Goal: Task Accomplishment & Management: Use online tool/utility

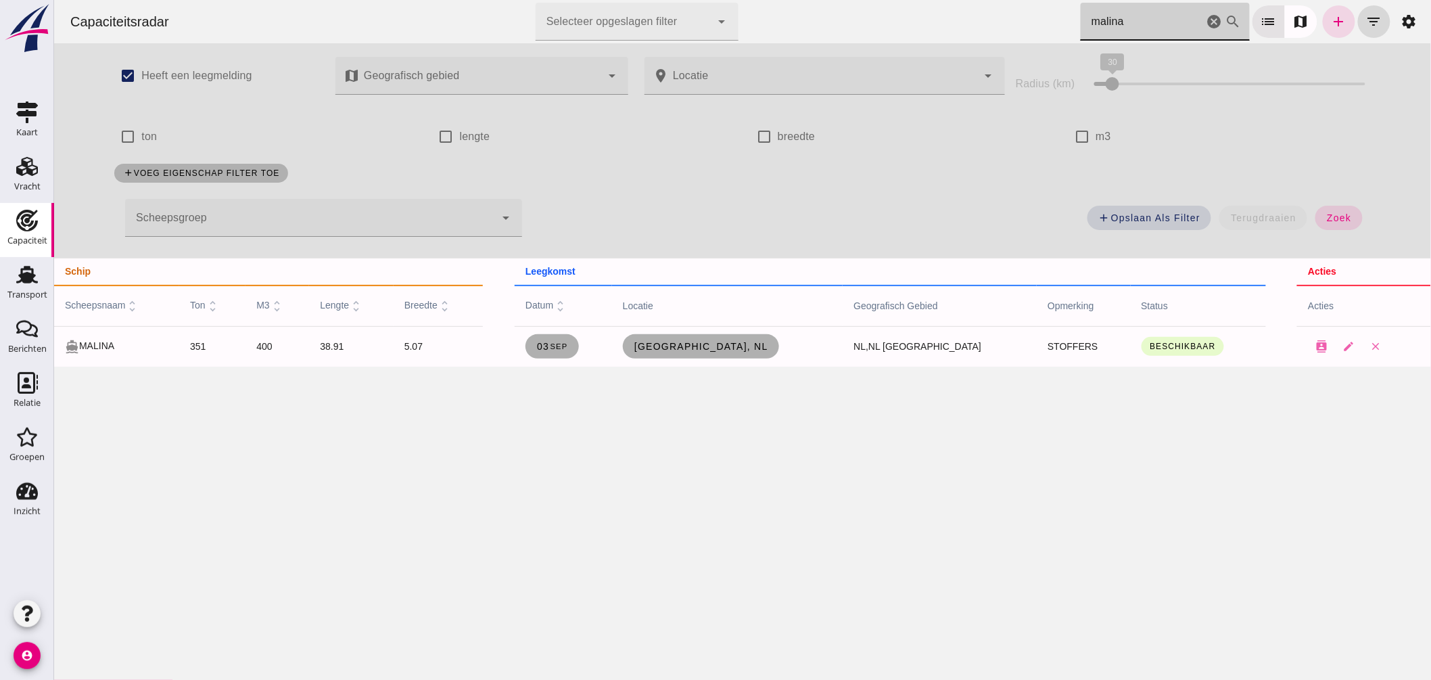
drag, startPoint x: 1125, startPoint y: 18, endPoint x: 770, endPoint y: -11, distance: 356.2
click at [770, 0] on html "Capaciteitsradar Selecteer opgeslagen filter Selecteer opgeslagen filter cancel…" at bounding box center [741, 340] width 1377 height 680
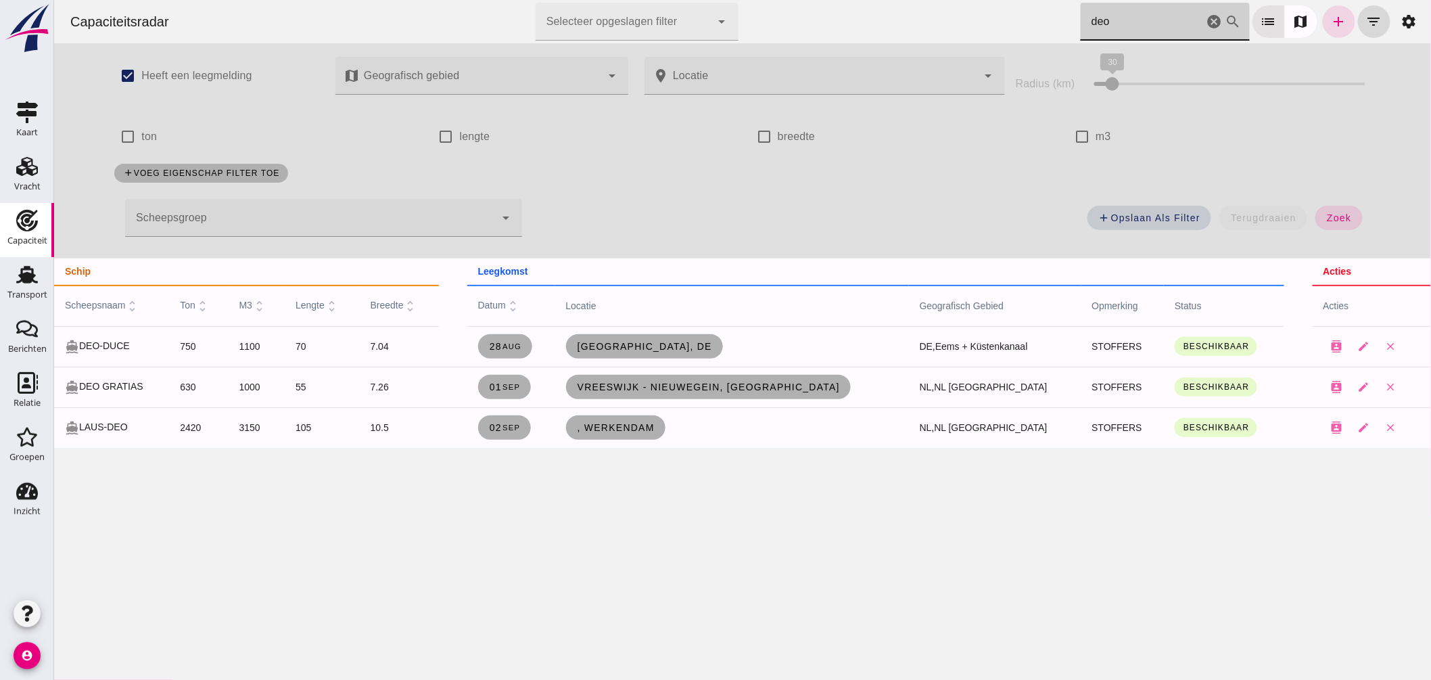
drag, startPoint x: 1118, startPoint y: 22, endPoint x: 860, endPoint y: 21, distance: 258.3
click at [865, 21] on div "Capaciteitsradar Selecteer opgeslagen filter Selecteer opgeslagen filter cancel…" at bounding box center [742, 21] width 1366 height 43
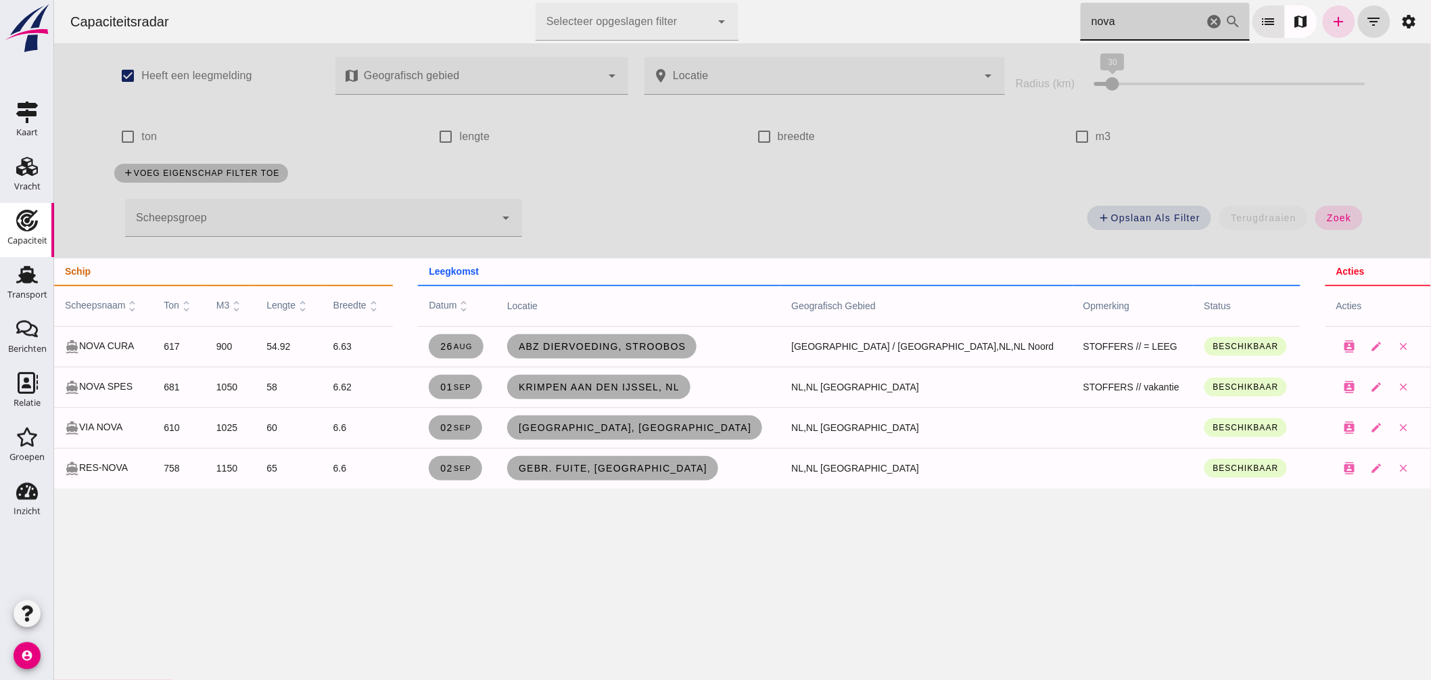
type input "nova"
click at [1206, 16] on icon "cancel" at bounding box center [1214, 22] width 16 height 16
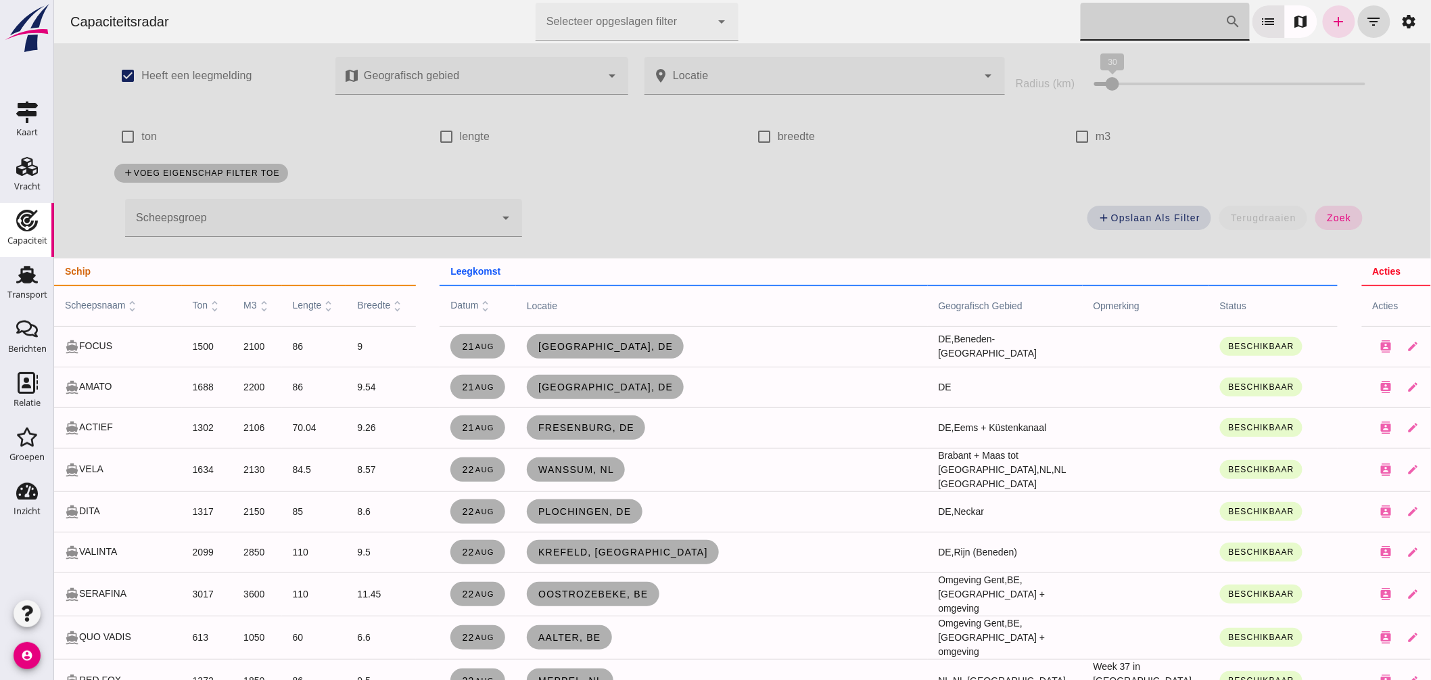
click at [444, 217] on div at bounding box center [309, 218] width 370 height 38
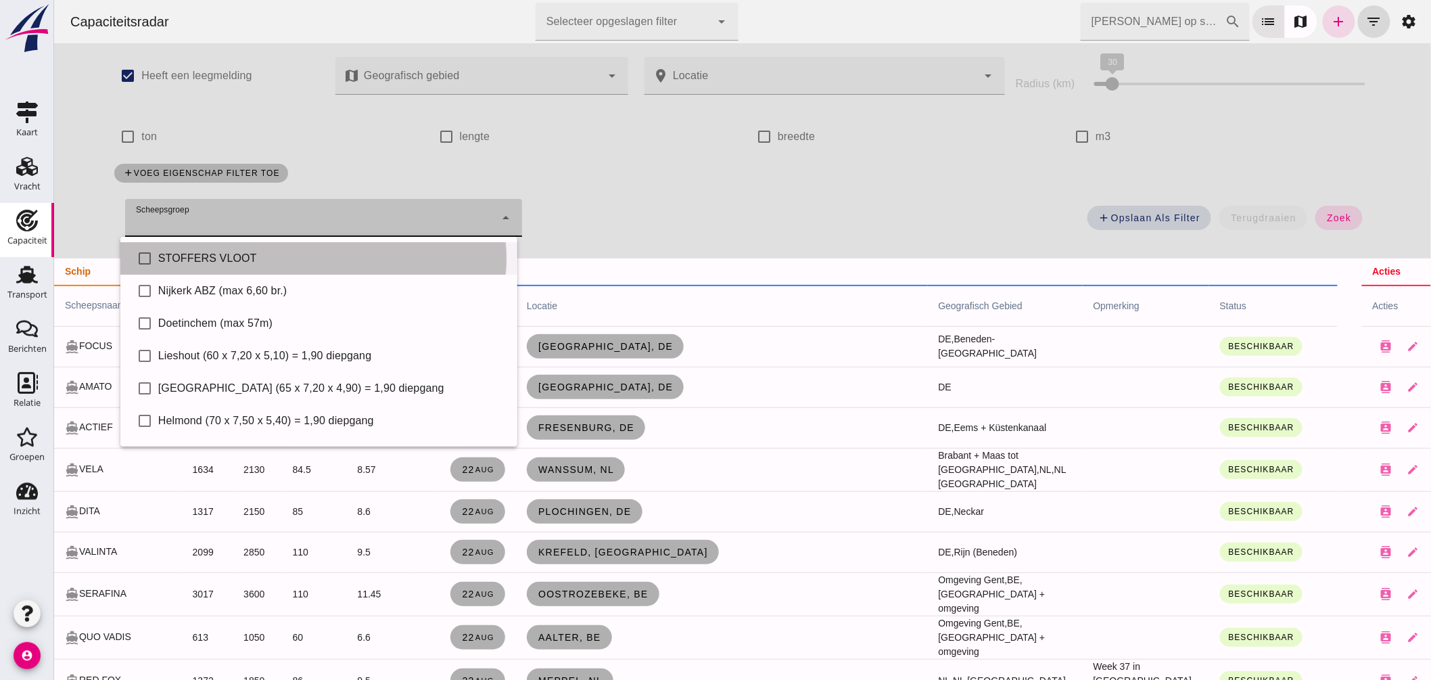
click at [320, 255] on div "STOFFERS VLOOT" at bounding box center [332, 258] width 348 height 16
type input "STOFFERS VLOOT"
checkbox input "true"
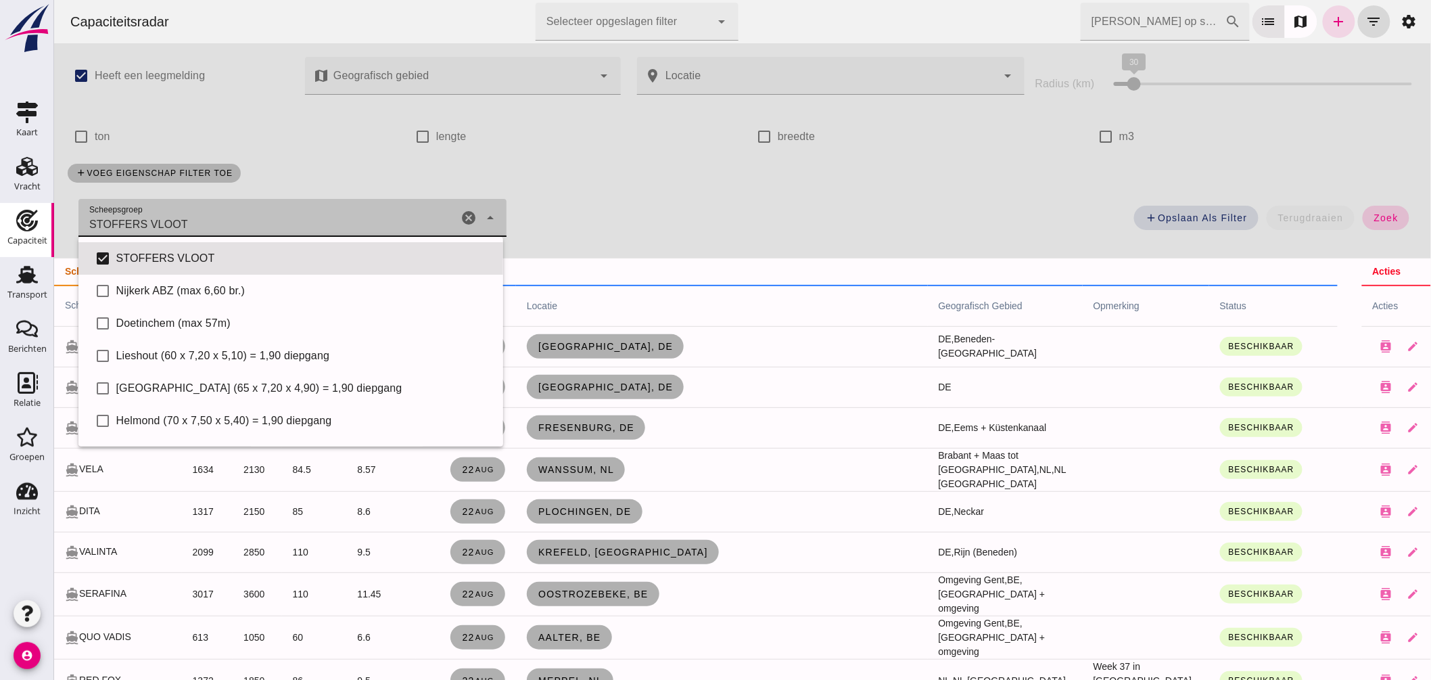
click at [1362, 212] on button "zoek" at bounding box center [1385, 218] width 47 height 24
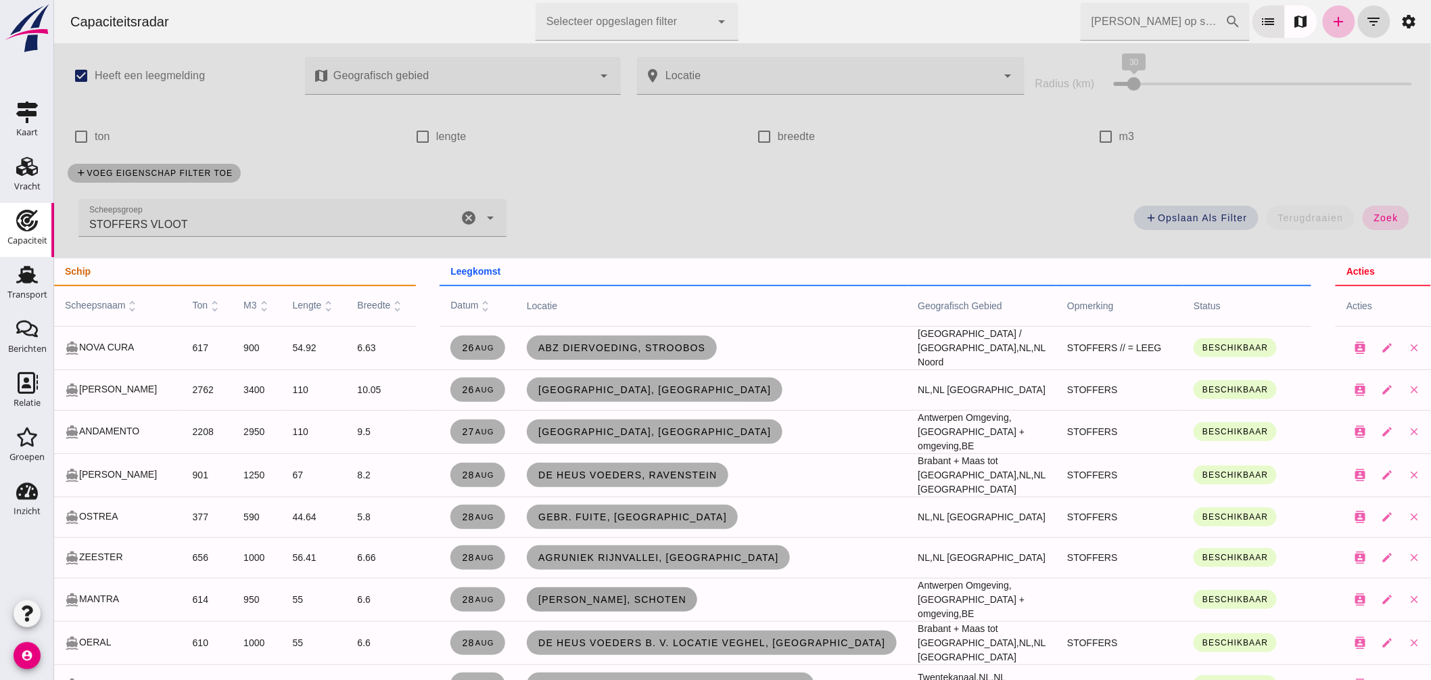
scroll to position [75, 0]
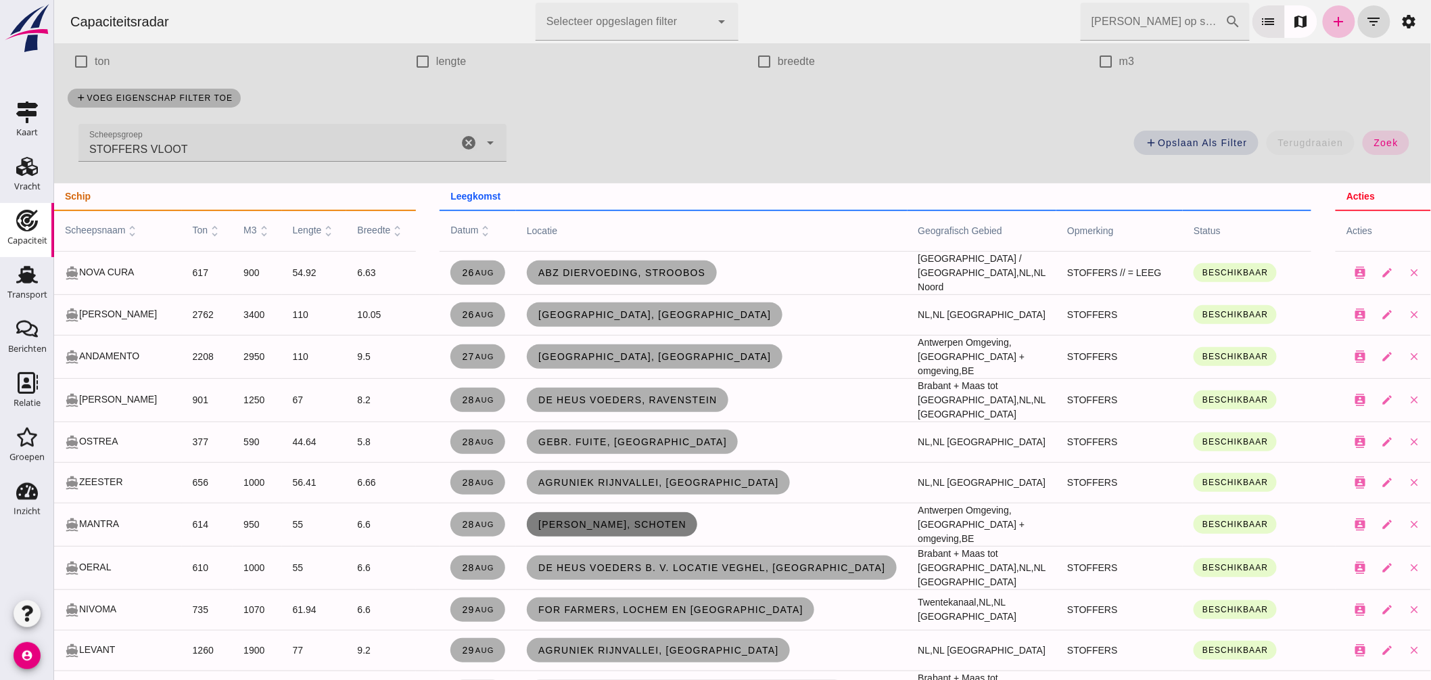
click at [615, 519] on span "Depré Voeders, Schoten" at bounding box center [611, 524] width 149 height 11
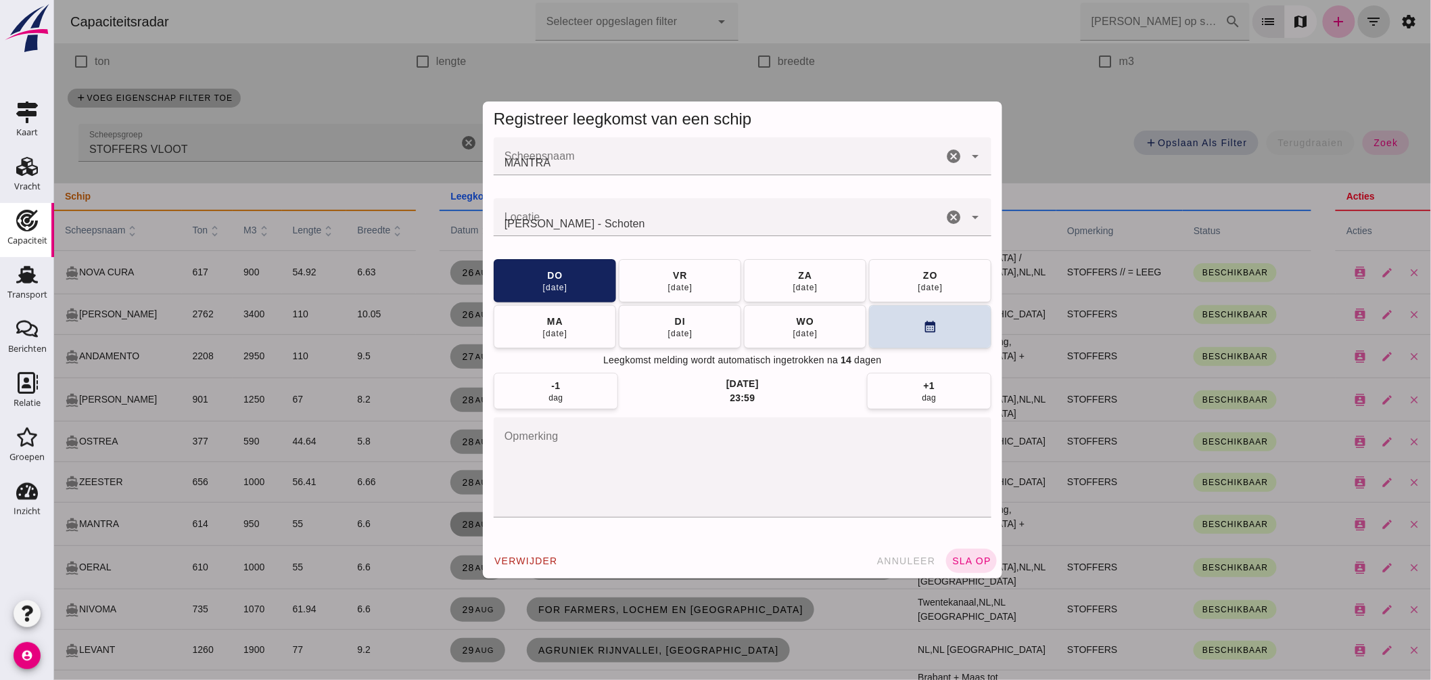
scroll to position [0, 0]
click at [646, 460] on textarea "opmerking" at bounding box center [742, 467] width 498 height 100
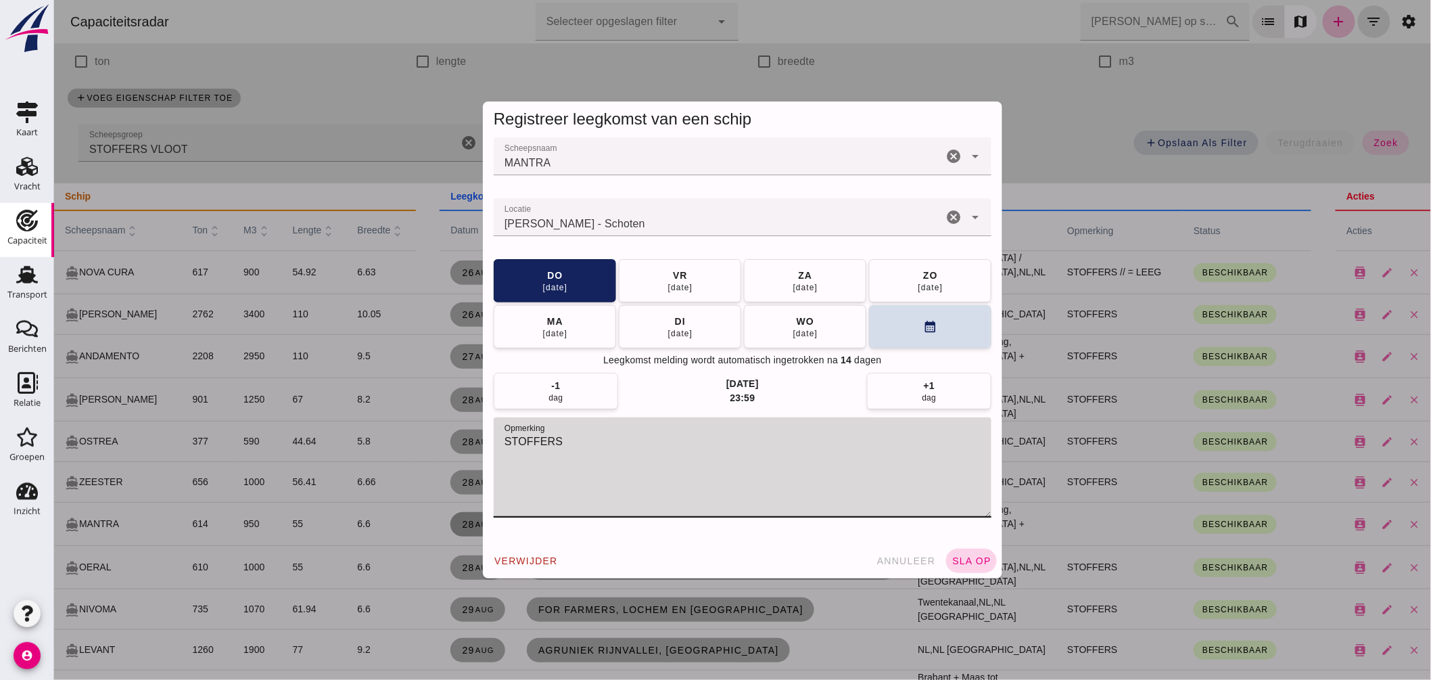
type textarea "STOFFERS"
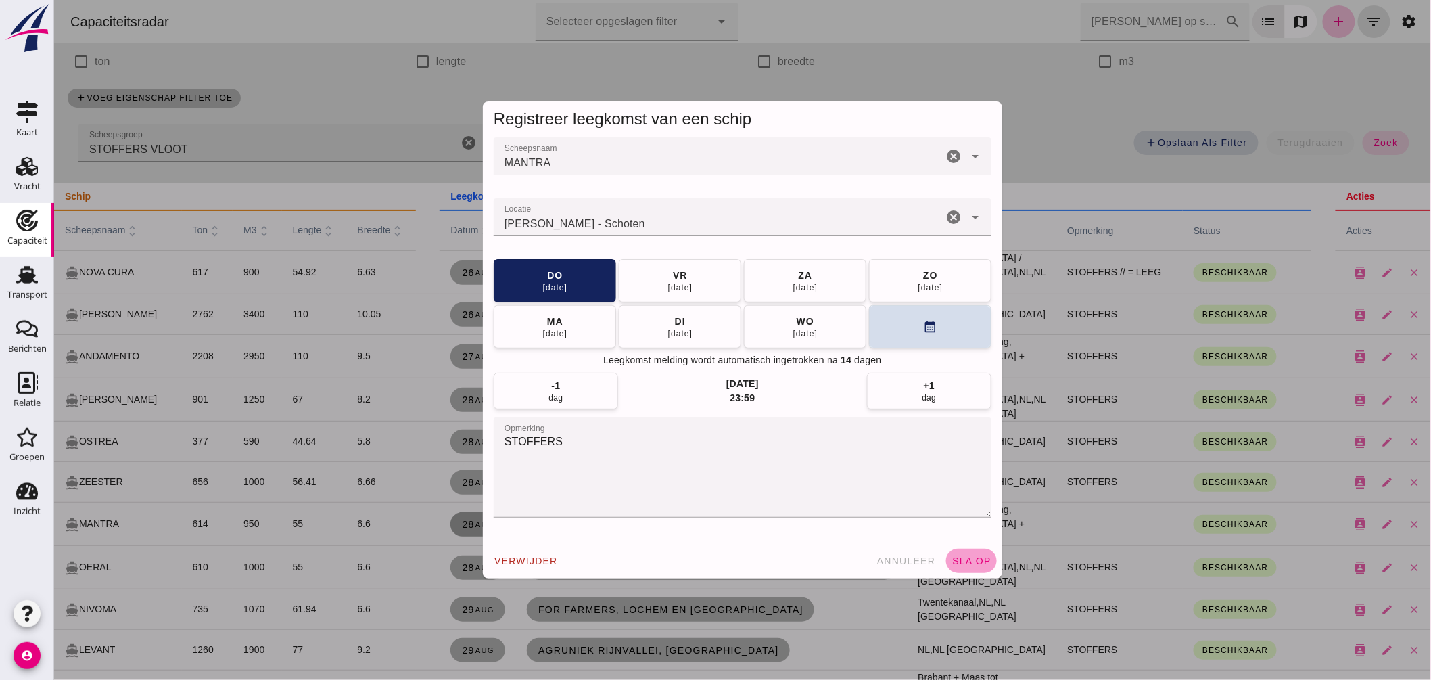
click at [970, 565] on span "sla op" at bounding box center [971, 560] width 40 height 11
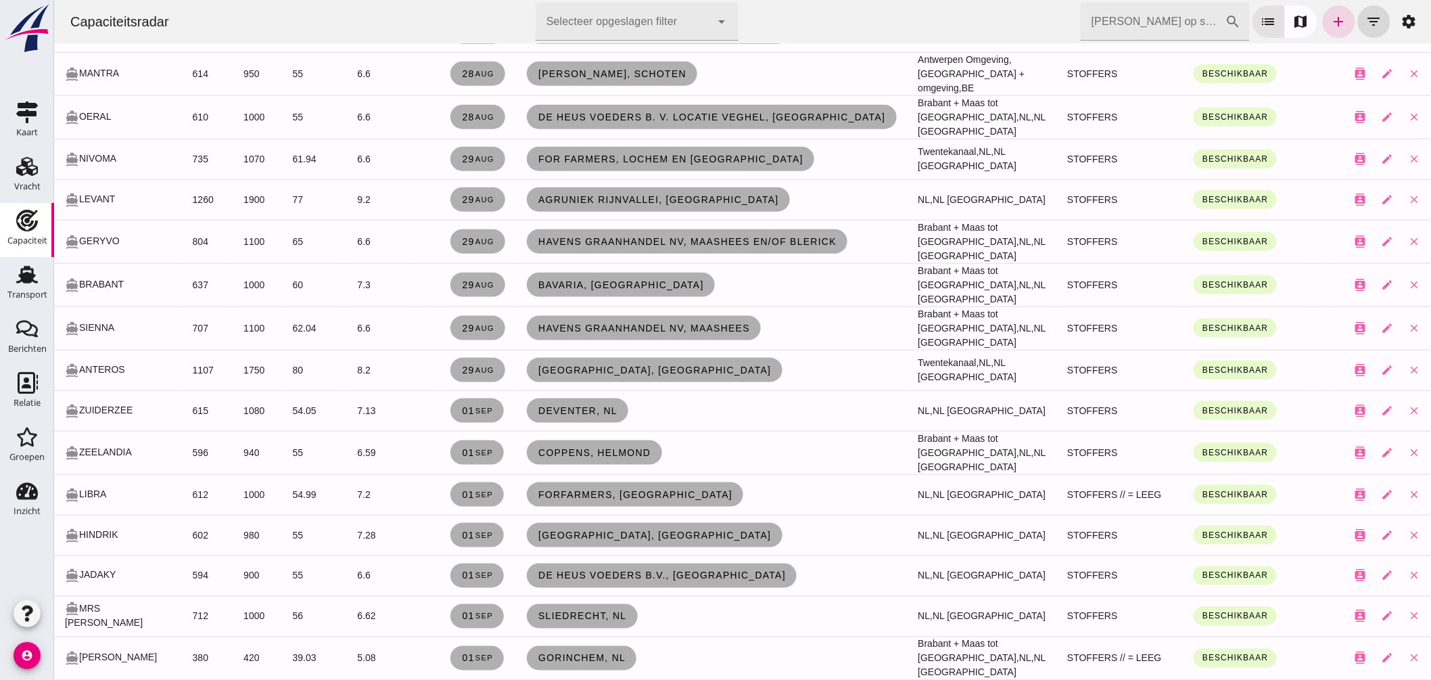
scroll to position [751, 0]
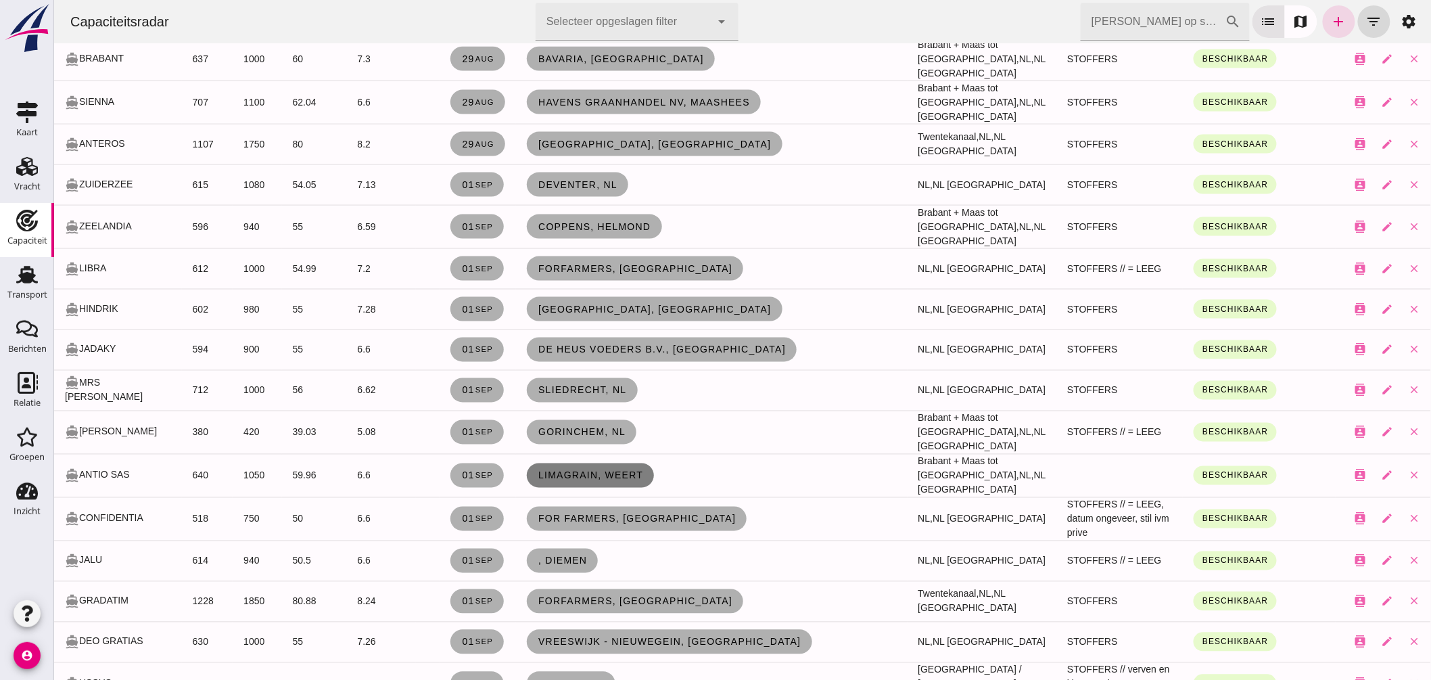
click at [617, 471] on span "Limagrain, Weert" at bounding box center [589, 475] width 105 height 11
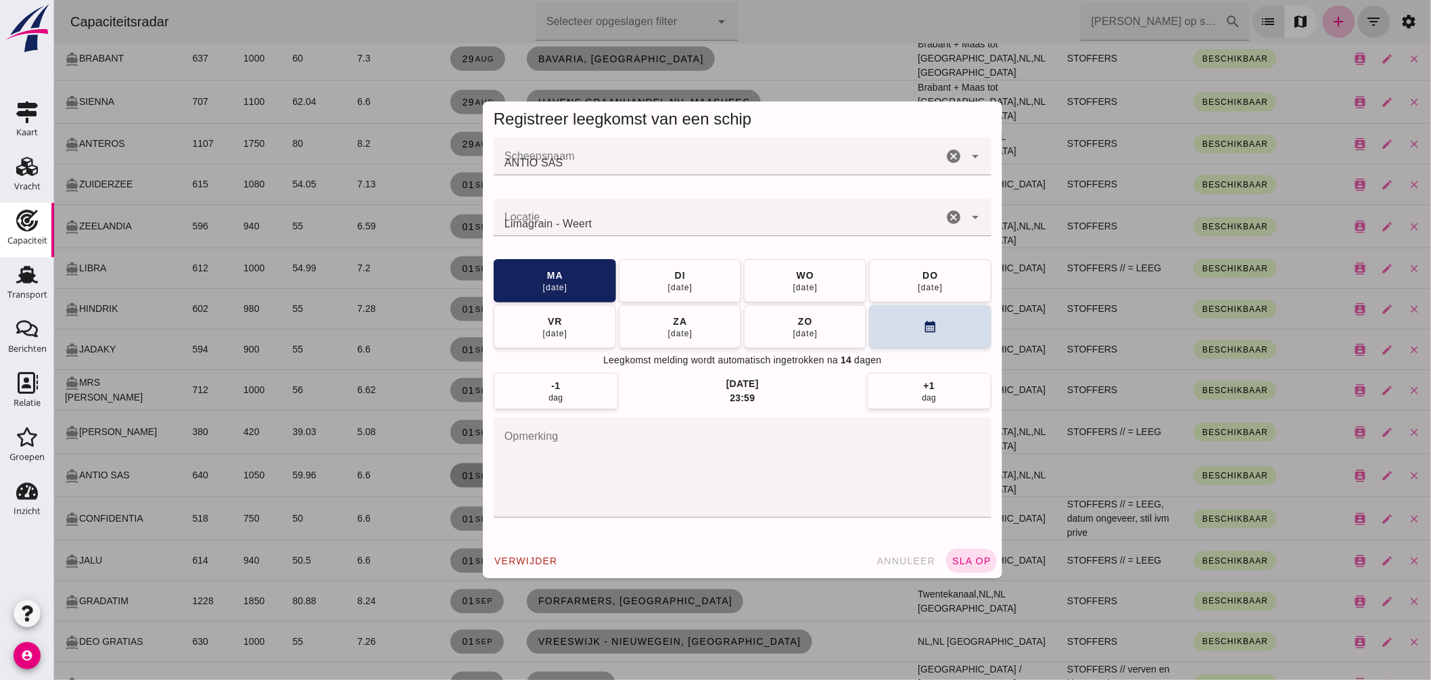
scroll to position [0, 0]
click at [598, 479] on textarea "opmerking" at bounding box center [742, 467] width 498 height 100
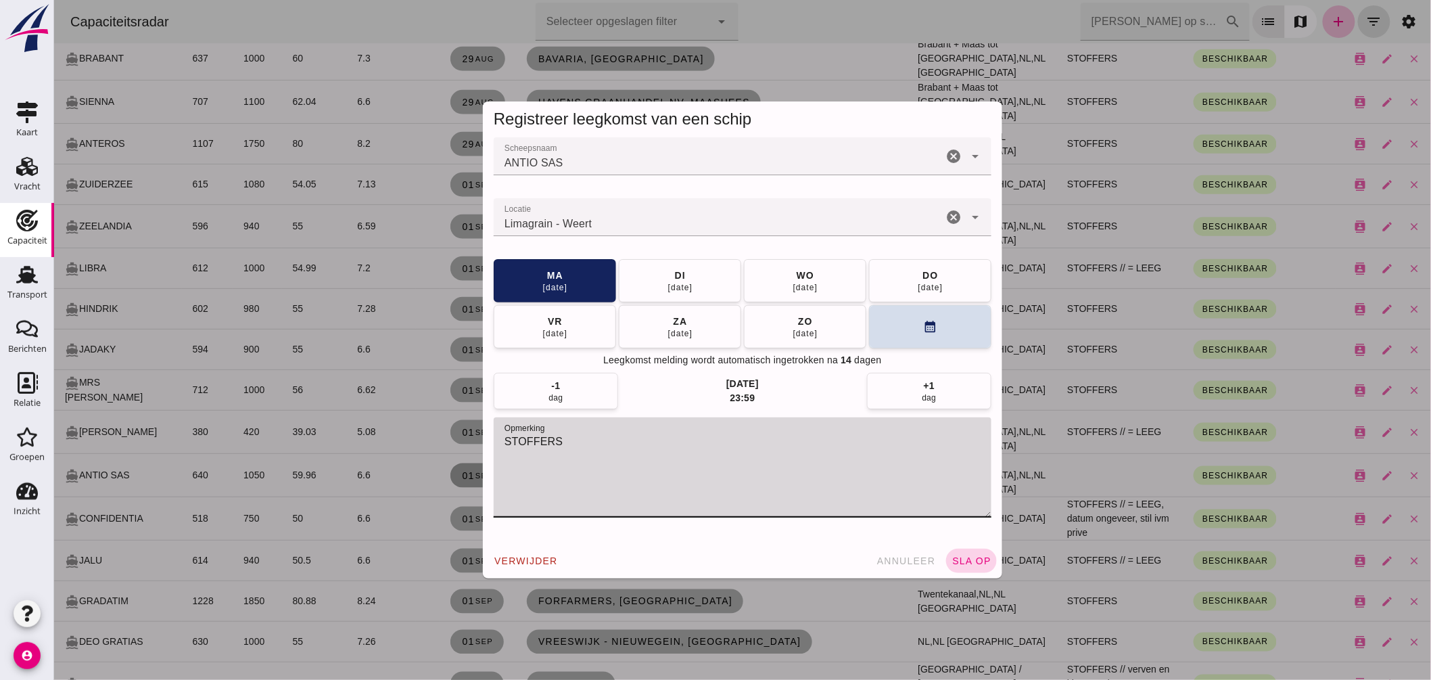
type textarea "STOFFERS"
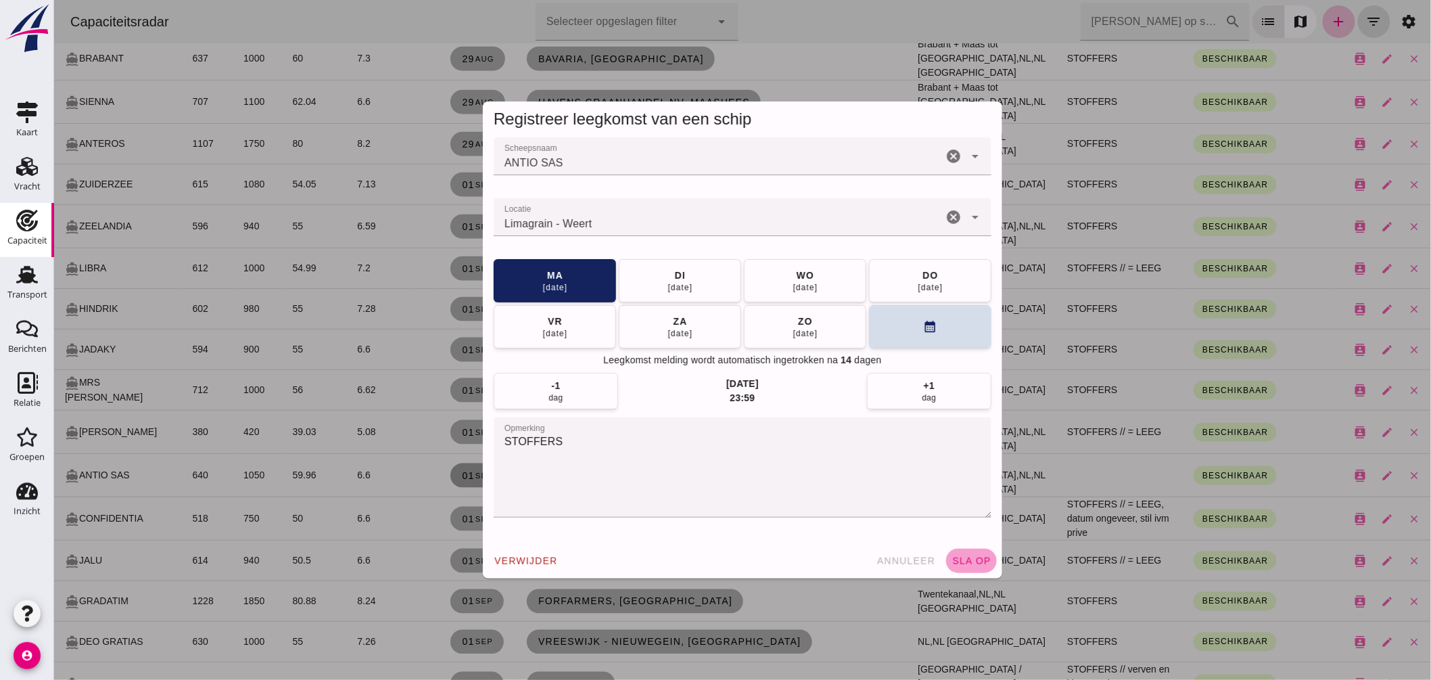
click at [963, 562] on span "sla op" at bounding box center [971, 560] width 40 height 11
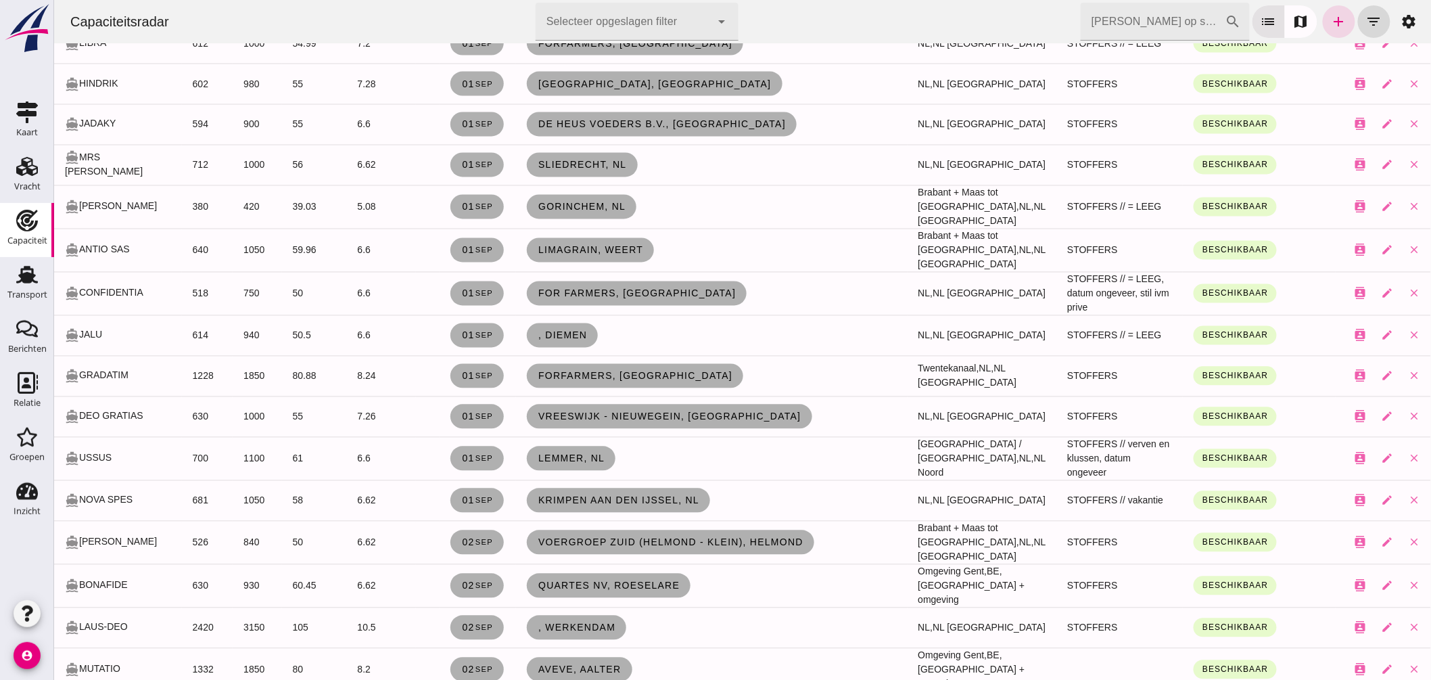
scroll to position [1051, 0]
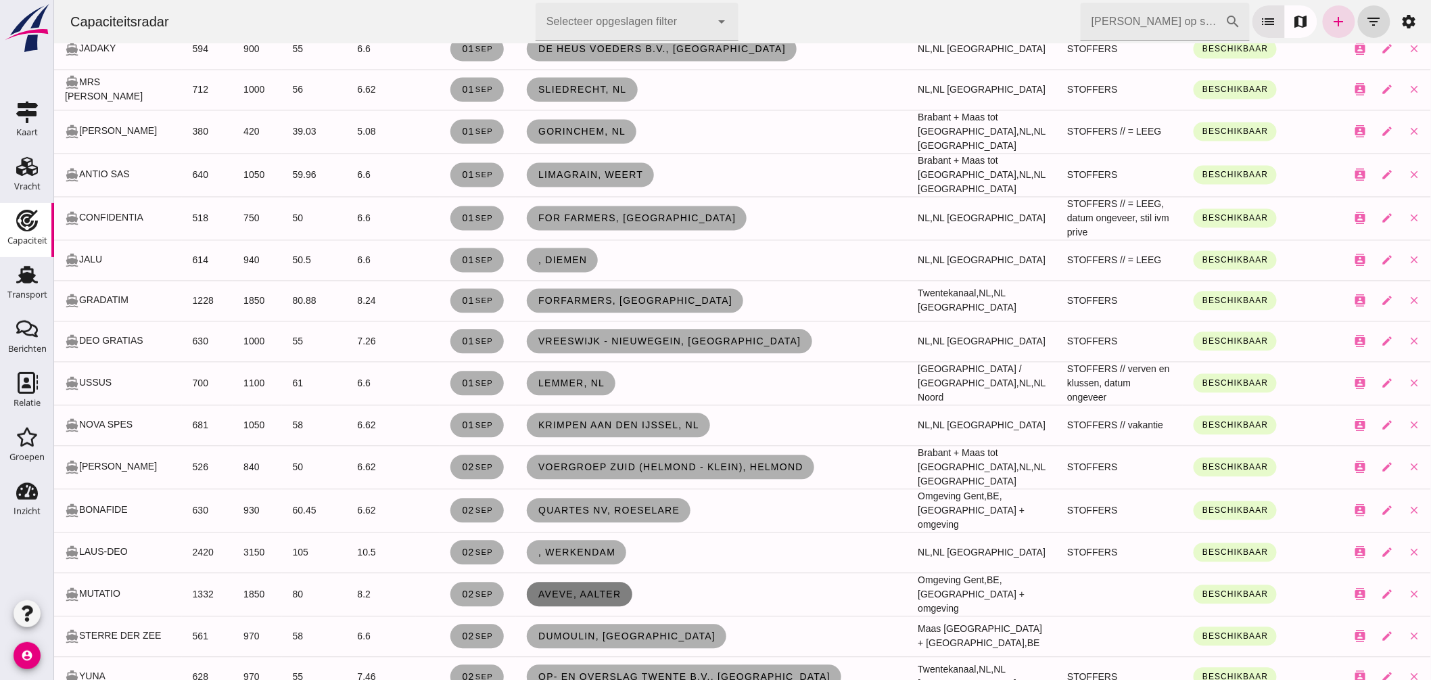
click at [563, 582] on link "Aveve, Aalter" at bounding box center [578, 594] width 105 height 24
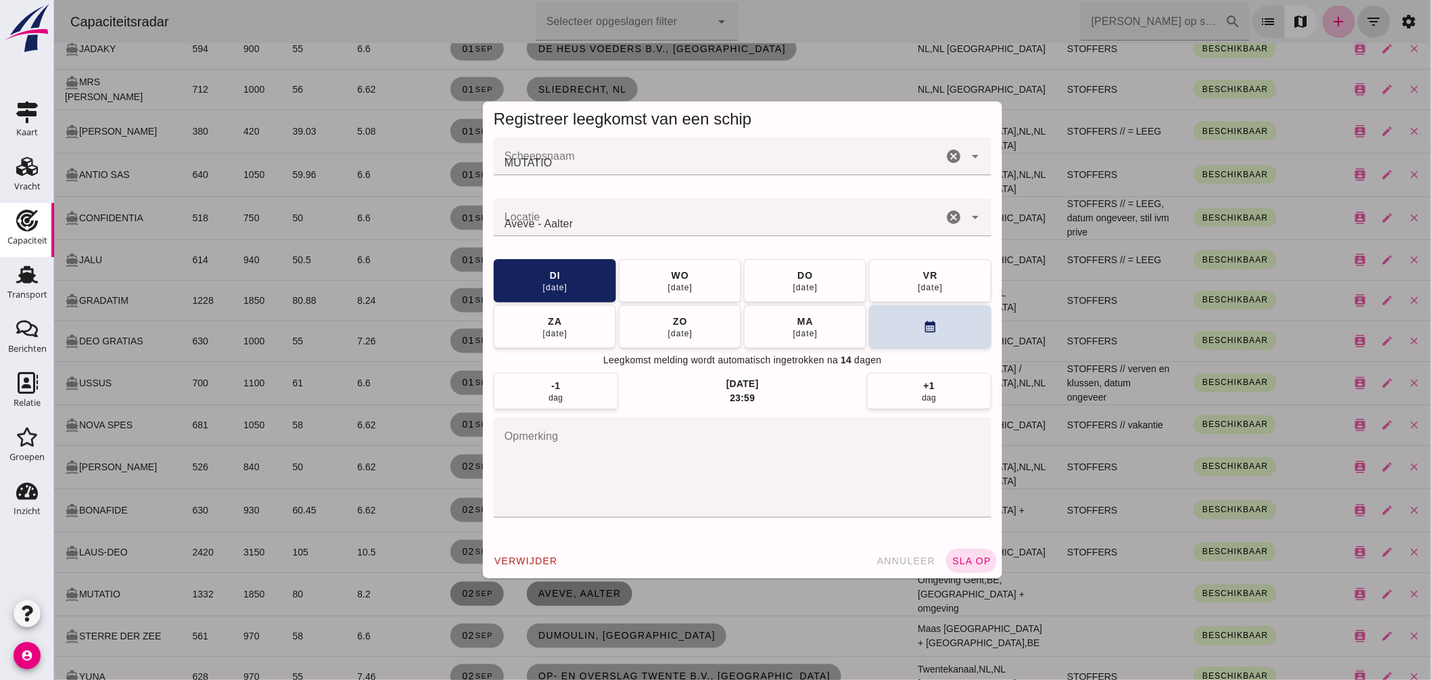
scroll to position [0, 0]
click at [532, 444] on textarea "opmerking" at bounding box center [742, 467] width 498 height 100
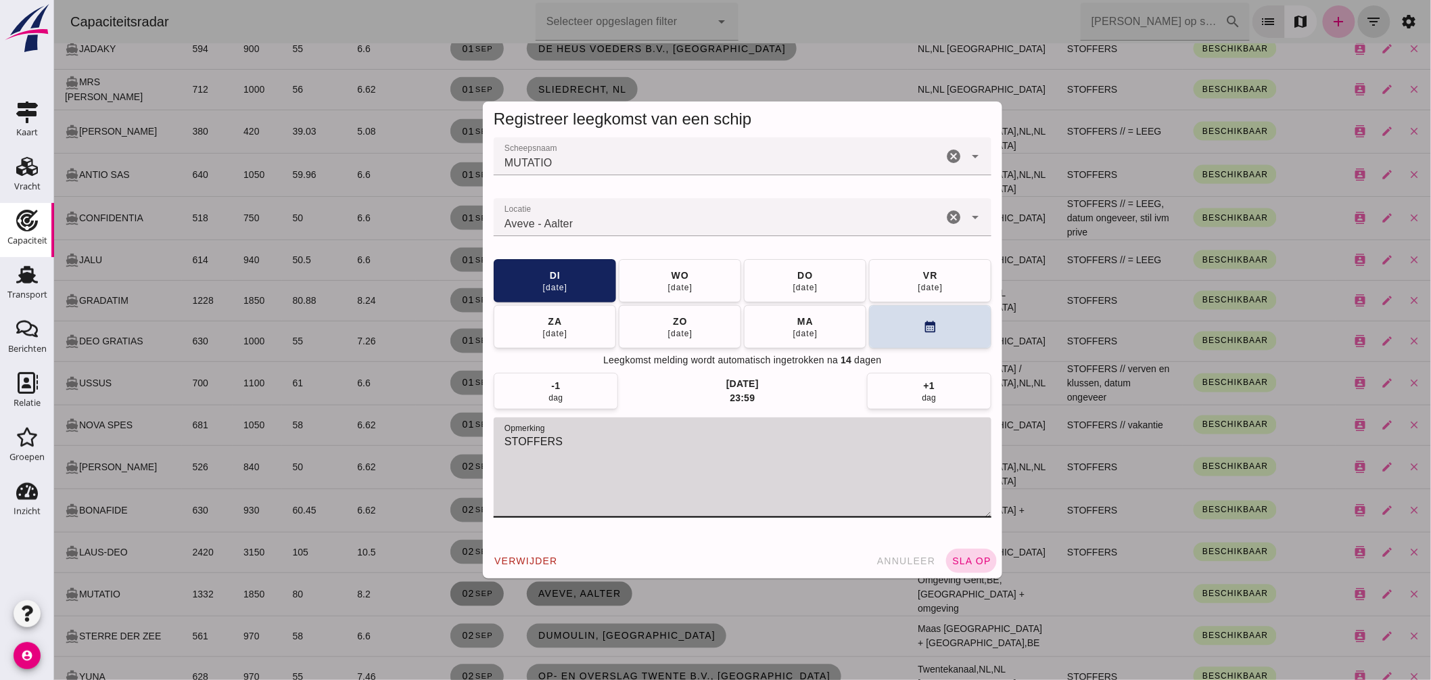
type textarea "STOFFERS"
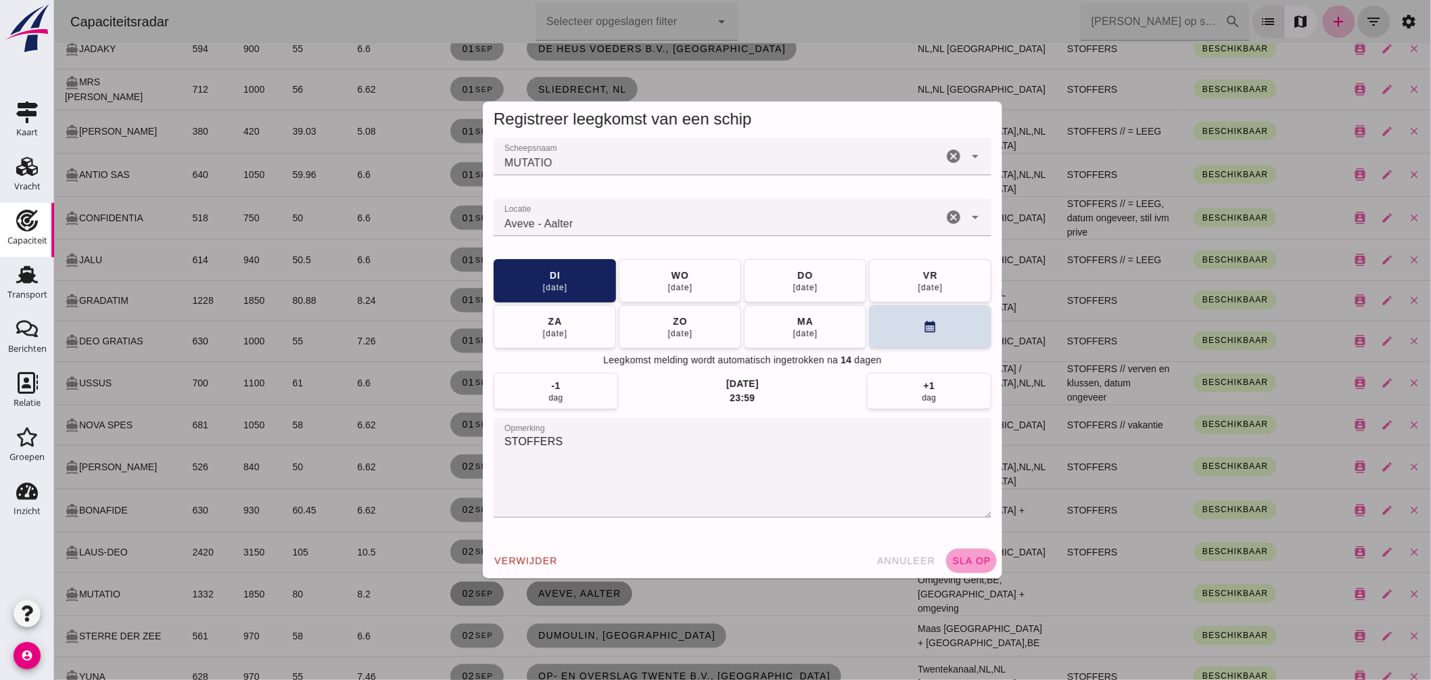
click at [974, 556] on span "sla op" at bounding box center [971, 560] width 40 height 11
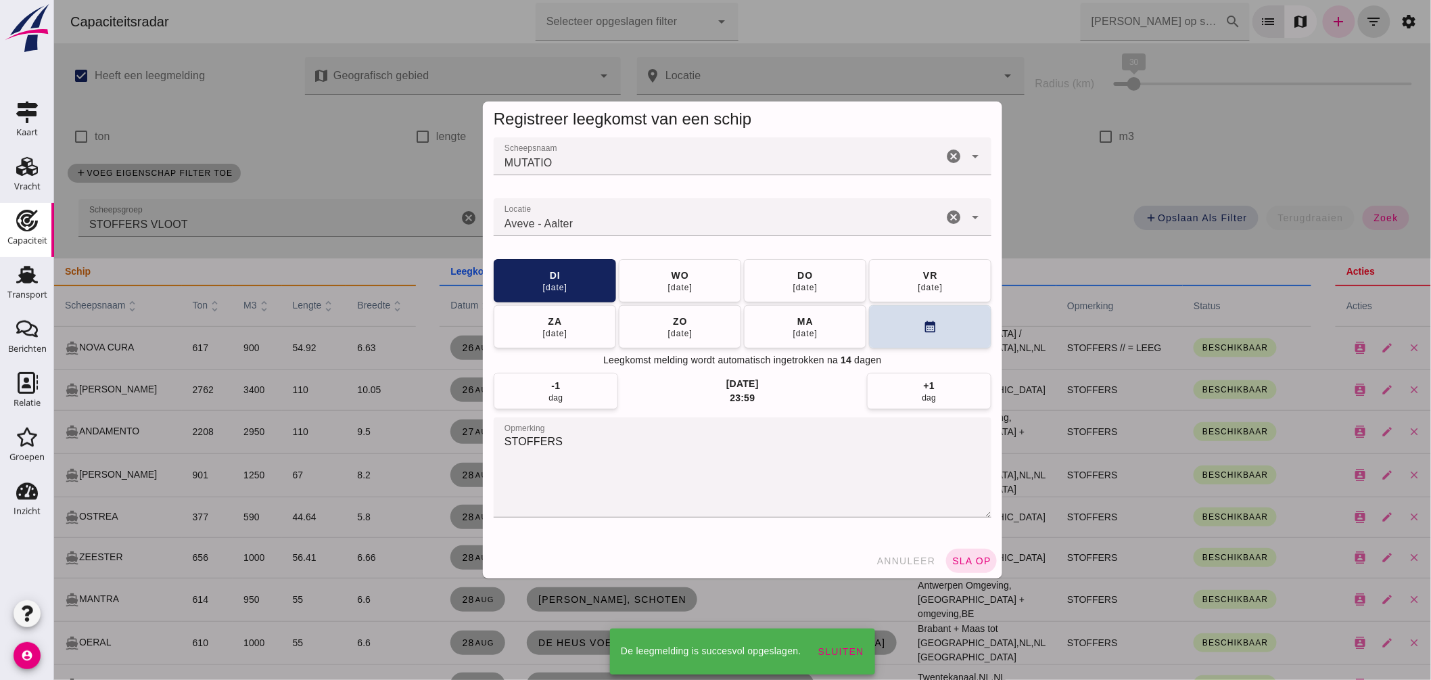
scroll to position [1051, 0]
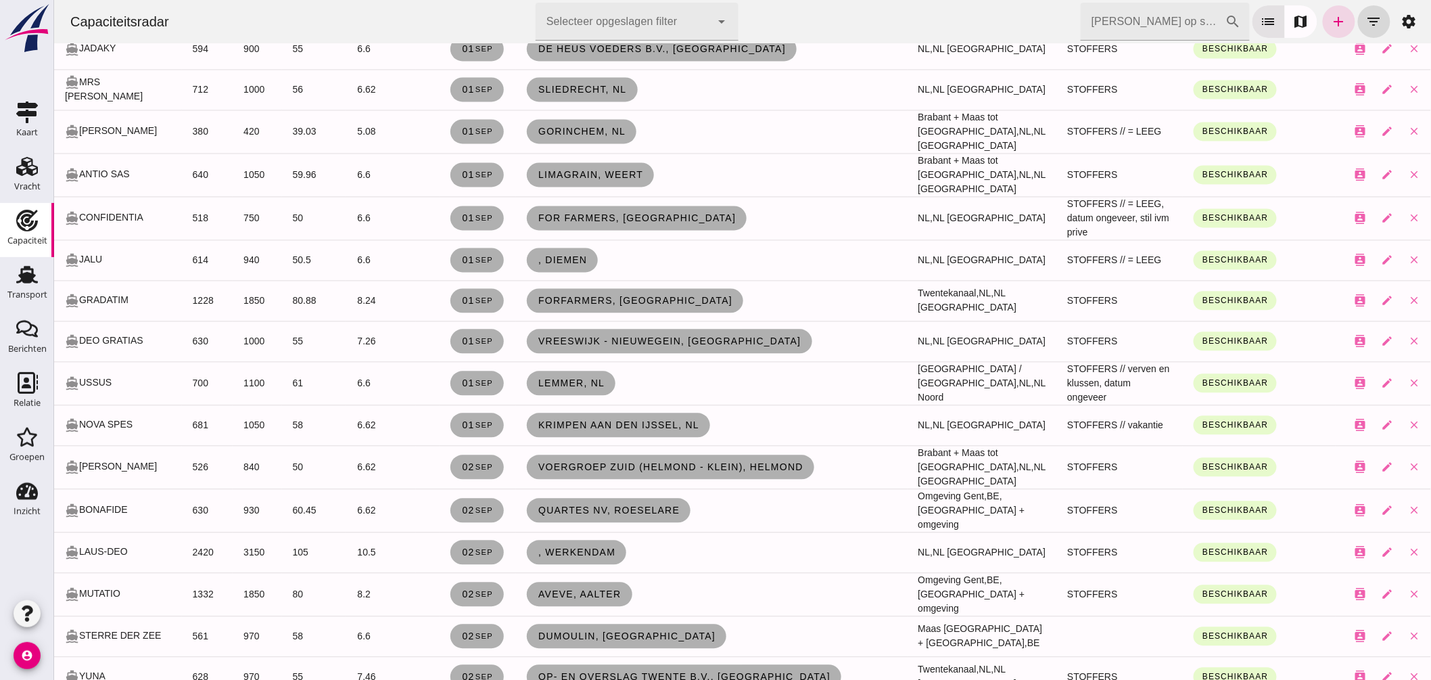
click at [619, 631] on span "Dumoulin, Andenne" at bounding box center [626, 636] width 178 height 11
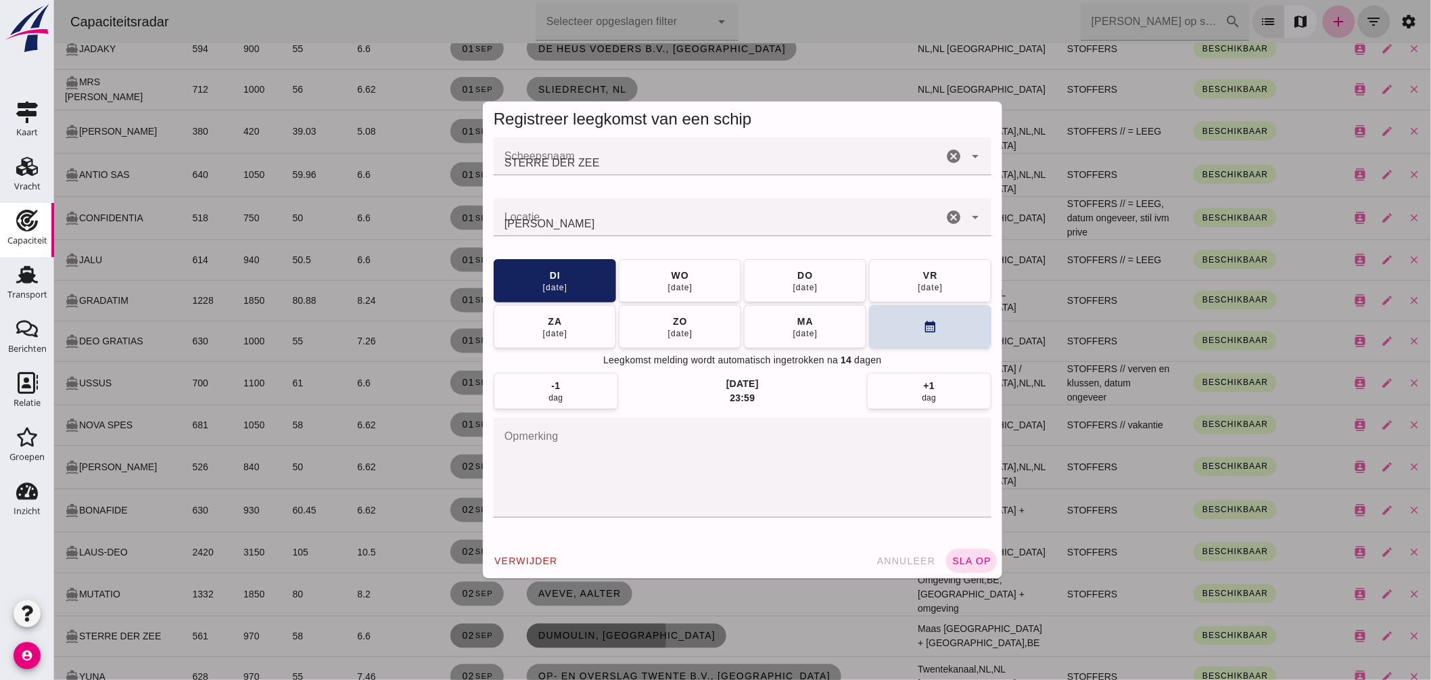
scroll to position [0, 0]
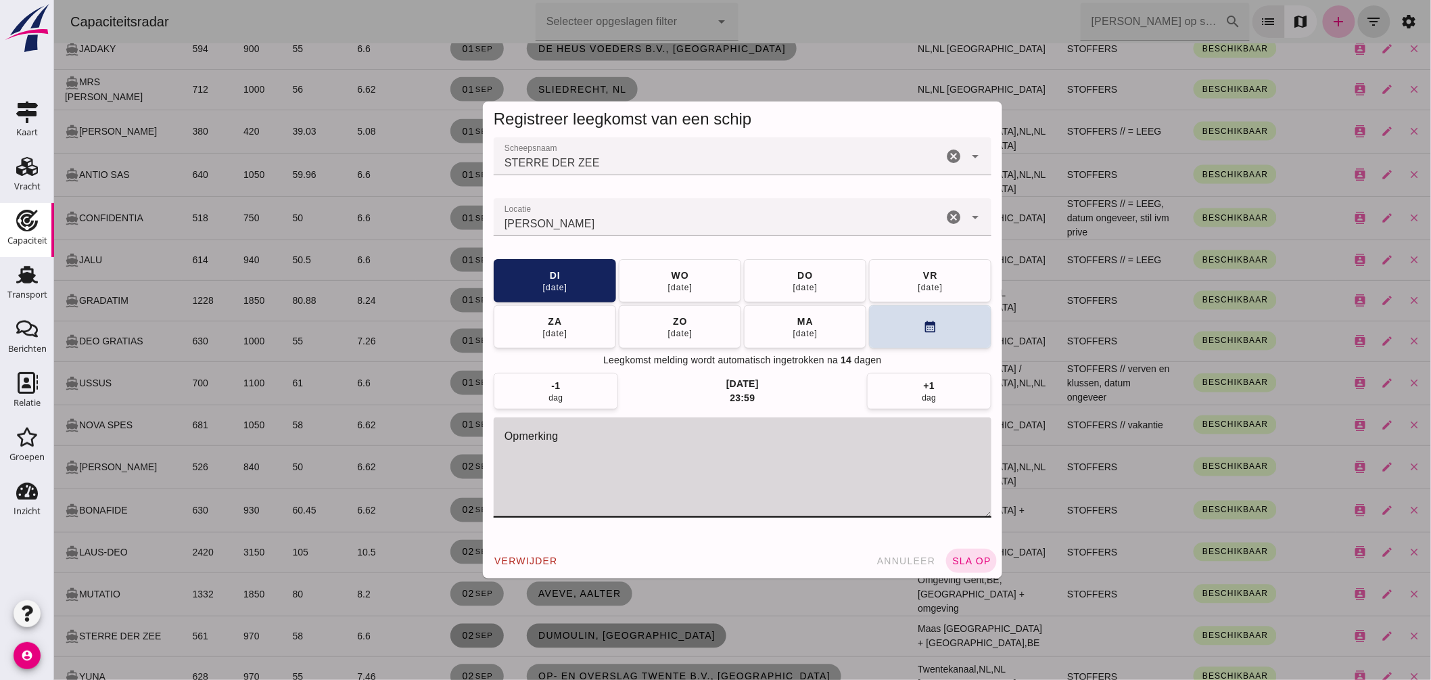
click at [618, 454] on textarea "opmerking" at bounding box center [742, 467] width 498 height 100
type textarea "STOFFERS"
click at [962, 565] on span "sla op" at bounding box center [971, 560] width 40 height 11
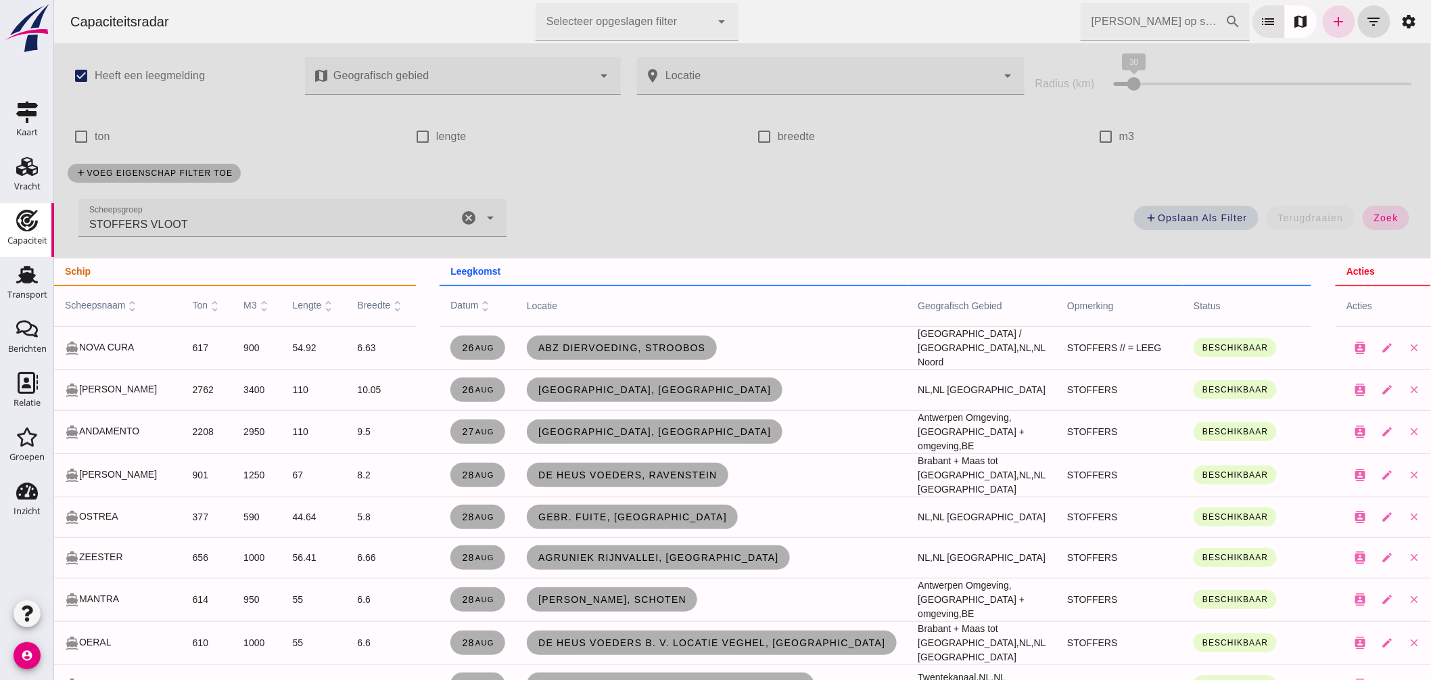
scroll to position [1352, 0]
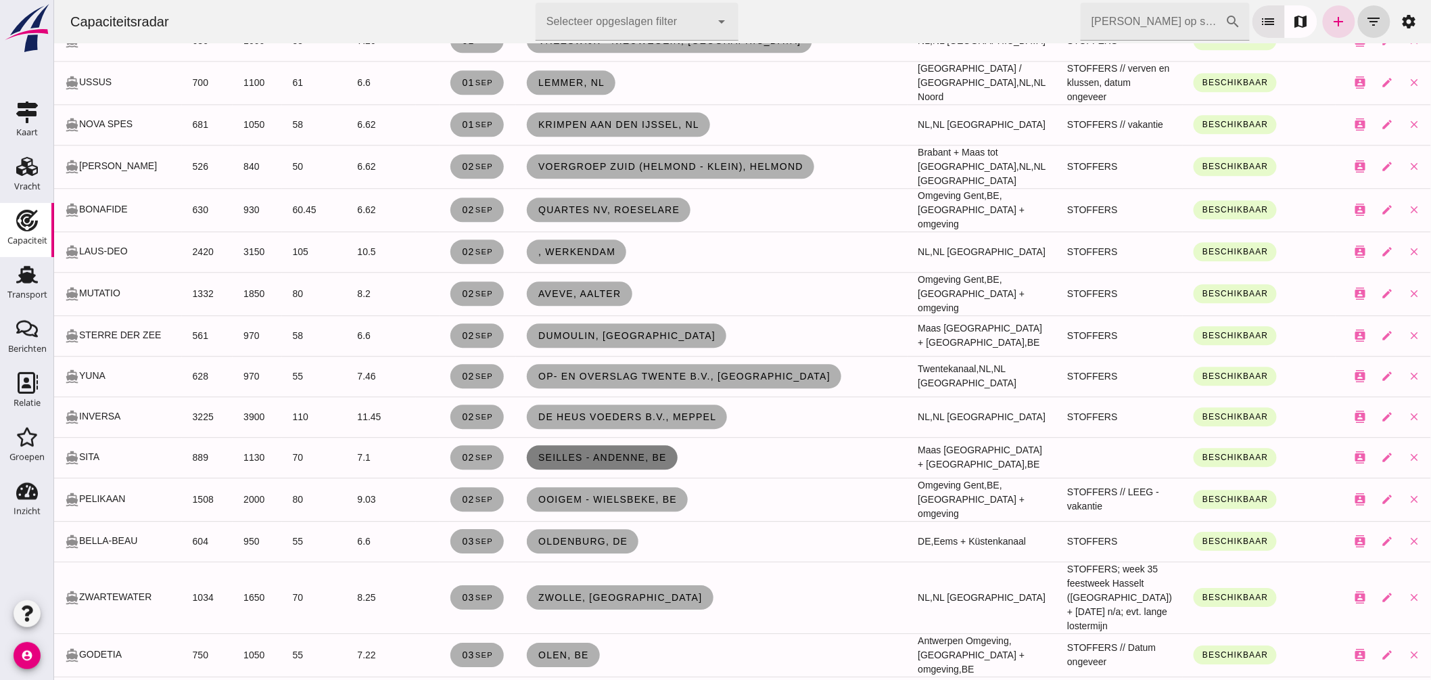
click at [644, 452] on span "Seilles - Andenne, be" at bounding box center [601, 457] width 129 height 11
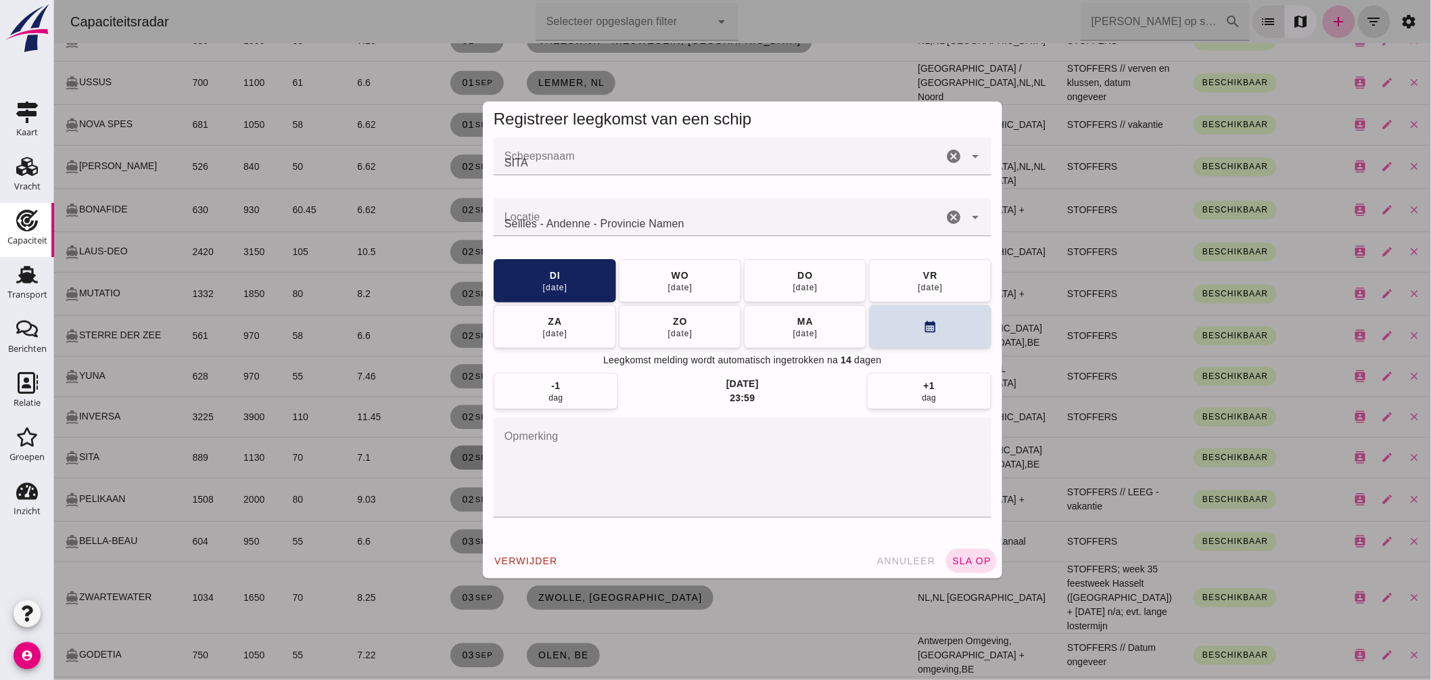
scroll to position [0, 0]
click at [753, 438] on textarea "opmerking" at bounding box center [742, 467] width 498 height 100
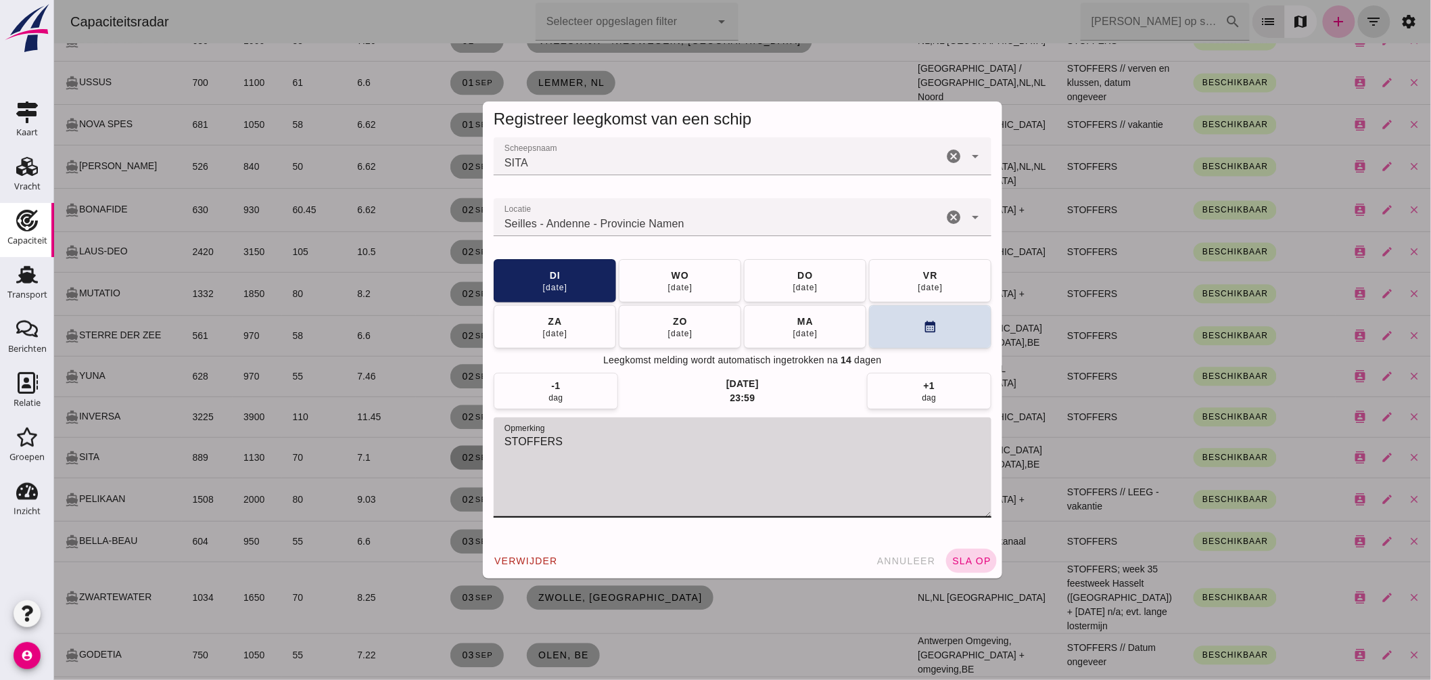
type textarea "STOFFERS"
click at [975, 556] on span "sla op" at bounding box center [971, 560] width 40 height 11
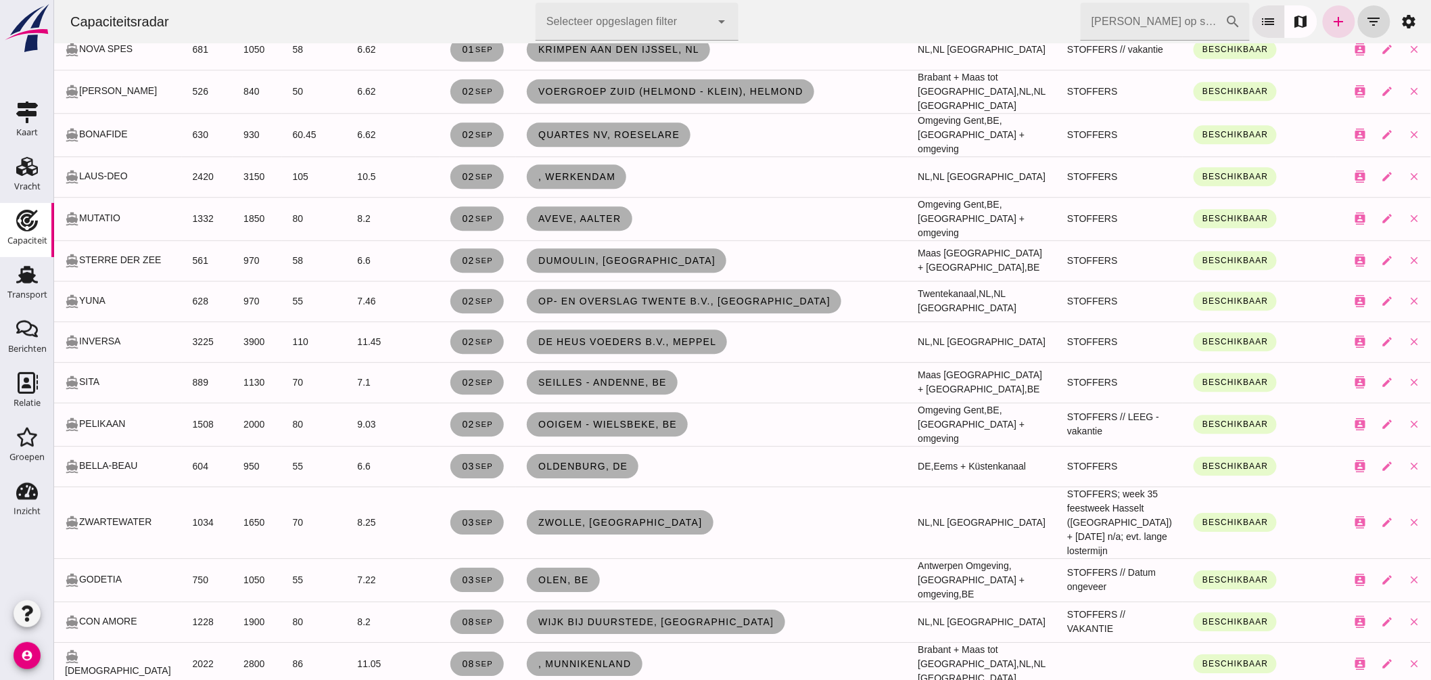
scroll to position [1542, 0]
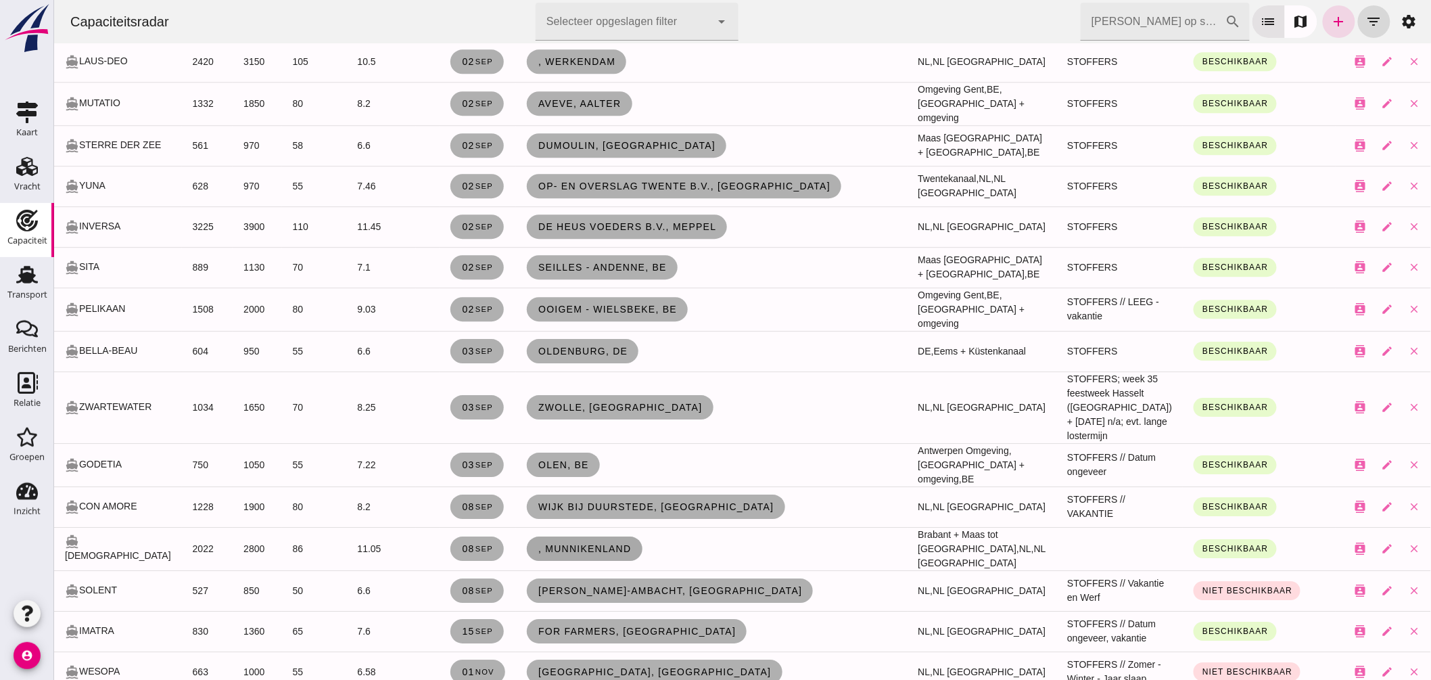
click at [613, 536] on link ", Munnikenland" at bounding box center [584, 548] width 116 height 24
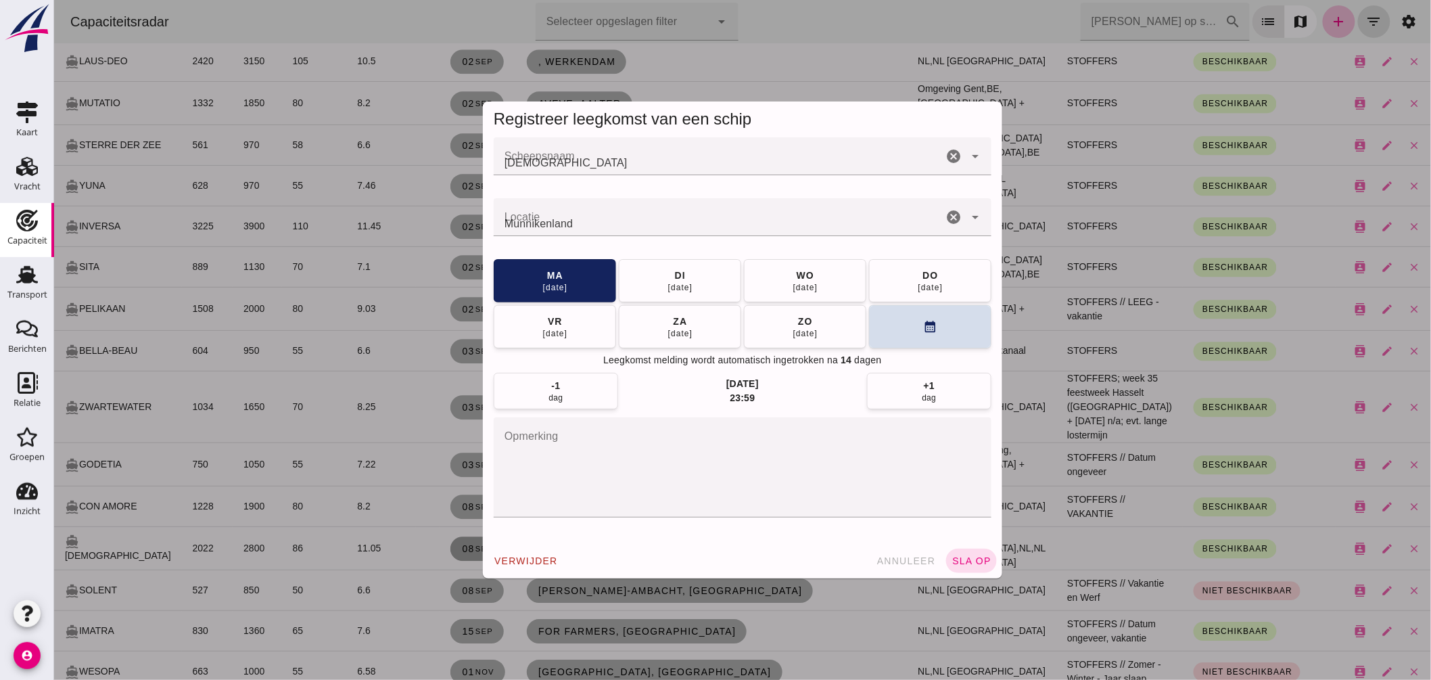
scroll to position [0, 0]
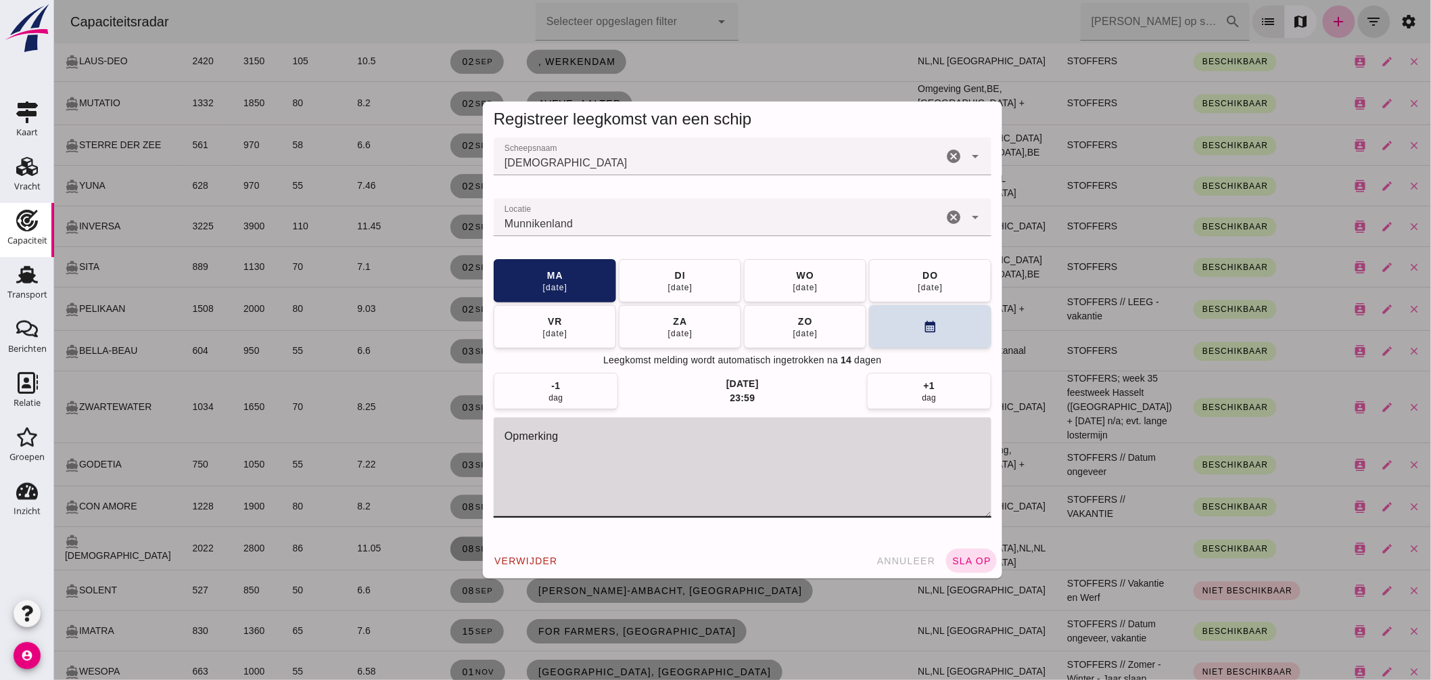
click at [573, 454] on textarea "opmerking" at bounding box center [742, 467] width 498 height 100
type textarea "STOFFERS"
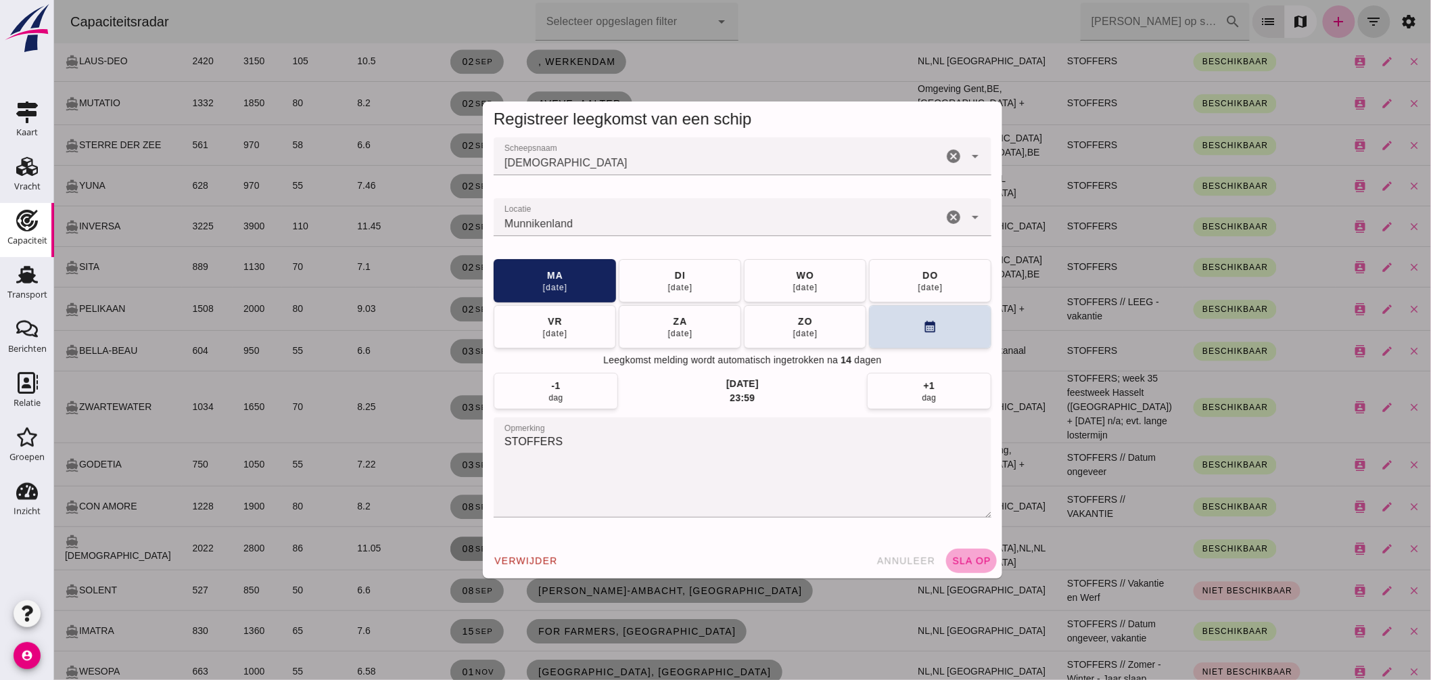
click at [976, 553] on button "sla op" at bounding box center [970, 560] width 51 height 24
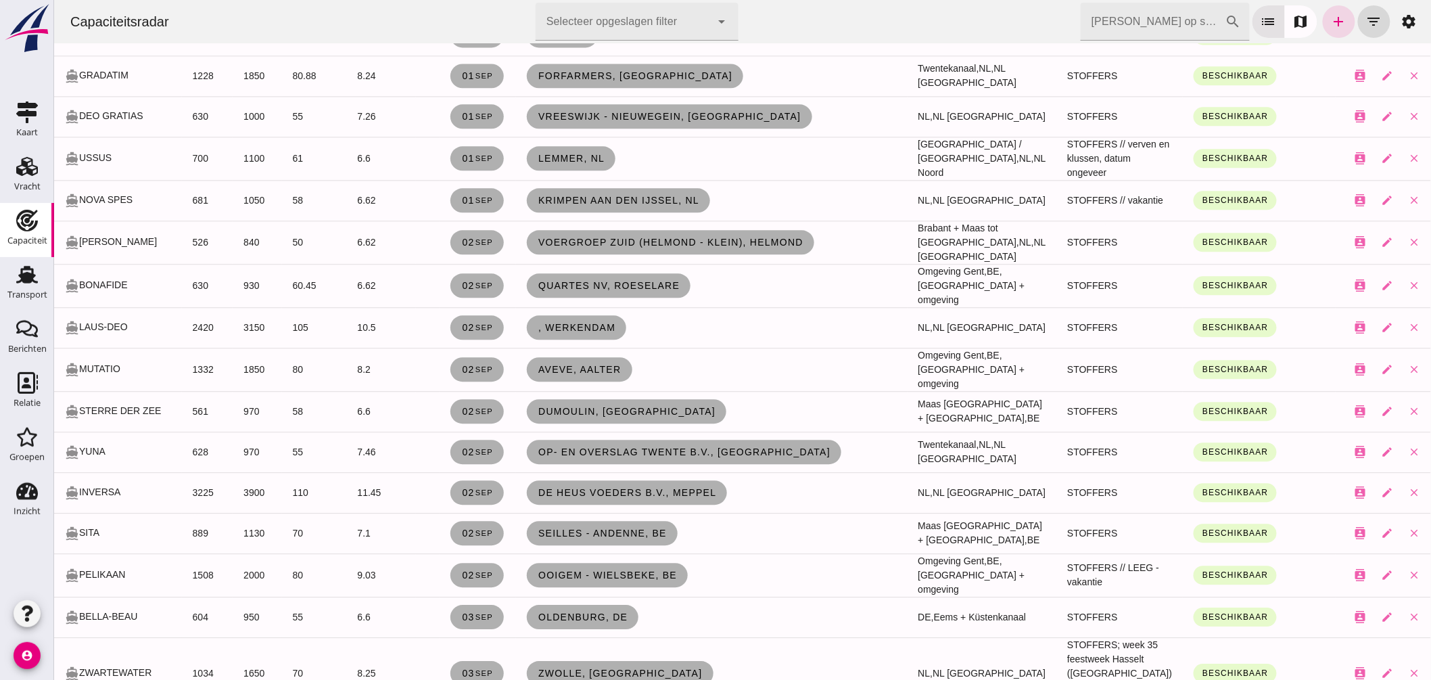
scroll to position [1502, 0]
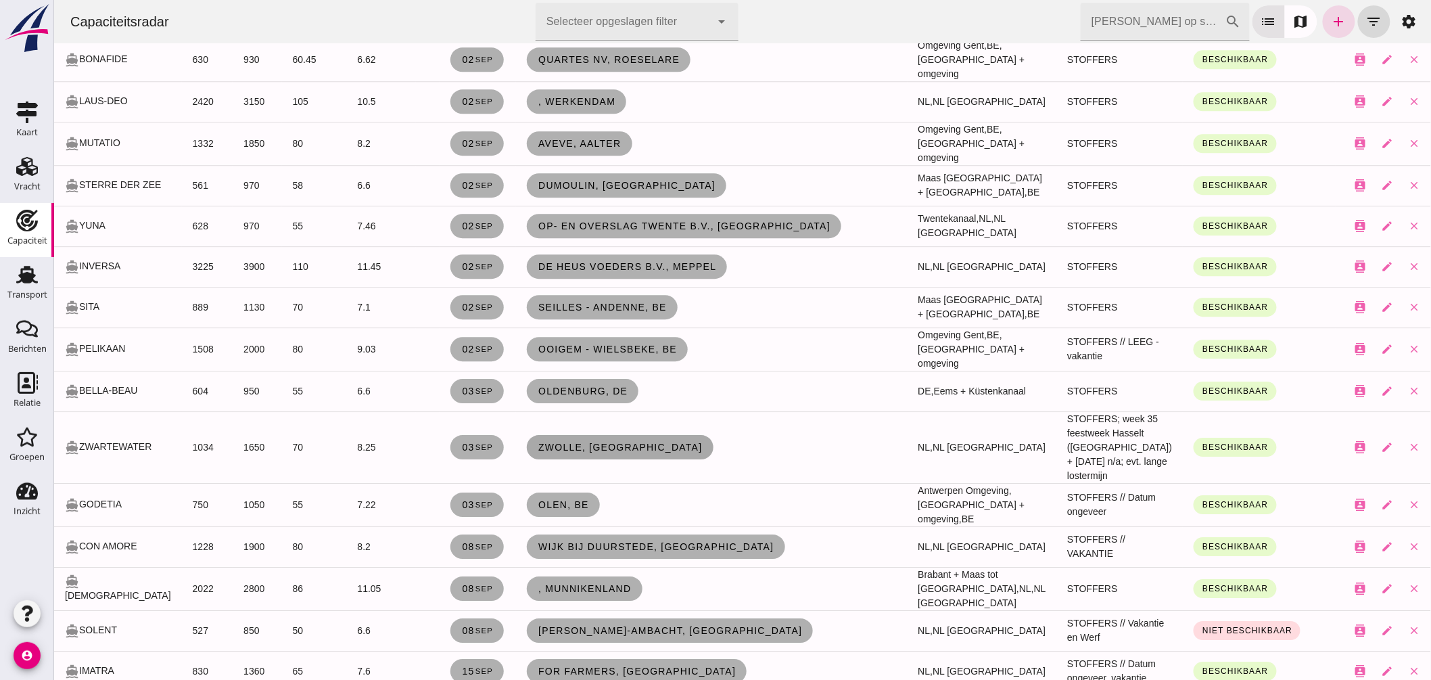
click at [585, 435] on link "Zwolle, nl" at bounding box center [619, 447] width 187 height 24
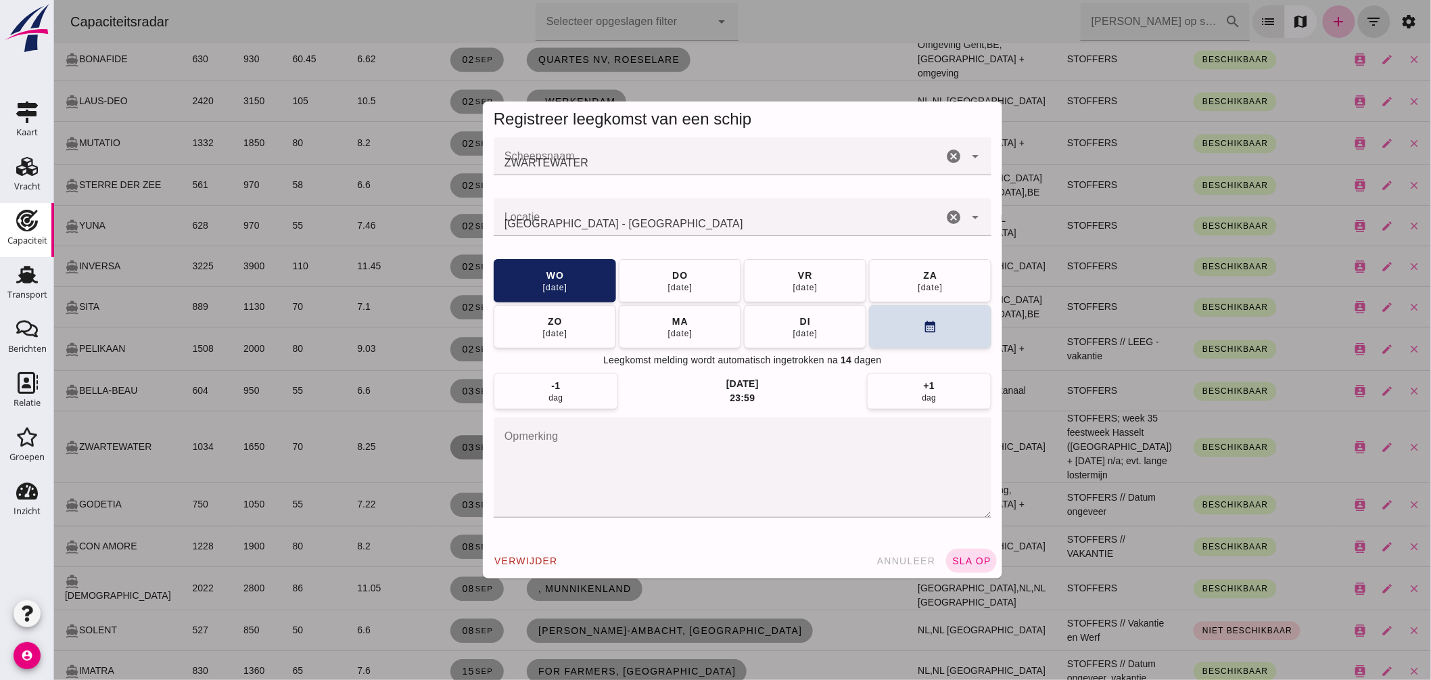
scroll to position [0, 0]
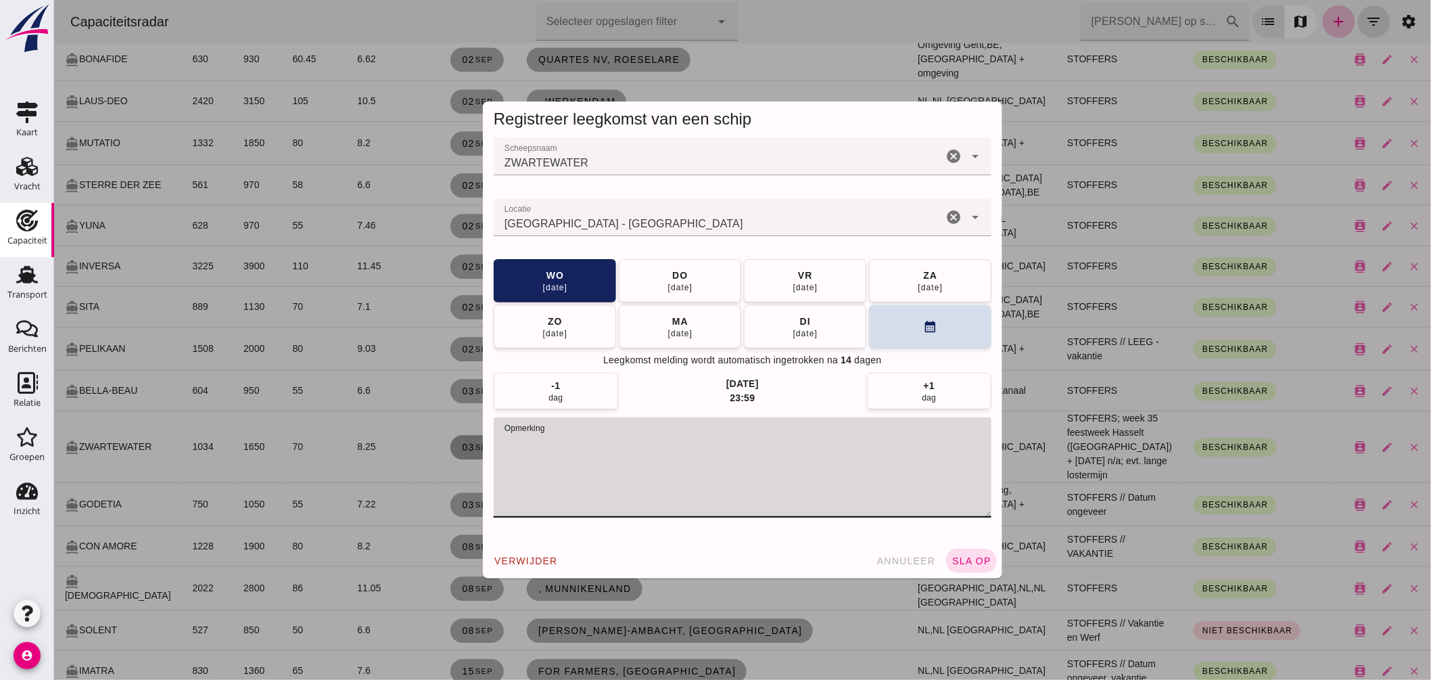
drag, startPoint x: 791, startPoint y: 441, endPoint x: 967, endPoint y: 452, distance: 176.1
click at [967, 452] on textarea "opmerking" at bounding box center [742, 467] width 498 height 100
click at [914, 556] on span "annuleer" at bounding box center [906, 560] width 60 height 11
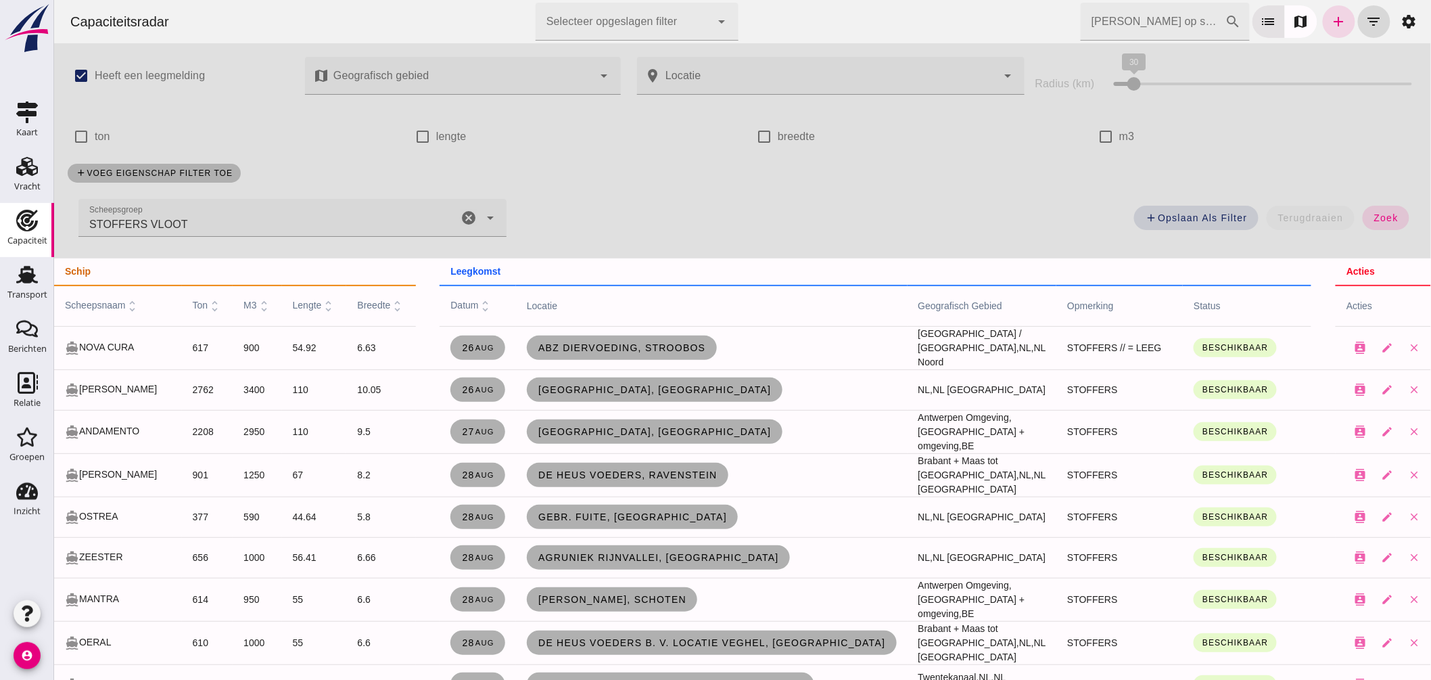
click at [464, 217] on icon "cancel" at bounding box center [468, 218] width 16 height 16
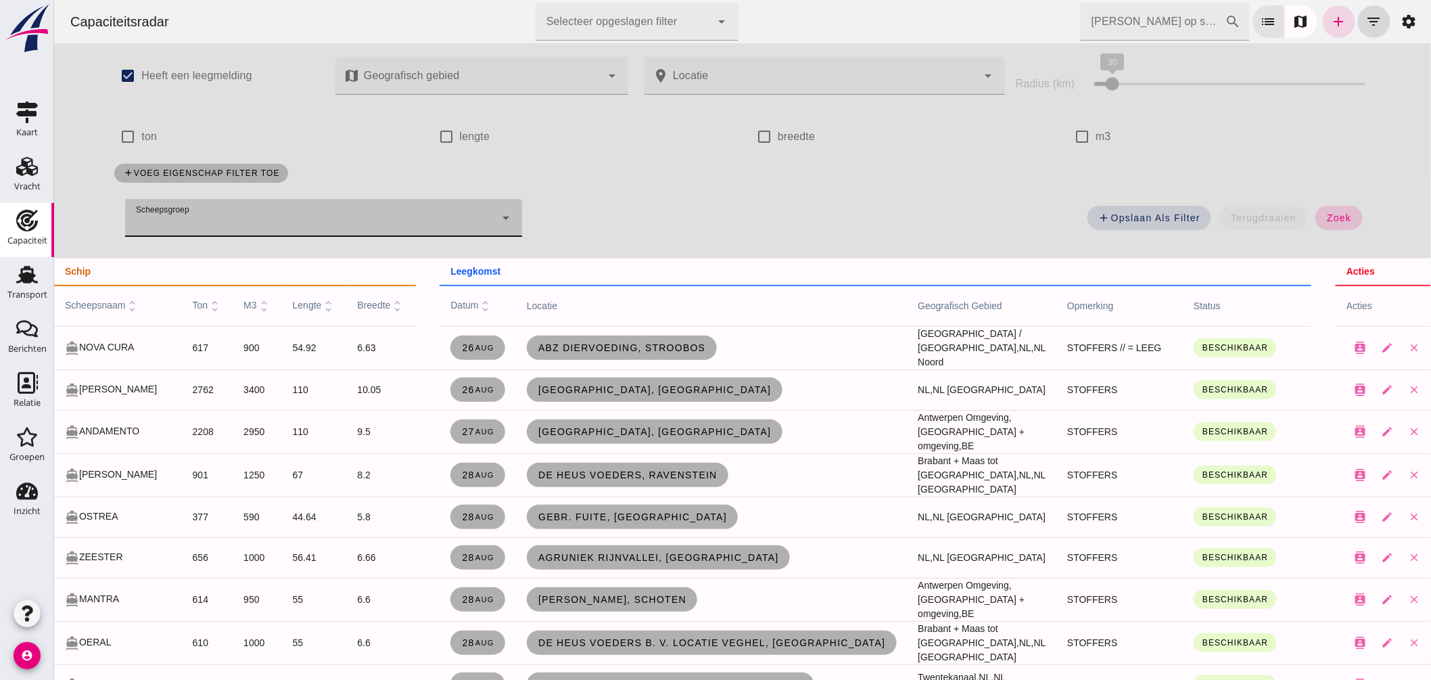
click at [1339, 217] on span "zoek" at bounding box center [1337, 217] width 25 height 11
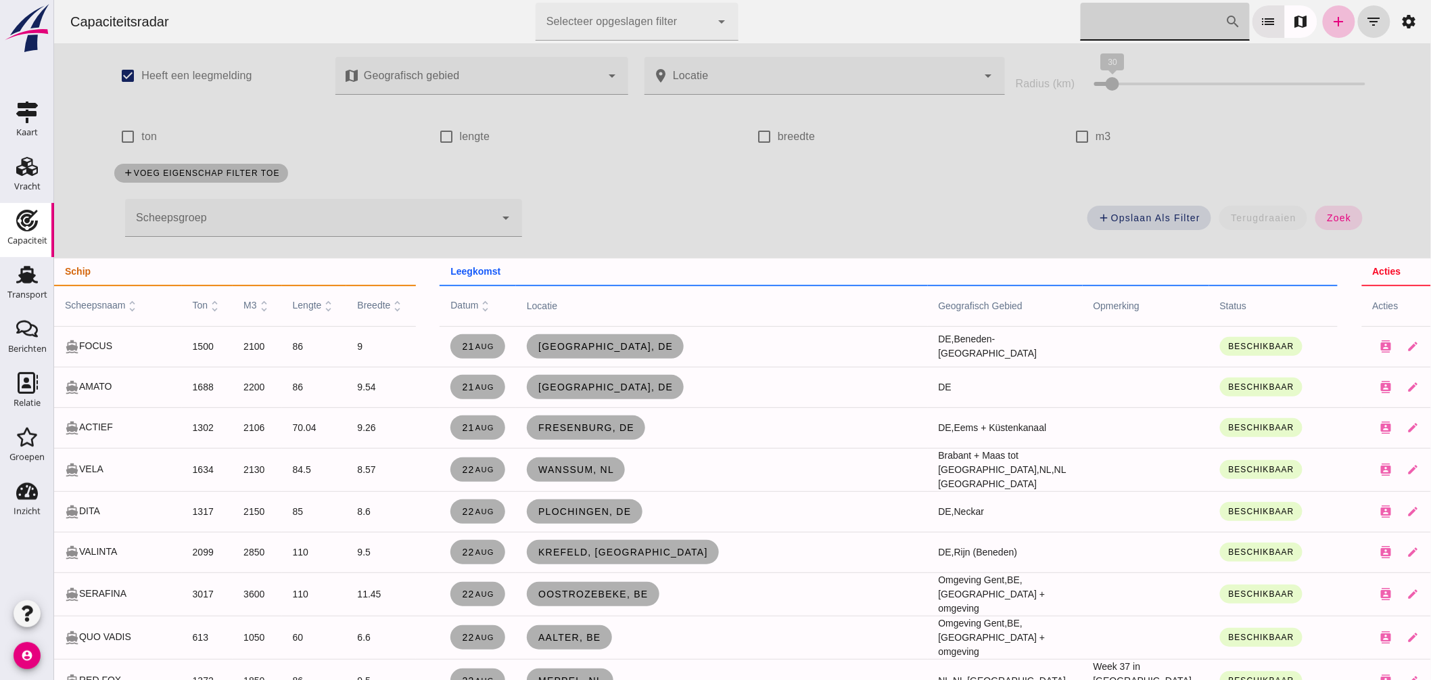
click at [1117, 15] on input "Zoek op scheepsnaam" at bounding box center [1152, 22] width 145 height 38
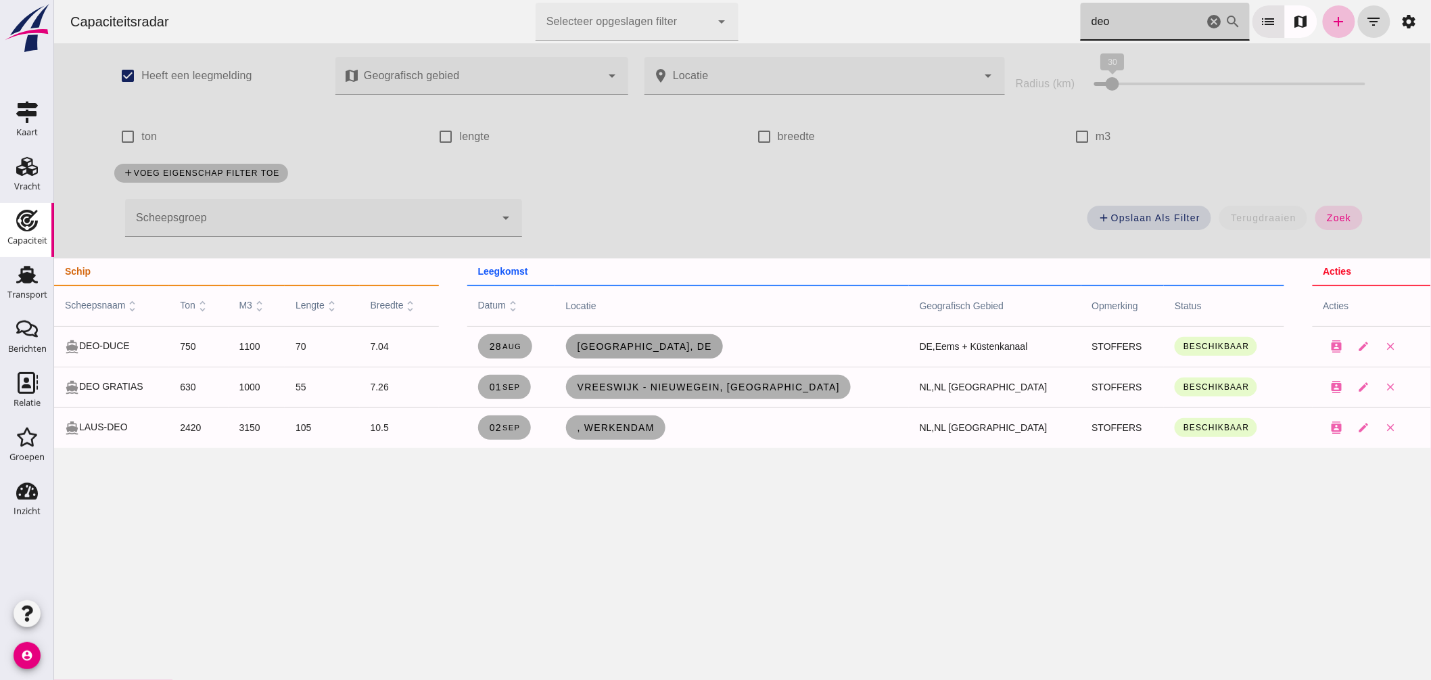
type input "deo"
click at [690, 345] on span "Münster, de" at bounding box center [643, 346] width 135 height 11
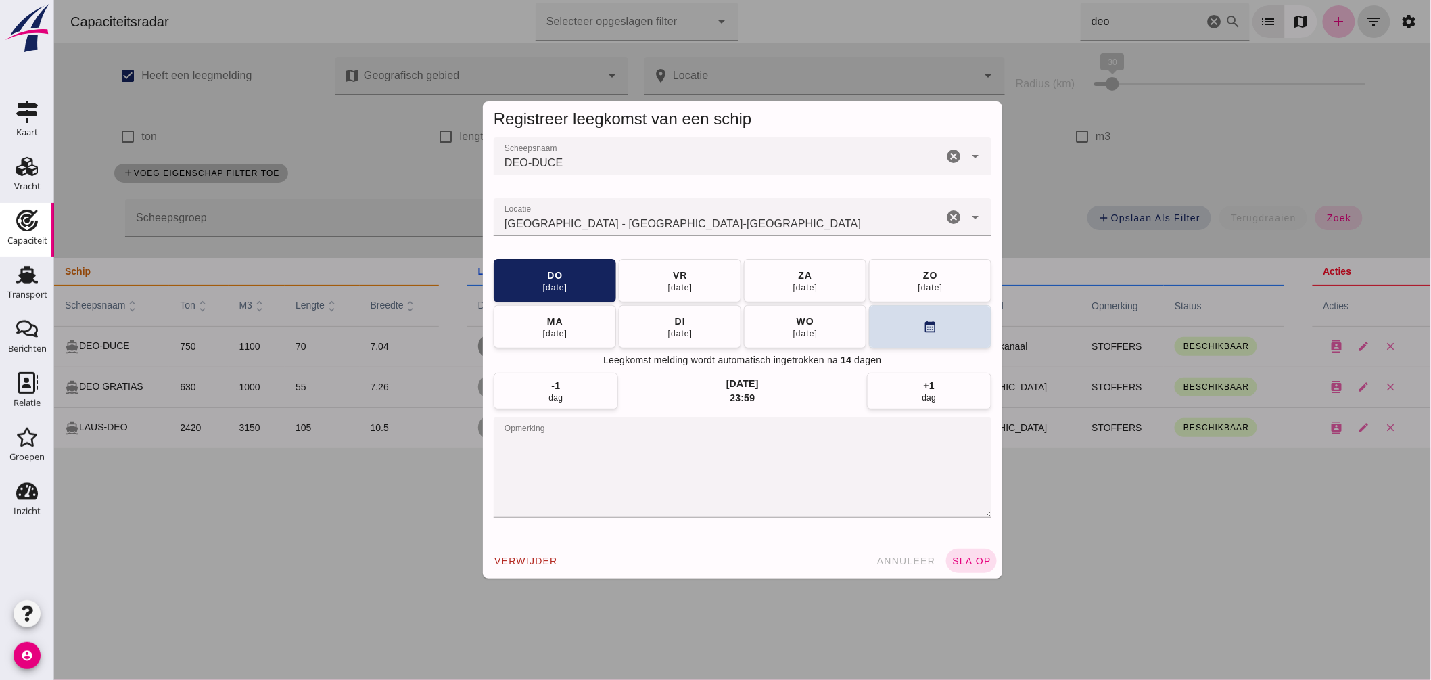
click at [698, 223] on input "Locatie" at bounding box center [717, 224] width 449 height 16
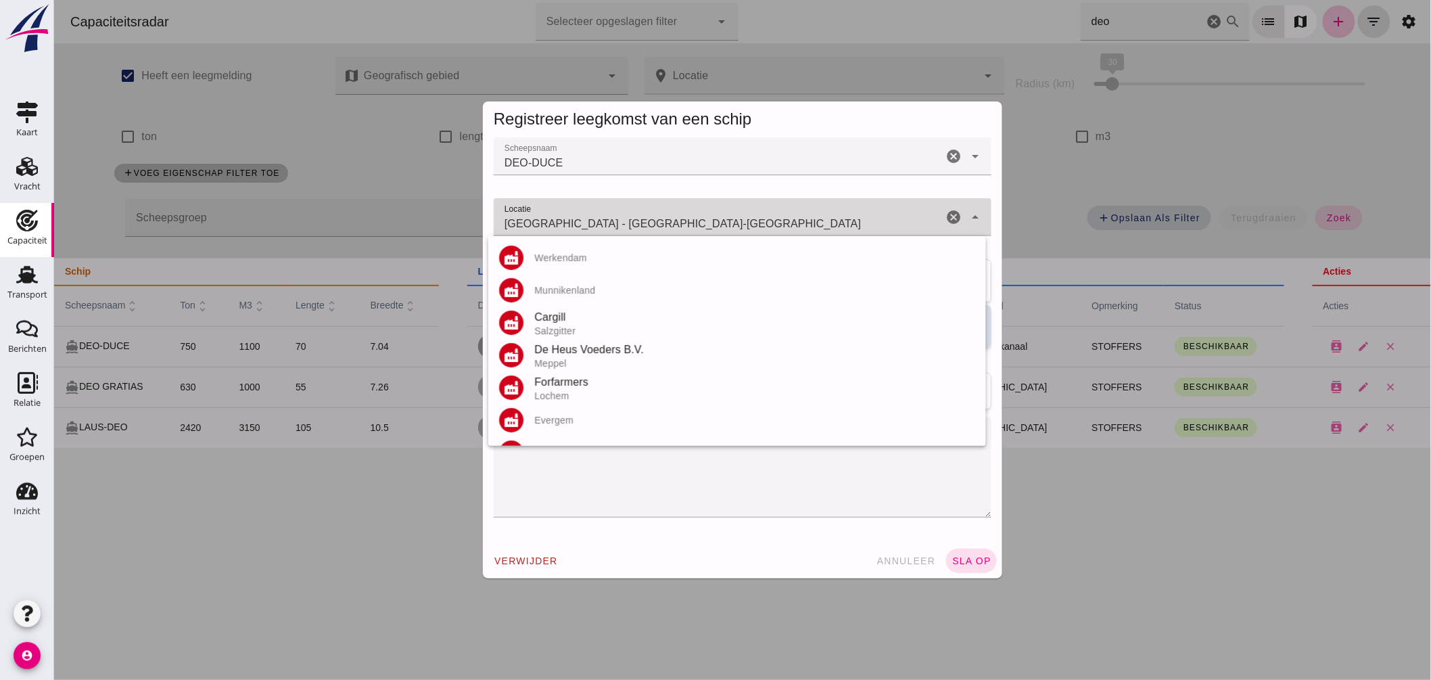
click at [698, 223] on input "Münster - Noordrijn-Westfalen" at bounding box center [717, 224] width 449 height 16
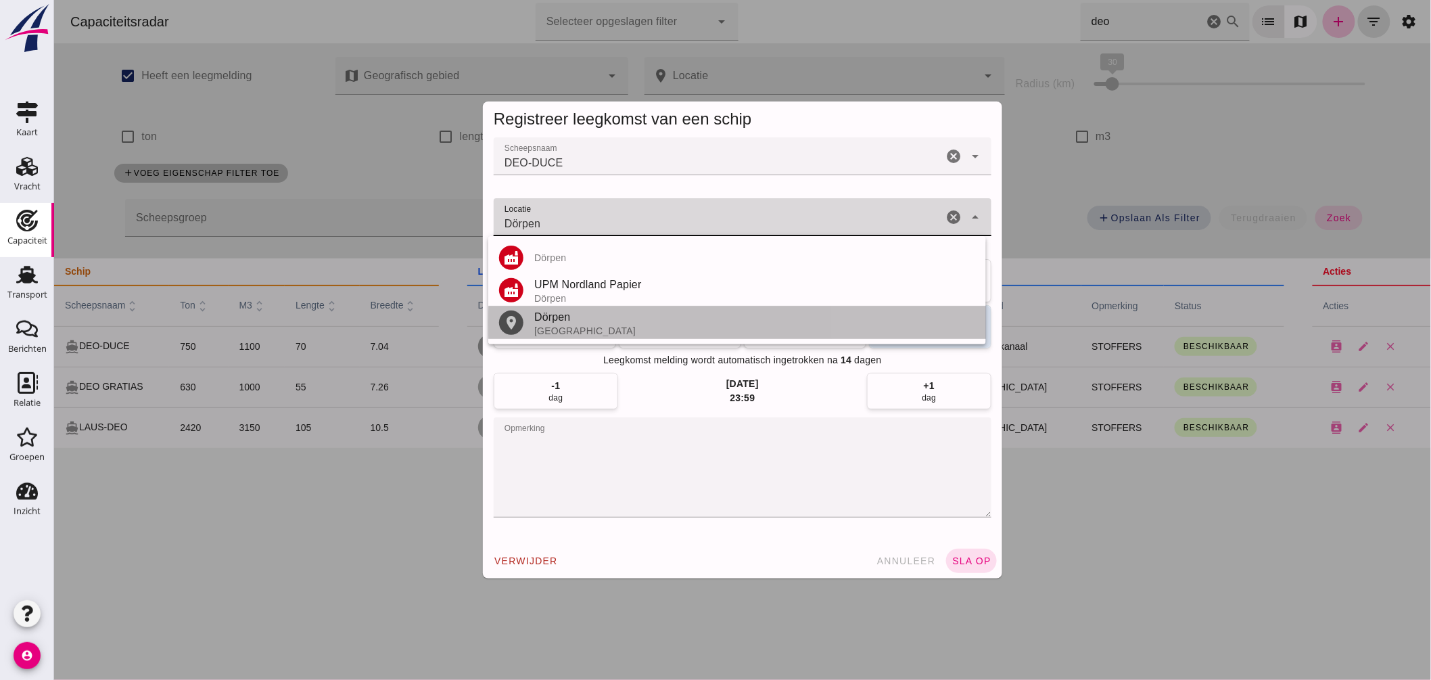
click at [579, 321] on div "Dörpen" at bounding box center [753, 317] width 441 height 16
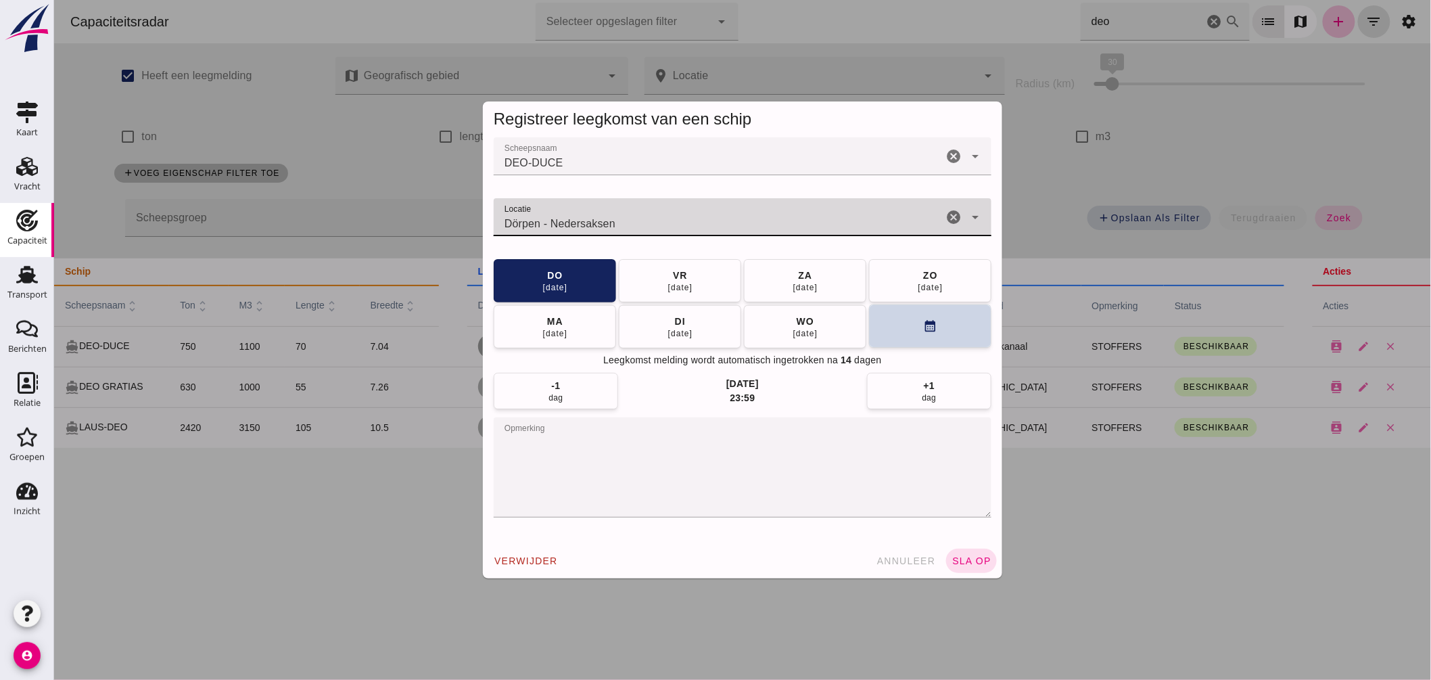
type input "Dörpen - Nedersaksen"
click at [910, 334] on button "calendar_month" at bounding box center [929, 325] width 122 height 43
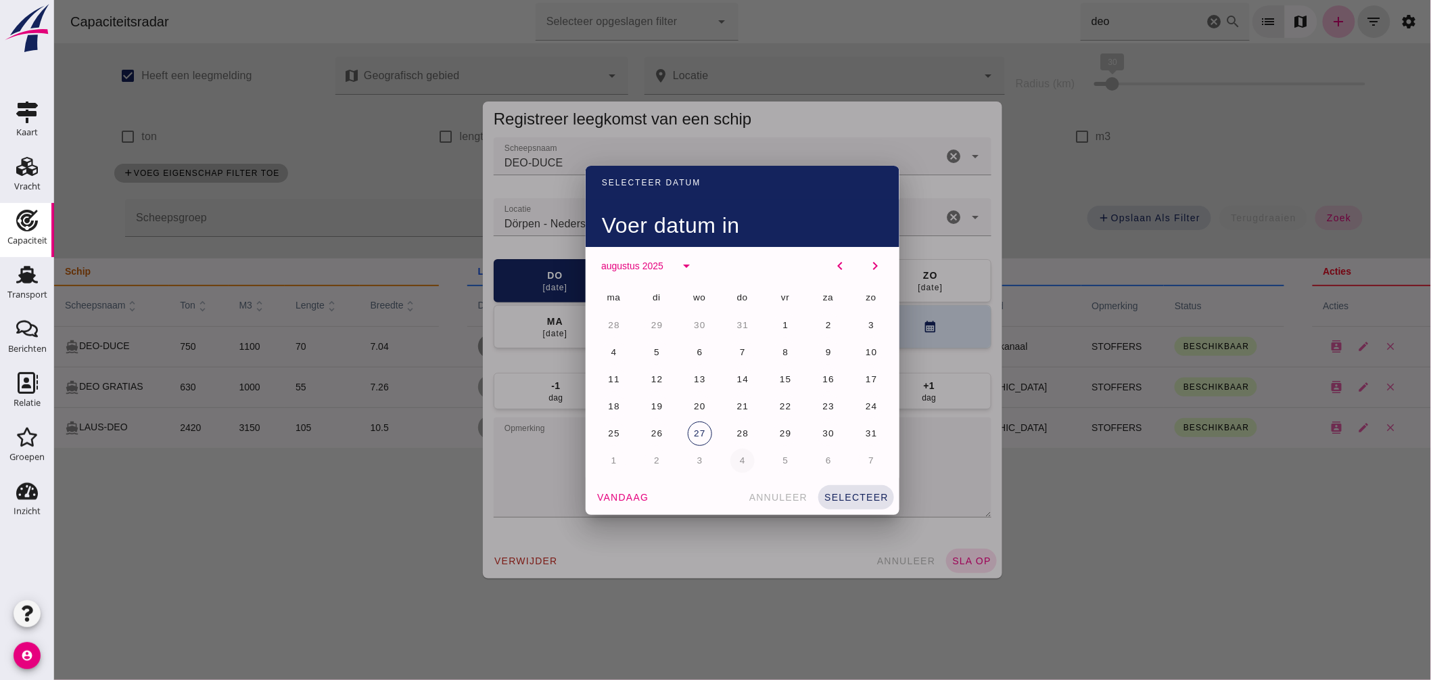
click at [738, 457] on span "4" at bounding box center [741, 460] width 7 height 10
click at [851, 496] on span "selecteer" at bounding box center [855, 497] width 65 height 11
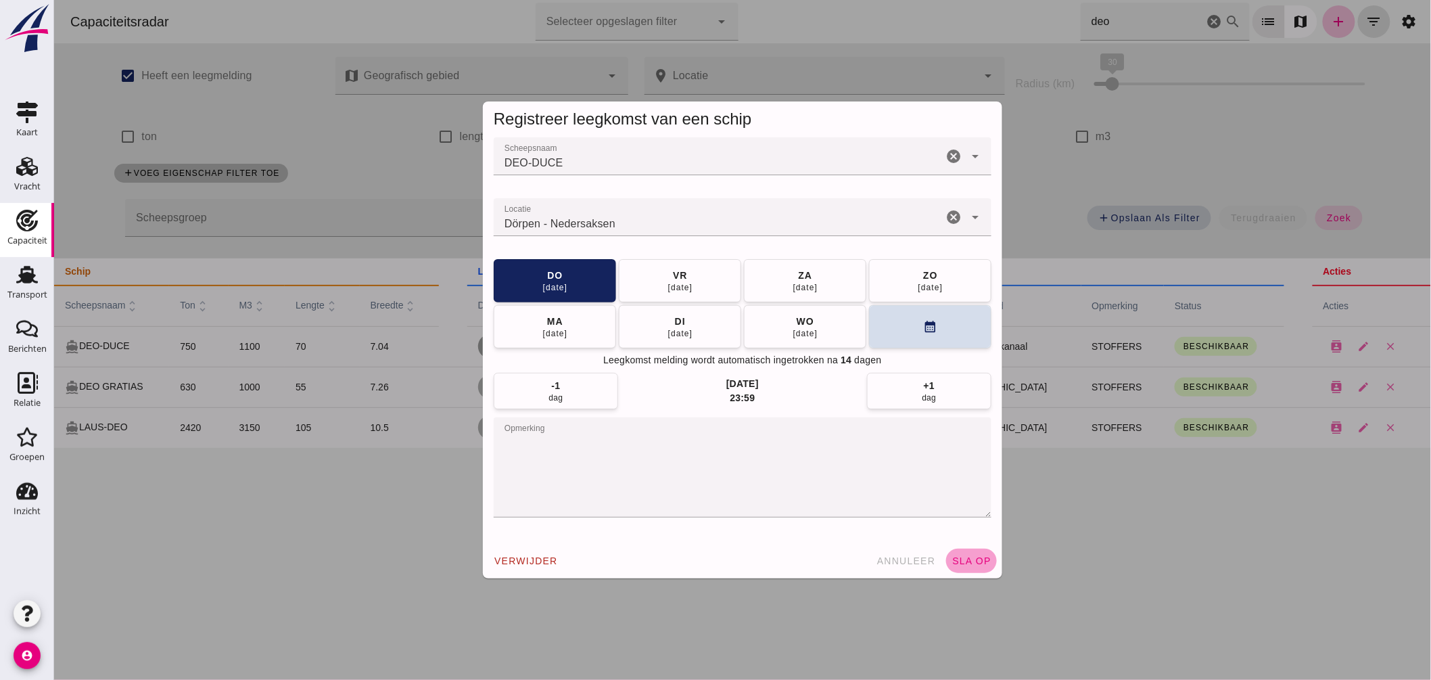
click at [956, 557] on span "sla op" at bounding box center [971, 560] width 40 height 11
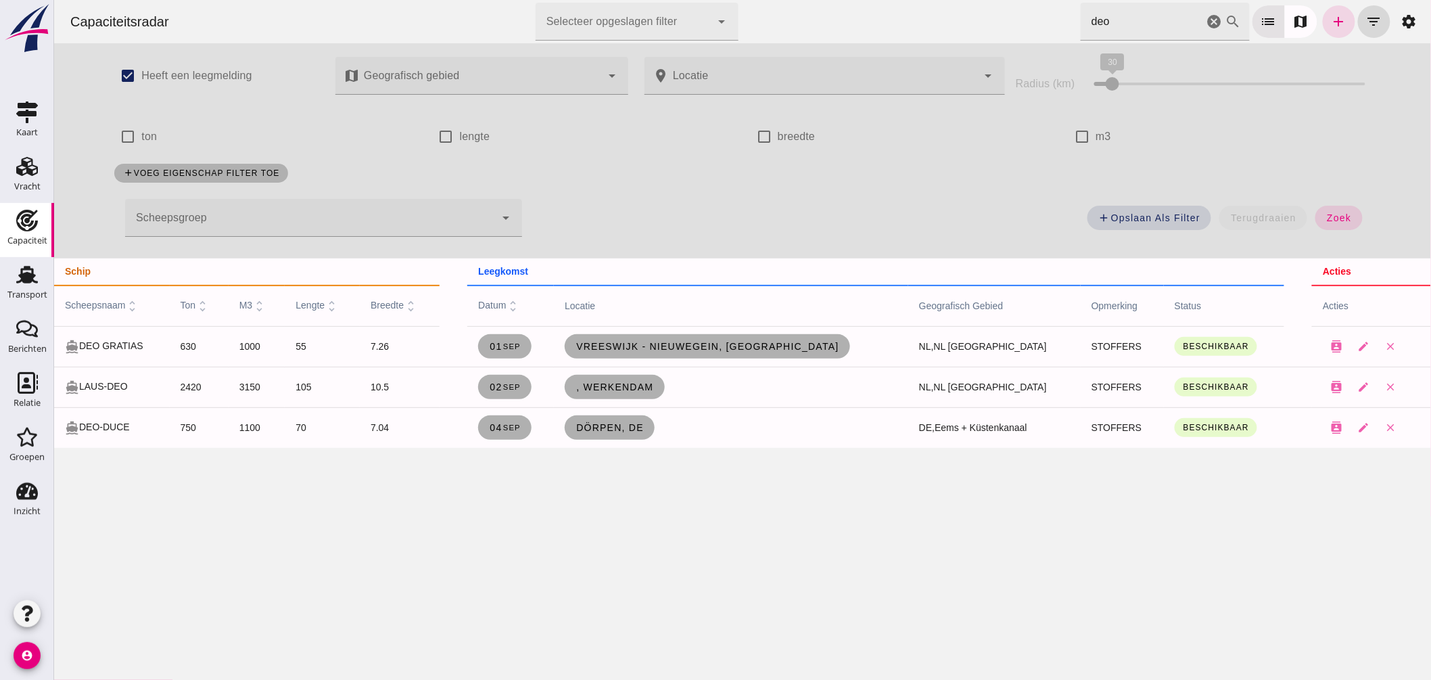
click at [1133, 21] on input "deo" at bounding box center [1141, 22] width 123 height 38
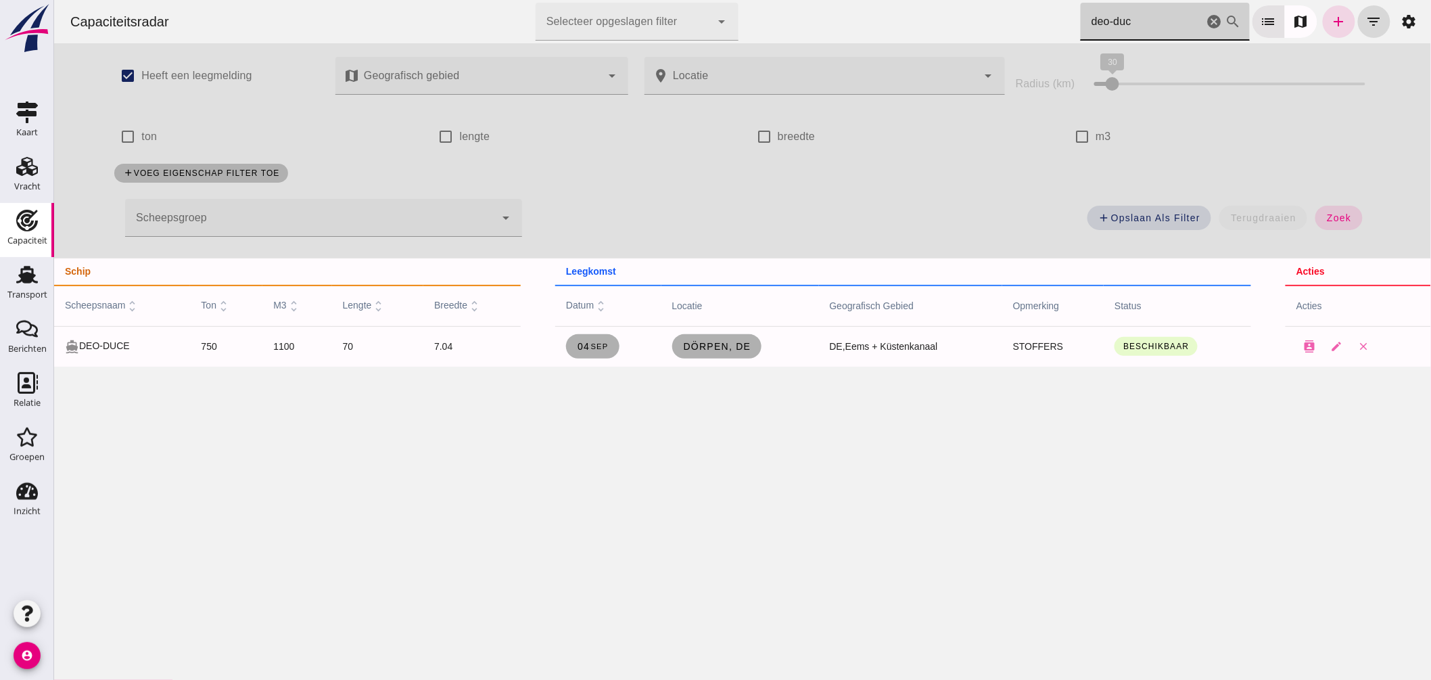
type input "deo-duc"
click at [1206, 20] on icon "cancel" at bounding box center [1214, 22] width 16 height 16
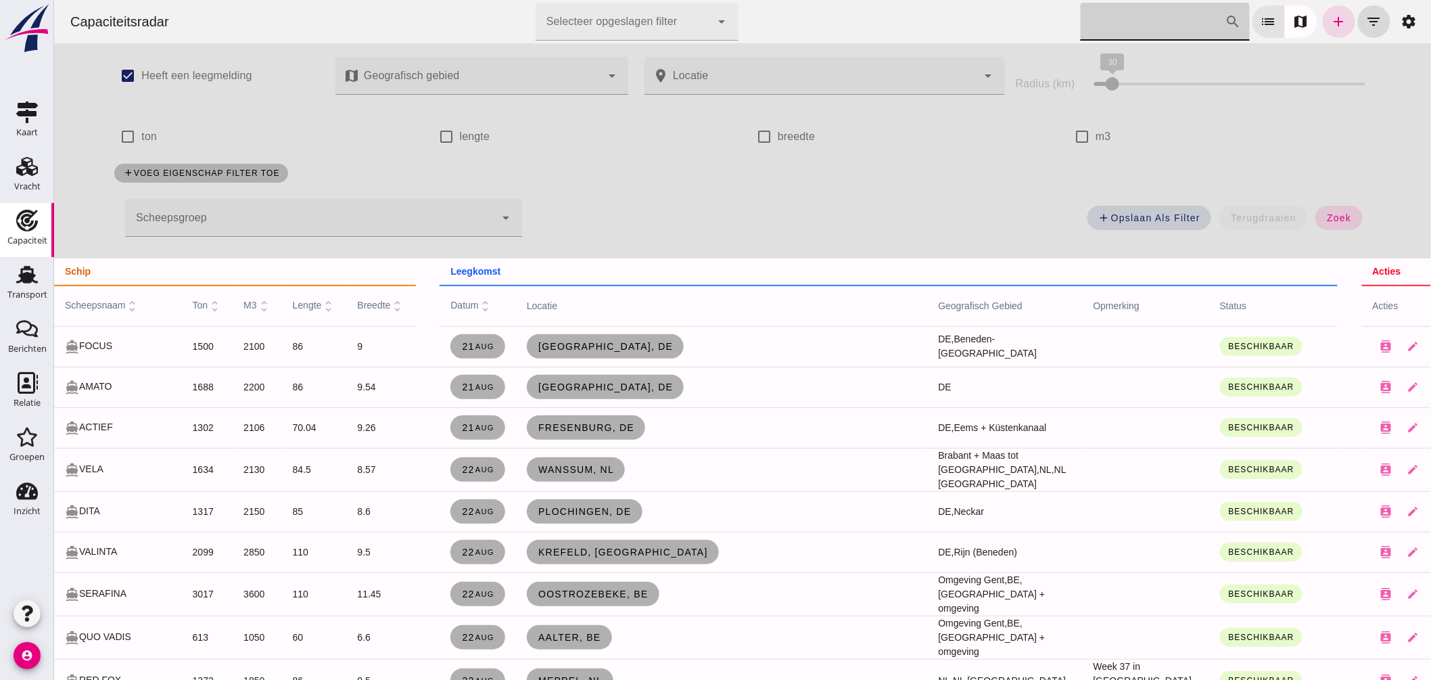
click at [1158, 18] on input "Zoek op scheepsnaam" at bounding box center [1152, 22] width 145 height 38
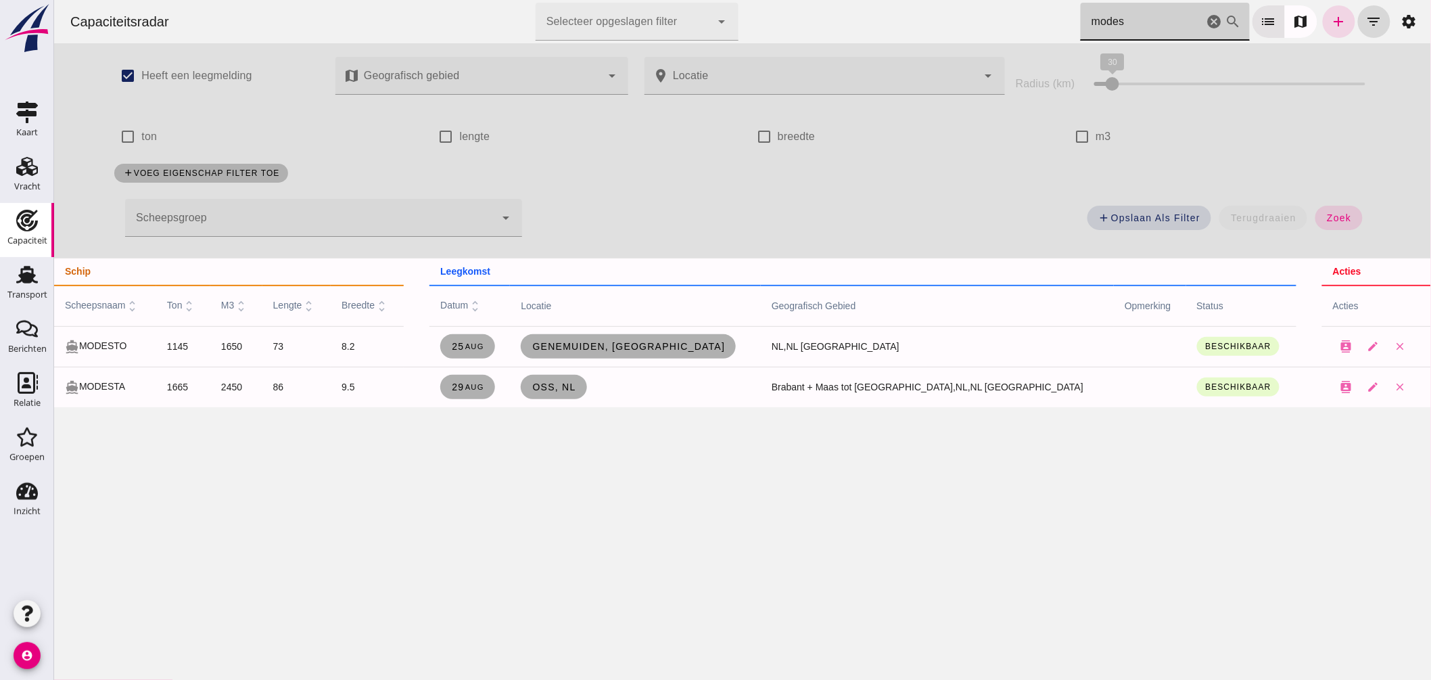
type input "modes"
click at [687, 341] on span "Genemuiden, nl" at bounding box center [627, 346] width 193 height 11
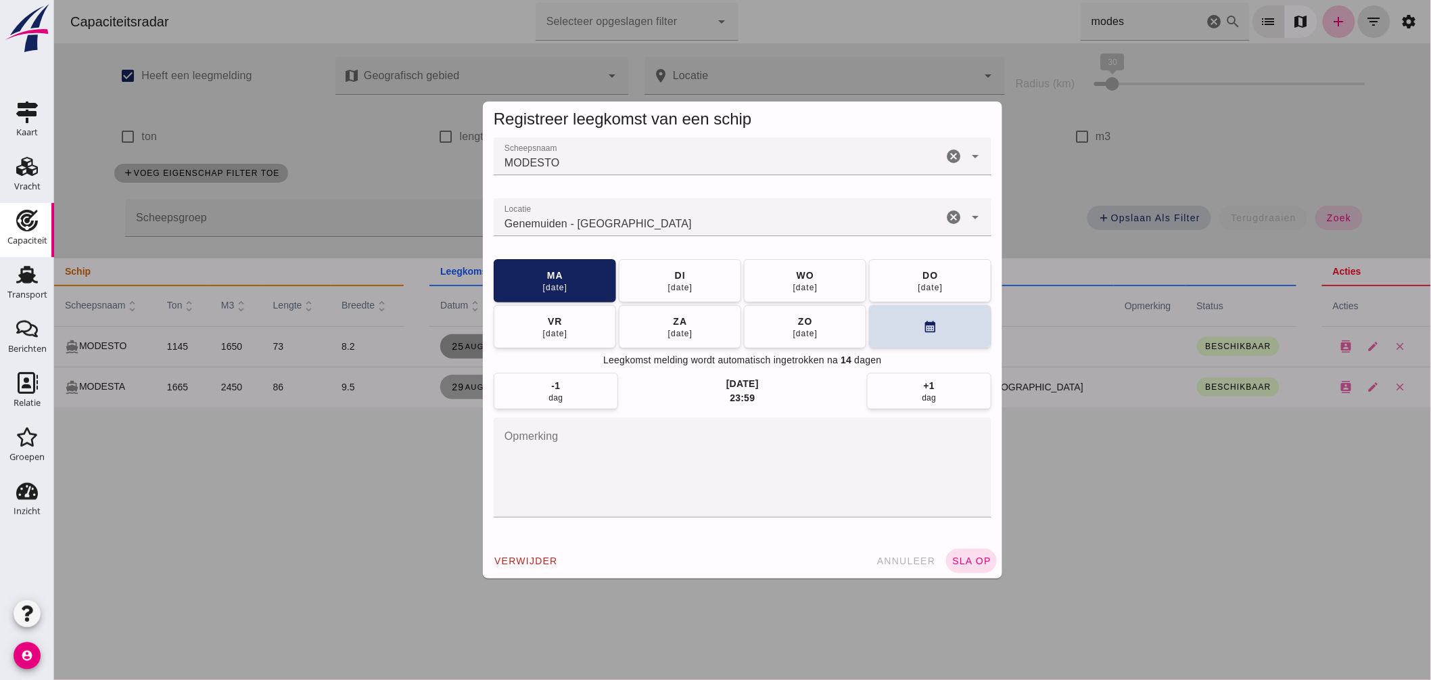
click at [665, 226] on input "Locatie" at bounding box center [717, 224] width 449 height 16
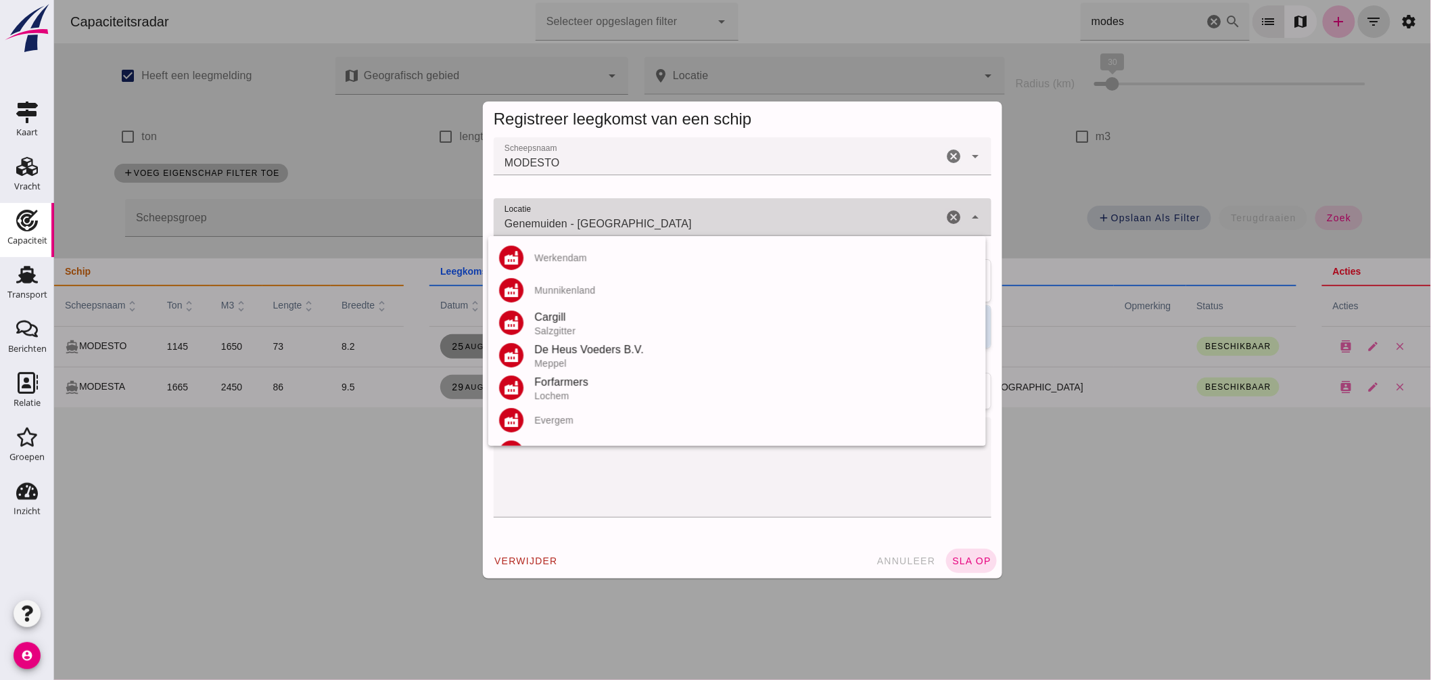
click at [665, 226] on input "Genemuiden - Overijssel" at bounding box center [717, 224] width 449 height 16
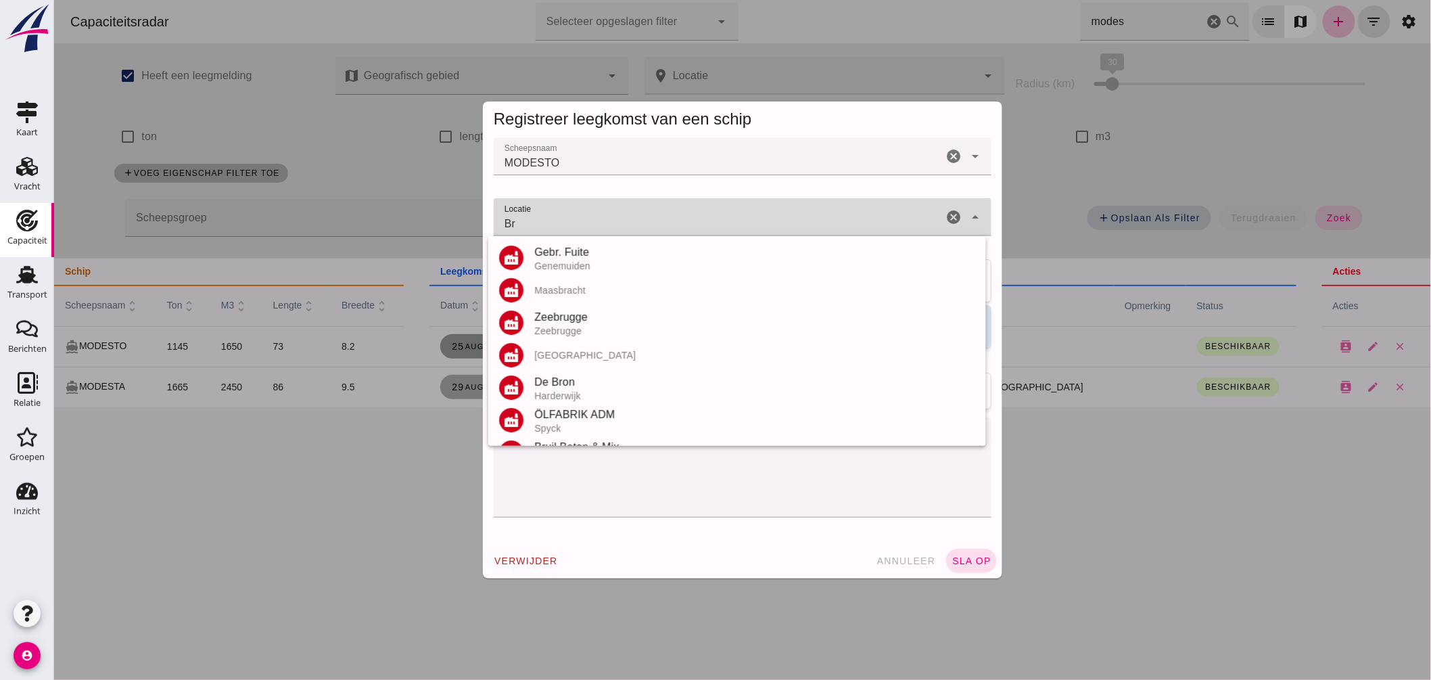
type input "B"
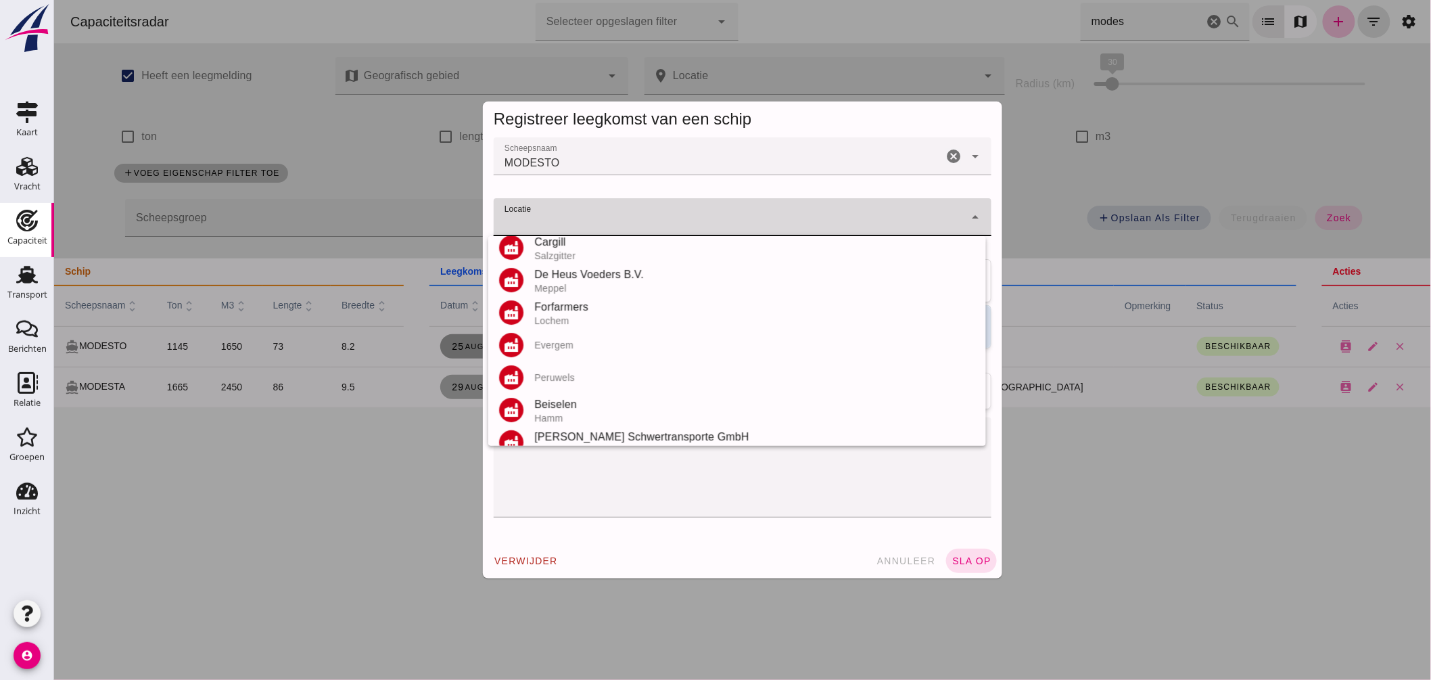
scroll to position [150, 0]
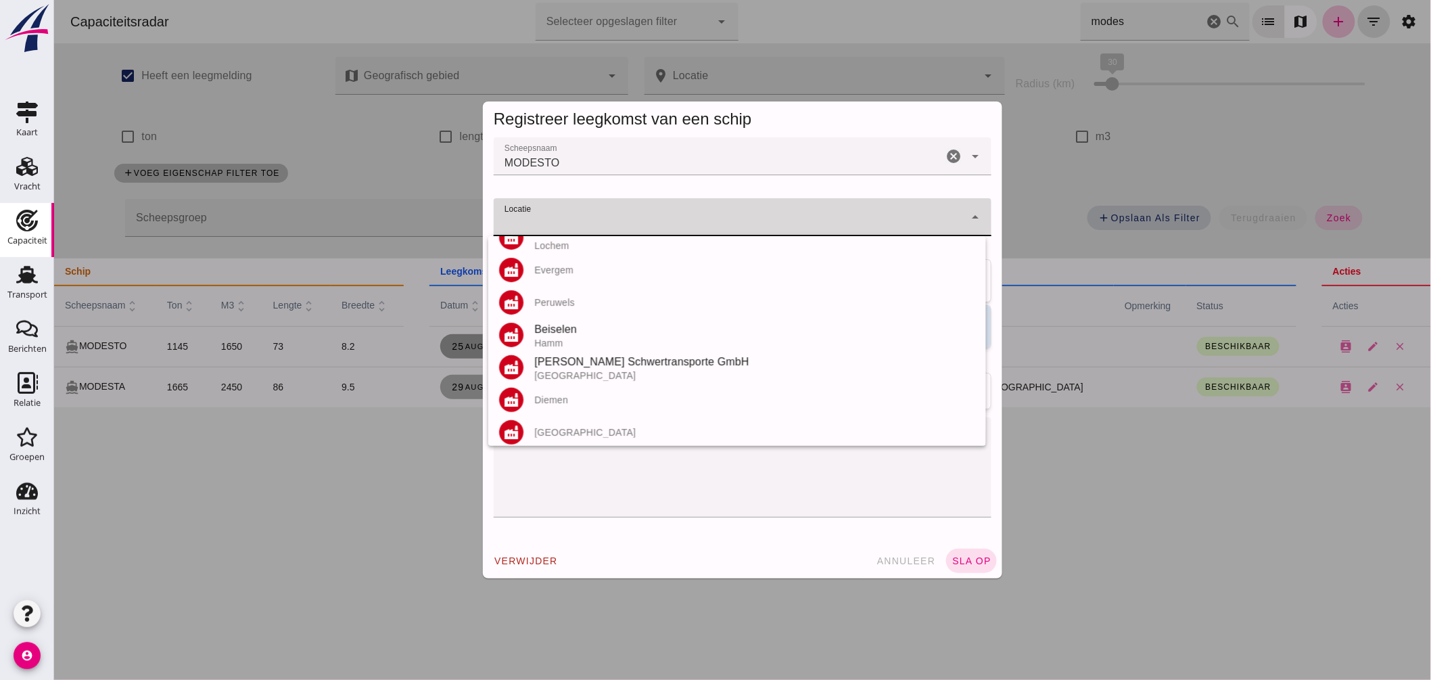
click at [650, 489] on textarea "opmerking" at bounding box center [742, 467] width 498 height 100
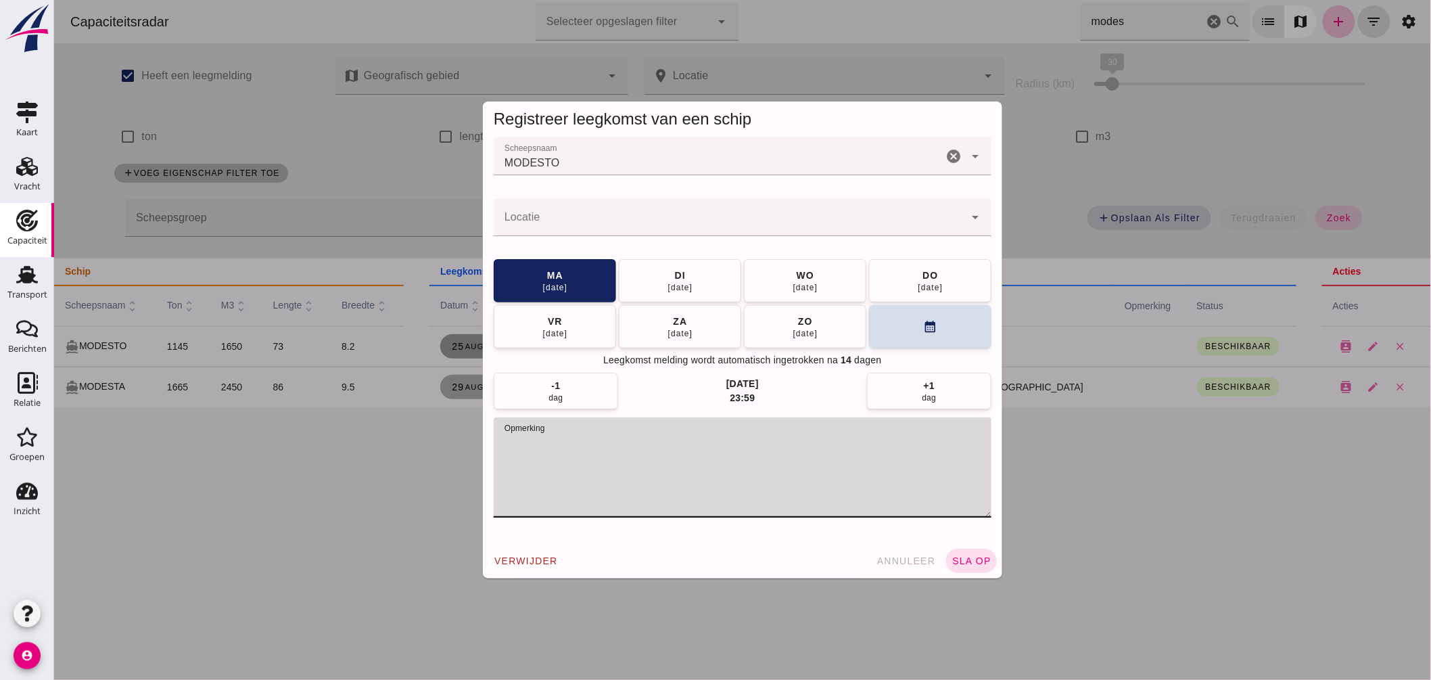
click at [613, 220] on input "Locatie" at bounding box center [728, 224] width 471 height 16
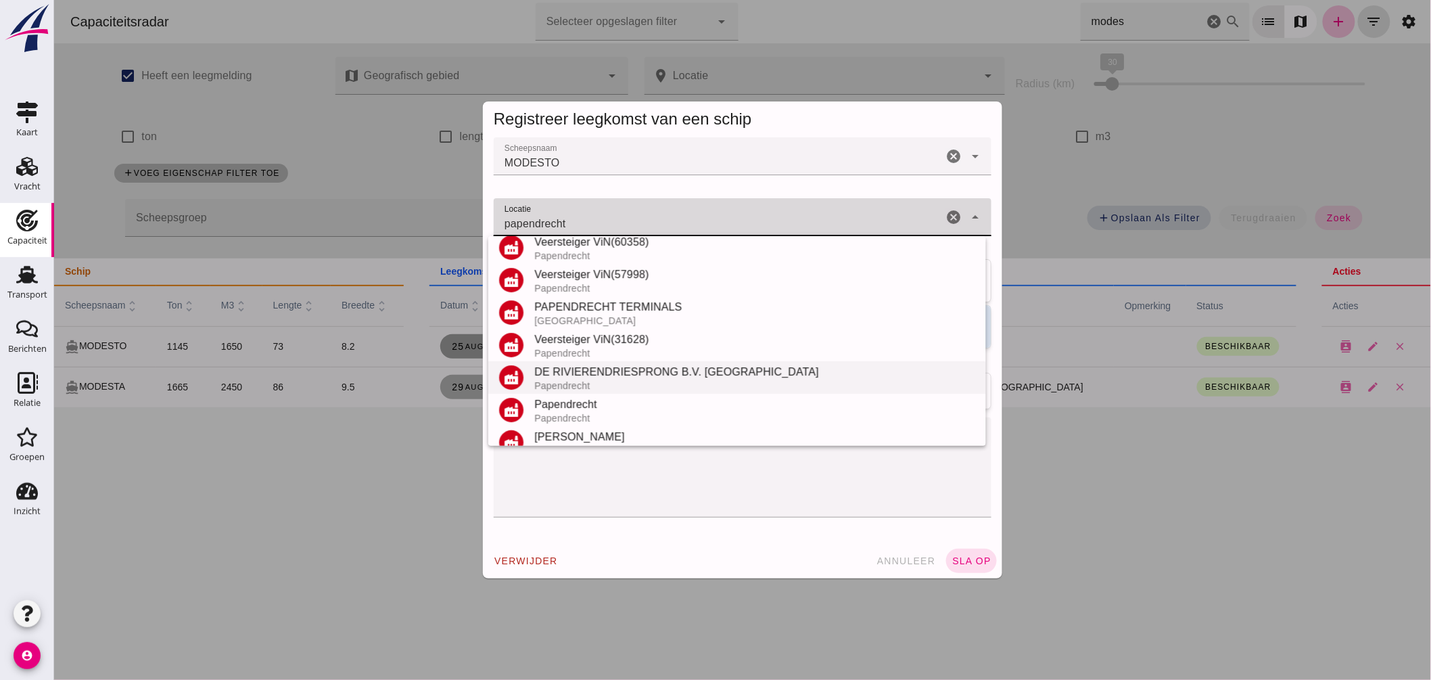
scroll to position [158, 0]
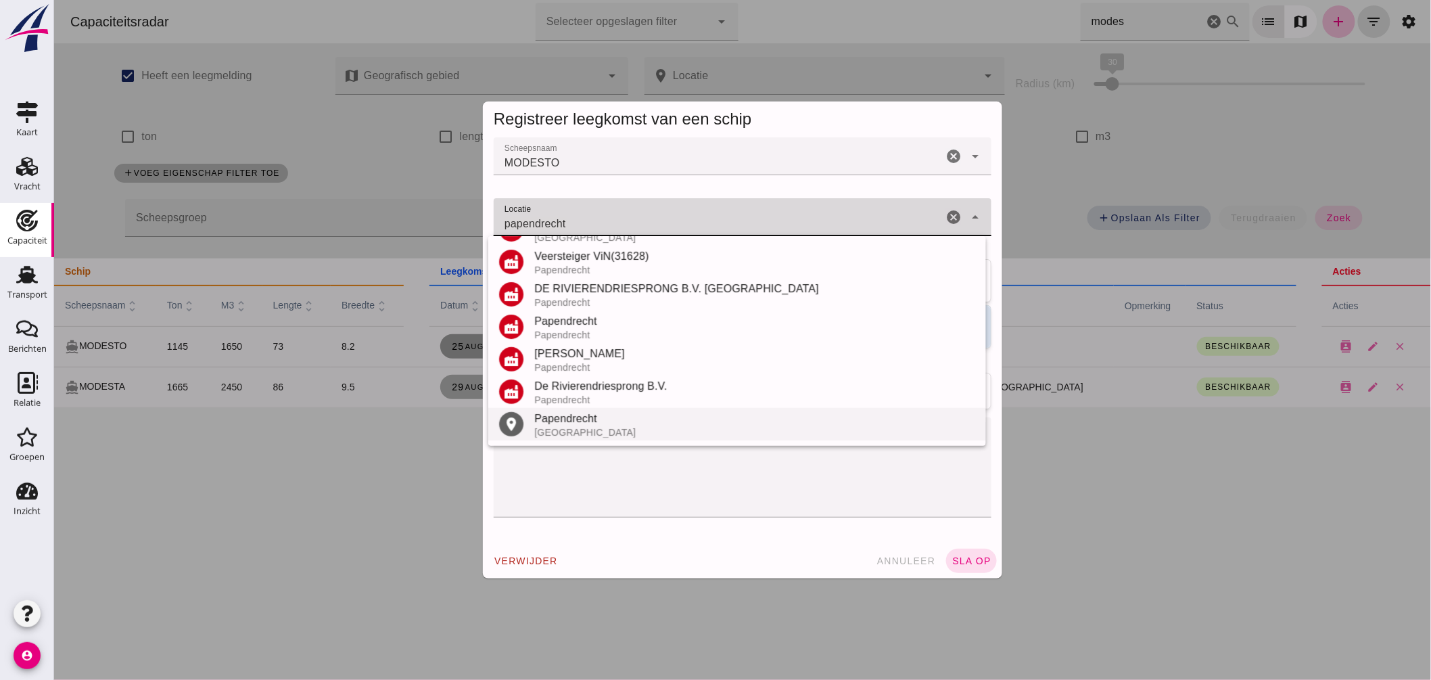
click at [609, 422] on div "Papendrecht" at bounding box center [753, 418] width 441 height 16
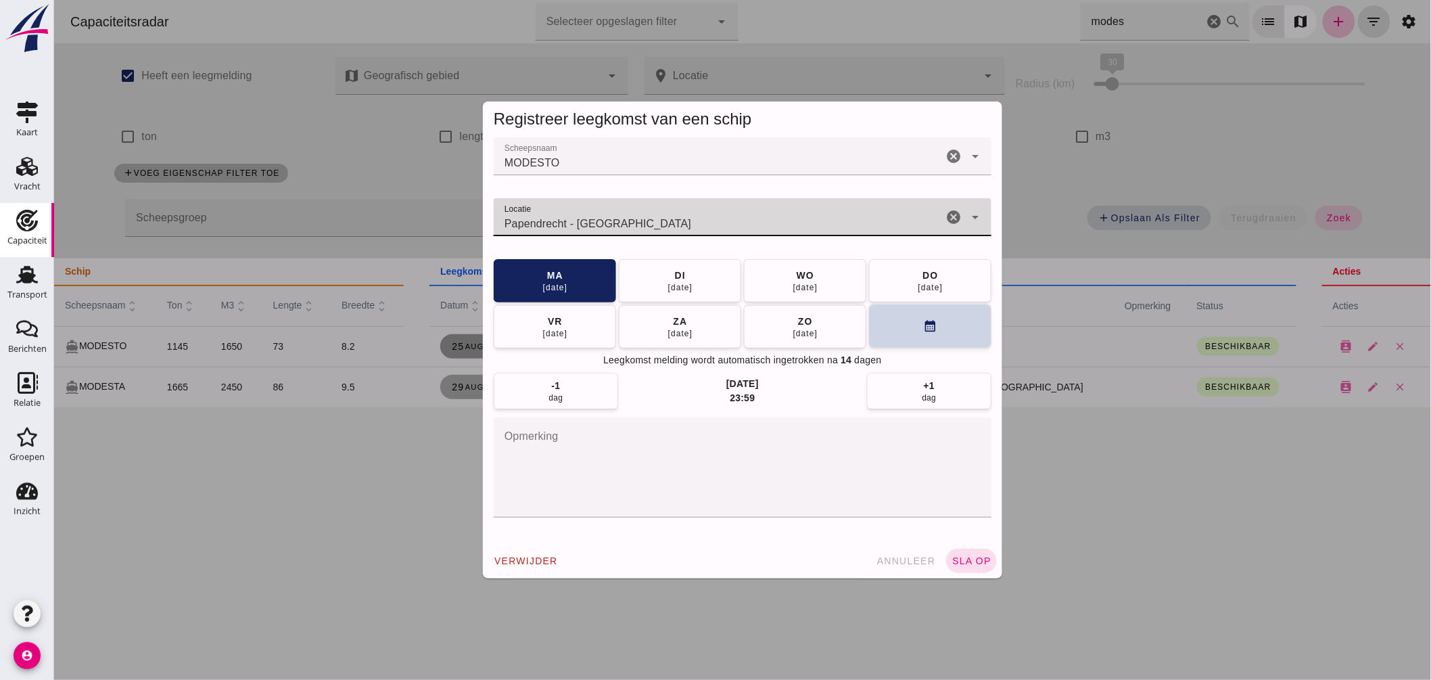
type input "Papendrecht - Zuid-Holland"
click at [924, 327] on icon "calendar_month" at bounding box center [929, 326] width 14 height 14
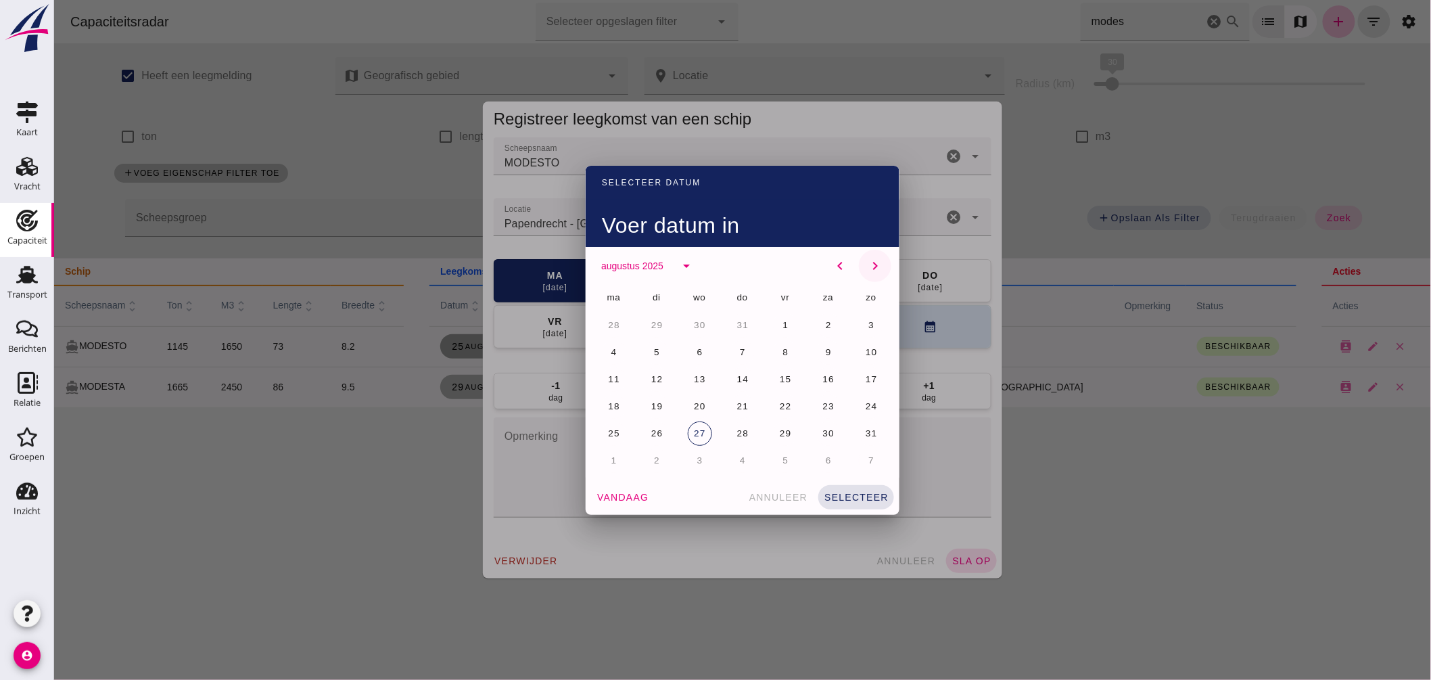
click at [872, 266] on icon "chevron_right" at bounding box center [874, 266] width 16 height 16
click at [740, 404] on span "25" at bounding box center [742, 406] width 13 height 10
click at [863, 490] on button "selecteer" at bounding box center [855, 497] width 76 height 24
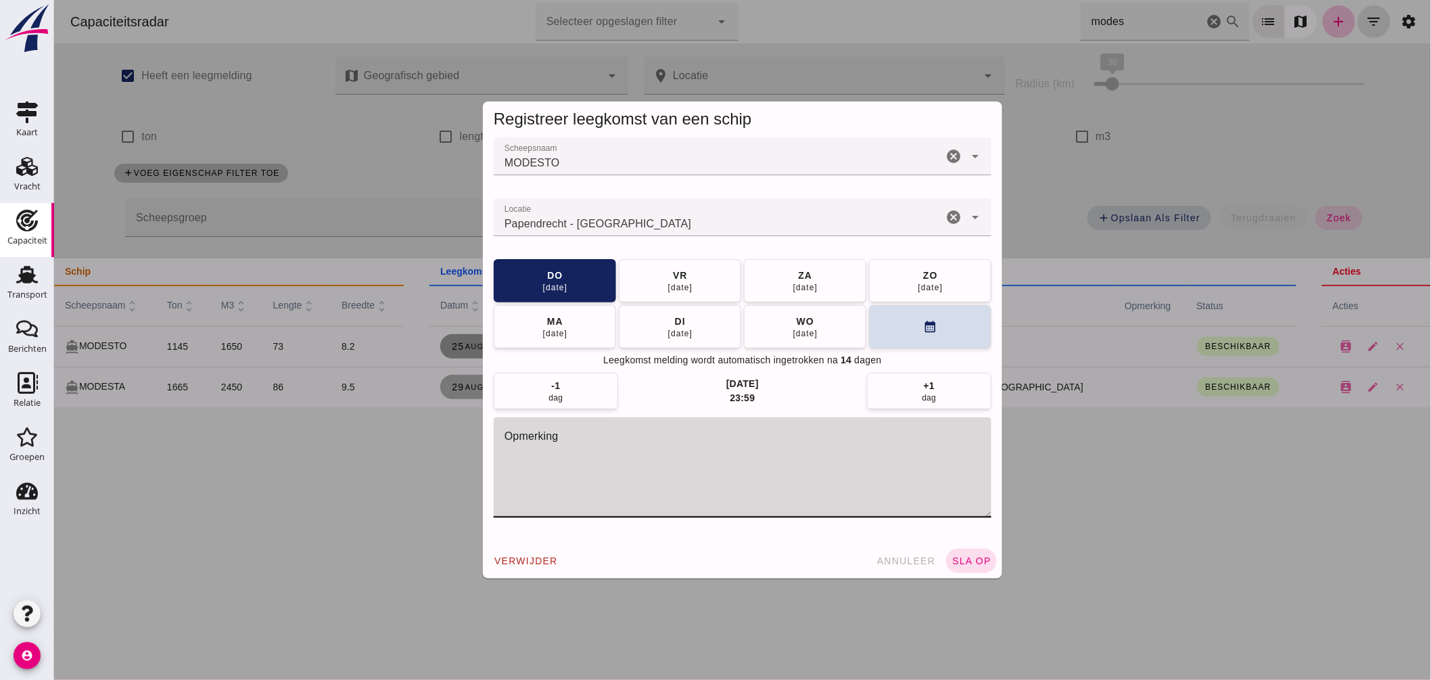
click at [644, 481] on textarea "opmerking" at bounding box center [742, 467] width 498 height 100
type textarea "WERF; datum is ongeveer"
click at [966, 560] on span "sla op" at bounding box center [971, 560] width 40 height 11
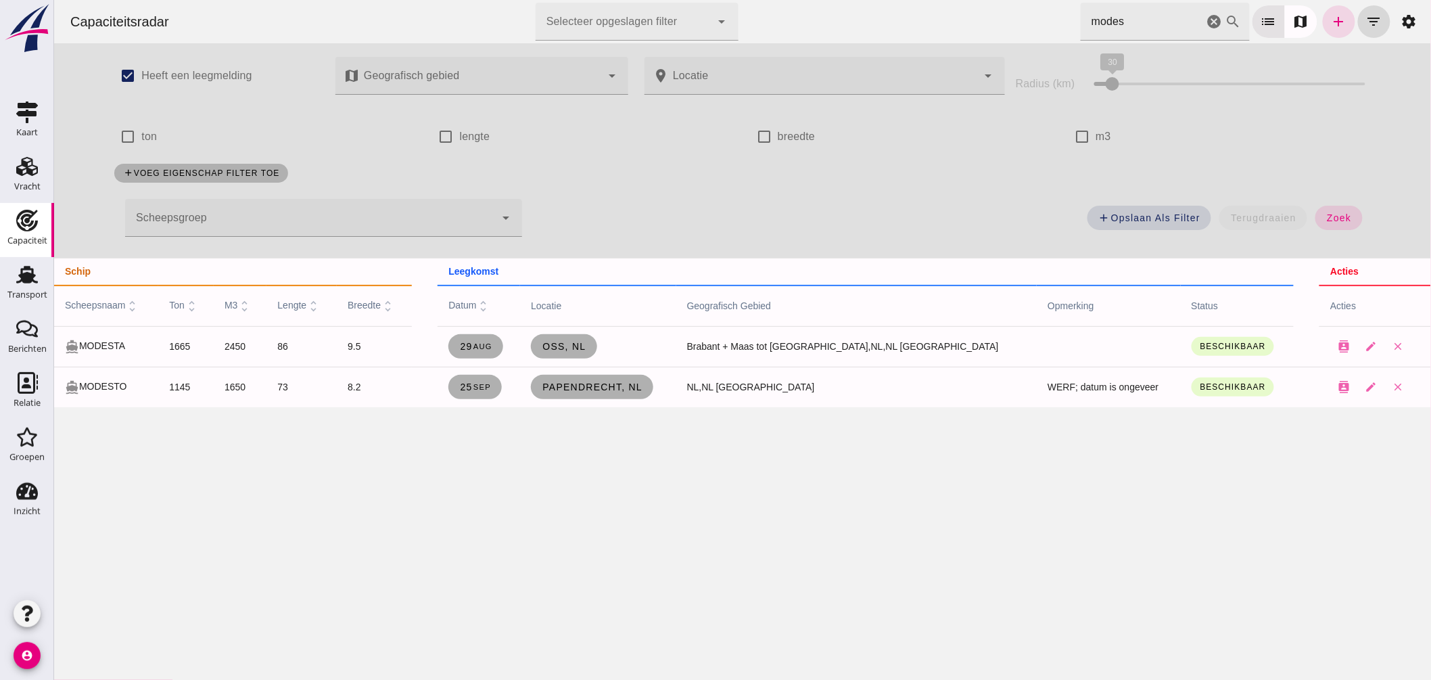
click at [485, 217] on div at bounding box center [309, 218] width 370 height 38
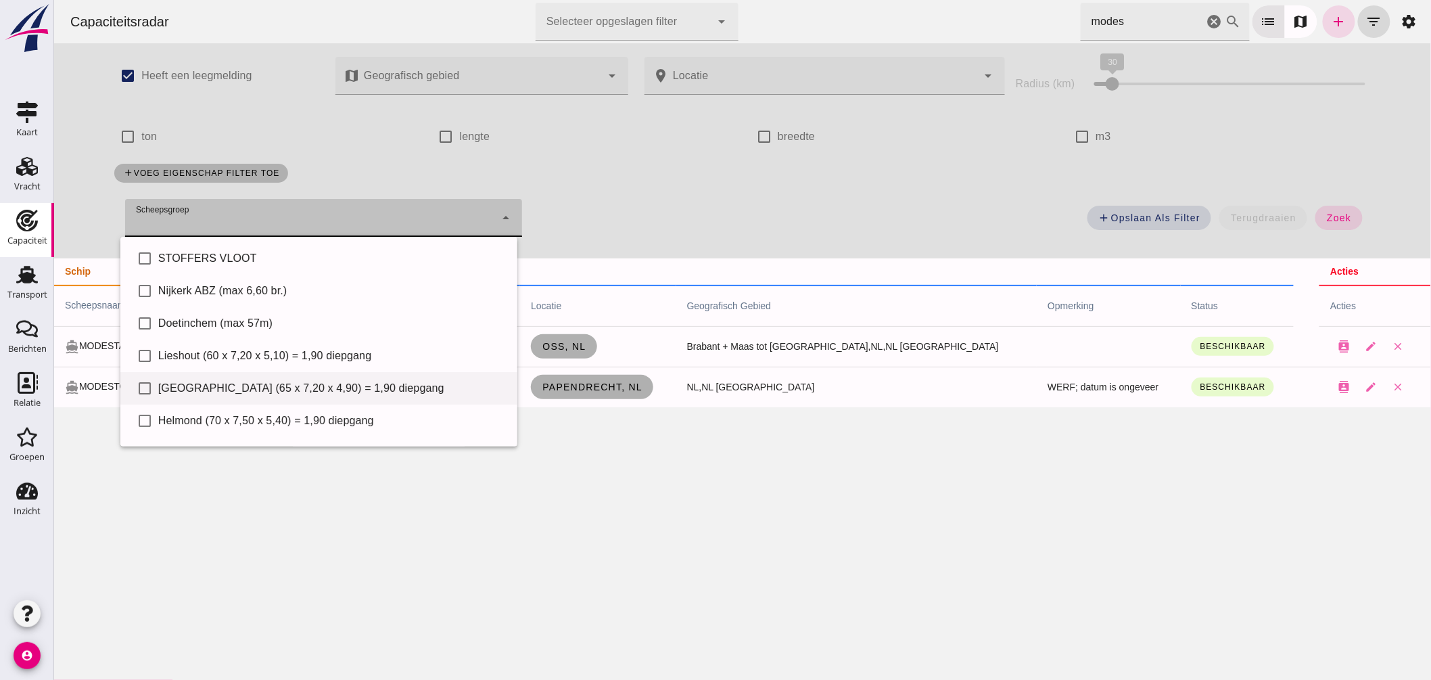
click at [331, 380] on div "[GEOGRAPHIC_DATA] (65 x 7,20 x 4,90) = 1,90 diepgang" at bounding box center [332, 388] width 348 height 16
type input "[GEOGRAPHIC_DATA] (65 x 7,20 x 4,90) = 1,90 diepgang"
checkbox input "true"
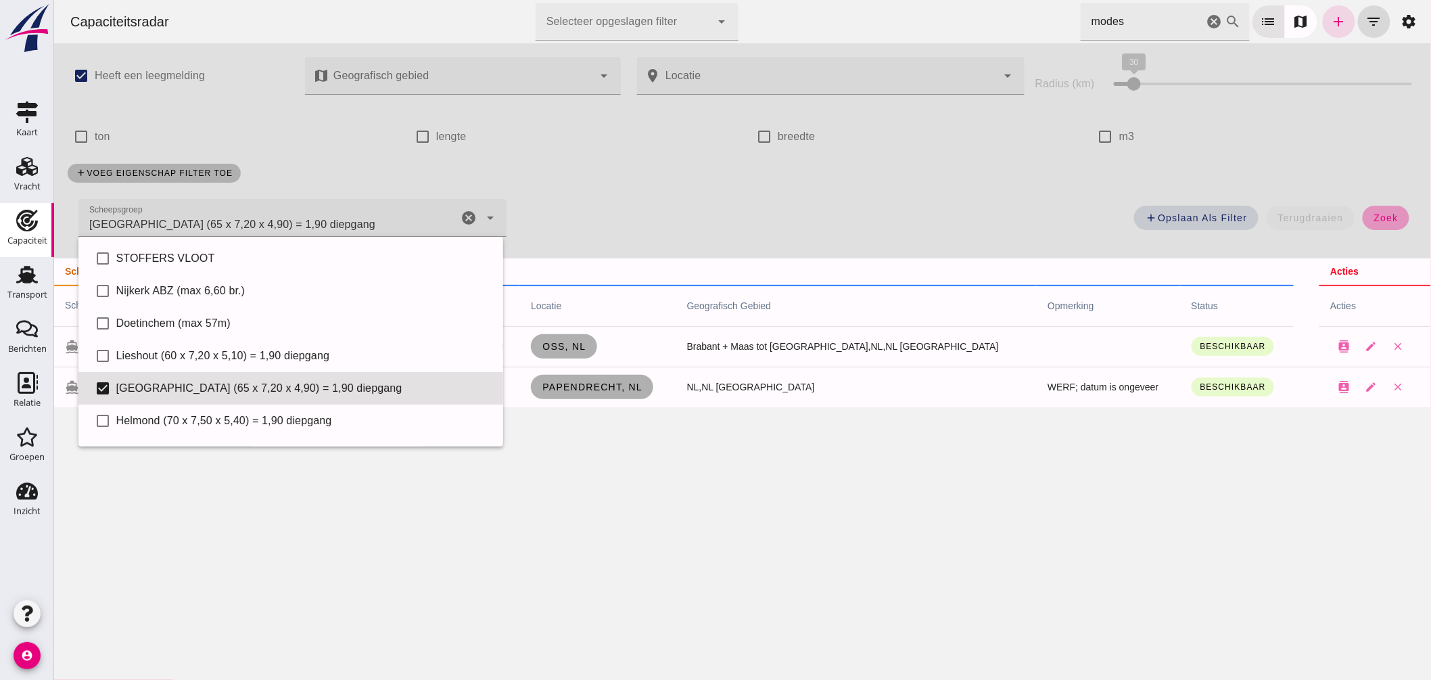
drag, startPoint x: 1358, startPoint y: 214, endPoint x: 1306, endPoint y: 20, distance: 201.1
click at [1362, 214] on button "zoek" at bounding box center [1385, 218] width 47 height 24
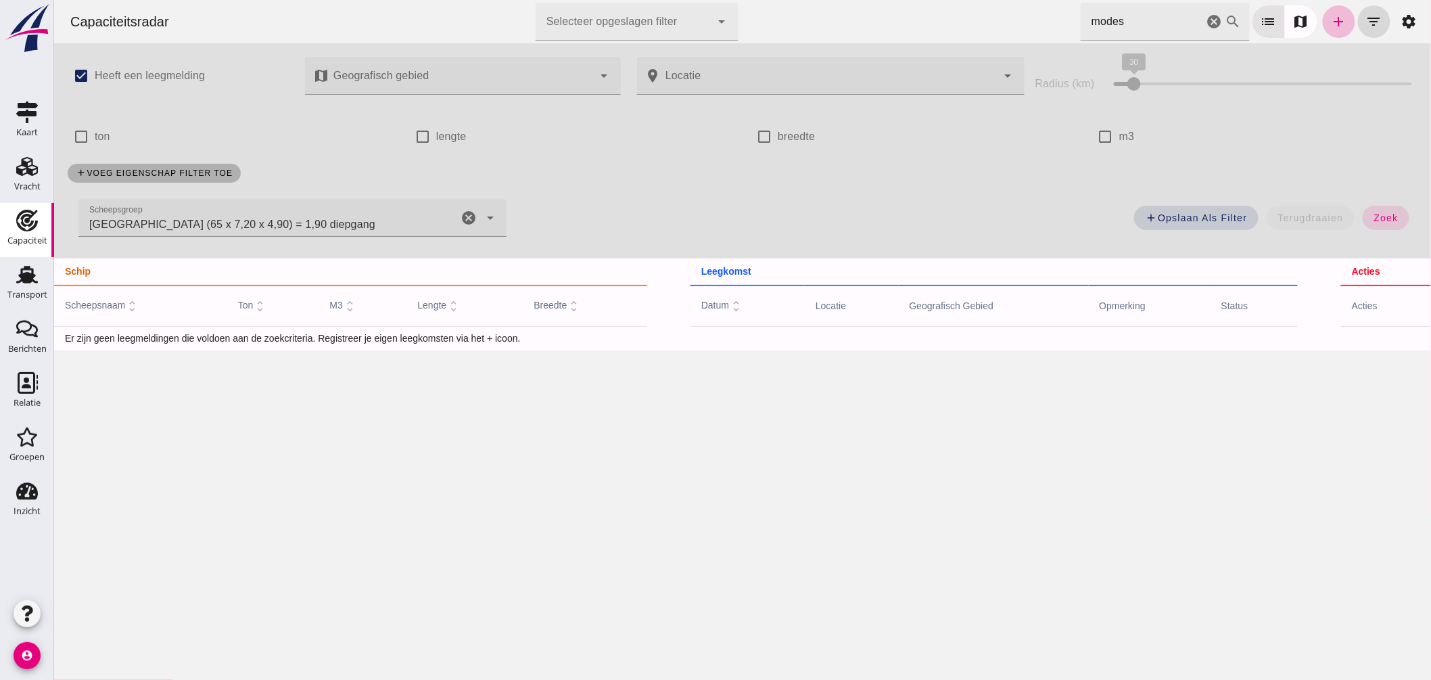
click at [1206, 22] on icon "cancel" at bounding box center [1214, 22] width 16 height 16
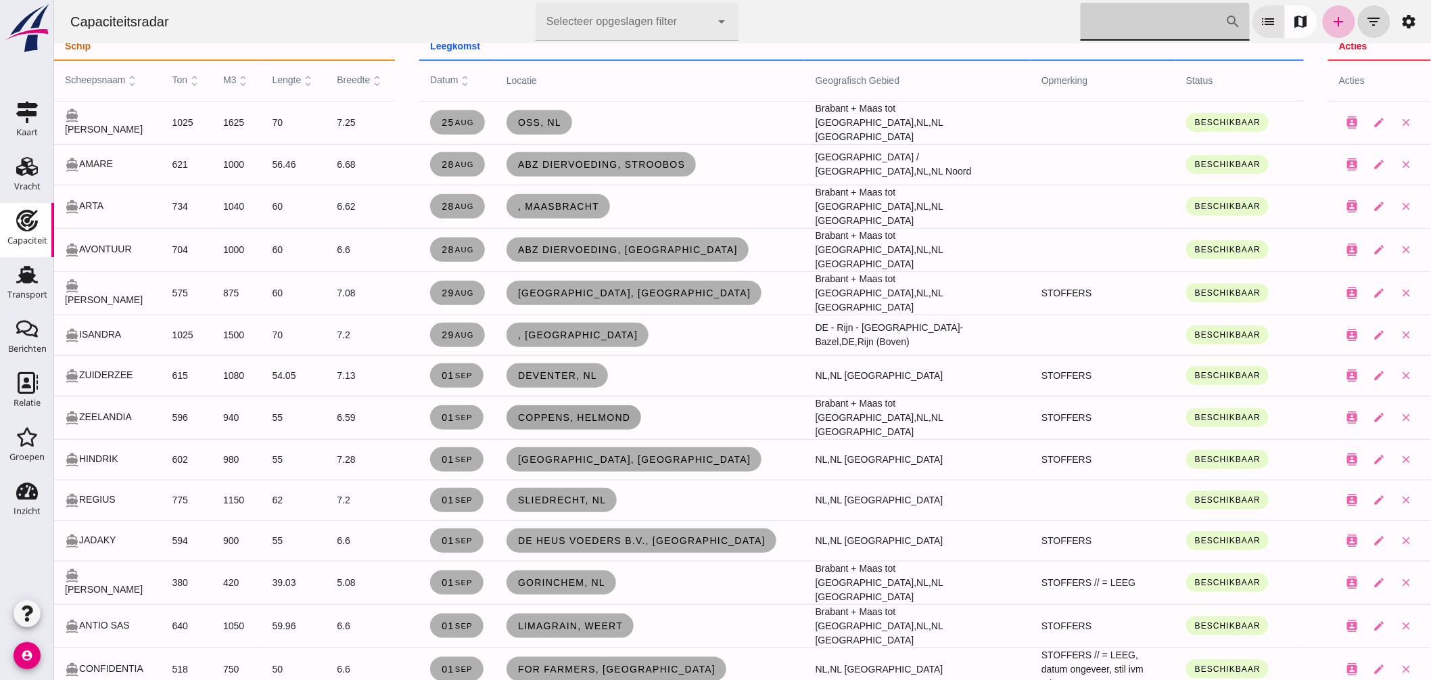
scroll to position [300, 0]
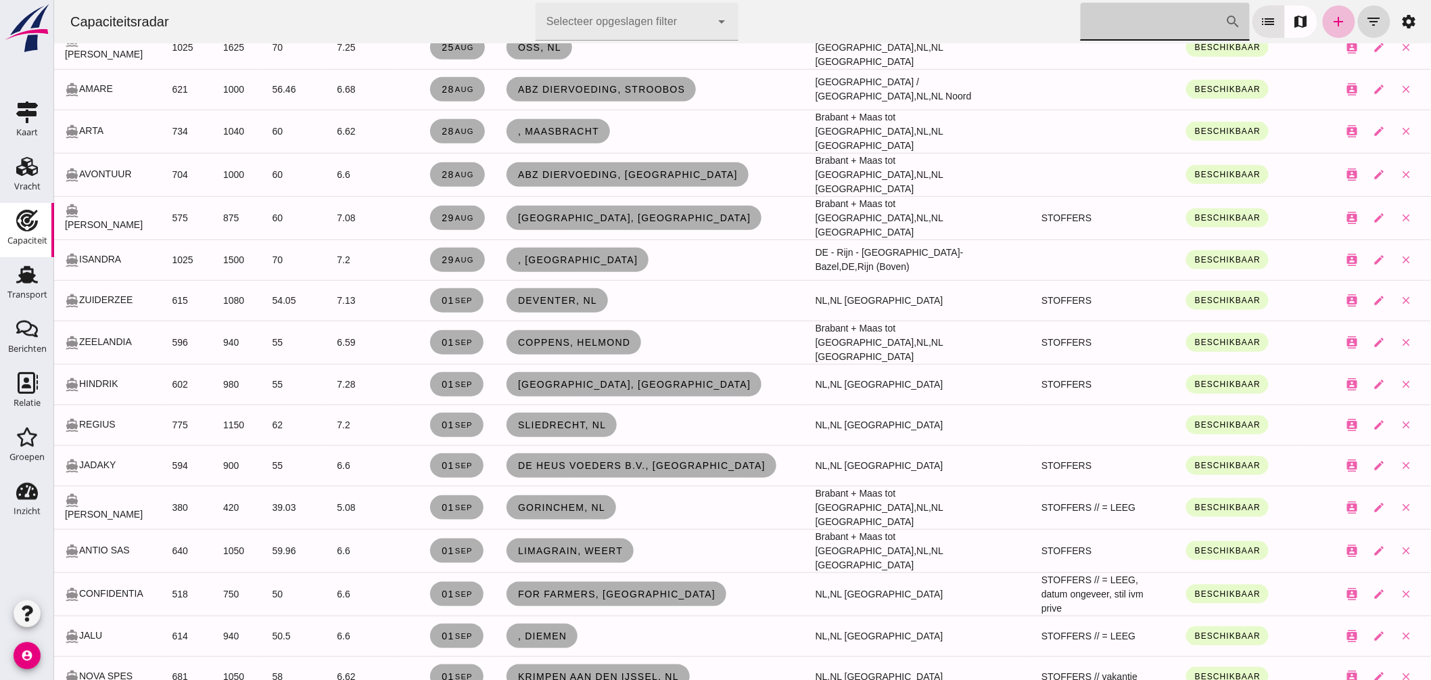
click at [1185, 20] on input "Zoek op scheepsnaam" at bounding box center [1152, 22] width 145 height 38
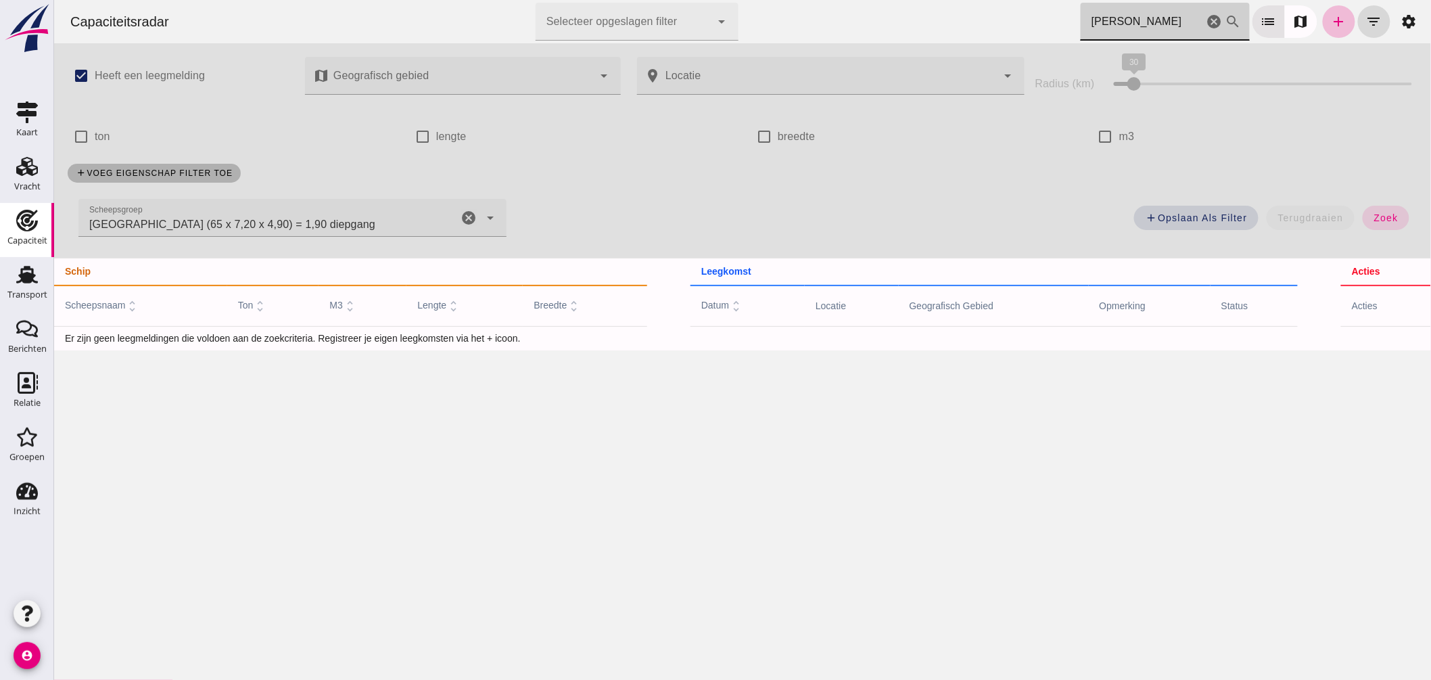
scroll to position [0, 0]
click at [467, 212] on icon "cancel" at bounding box center [468, 218] width 16 height 16
type input "alida"
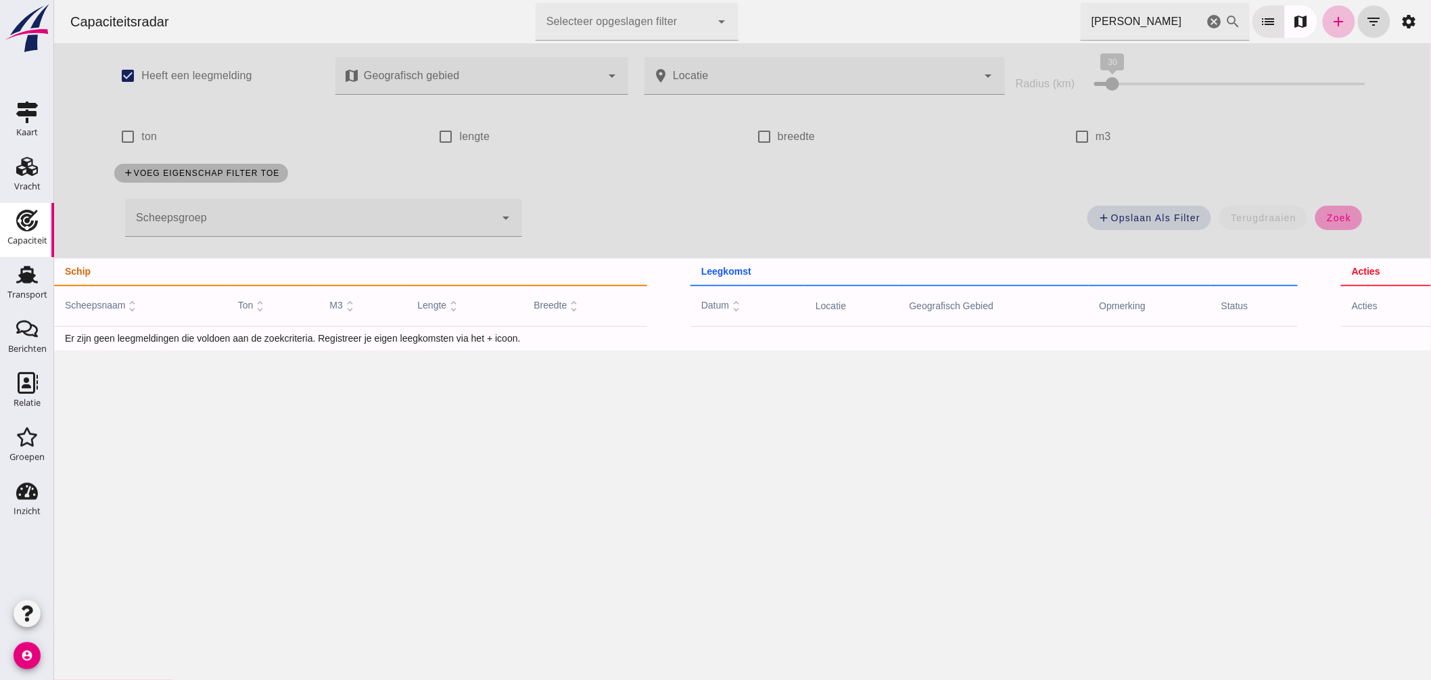
click at [1345, 218] on span "zoek" at bounding box center [1337, 217] width 25 height 11
click at [218, 66] on label "Heeft een leegmelding" at bounding box center [196, 76] width 110 height 38
click at [141, 66] on input "Heeft een leegmelding" at bounding box center [127, 75] width 27 height 27
click at [1335, 227] on button "zoek" at bounding box center [1337, 218] width 47 height 24
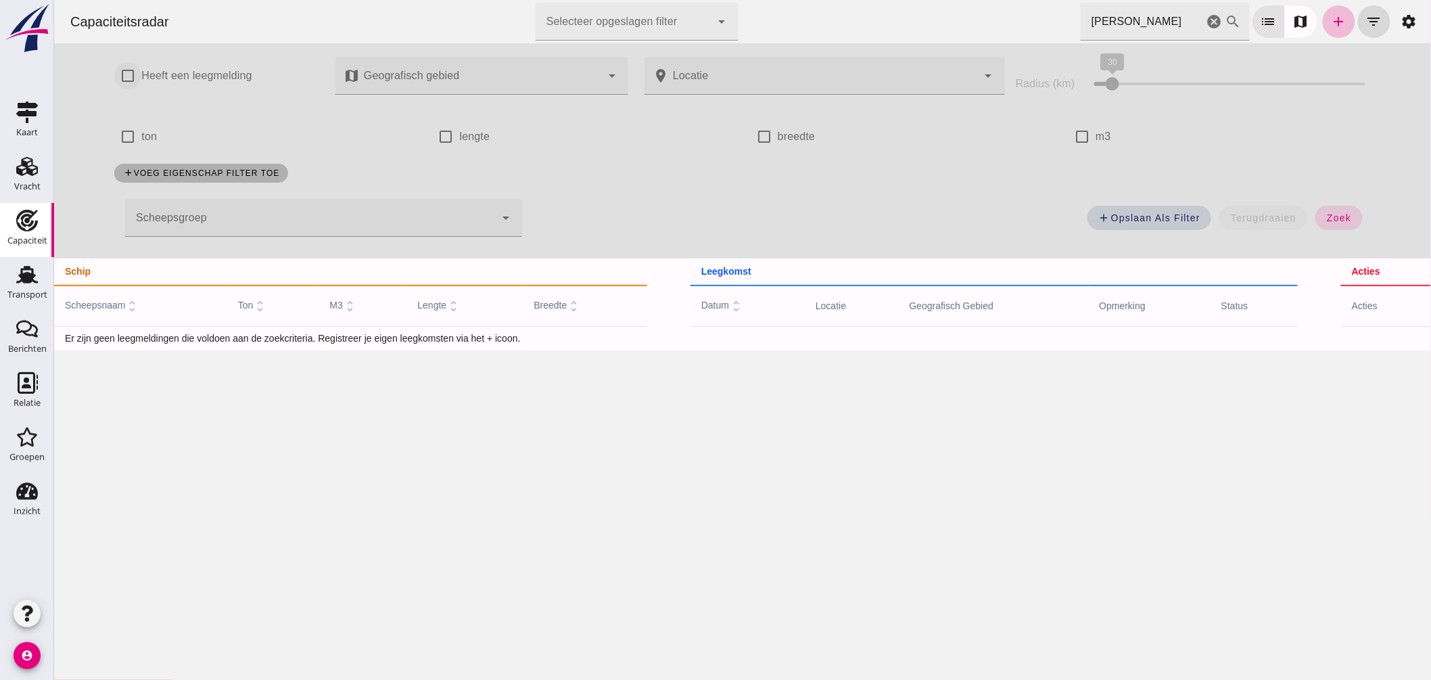
click at [118, 68] on input "Heeft een leegmelding" at bounding box center [127, 75] width 27 height 27
checkbox input "true"
click at [1356, 215] on div "add Opslaan als filter terugdraaien zoek" at bounding box center [953, 221] width 848 height 49
click at [1354, 215] on button "zoek" at bounding box center [1337, 218] width 47 height 24
drag, startPoint x: 1205, startPoint y: 20, endPoint x: 1404, endPoint y: 84, distance: 209.4
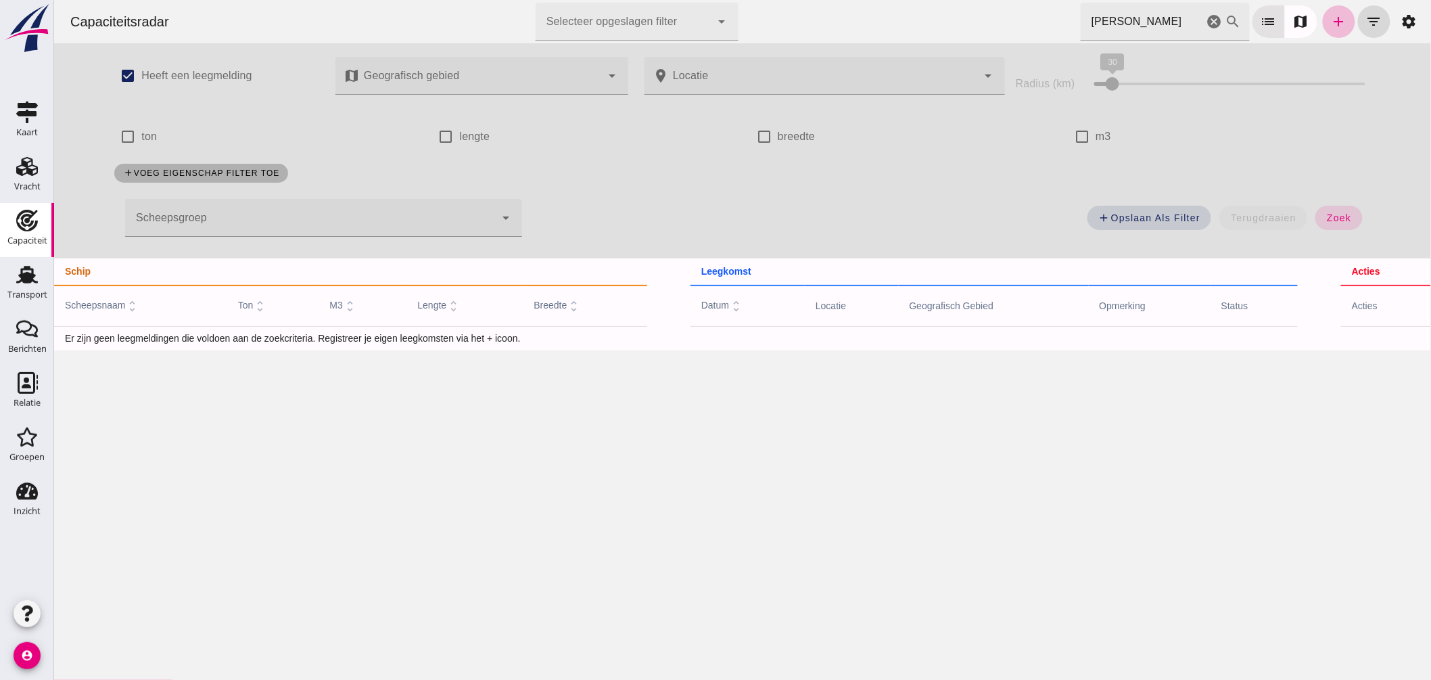
click at [1206, 21] on icon "cancel" at bounding box center [1214, 22] width 16 height 16
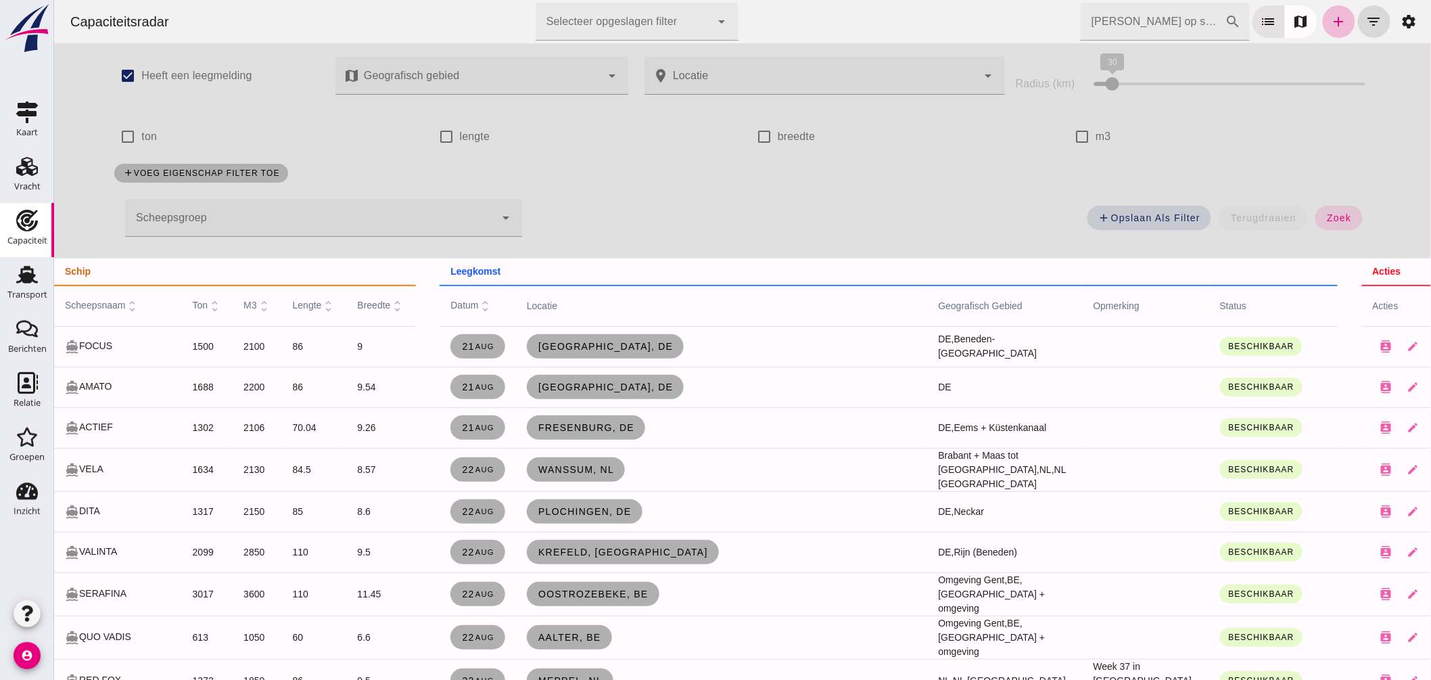
click at [1133, 14] on input "Zoek op scheepsnaam" at bounding box center [1152, 22] width 145 height 38
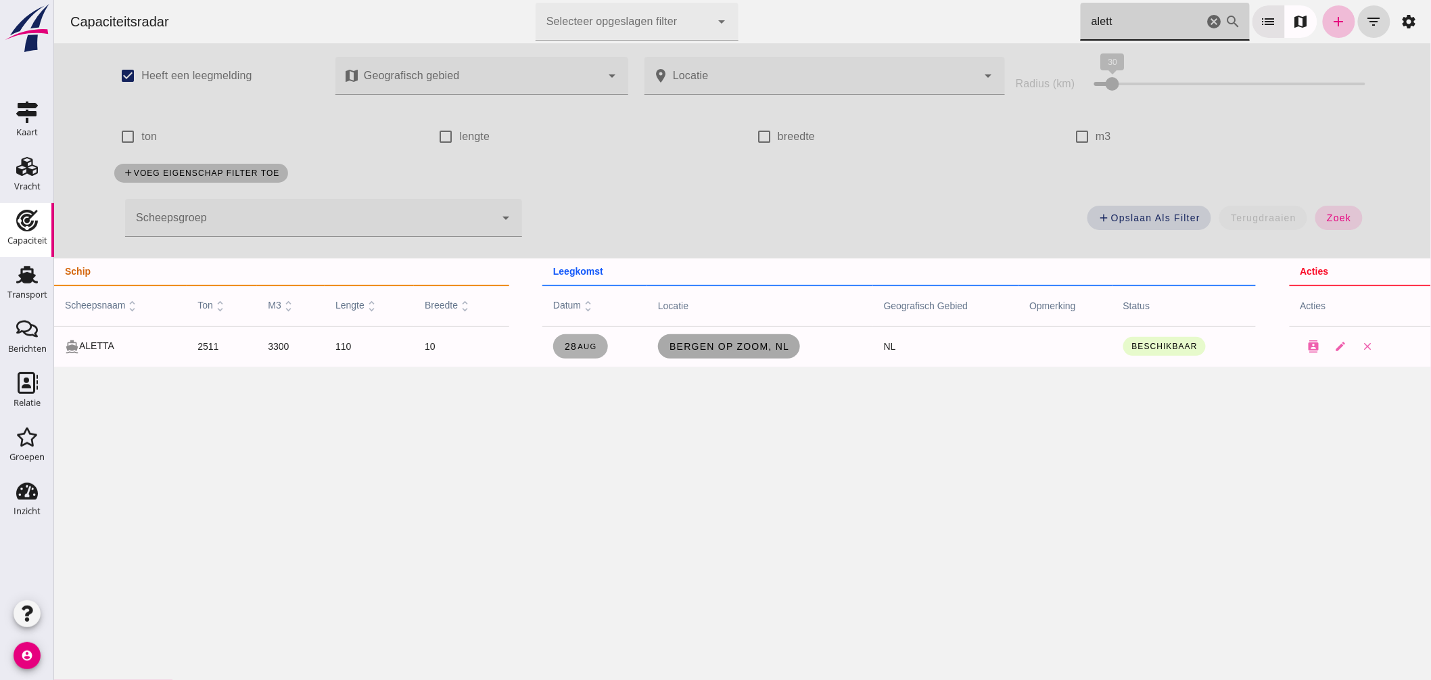
type input "alett"
click at [761, 346] on span "Bergen op Zoom, nl" at bounding box center [728, 346] width 120 height 11
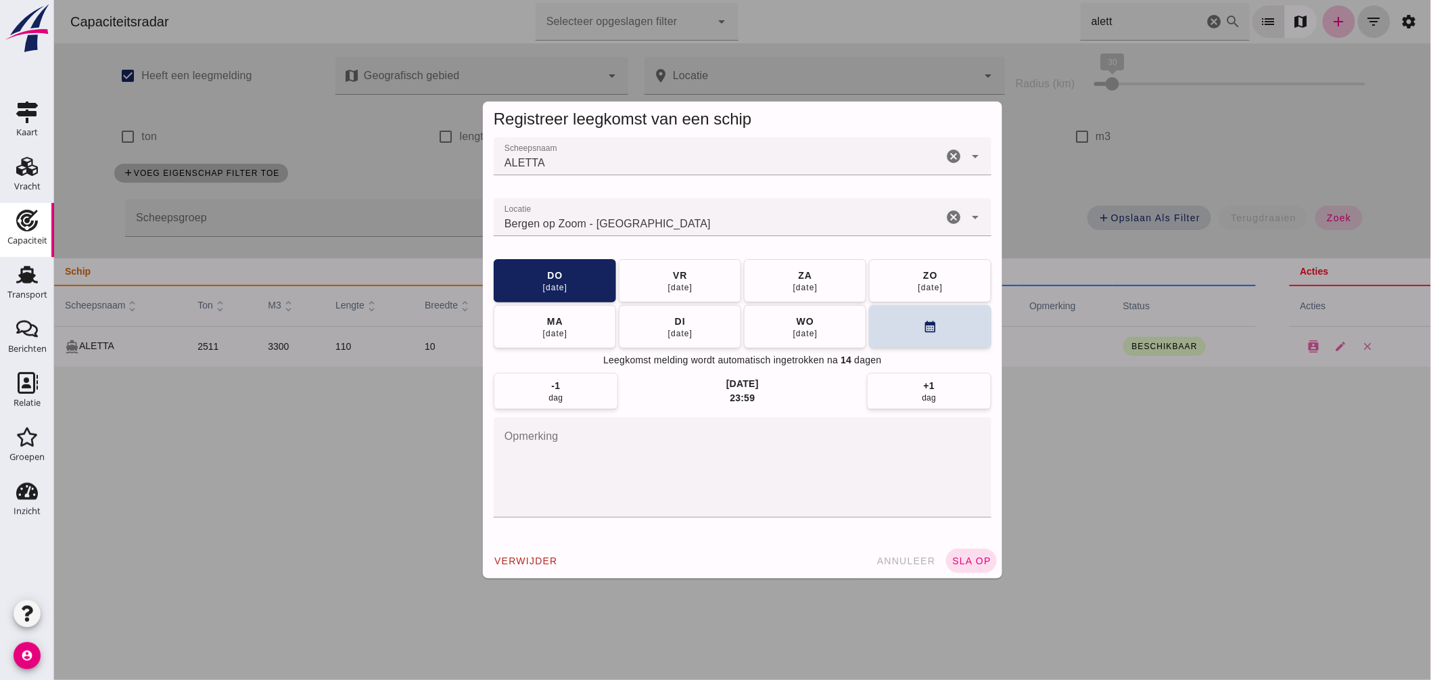
click at [693, 220] on input "Locatie" at bounding box center [717, 224] width 449 height 16
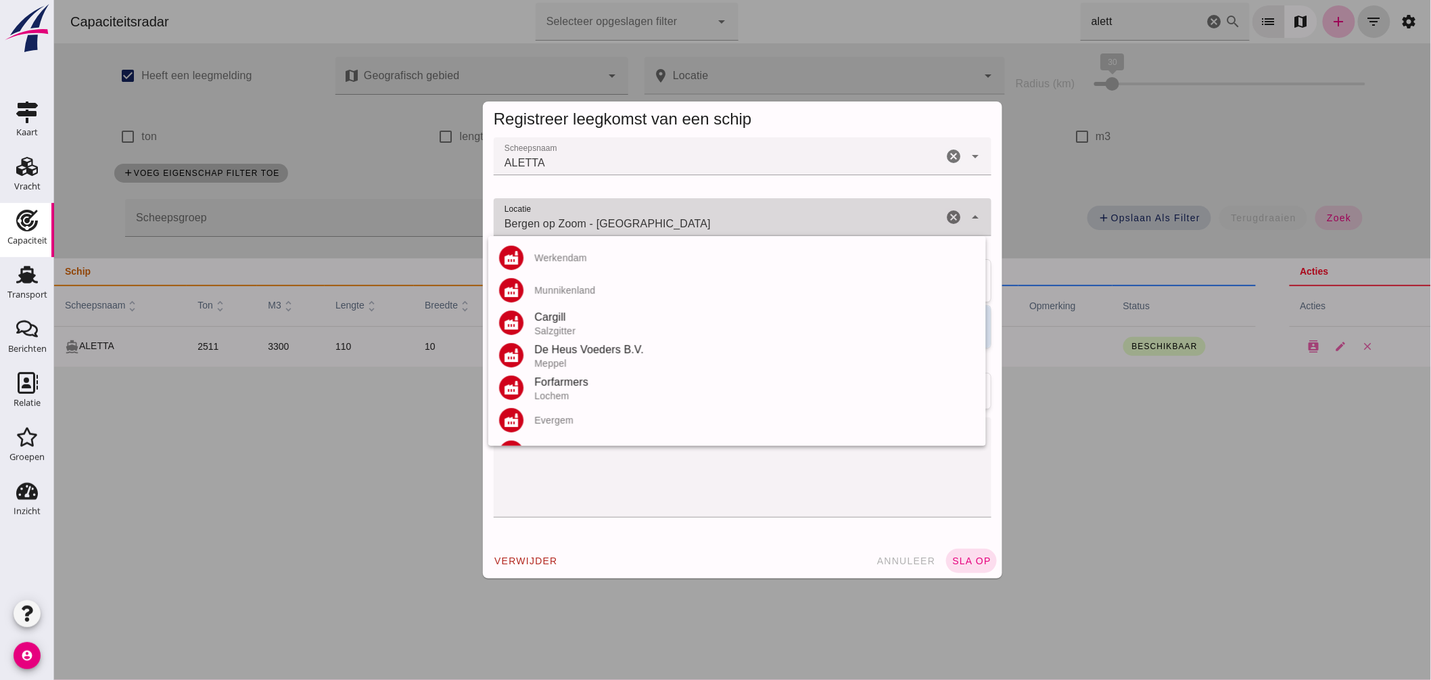
click at [693, 220] on input "Bergen op Zoom - Noord-Brabant" at bounding box center [717, 224] width 449 height 16
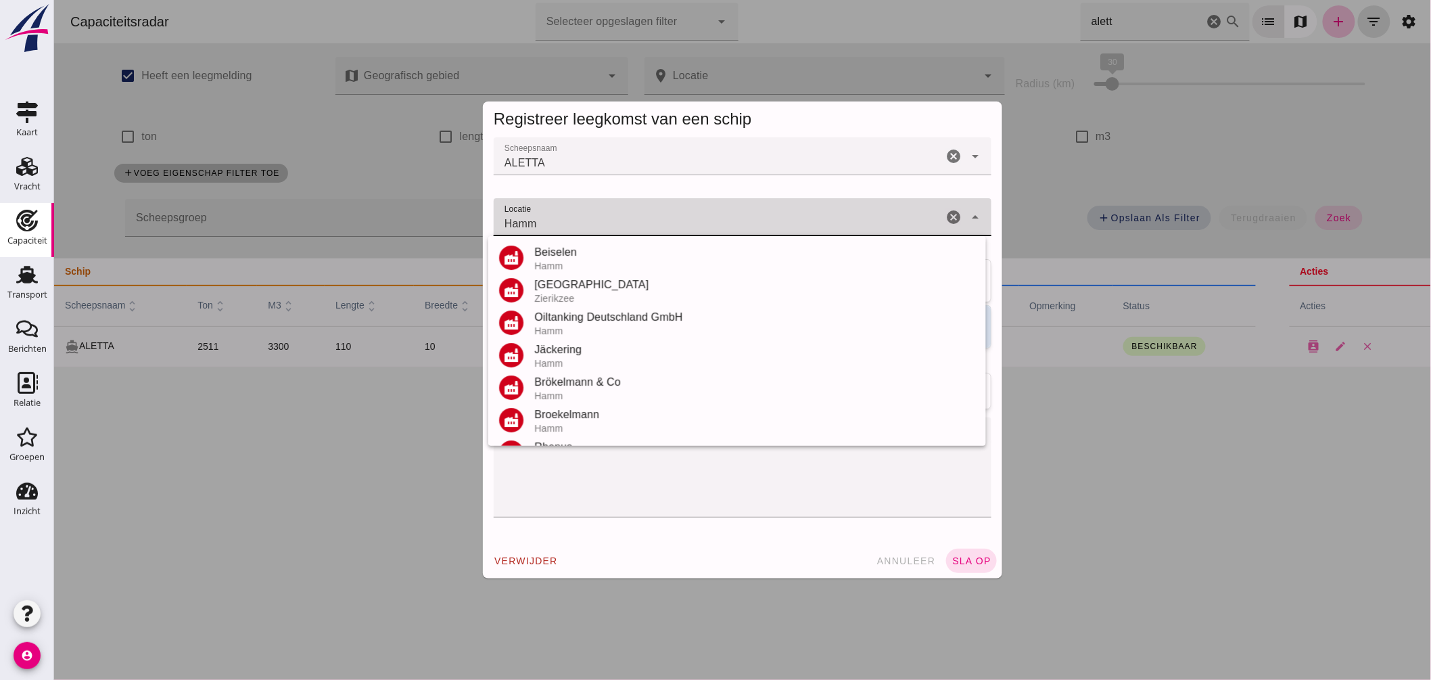
scroll to position [287, 0]
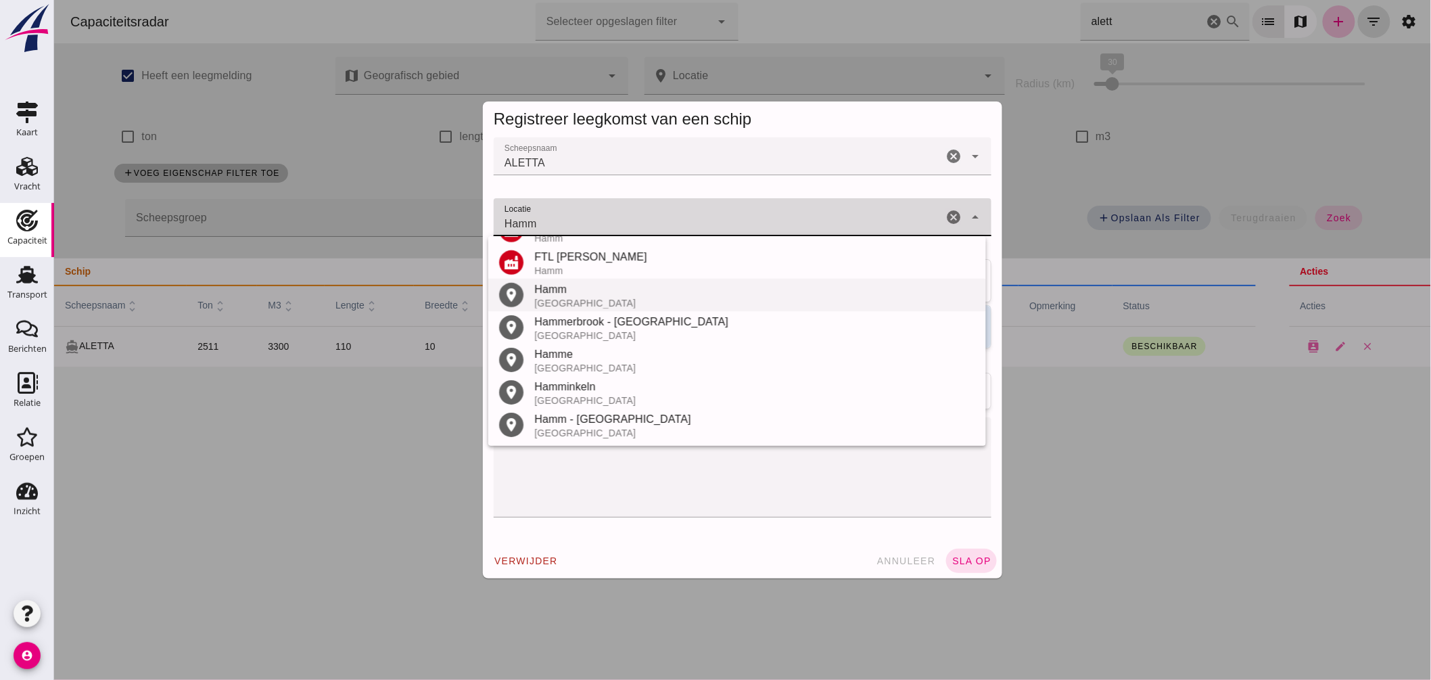
click at [562, 299] on div "Duitsland" at bounding box center [753, 303] width 441 height 11
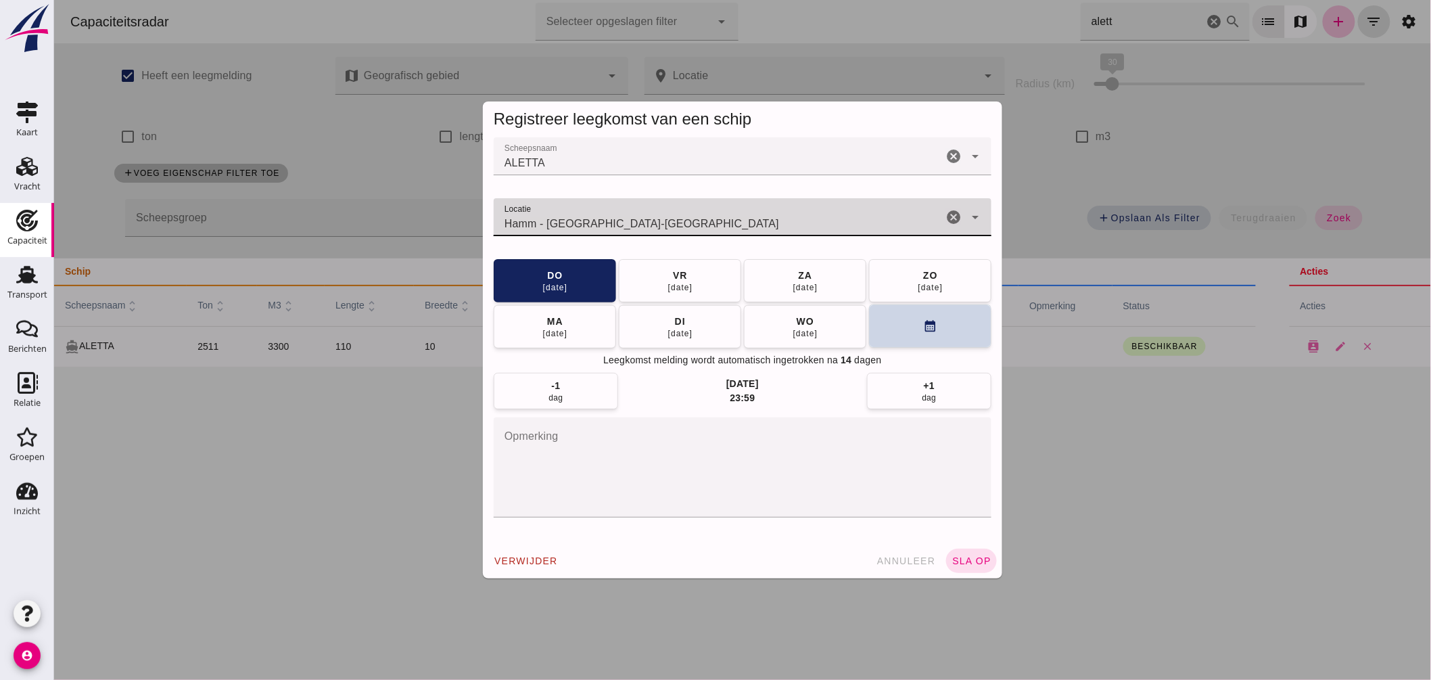
type input "Hamm - Noordrijn-Westfalen"
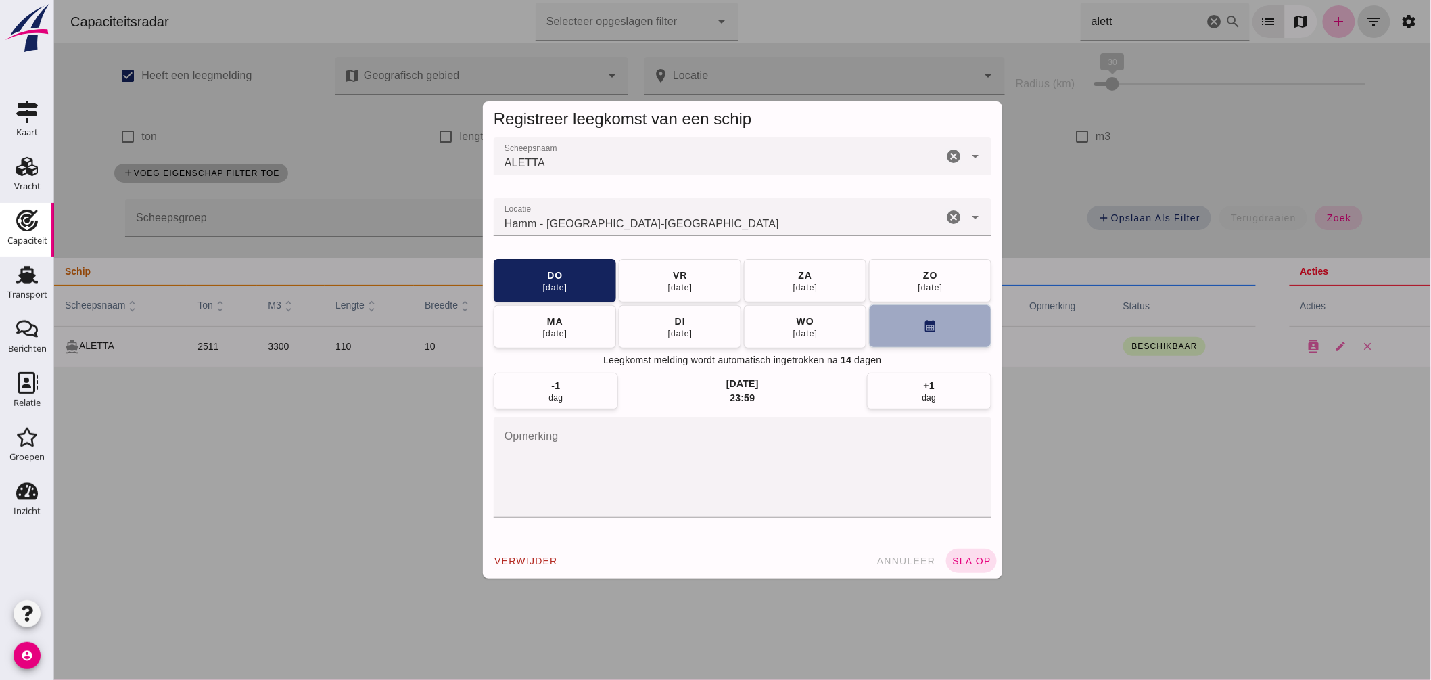
click at [910, 323] on button "calendar_month" at bounding box center [929, 325] width 122 height 43
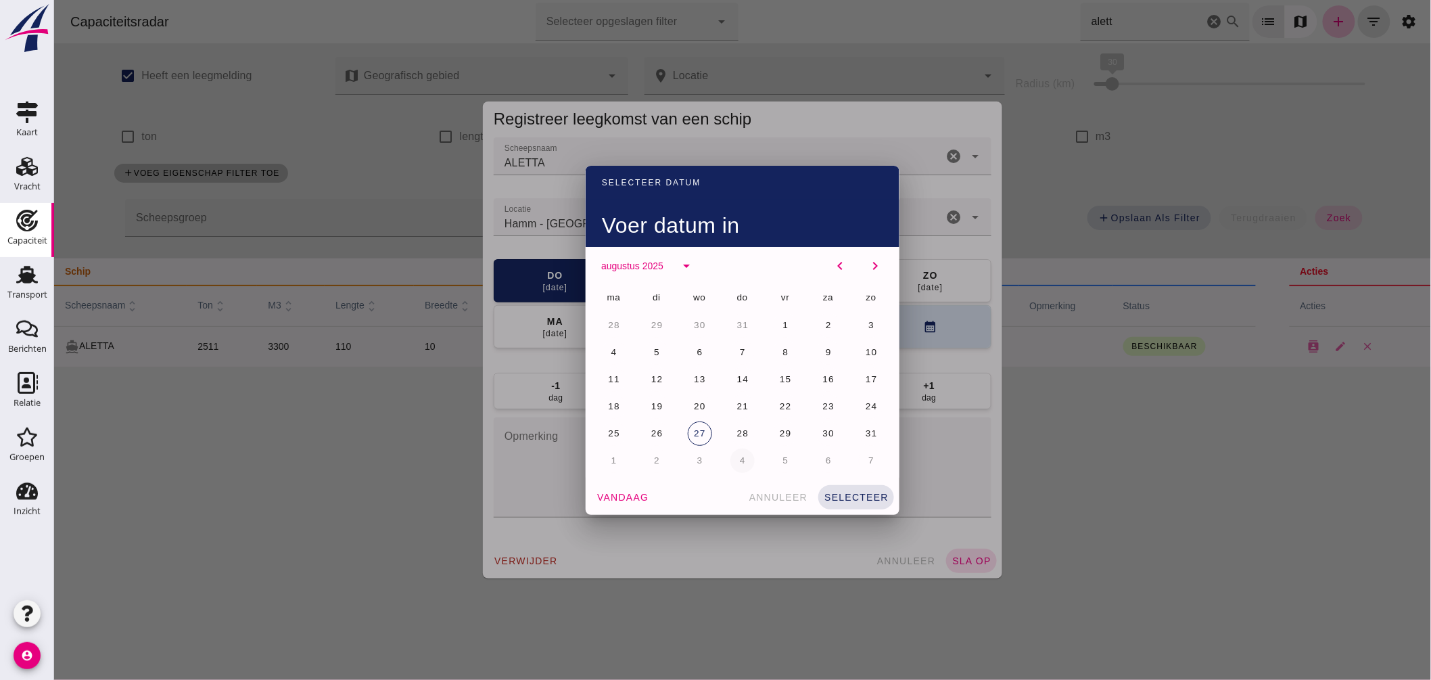
click at [732, 458] on button "4" at bounding box center [742, 460] width 24 height 24
click at [828, 490] on button "selecteer" at bounding box center [855, 497] width 76 height 24
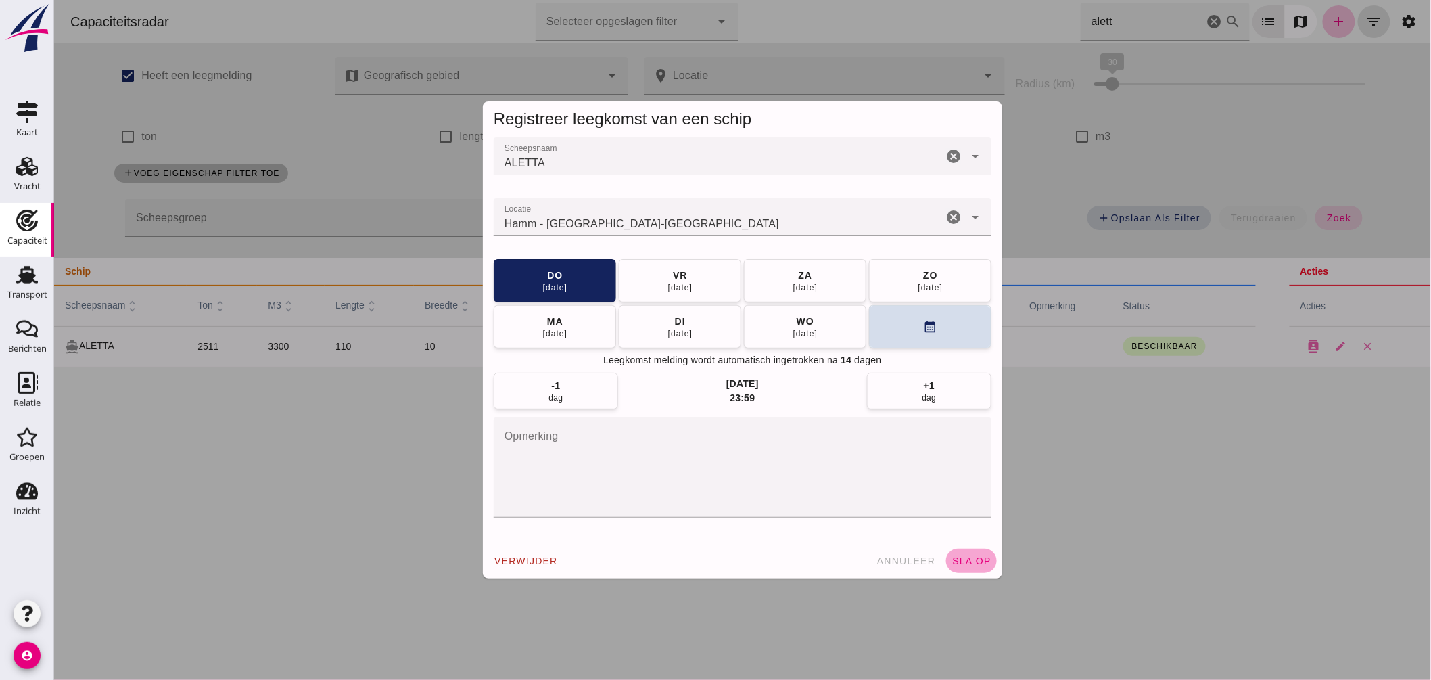
click at [980, 559] on span "sla op" at bounding box center [971, 560] width 40 height 11
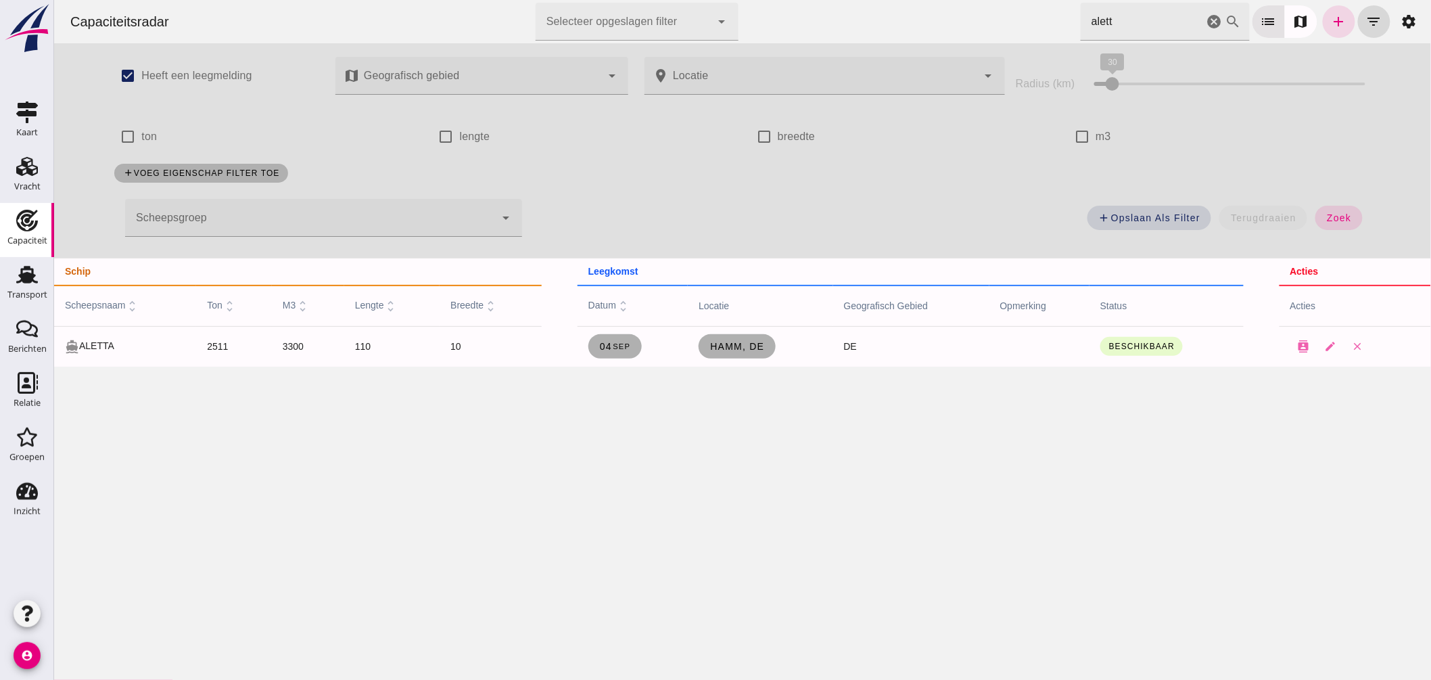
drag, startPoint x: 1157, startPoint y: 23, endPoint x: 782, endPoint y: 2, distance: 375.2
click at [782, 2] on div "Capaciteitsradar Selecteer opgeslagen filter Selecteer opgeslagen filter cancel…" at bounding box center [742, 21] width 1366 height 43
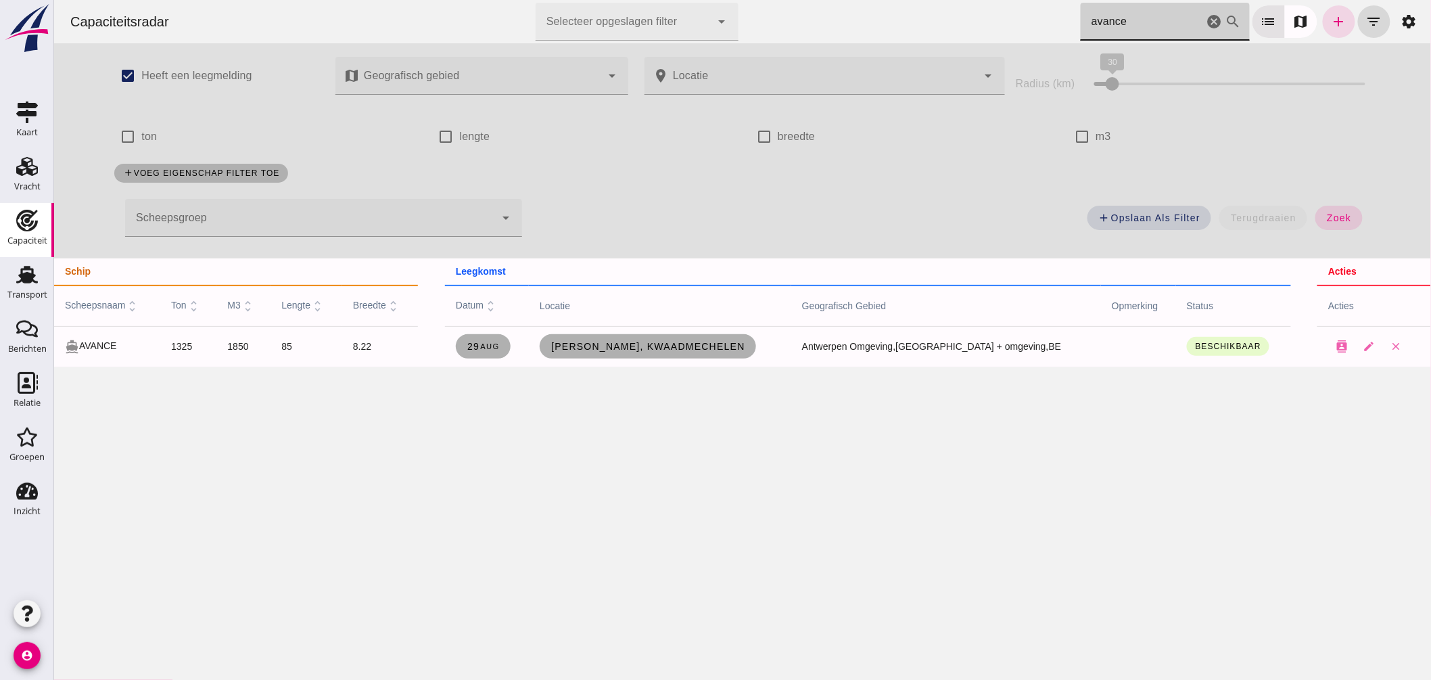
drag, startPoint x: 1129, startPoint y: 21, endPoint x: 736, endPoint y: 11, distance: 392.3
click at [745, 9] on div "Capaciteitsradar Selecteer opgeslagen filter Selecteer opgeslagen filter cancel…" at bounding box center [742, 21] width 1366 height 43
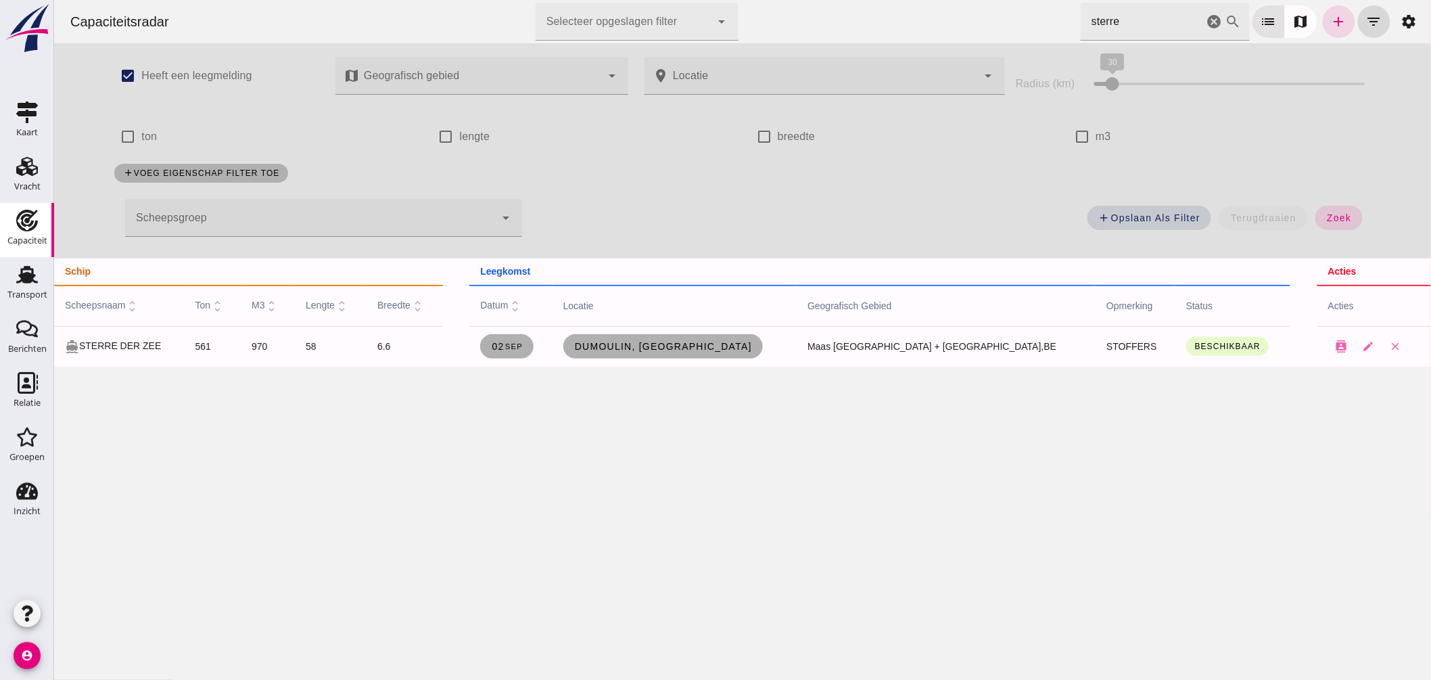
drag, startPoint x: 792, startPoint y: 7, endPoint x: 680, endPoint y: 0, distance: 112.5
click at [680, 0] on div "Capaciteitsradar Selecteer opgeslagen filter Selecteer opgeslagen filter cancel…" at bounding box center [742, 21] width 1366 height 43
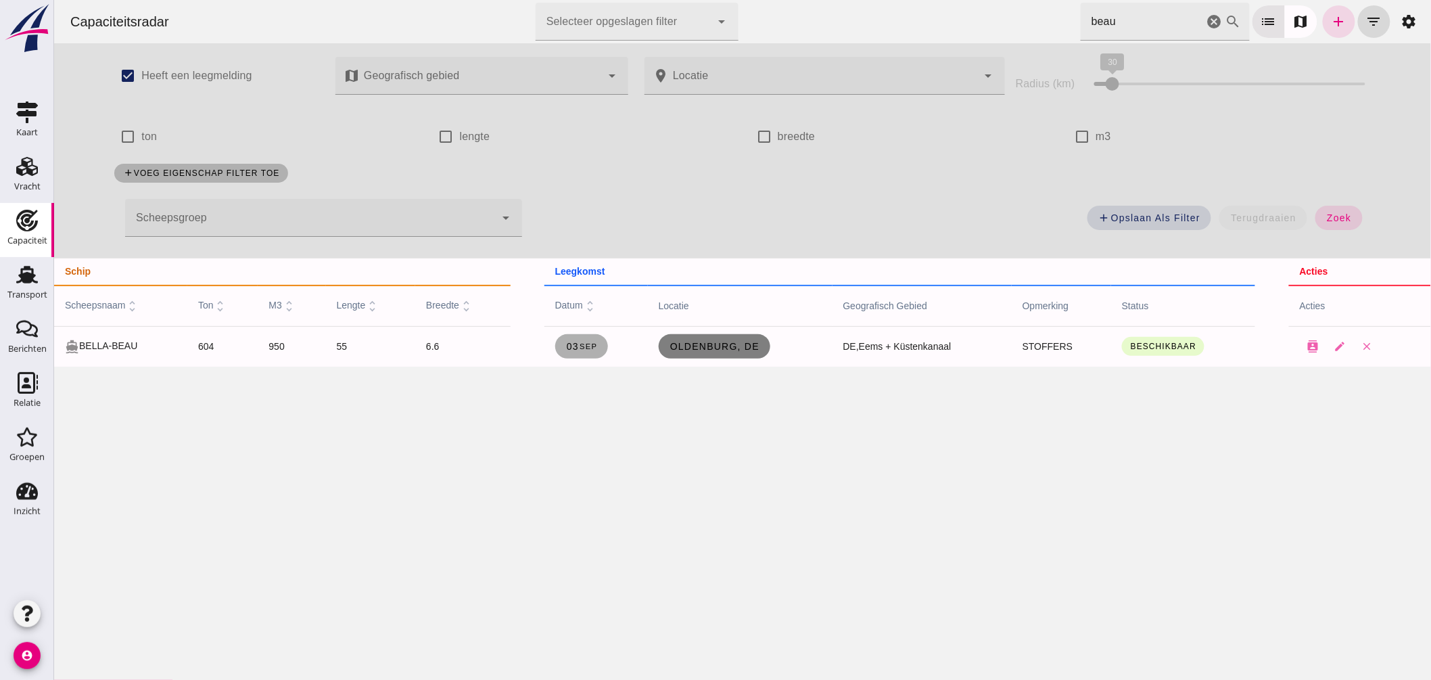
click at [701, 341] on span "Oldenburg, de" at bounding box center [714, 346] width 90 height 11
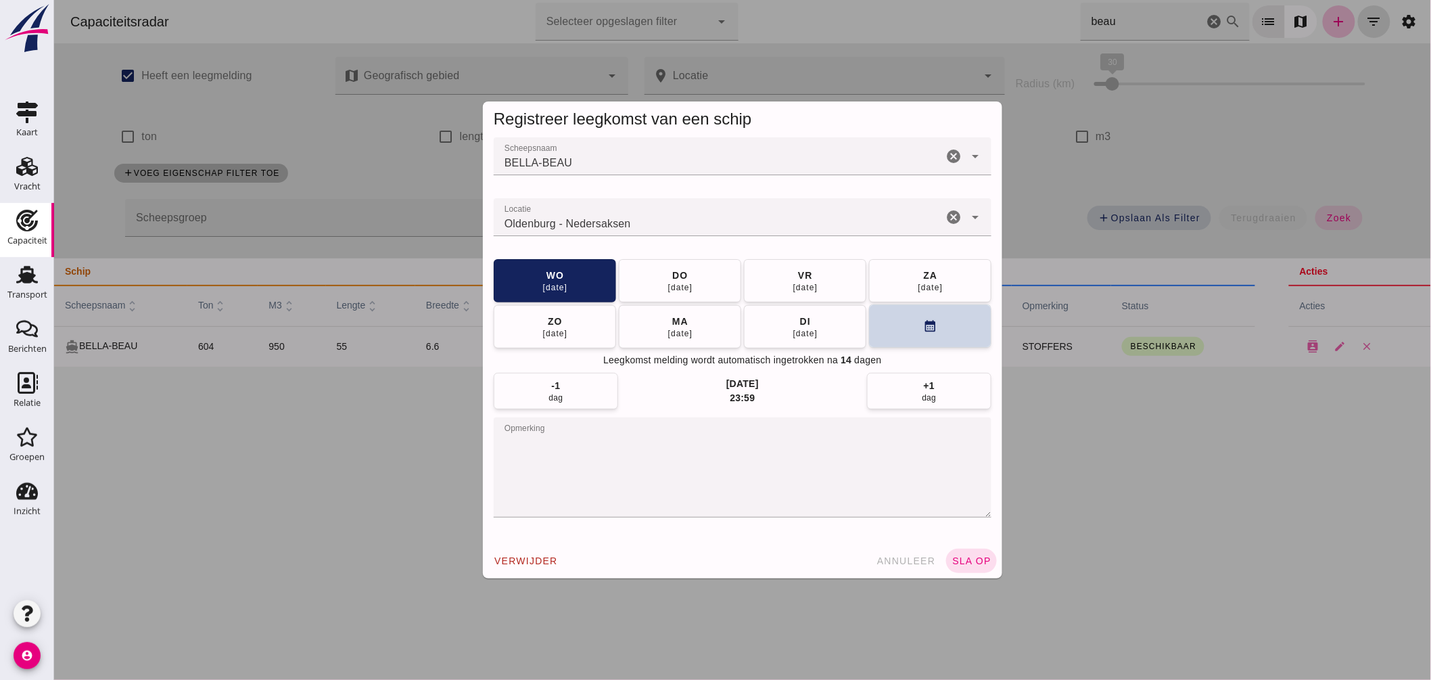
click at [923, 348] on div "wo 03 sep do 04 sep vr 05 sep za 06 sep zo 07 sep ma 08 sep di 09 sep calendar_…" at bounding box center [742, 303] width 498 height 89
click at [920, 339] on button "calendar_month" at bounding box center [929, 325] width 122 height 43
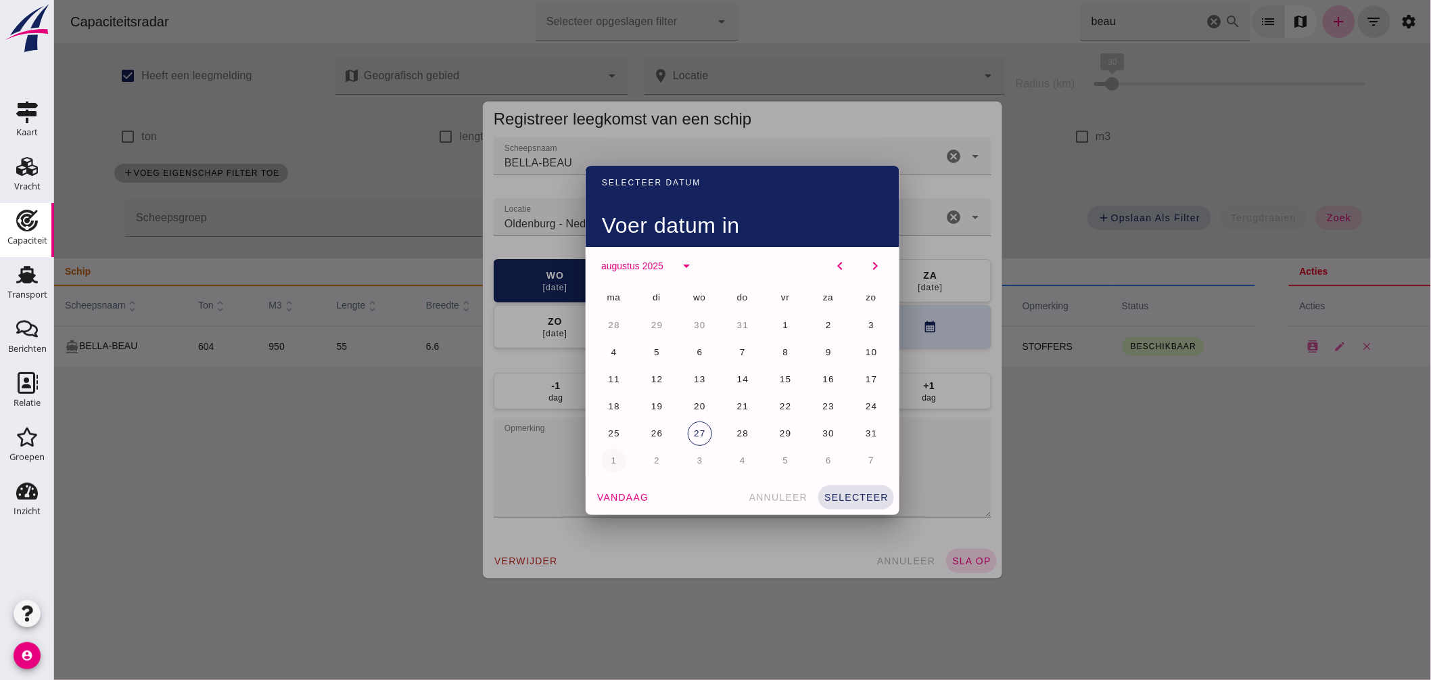
click at [653, 462] on span "2" at bounding box center [656, 460] width 7 height 10
click at [870, 492] on span "selecteer" at bounding box center [855, 497] width 65 height 11
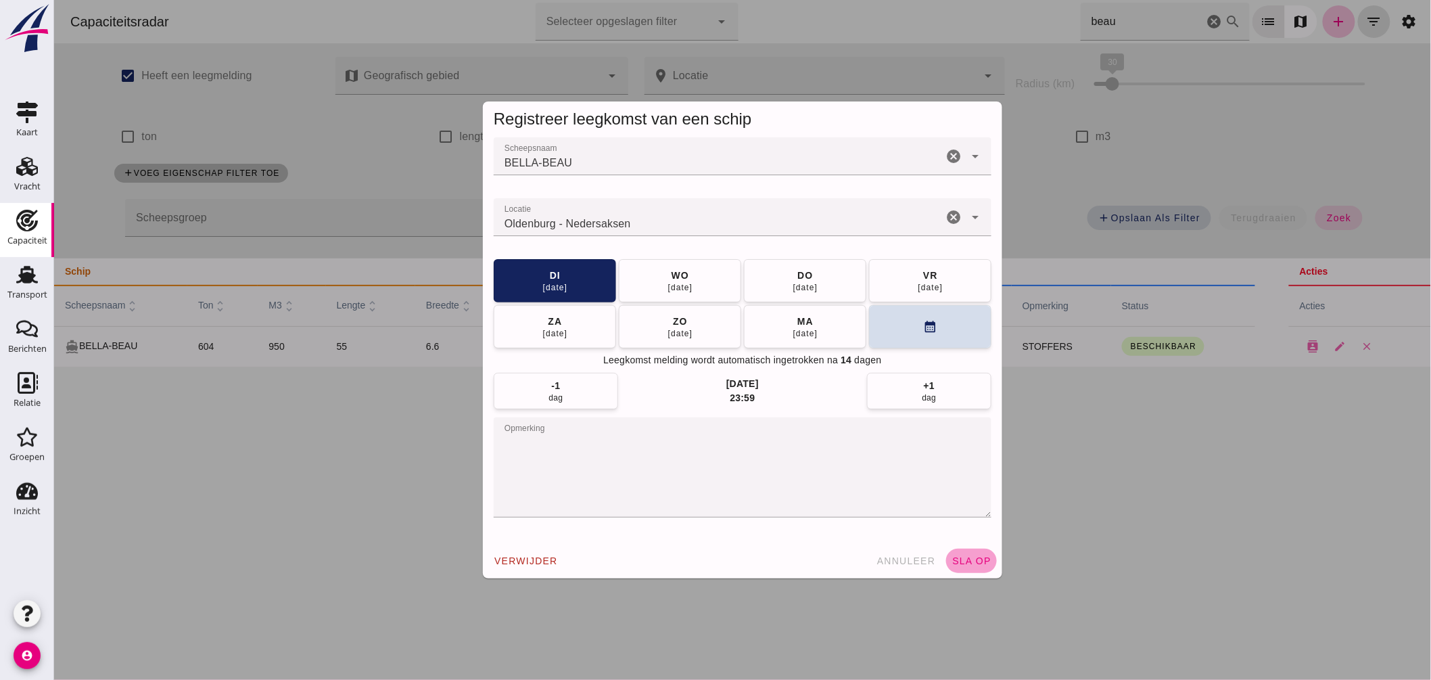
click at [951, 556] on span "sla op" at bounding box center [971, 560] width 40 height 11
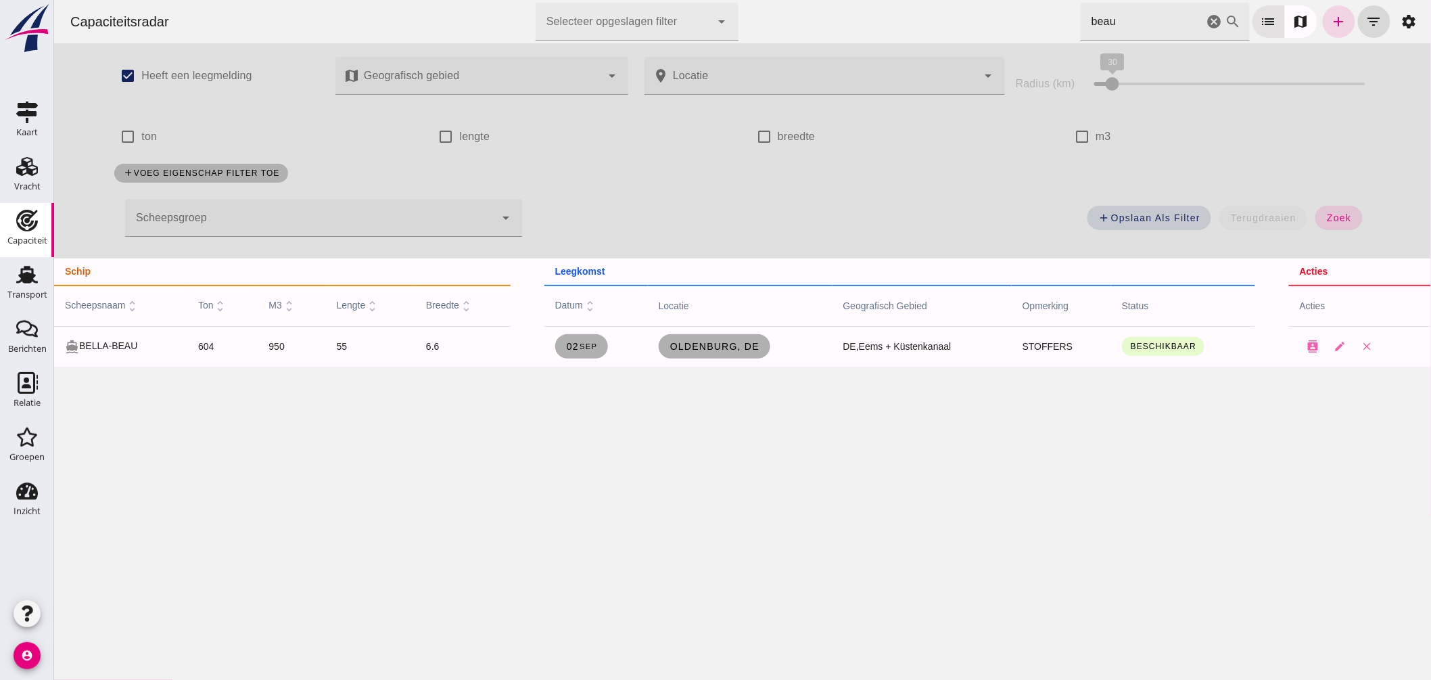
drag, startPoint x: 1138, startPoint y: 22, endPoint x: 601, endPoint y: 2, distance: 537.3
click at [617, 2] on div "Capaciteitsradar Selecteer opgeslagen filter Selecteer opgeslagen filter cancel…" at bounding box center [742, 21] width 1366 height 43
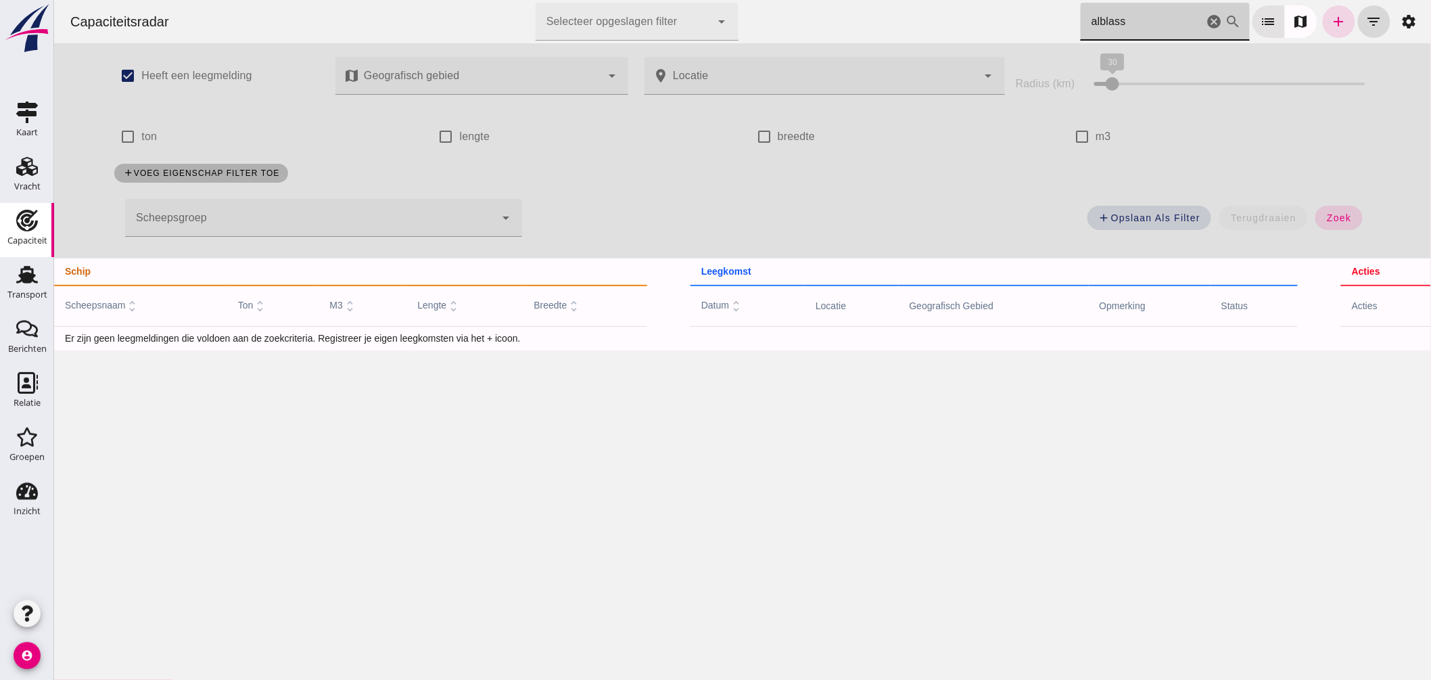
click at [1129, 25] on input "alblass" at bounding box center [1141, 22] width 123 height 38
type input "alblass"
click at [1335, 24] on link "add" at bounding box center [1338, 21] width 32 height 32
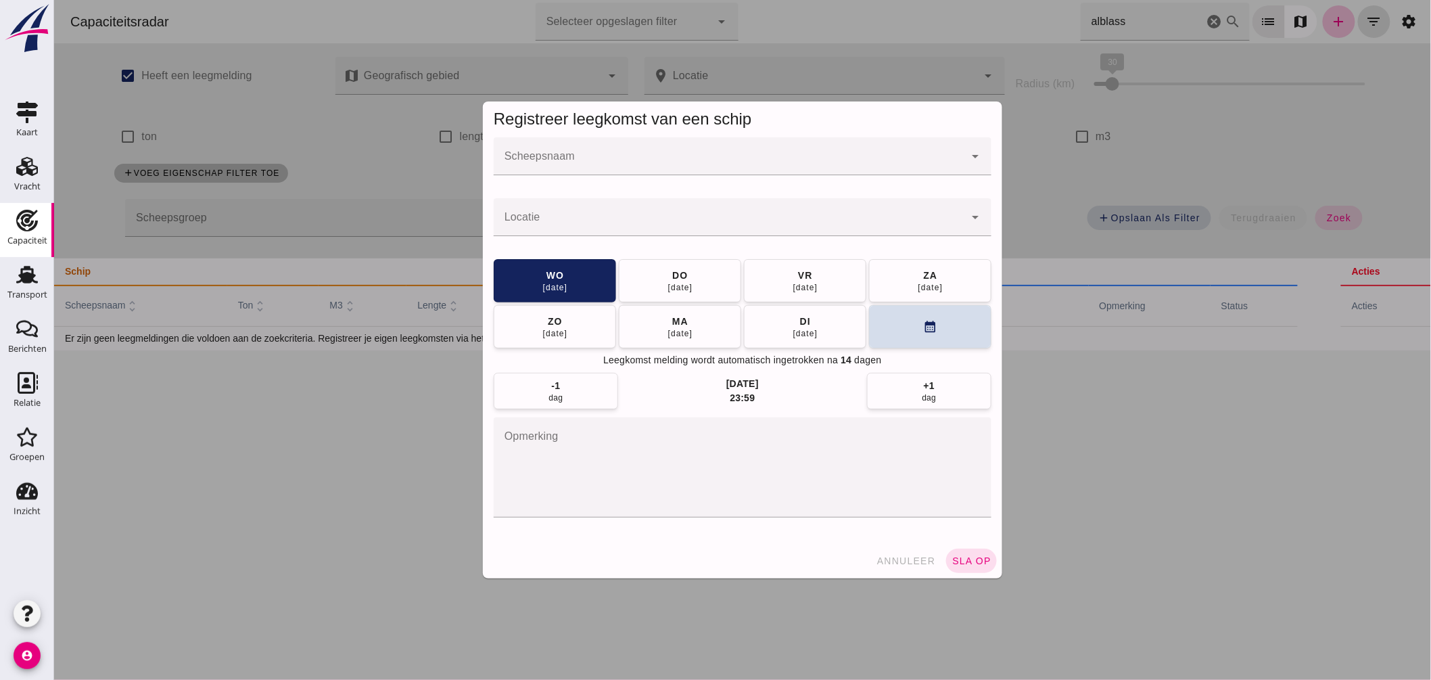
click at [658, 164] on input "Scheepsnaam" at bounding box center [728, 163] width 471 height 16
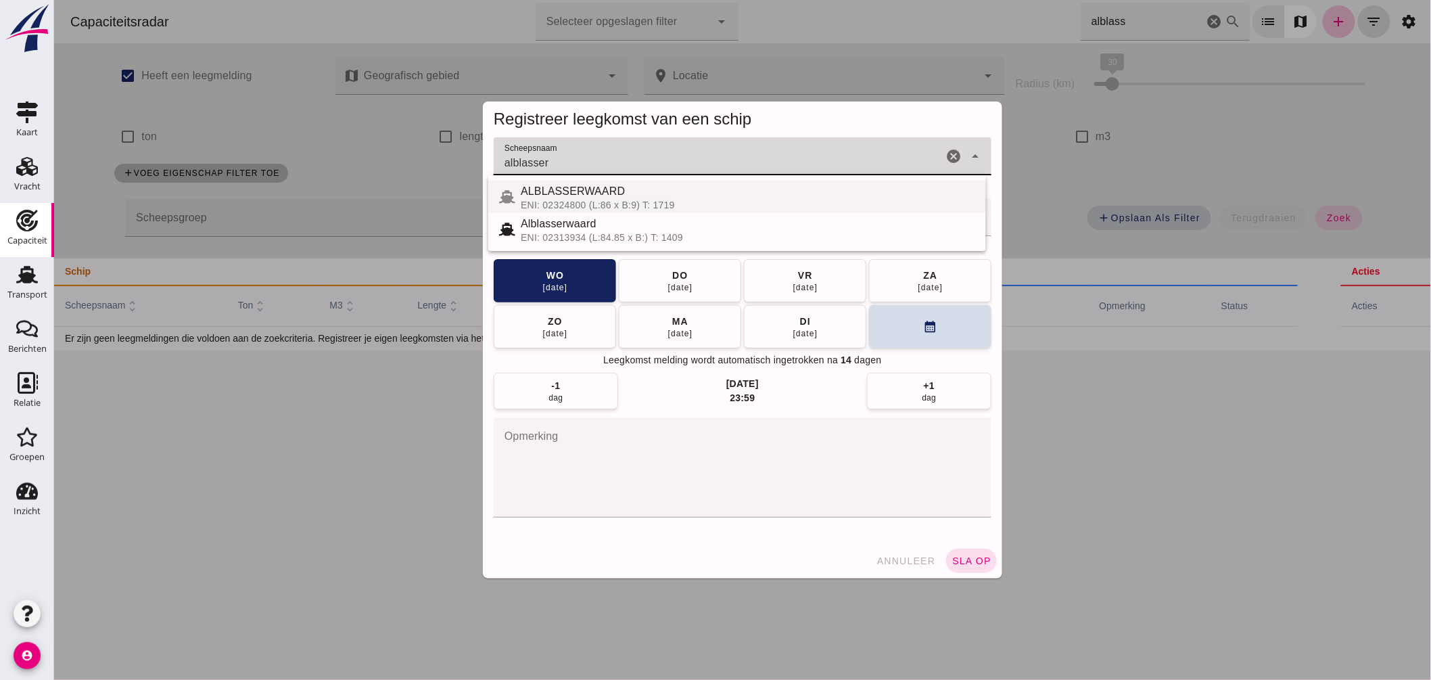
click at [611, 199] on div "ENI: 02324800 (L:86 x B:9) T: 1719" at bounding box center [747, 204] width 454 height 11
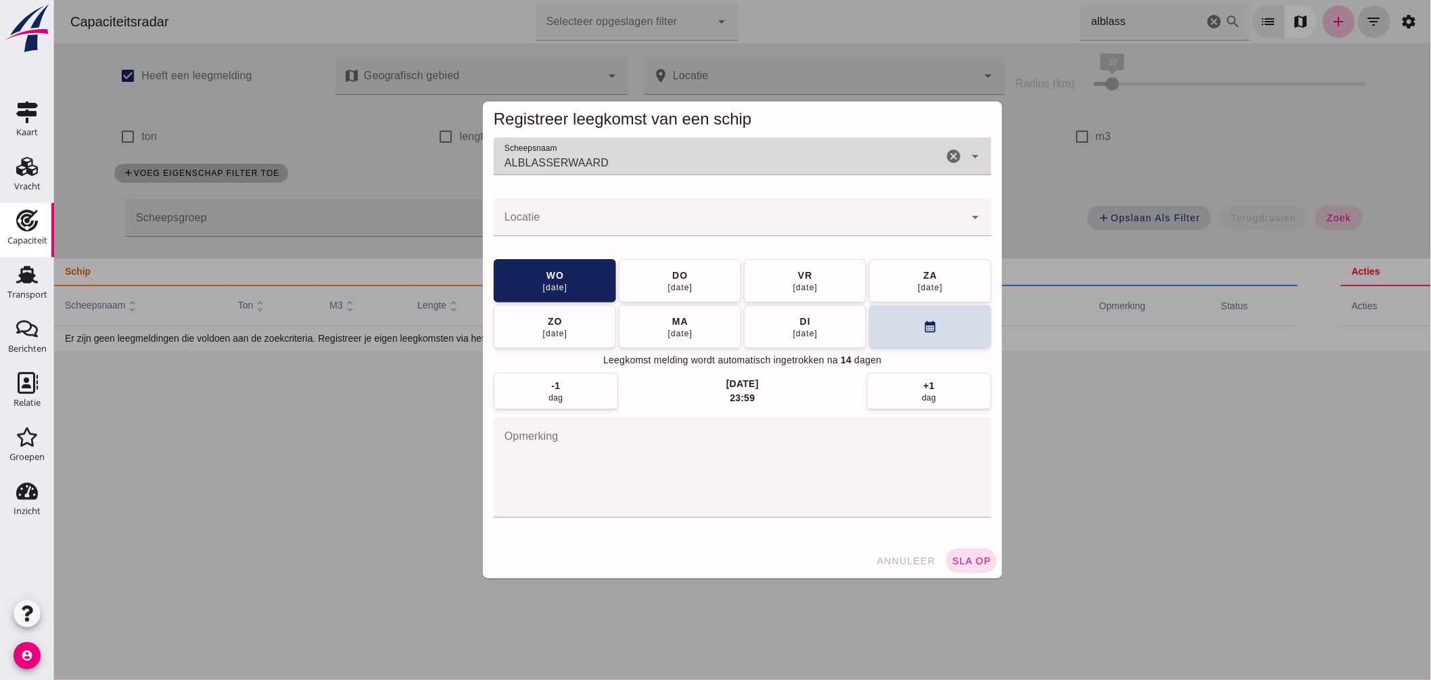
type input "ALBLASSERWAARD"
click at [607, 224] on input "Locatie" at bounding box center [728, 224] width 471 height 16
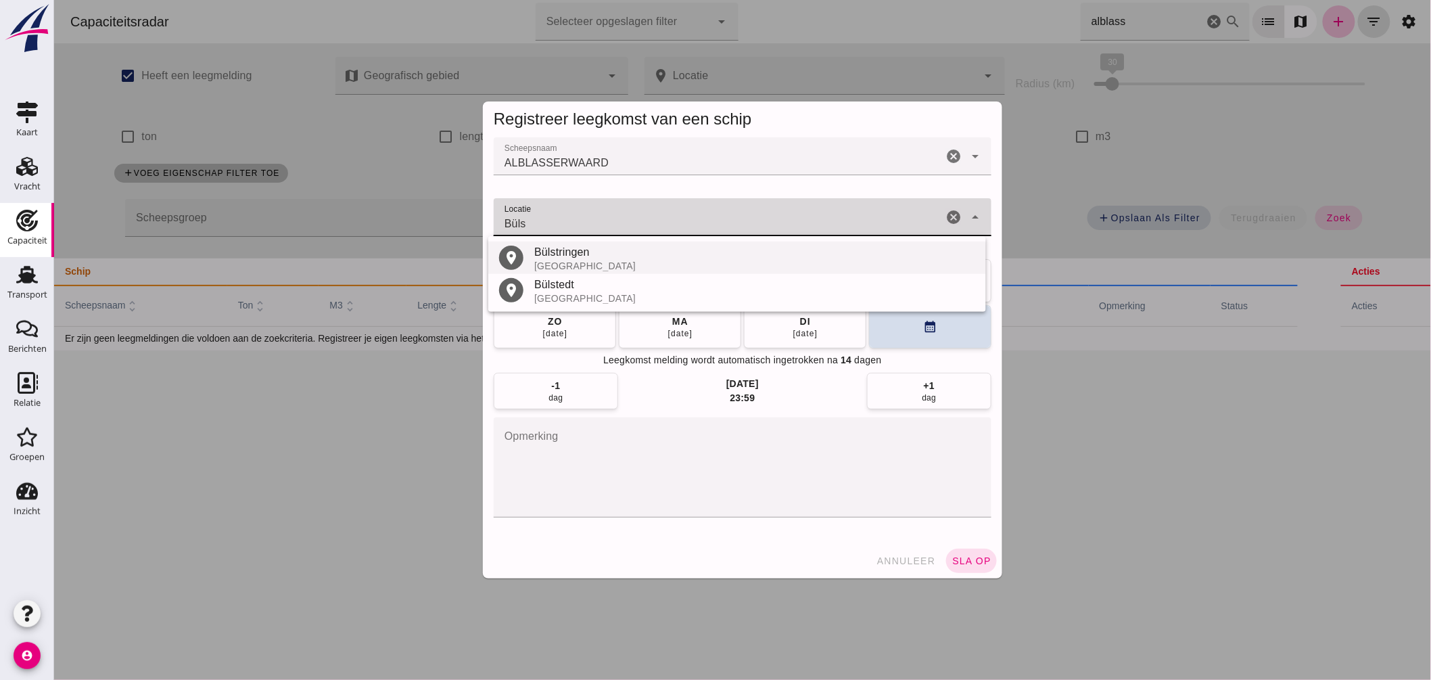
click at [573, 264] on div "Duitsland" at bounding box center [753, 265] width 441 height 11
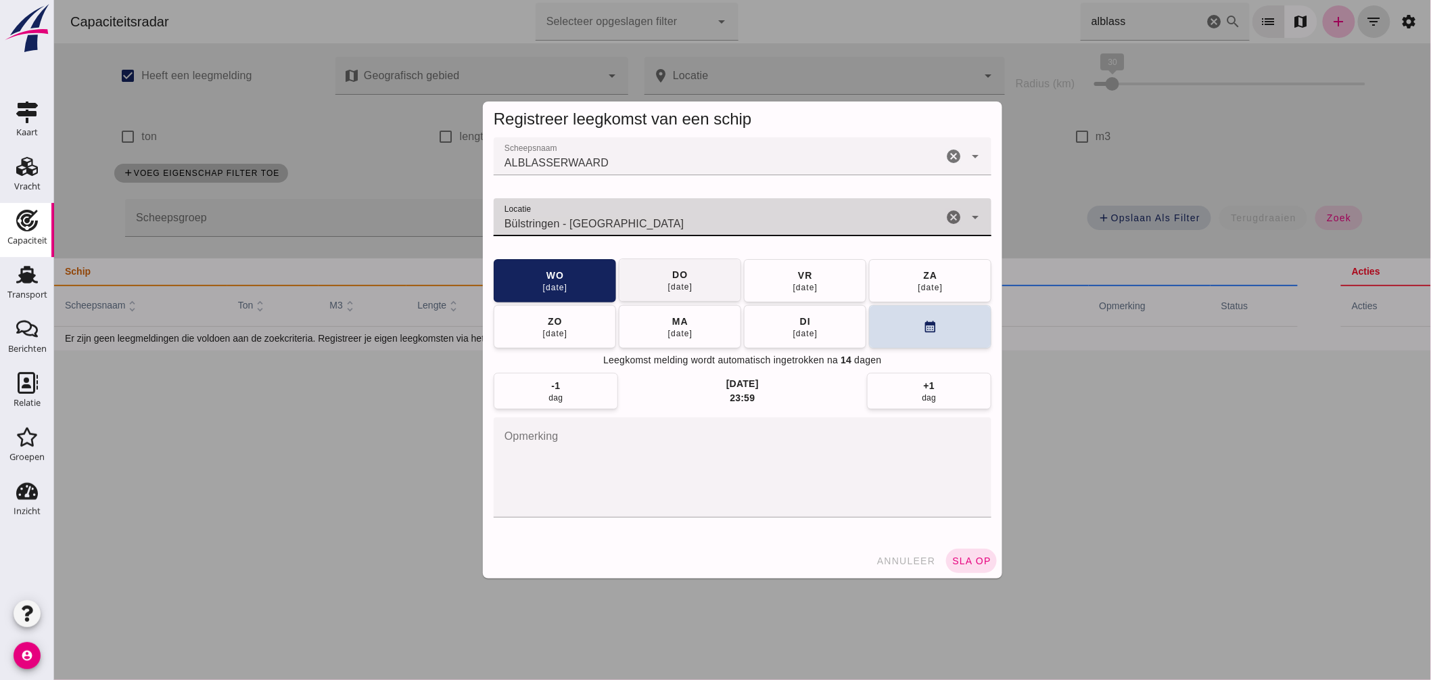
type input "Bülstringen - Saksen-Anhalt"
click at [698, 279] on button "do 28 aug" at bounding box center [679, 279] width 122 height 43
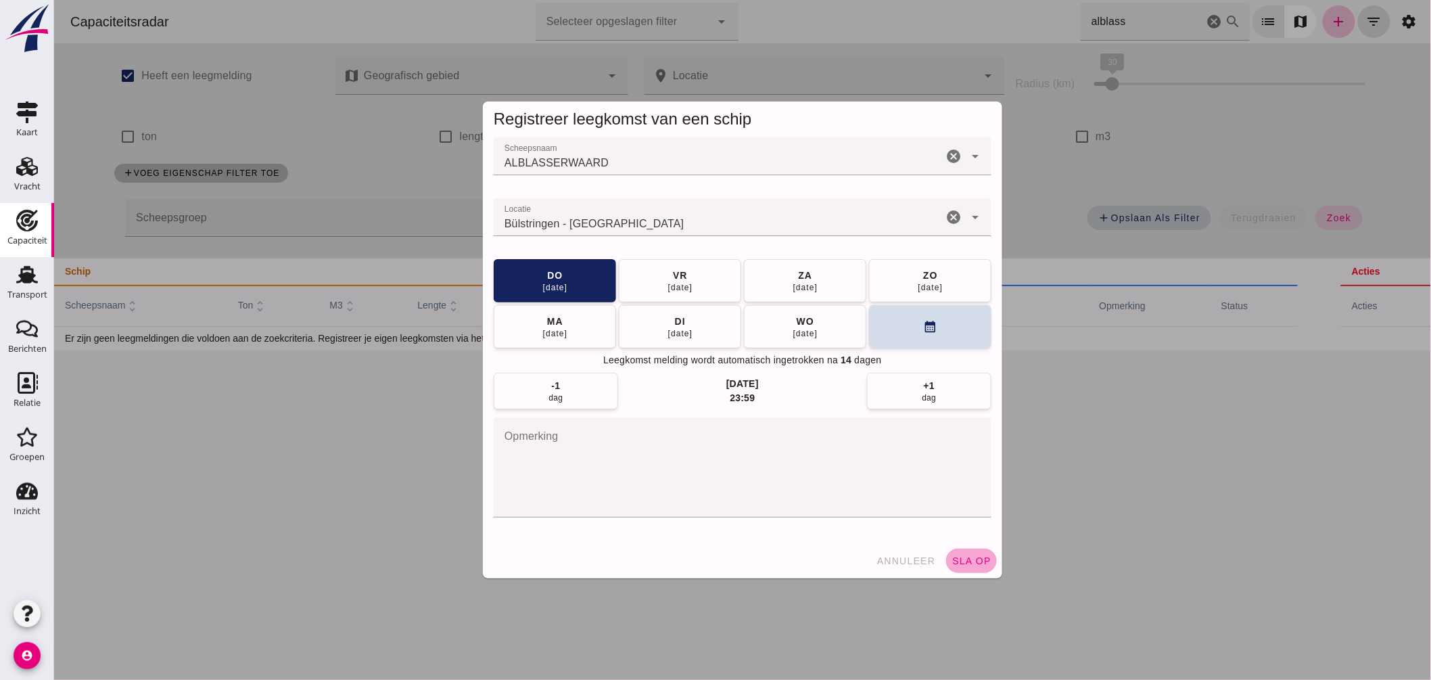
click at [956, 550] on button "sla op" at bounding box center [970, 560] width 51 height 24
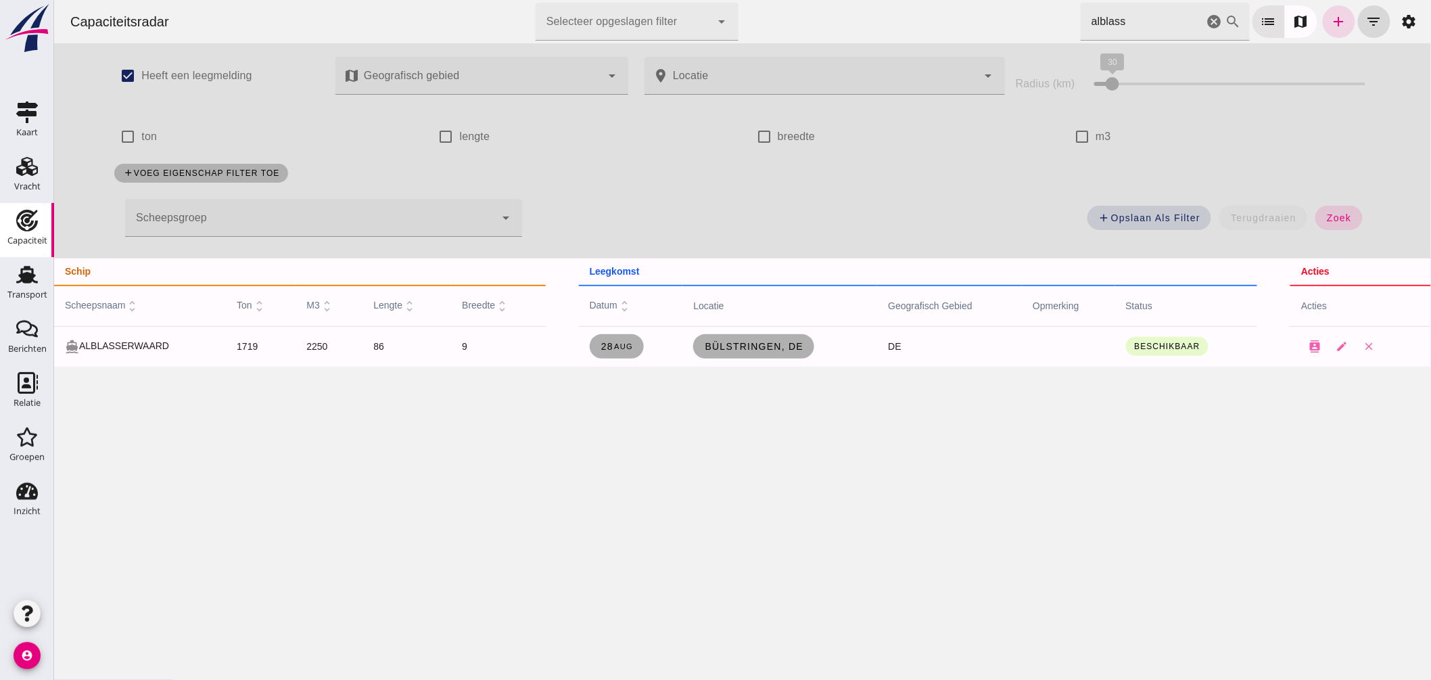
drag, startPoint x: 1145, startPoint y: 19, endPoint x: 630, endPoint y: 2, distance: 514.8
click at [670, 5] on div "Capaciteitsradar Selecteer opgeslagen filter Selecteer opgeslagen filter cancel…" at bounding box center [742, 21] width 1366 height 43
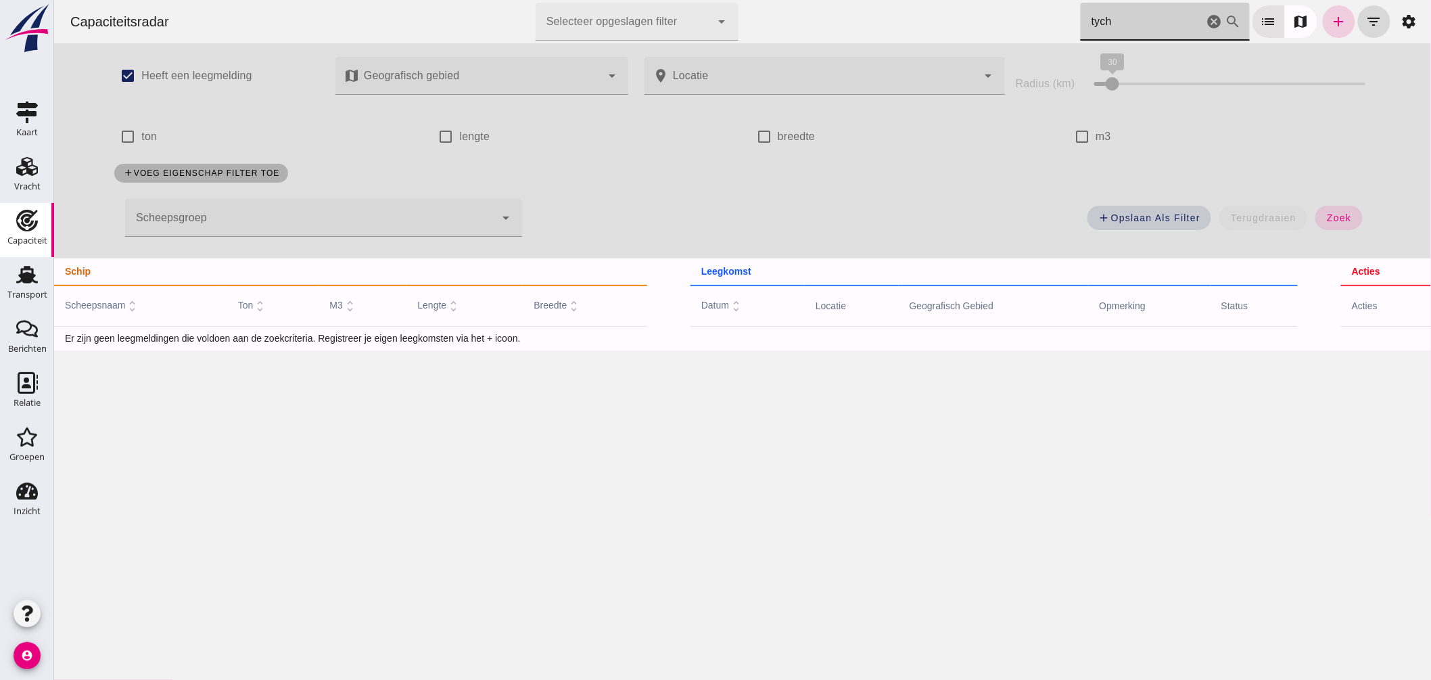
type input "tych"
click at [1330, 24] on icon "add" at bounding box center [1338, 22] width 16 height 16
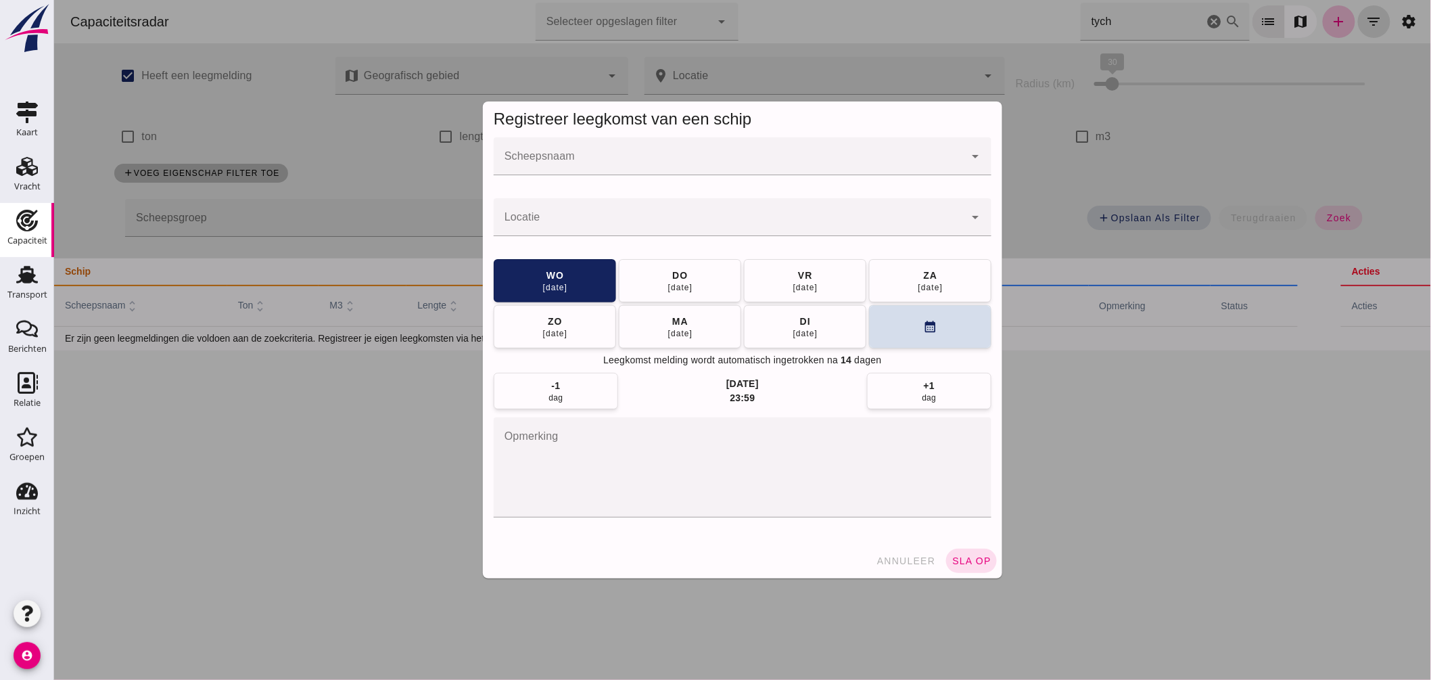
click at [719, 158] on input "Scheepsnaam" at bounding box center [728, 163] width 471 height 16
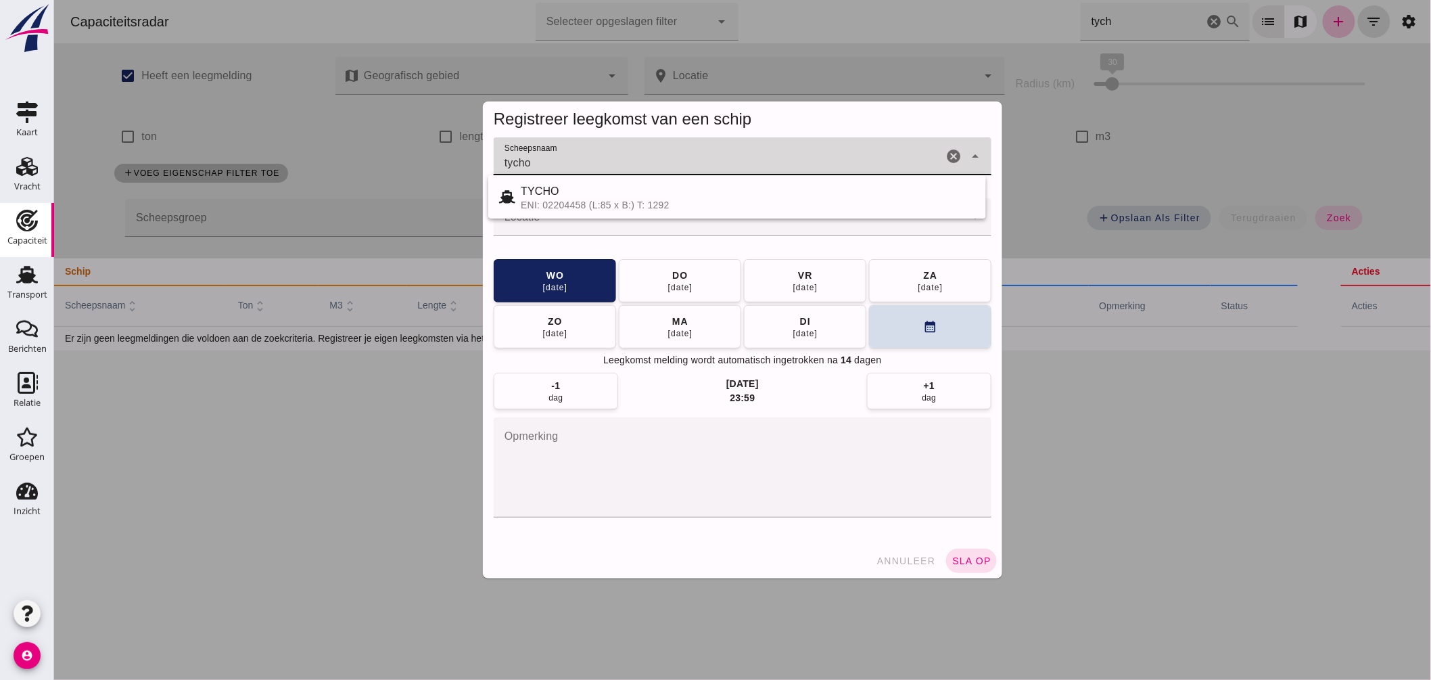
type input "tycho"
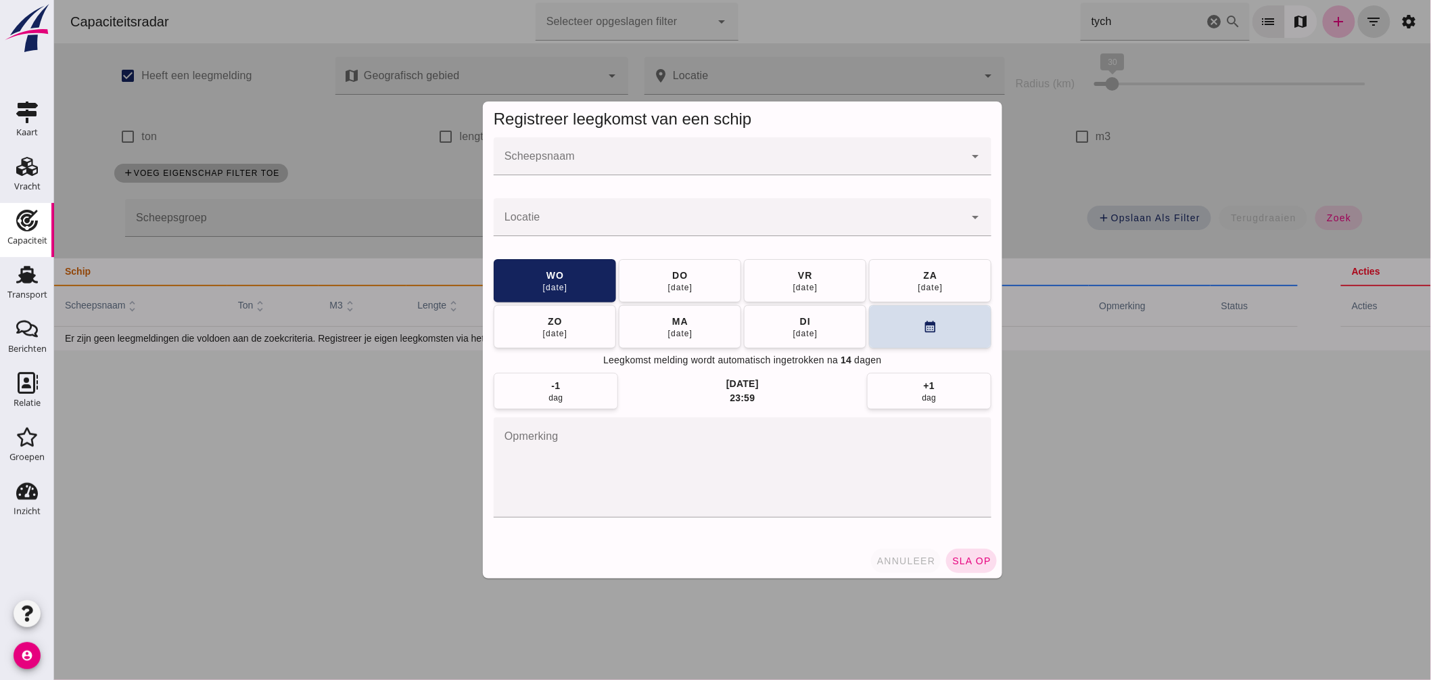
click at [914, 554] on button "annuleer" at bounding box center [905, 560] width 70 height 24
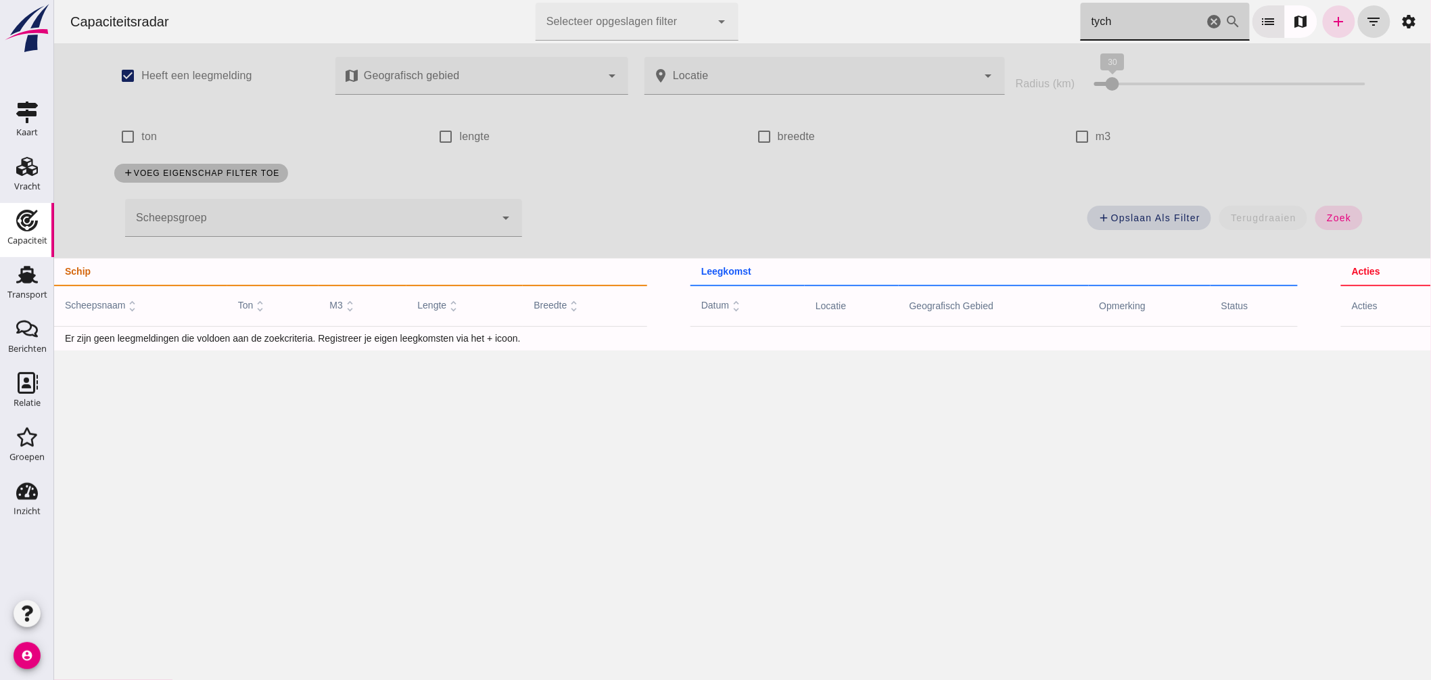
drag, startPoint x: 1042, startPoint y: 30, endPoint x: 908, endPoint y: 37, distance: 134.1
click at [908, 37] on div "Capaciteitsradar Selecteer opgeslagen filter Selecteer opgeslagen filter cancel…" at bounding box center [742, 21] width 1366 height 43
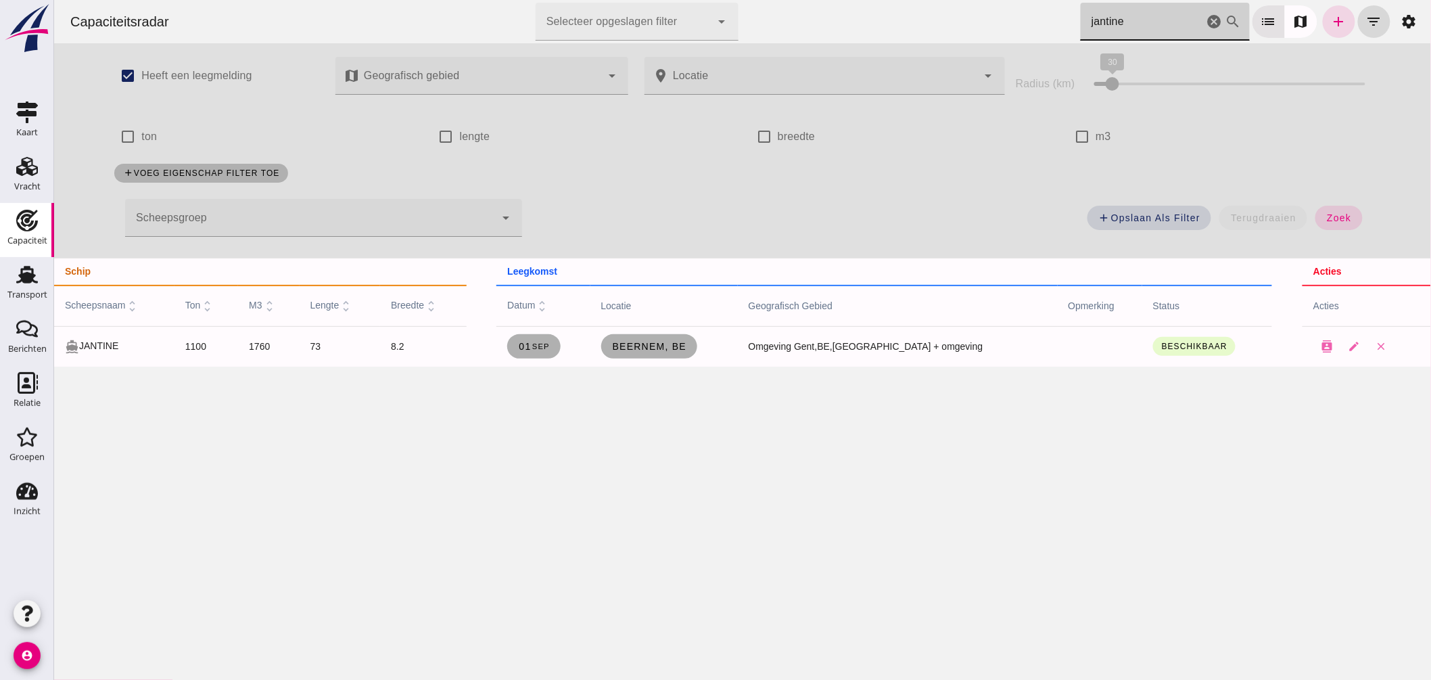
drag, startPoint x: 1086, startPoint y: 20, endPoint x: 882, endPoint y: 10, distance: 204.5
click at [891, 11] on div "Capaciteitsradar Selecteer opgeslagen filter Selecteer opgeslagen filter cancel…" at bounding box center [742, 21] width 1366 height 43
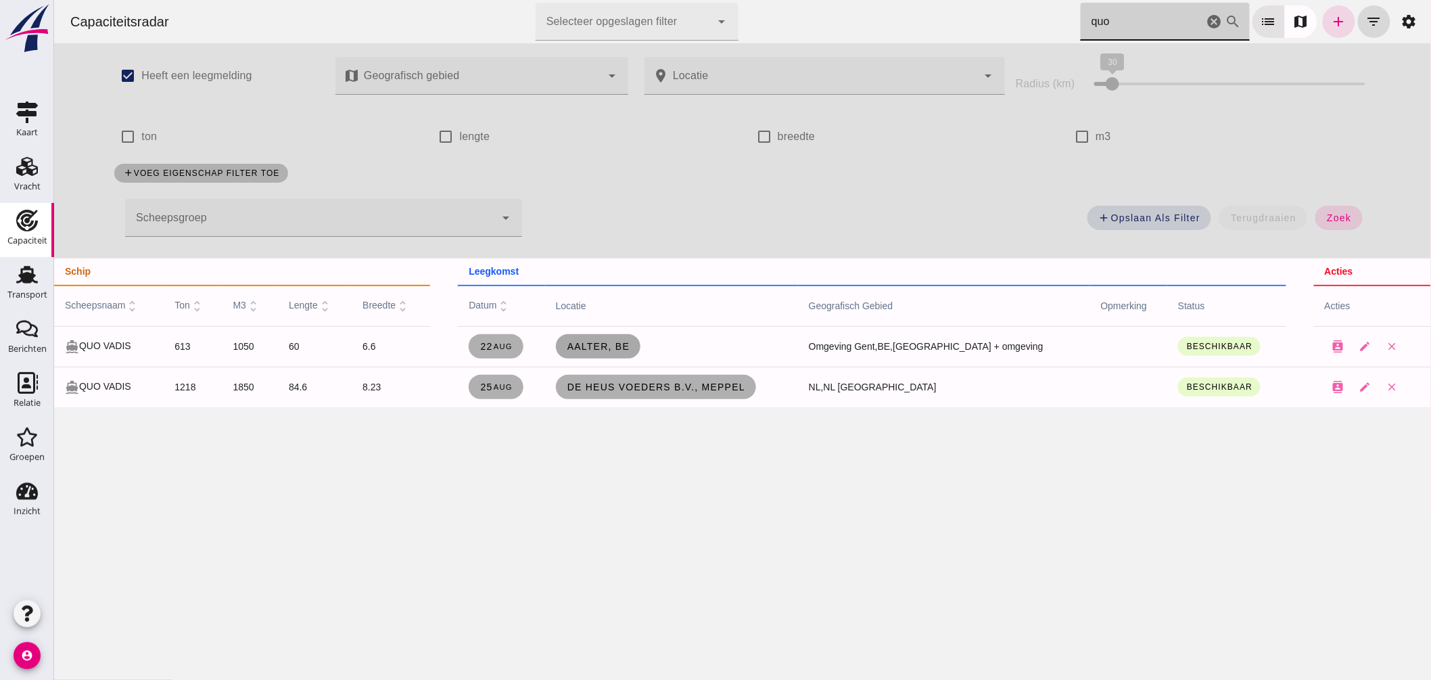
type input "quo"
click at [630, 342] on span "Aalter, be" at bounding box center [598, 346] width 64 height 11
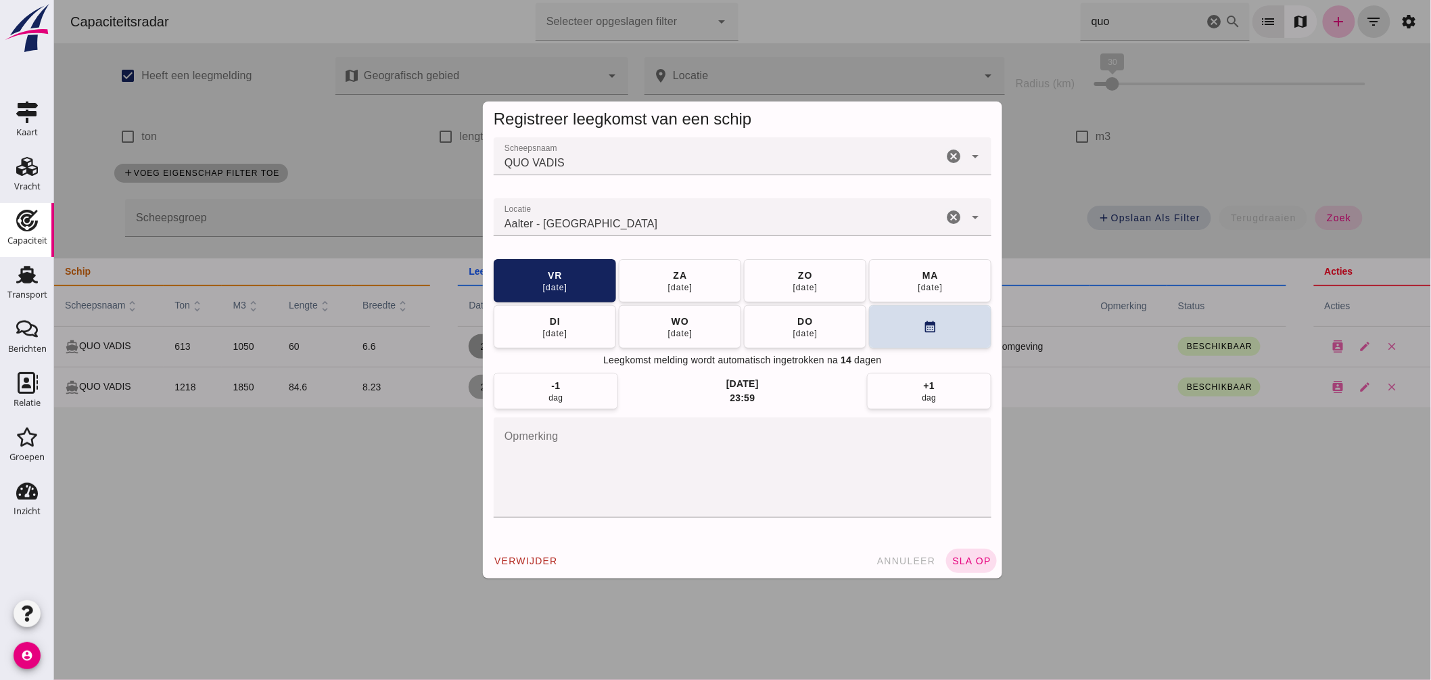
click at [653, 220] on input "Locatie" at bounding box center [717, 224] width 449 height 16
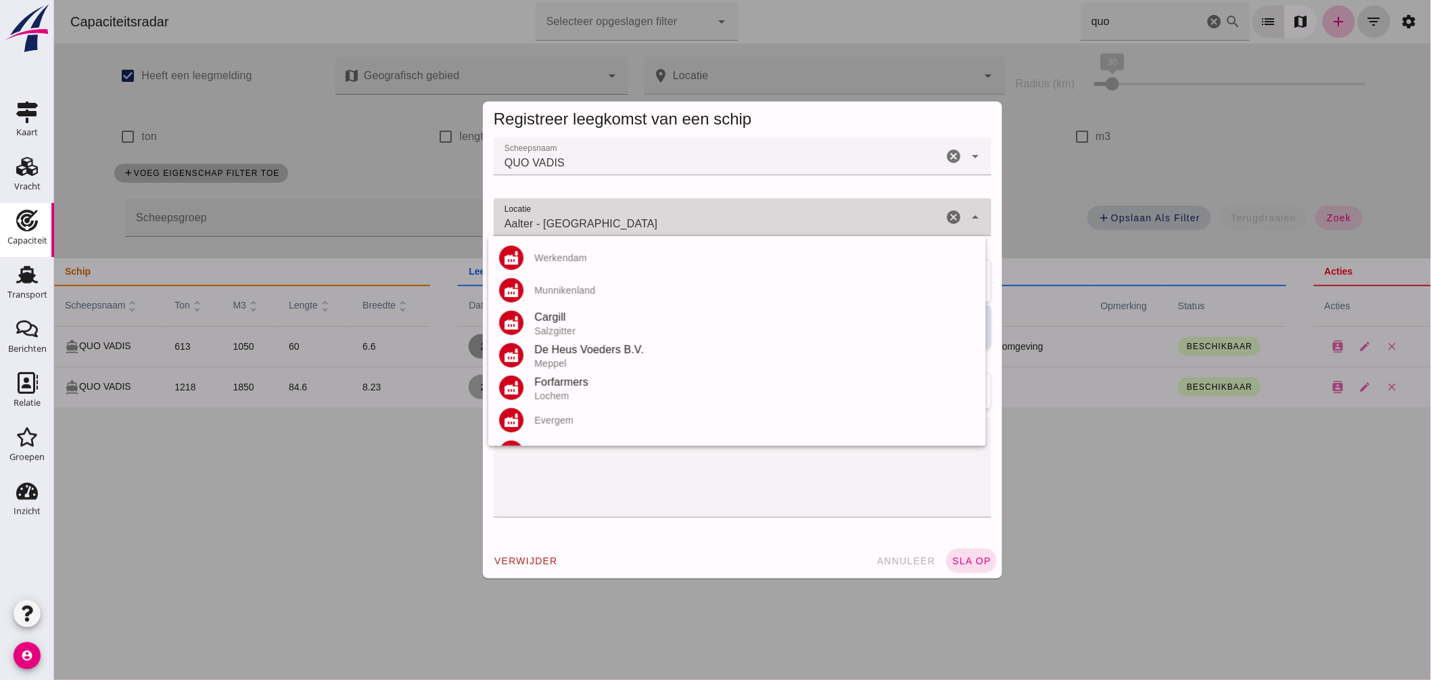
click at [653, 220] on input "Aalter - Oost-Vlaanderen" at bounding box center [717, 224] width 449 height 16
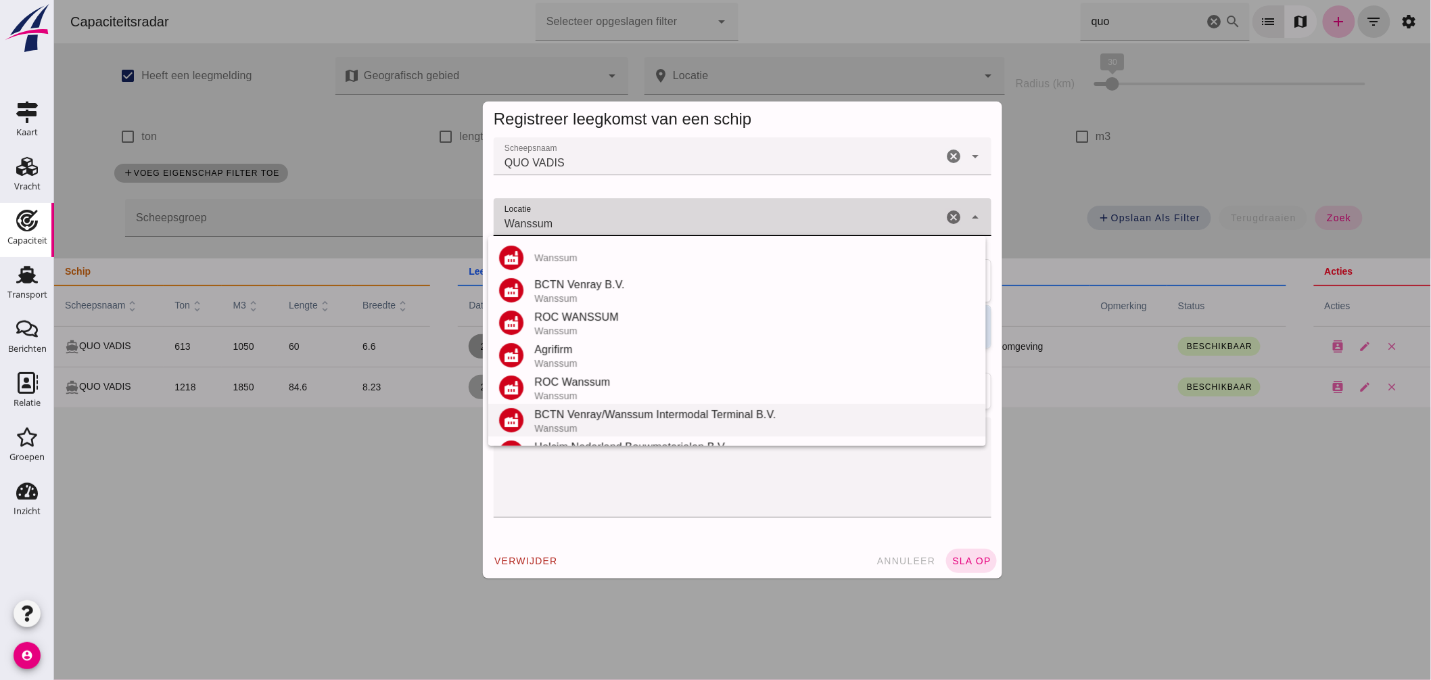
scroll to position [158, 0]
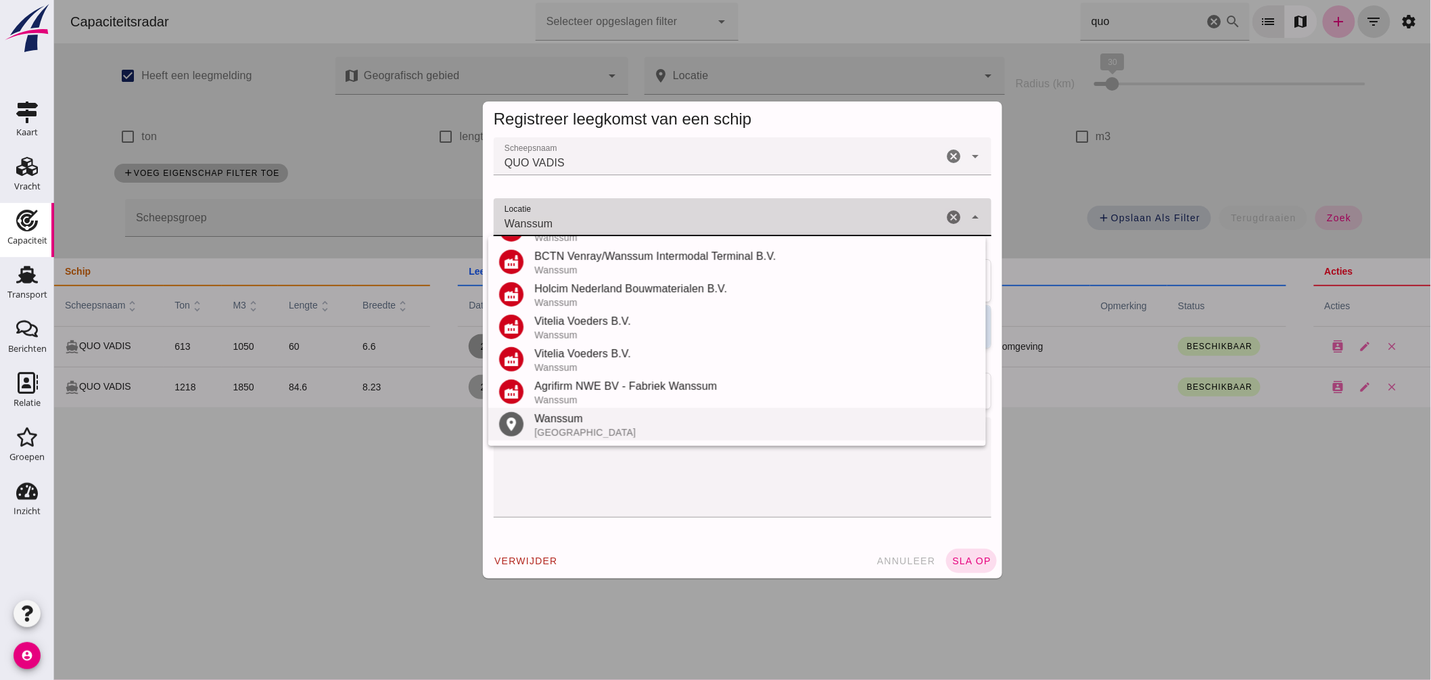
click at [561, 427] on div "Nederland" at bounding box center [753, 432] width 441 height 11
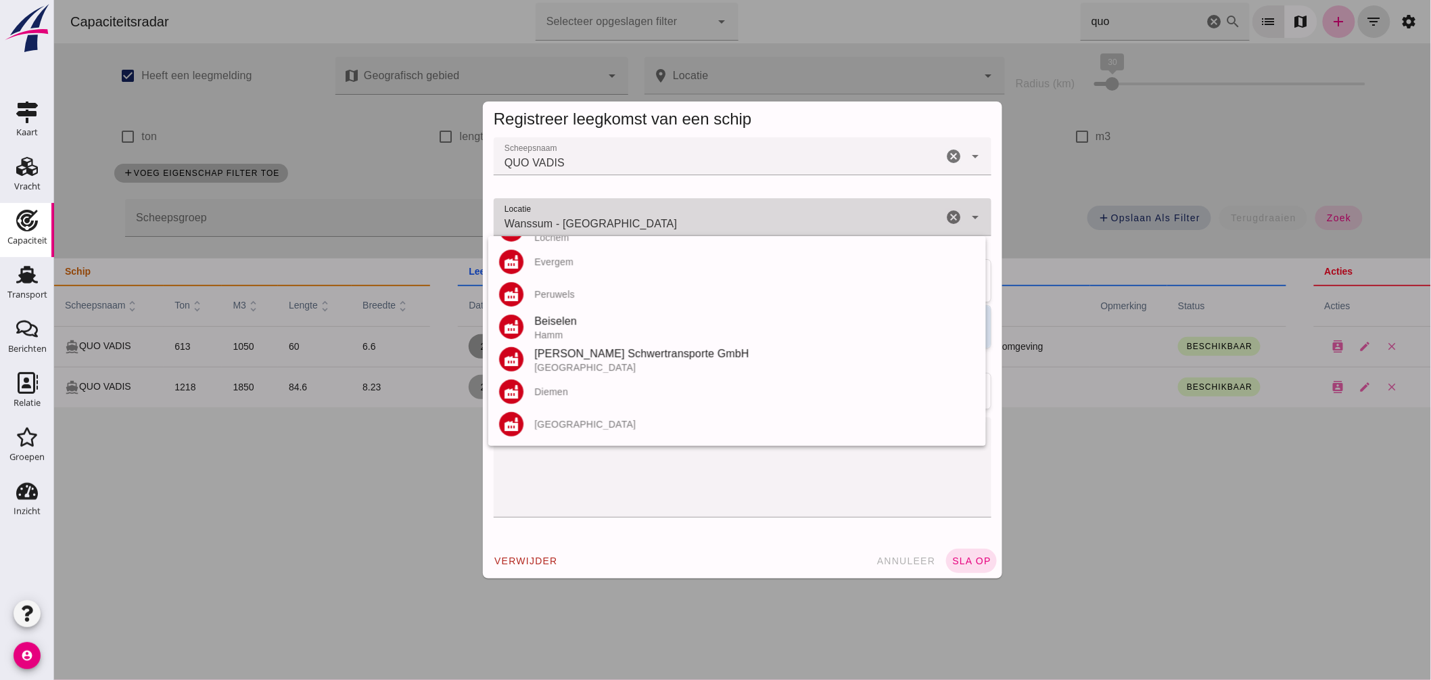
scroll to position [0, 0]
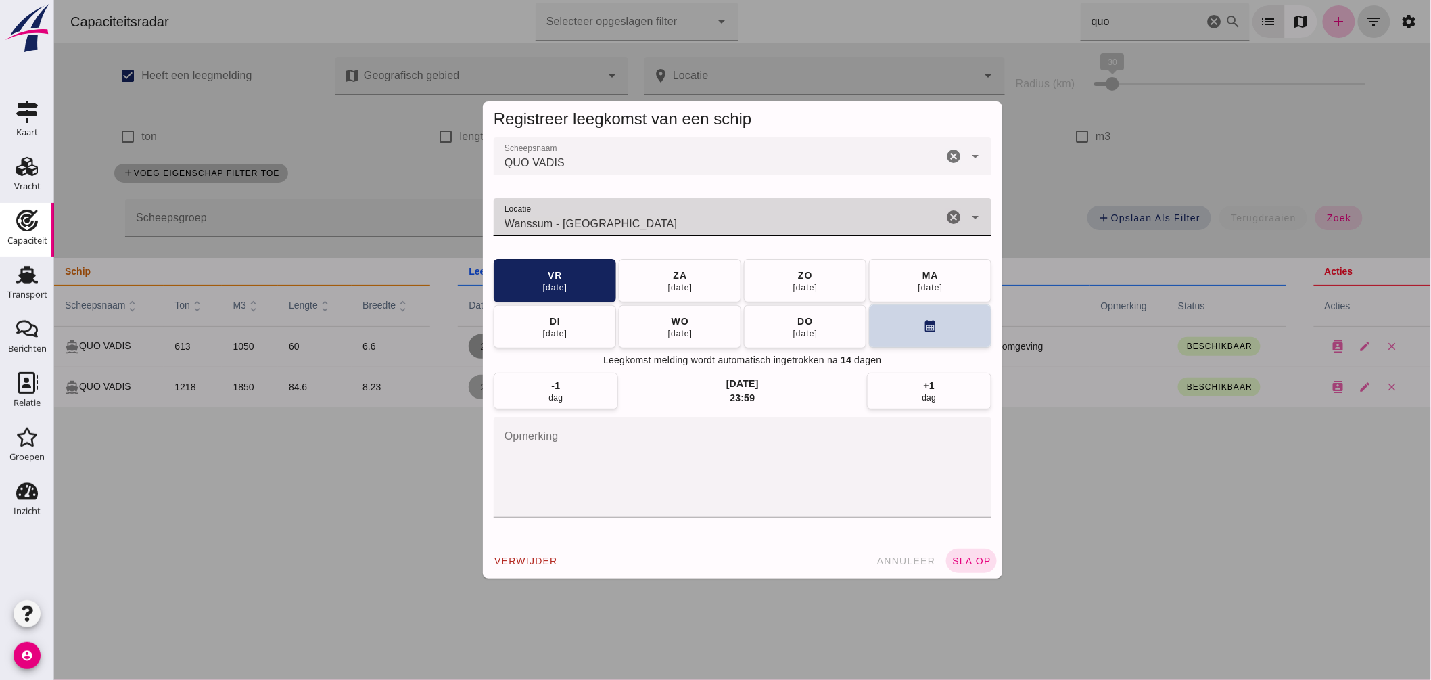
type input "Wanssum - Limburg"
click at [892, 335] on button "calendar_month" at bounding box center [929, 325] width 122 height 43
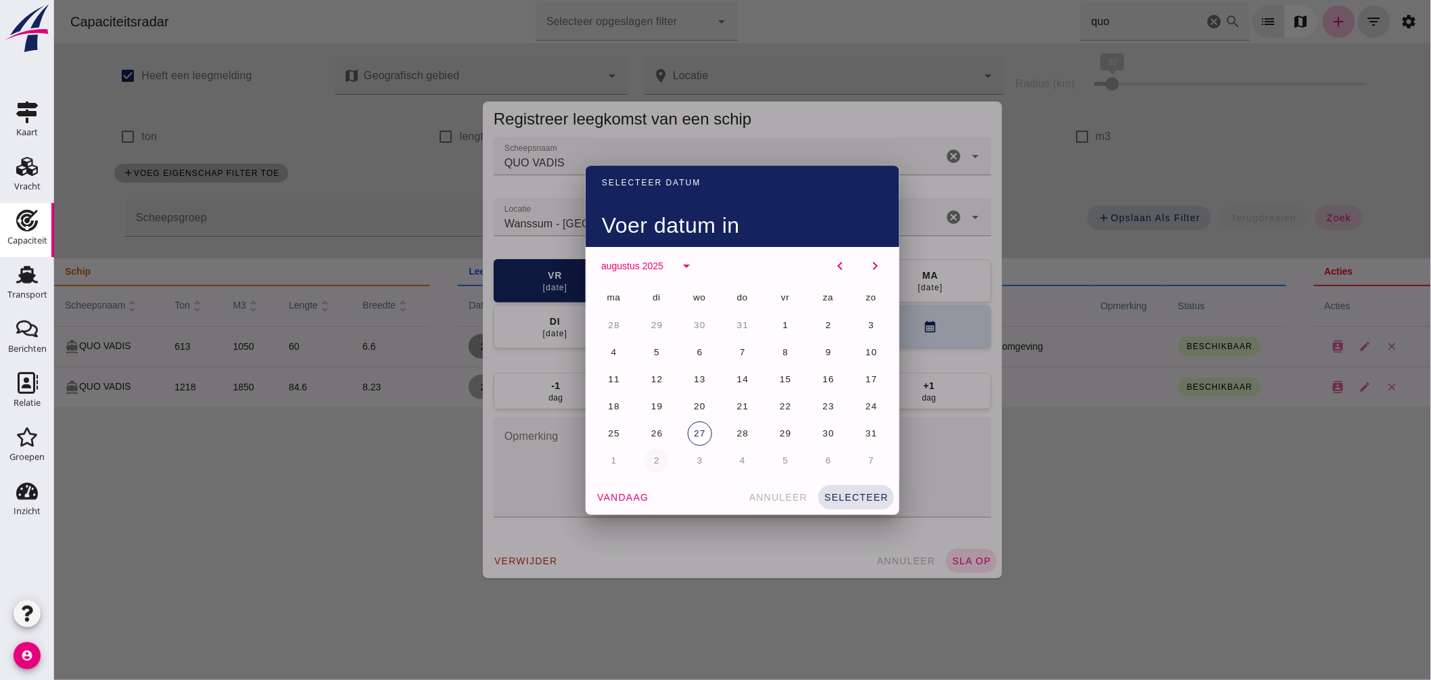
click at [646, 454] on button "2" at bounding box center [656, 460] width 24 height 24
click at [857, 488] on button "selecteer" at bounding box center [855, 497] width 76 height 24
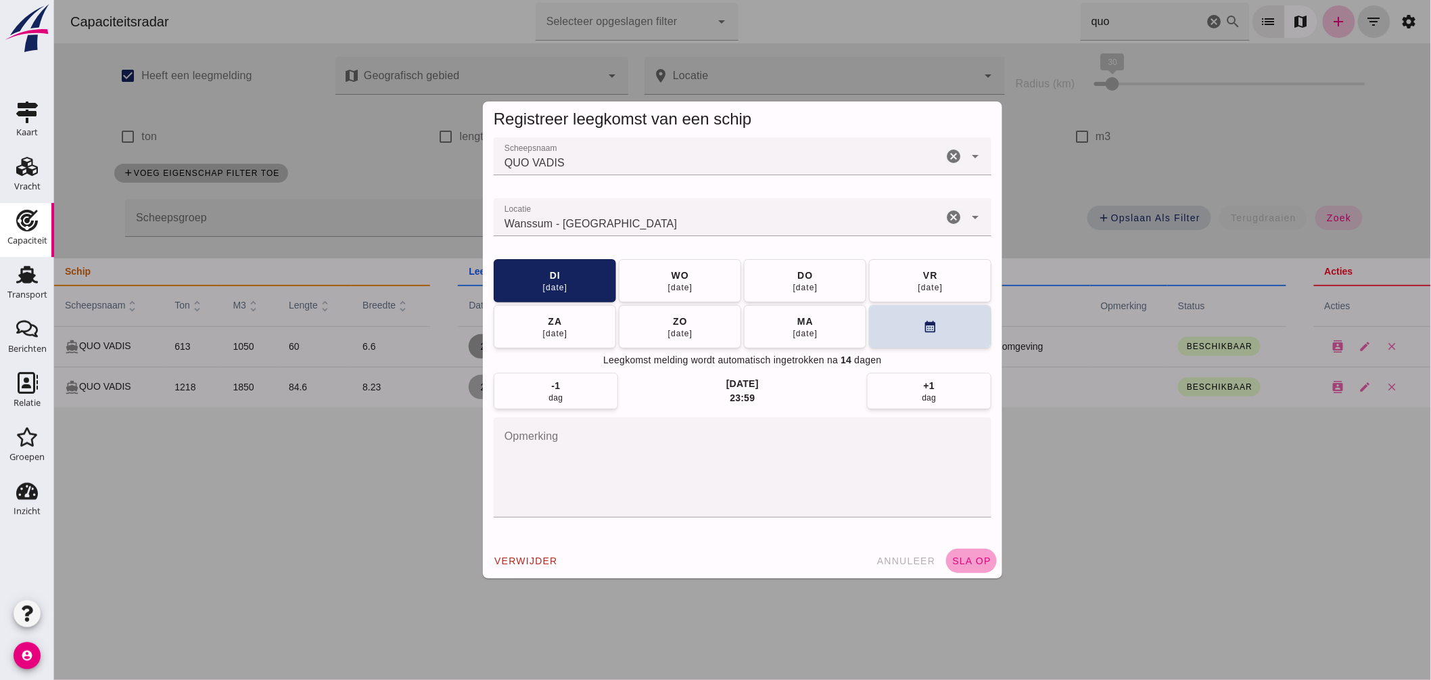
click at [961, 559] on span "sla op" at bounding box center [971, 560] width 40 height 11
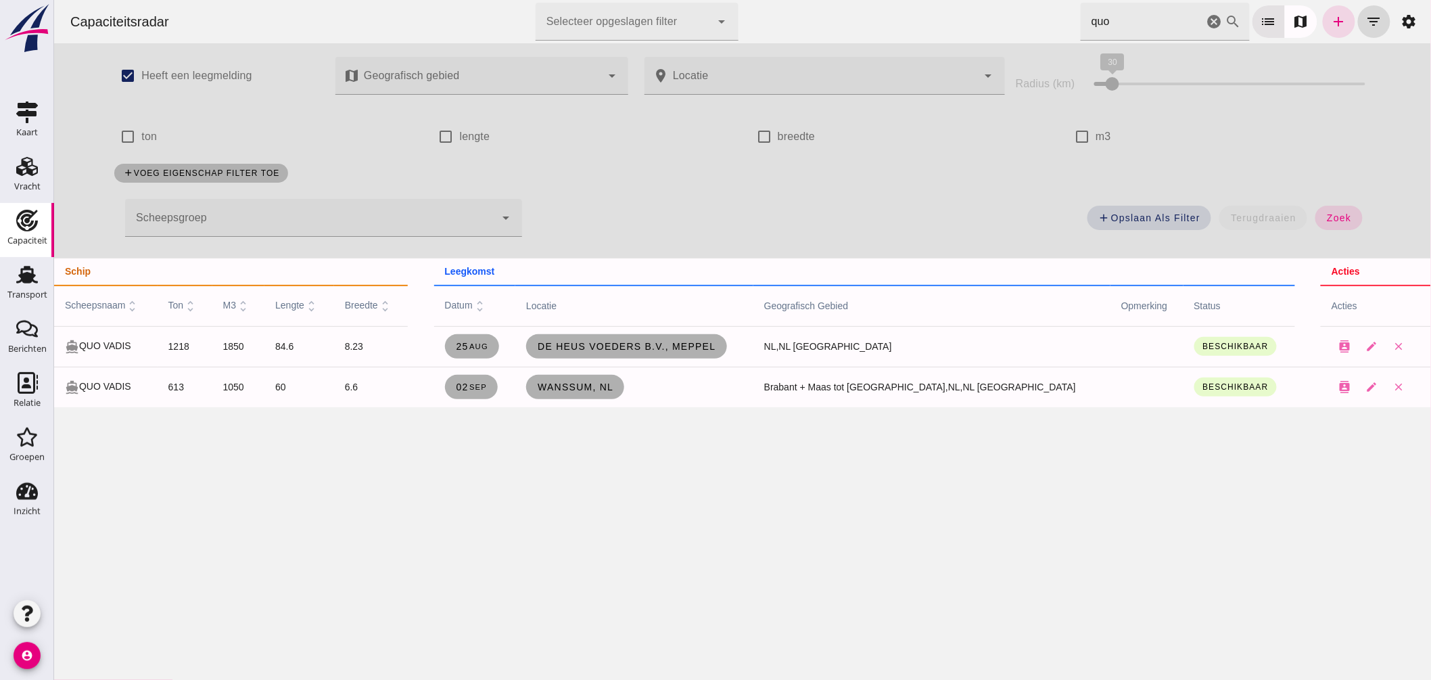
drag, startPoint x: 1032, startPoint y: 18, endPoint x: 993, endPoint y: 9, distance: 39.7
click at [992, 10] on div "Capaciteitsradar Selecteer opgeslagen filter Selecteer opgeslagen filter cancel…" at bounding box center [742, 21] width 1366 height 43
type input "o"
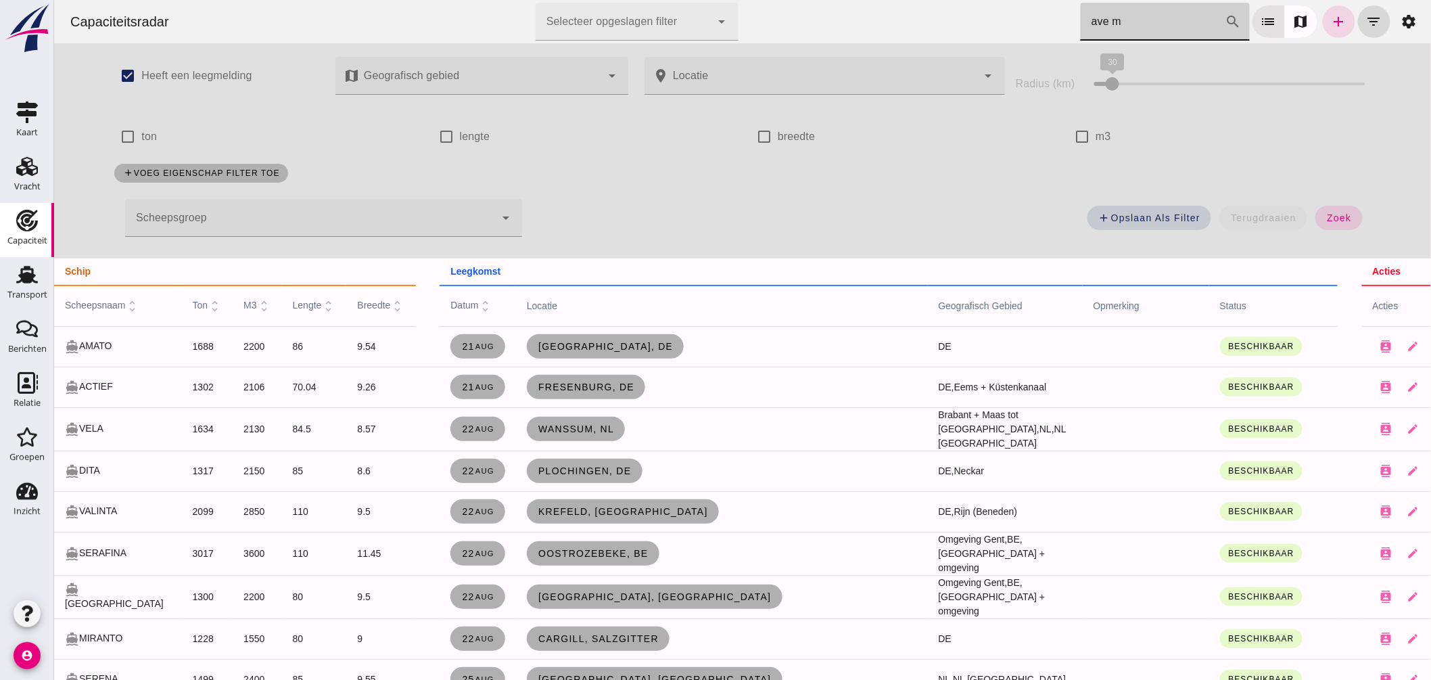
type input "ave ma"
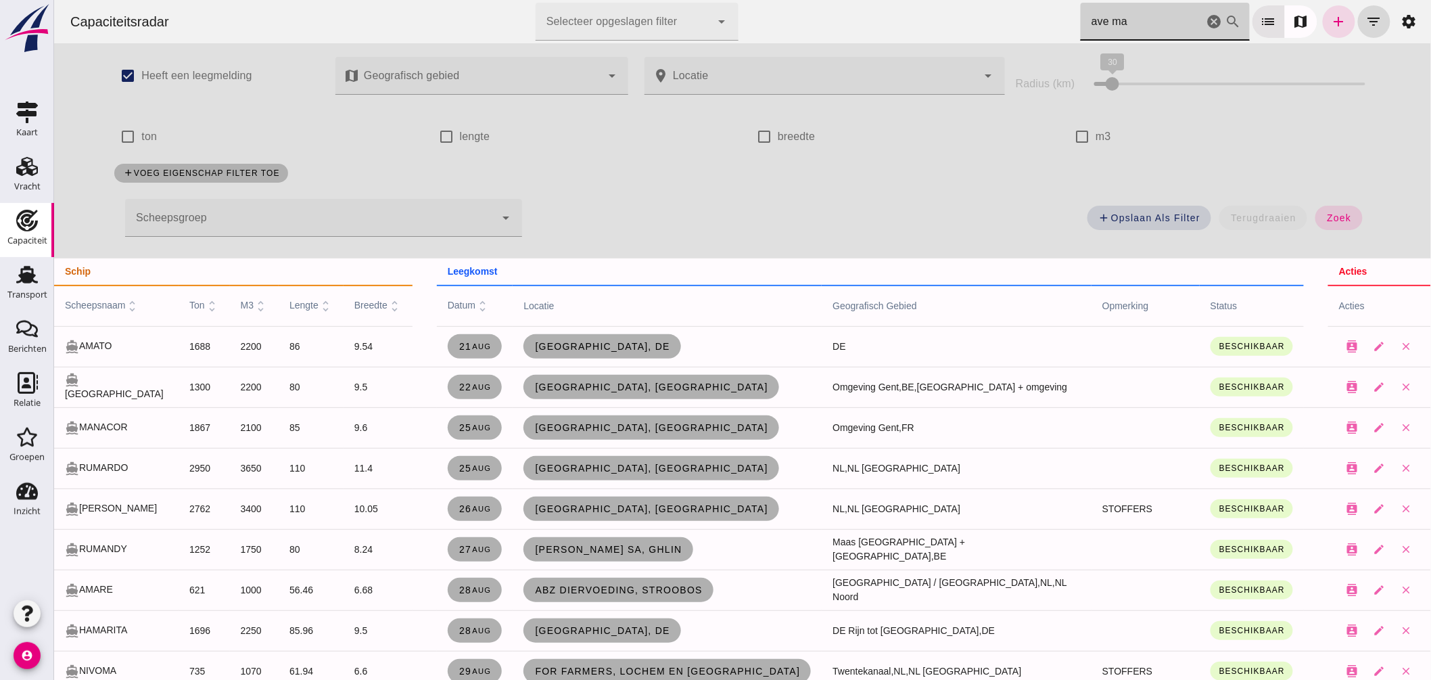
click at [1206, 16] on icon "cancel" at bounding box center [1214, 22] width 16 height 16
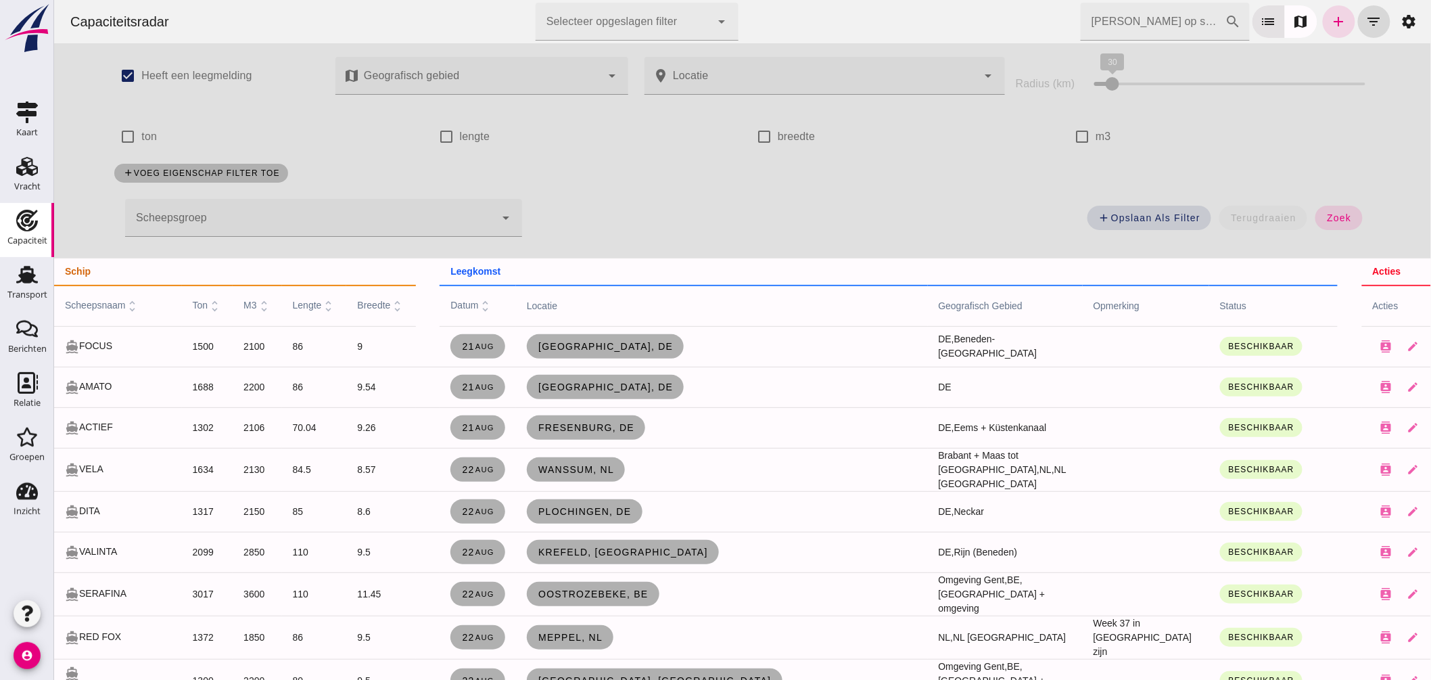
click at [123, 300] on span "scheepsnaam unfold_more" at bounding box center [101, 305] width 75 height 11
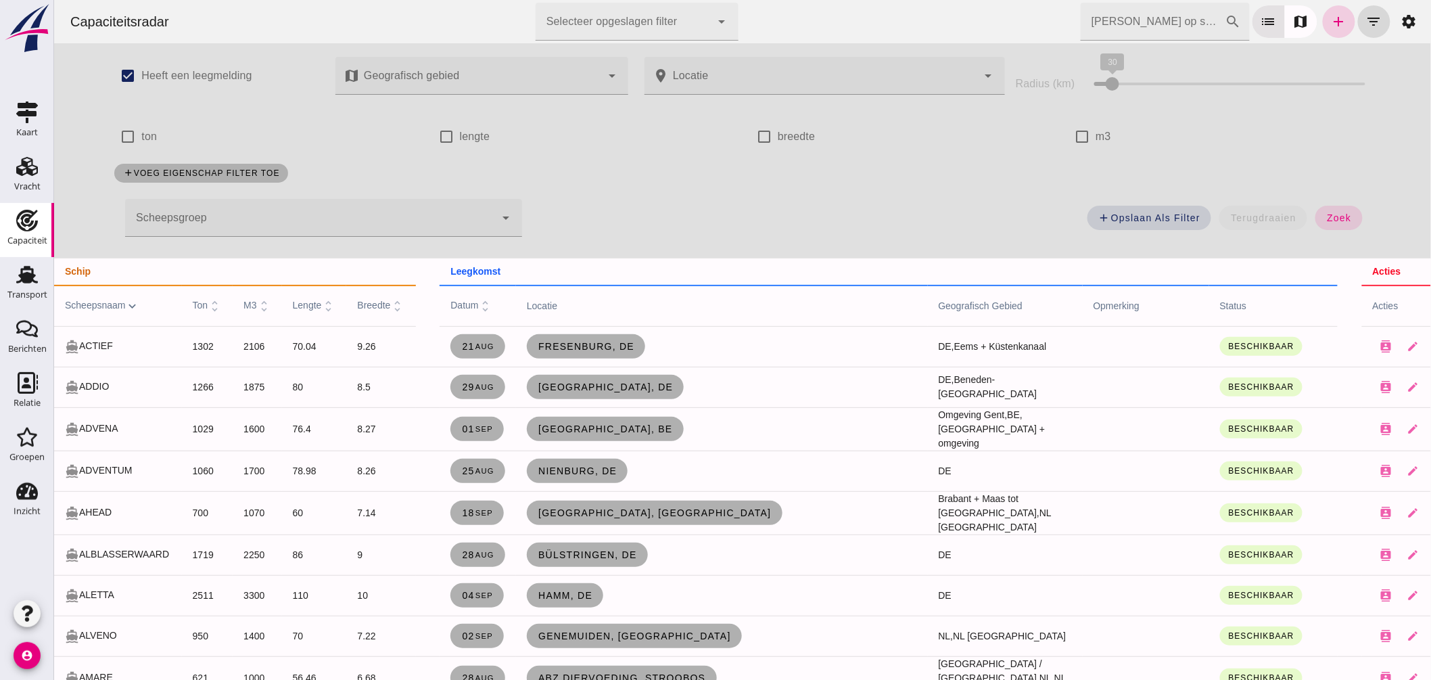
click at [1330, 24] on icon "add" at bounding box center [1338, 22] width 16 height 16
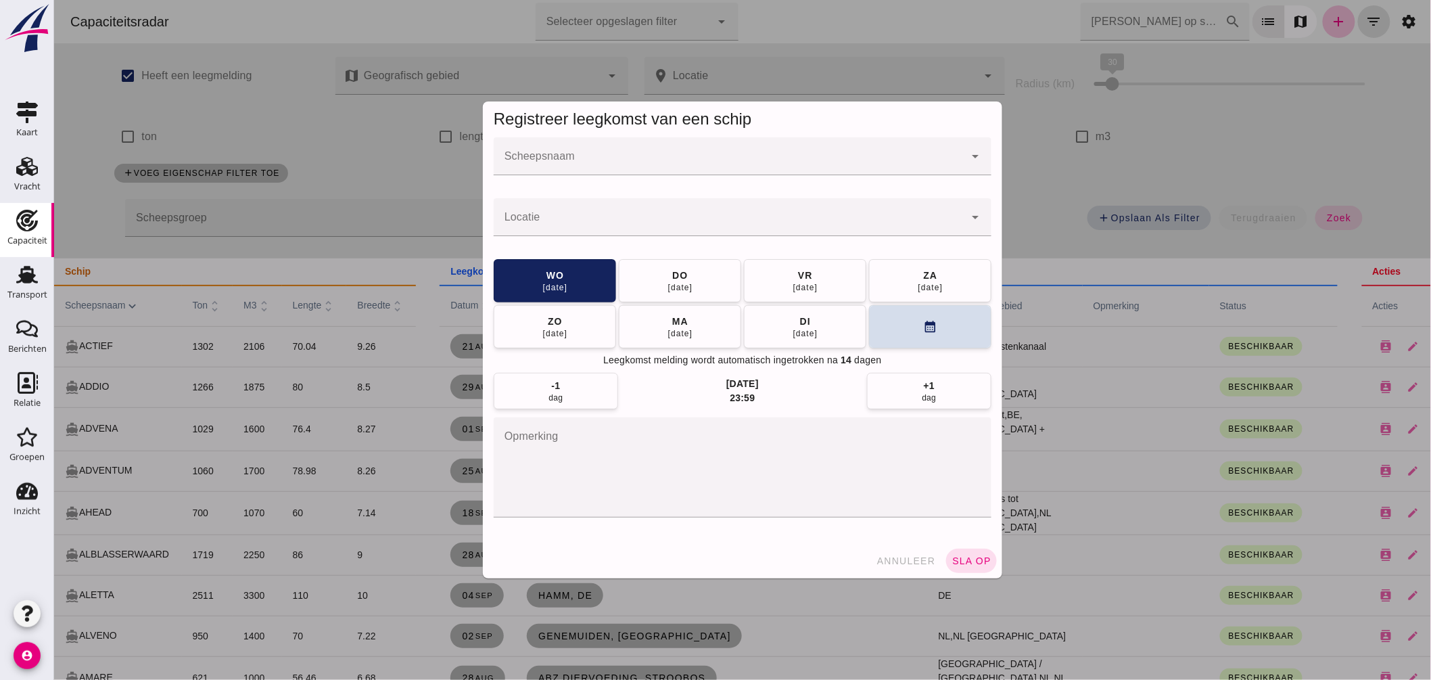
click at [579, 169] on input "Scheepsnaam" at bounding box center [728, 163] width 471 height 16
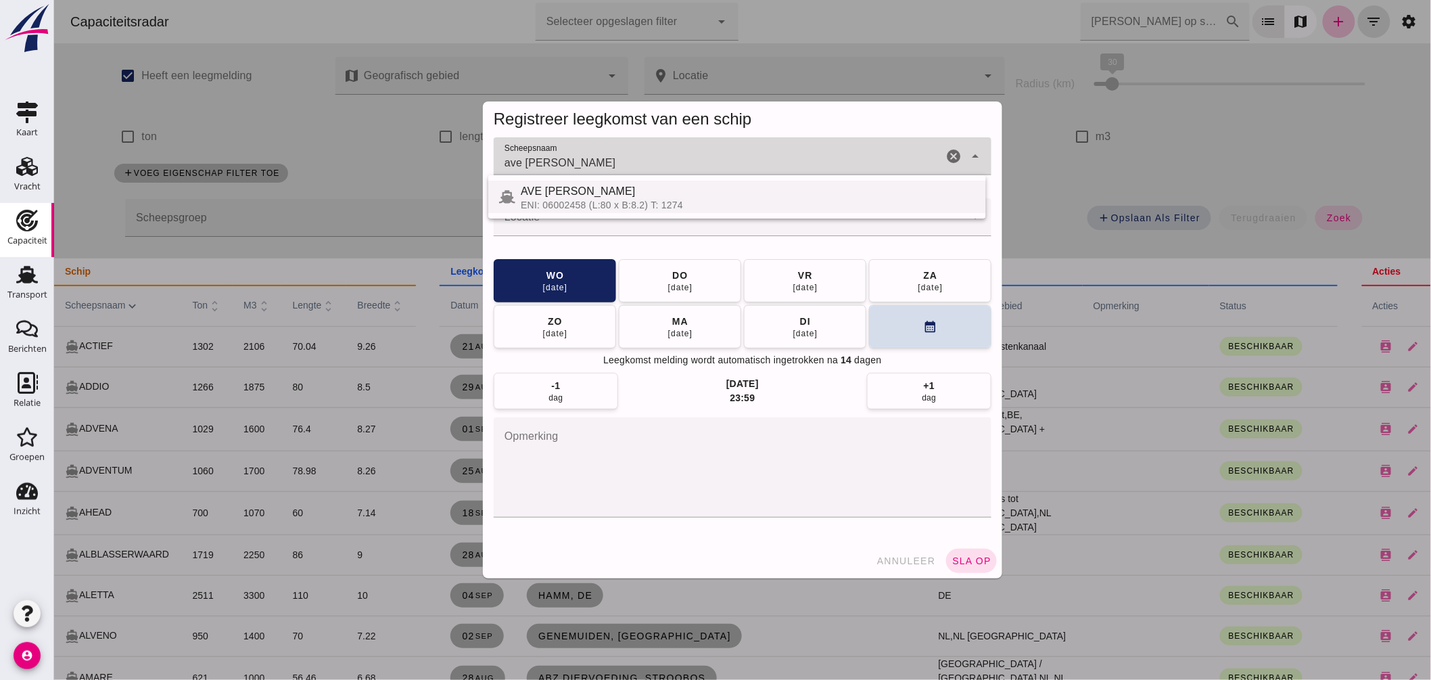
click at [576, 208] on div "ENI: 06002458 (L:80 x B:8.2) T: 1274" at bounding box center [747, 204] width 454 height 11
type input "AVE MARIA"
click at [575, 230] on input "Locatie" at bounding box center [728, 224] width 471 height 16
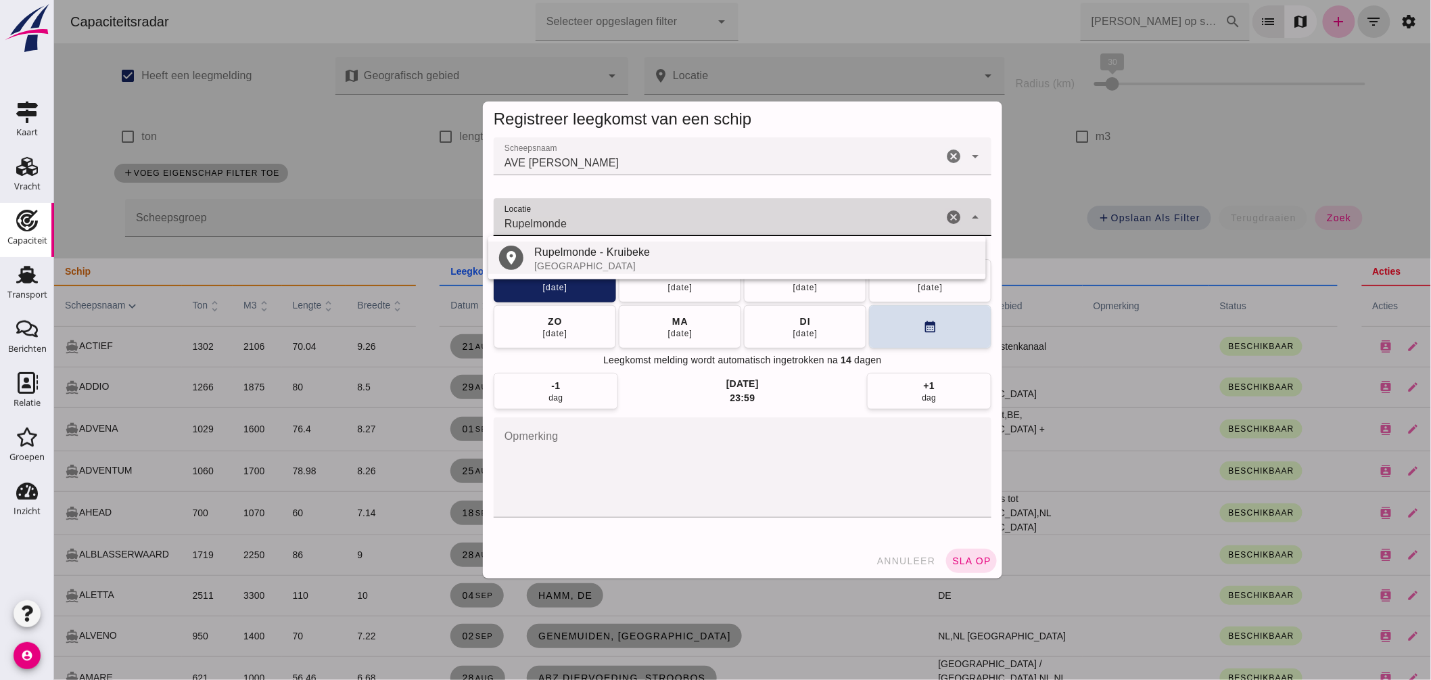
click at [570, 255] on div "Rupelmonde - Kruibeke" at bounding box center [753, 252] width 441 height 16
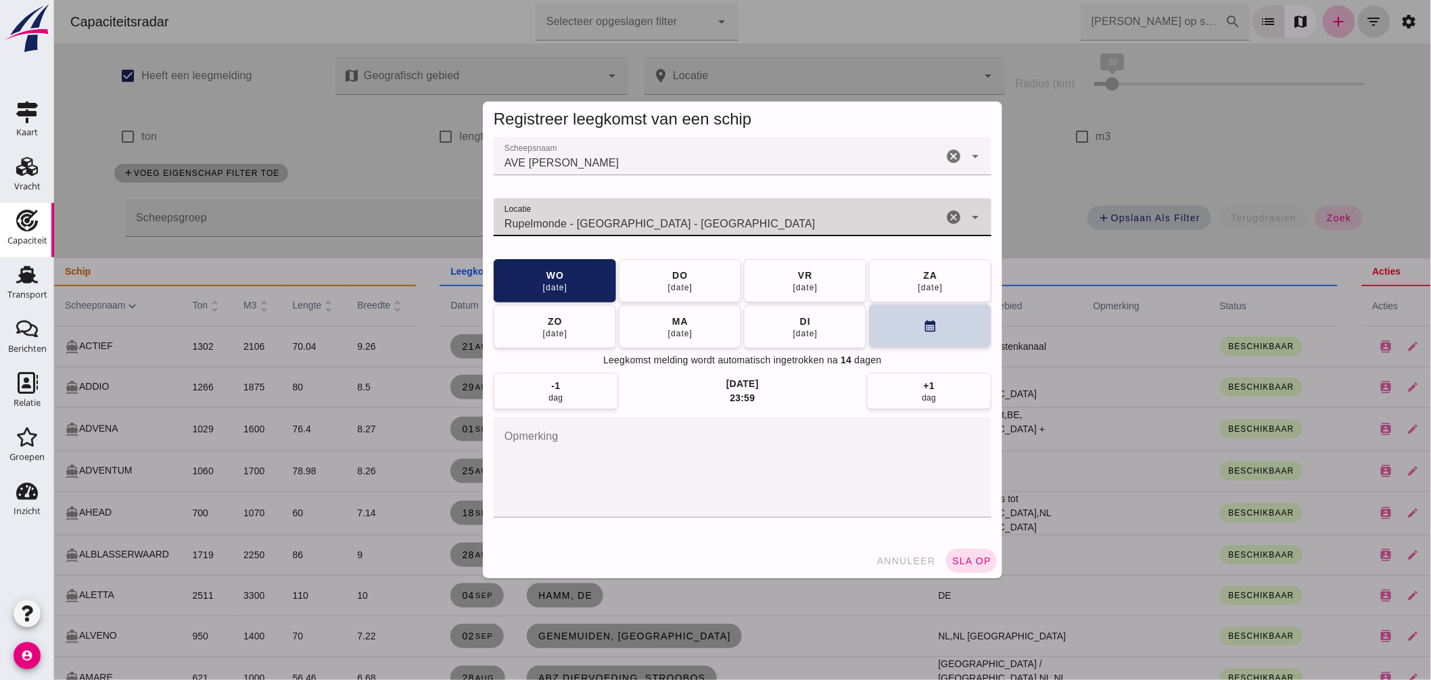
type input "Rupelmonde - Kruibeke - Oost-Vlaanderen"
click at [894, 320] on button "calendar_month" at bounding box center [929, 325] width 122 height 43
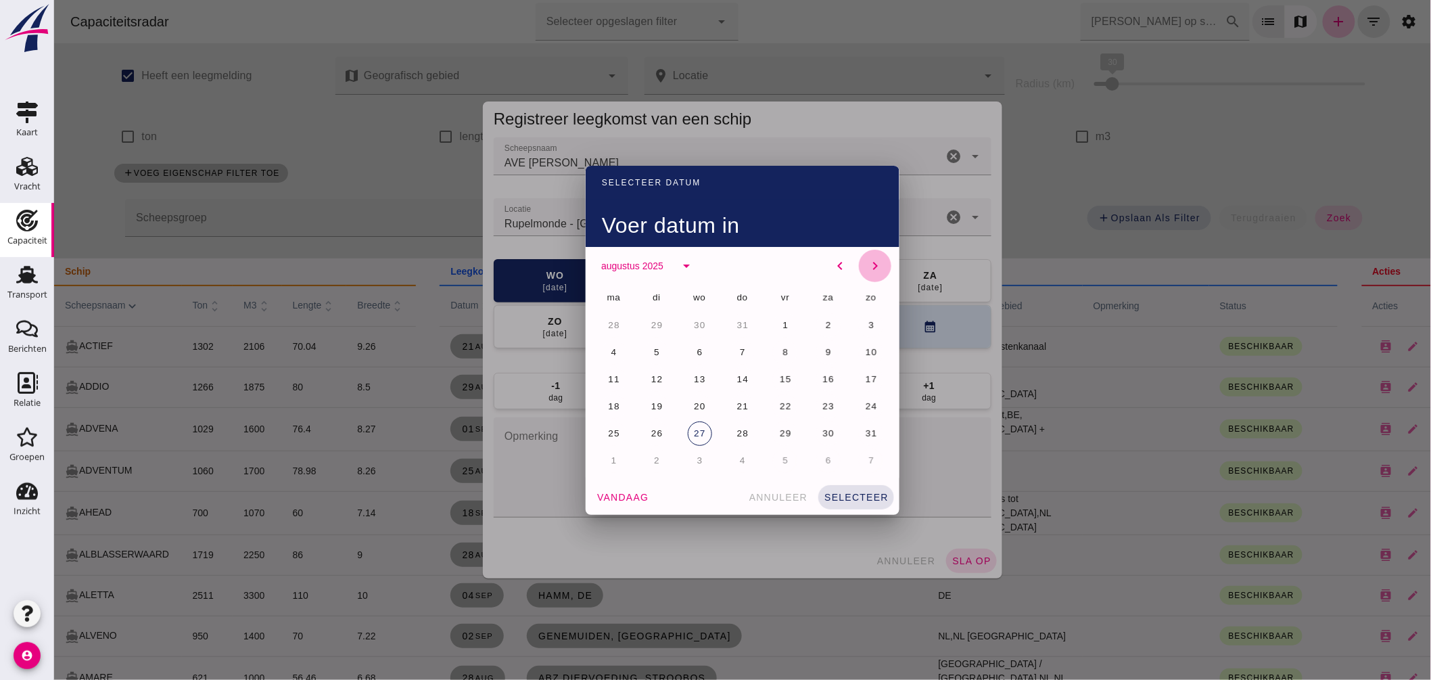
click at [869, 262] on icon "chevron_right" at bounding box center [874, 266] width 16 height 16
click at [772, 318] on button "5" at bounding box center [784, 325] width 24 height 24
click at [843, 492] on span "selecteer" at bounding box center [855, 497] width 65 height 11
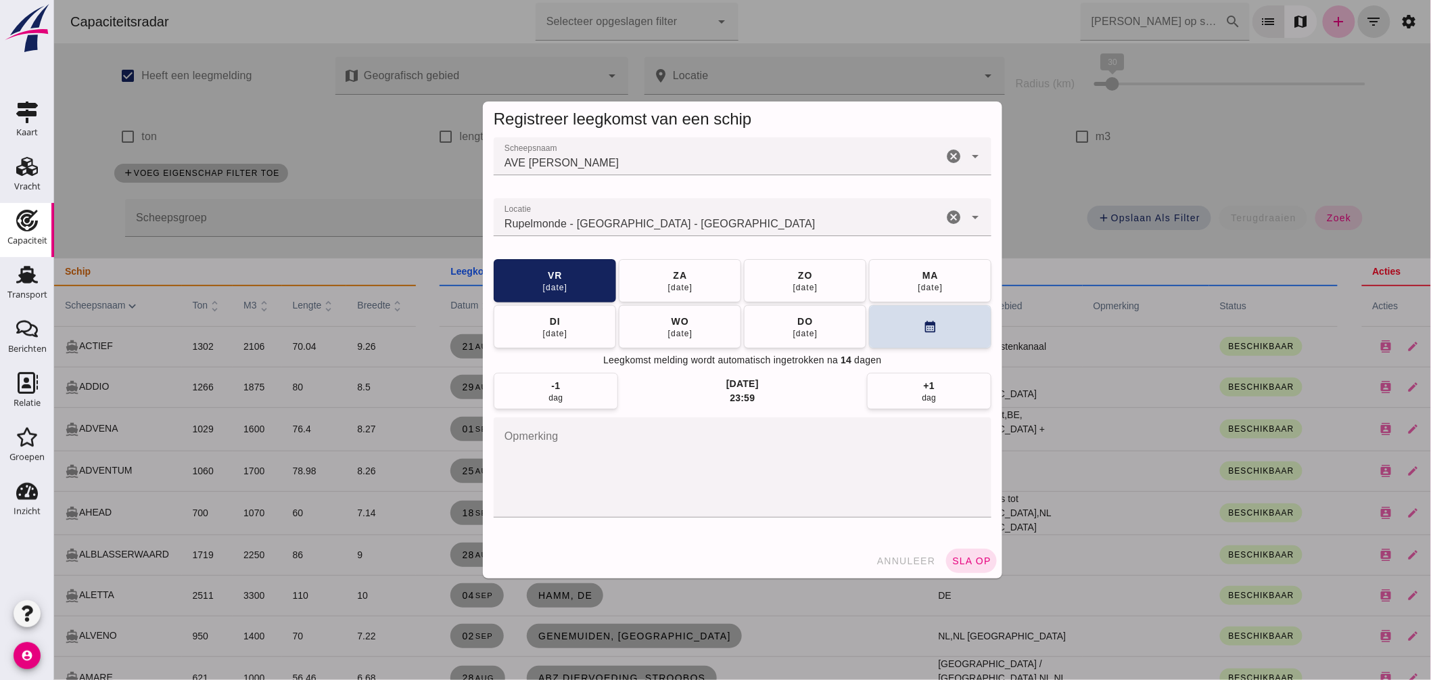
click at [556, 475] on textarea "opmerking" at bounding box center [742, 467] width 498 height 100
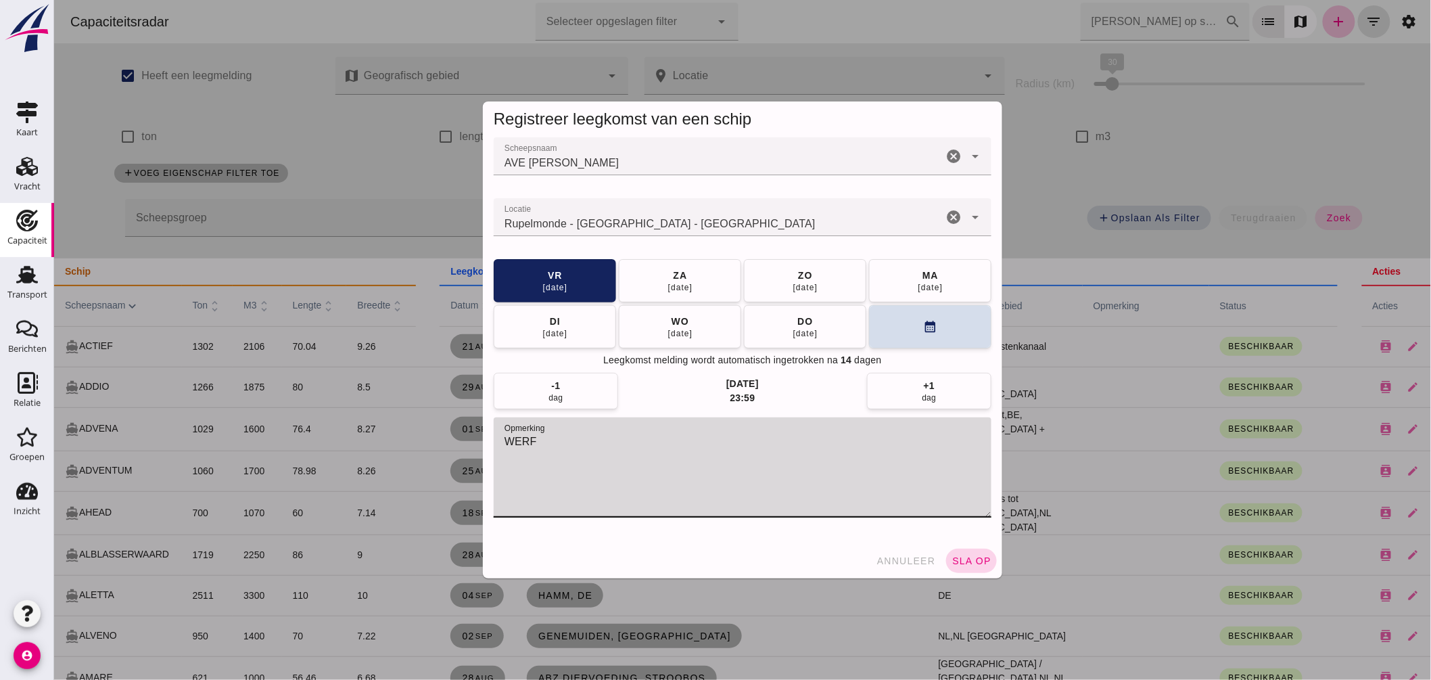
type textarea "WERF"
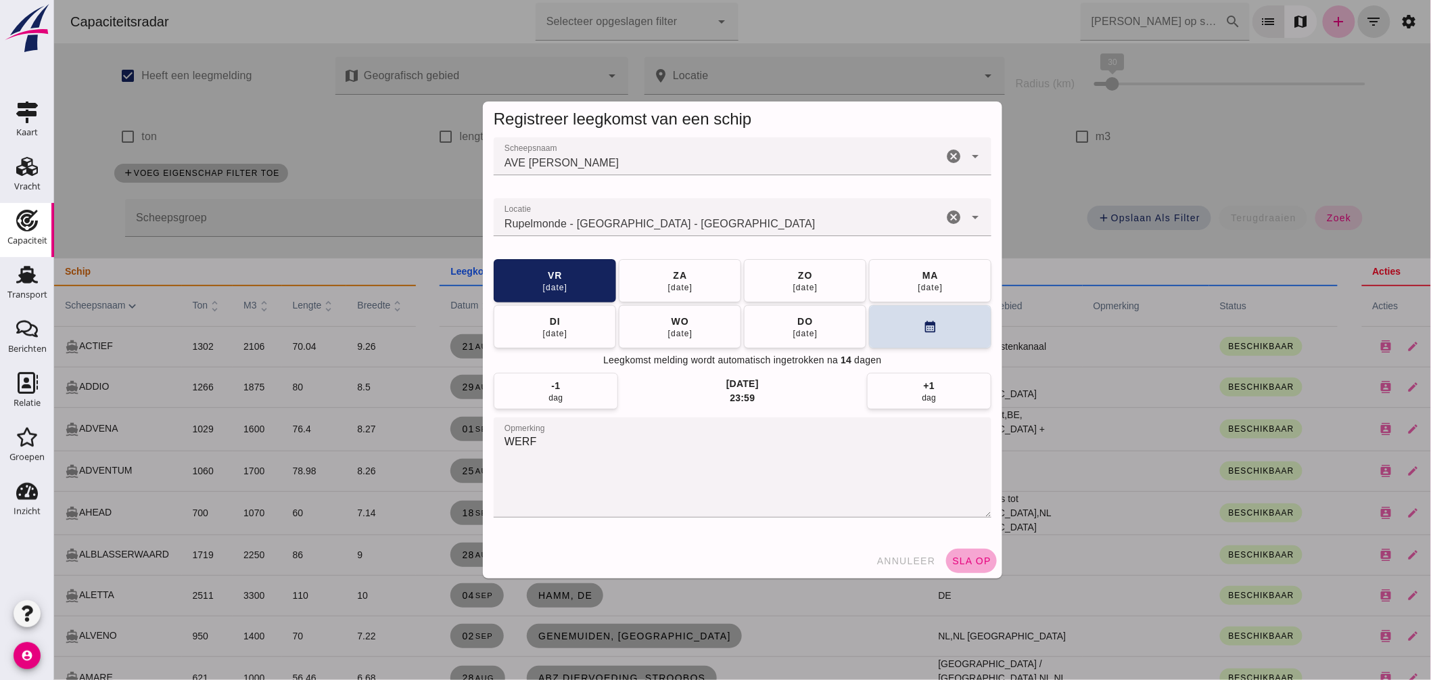
click at [972, 559] on span "sla op" at bounding box center [971, 560] width 40 height 11
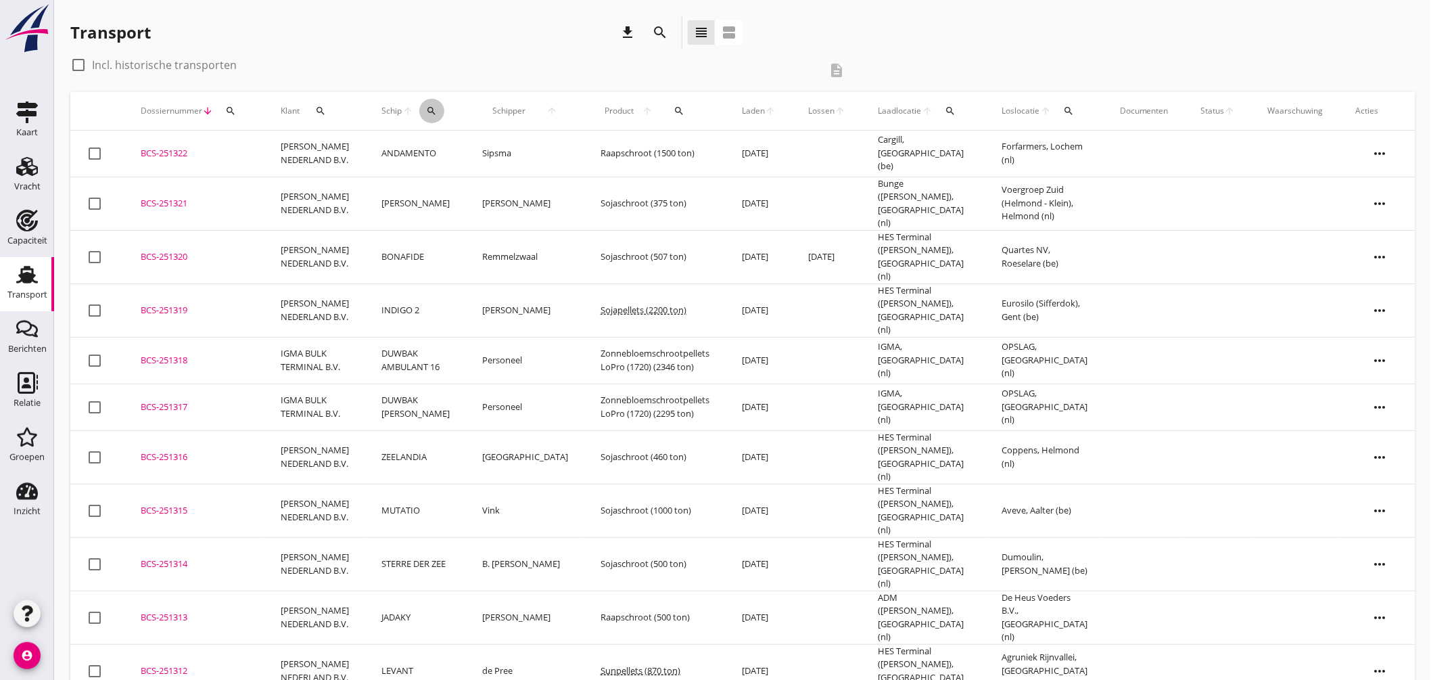
click at [427, 111] on icon "search" at bounding box center [431, 110] width 11 height 11
click at [477, 153] on input "Zoek op (scheeps)naam" at bounding box center [494, 150] width 141 height 22
click at [25, 288] on div "Transport" at bounding box center [27, 294] width 40 height 19
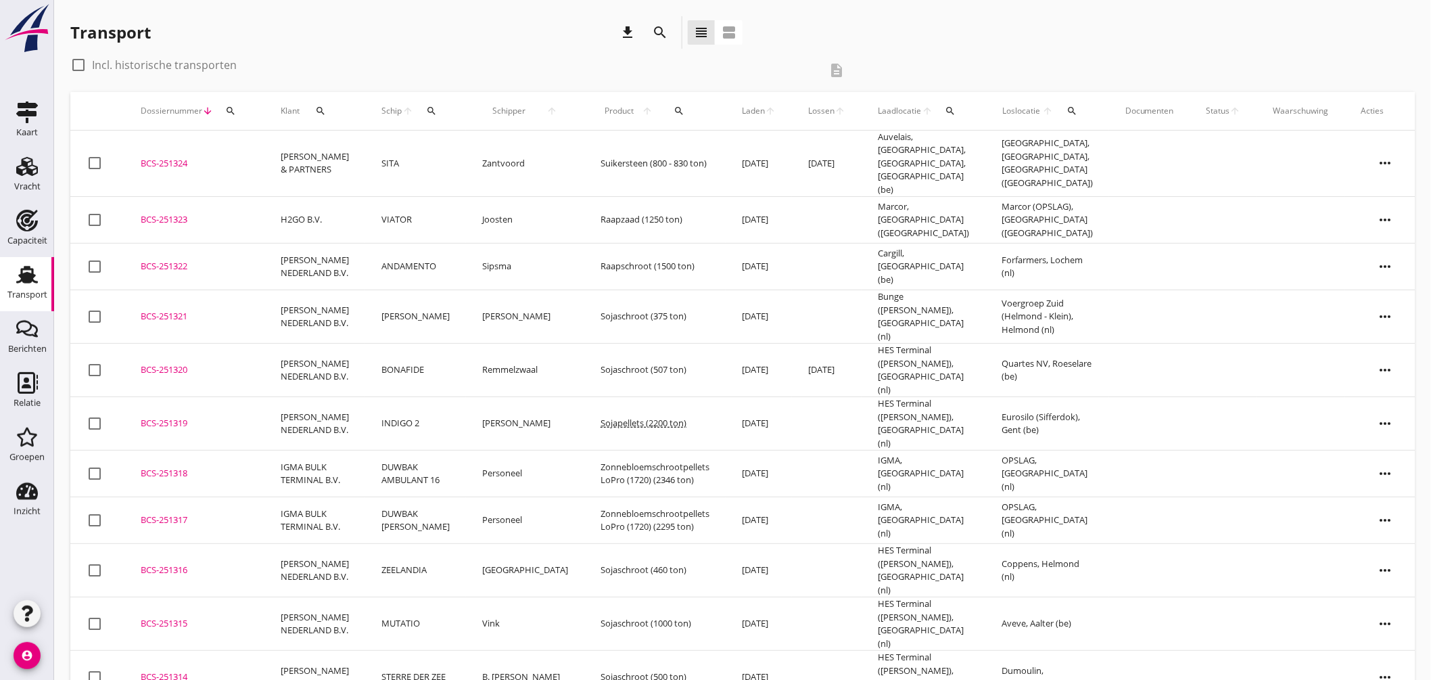
click at [174, 213] on div "BCS-251323" at bounding box center [195, 220] width 108 height 14
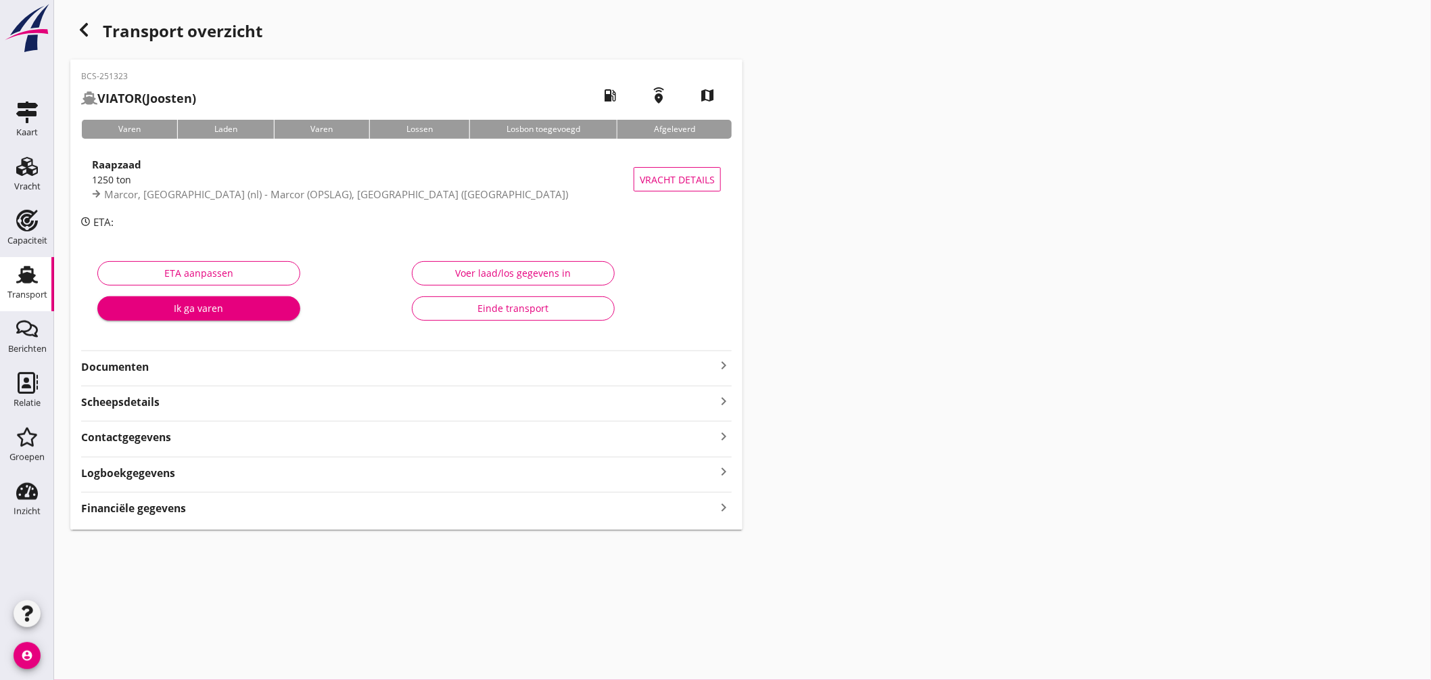
click at [722, 366] on icon "keyboard_arrow_right" at bounding box center [723, 365] width 16 height 16
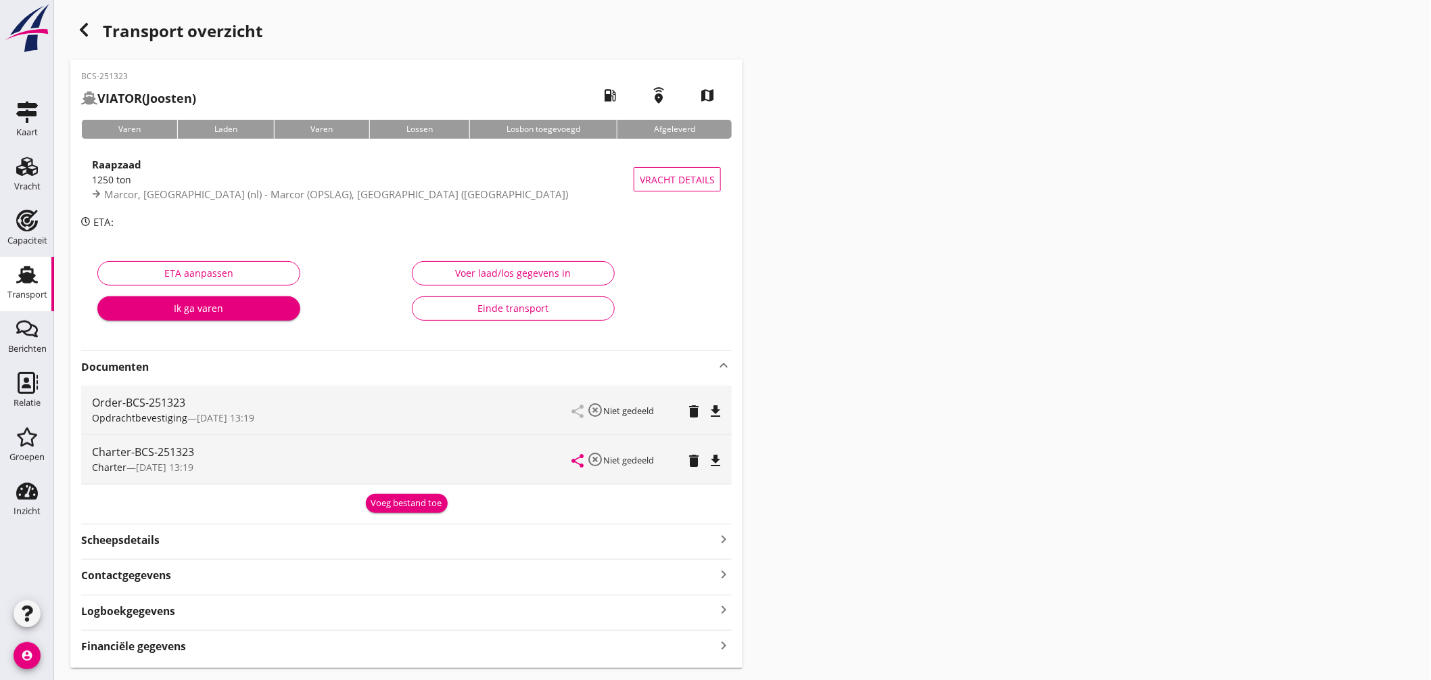
click at [715, 458] on icon "file_download" at bounding box center [715, 460] width 16 height 16
click at [25, 274] on use at bounding box center [27, 275] width 22 height 18
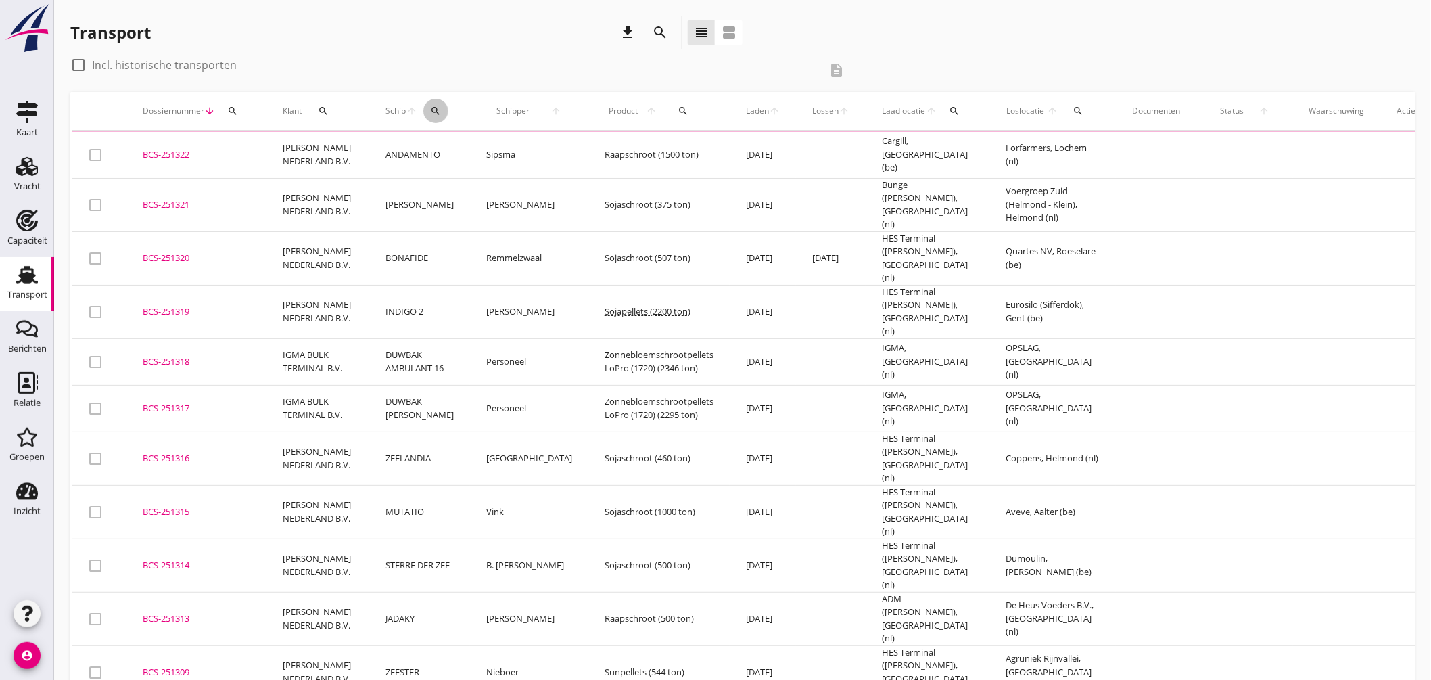
click at [437, 110] on icon "search" at bounding box center [435, 110] width 11 height 11
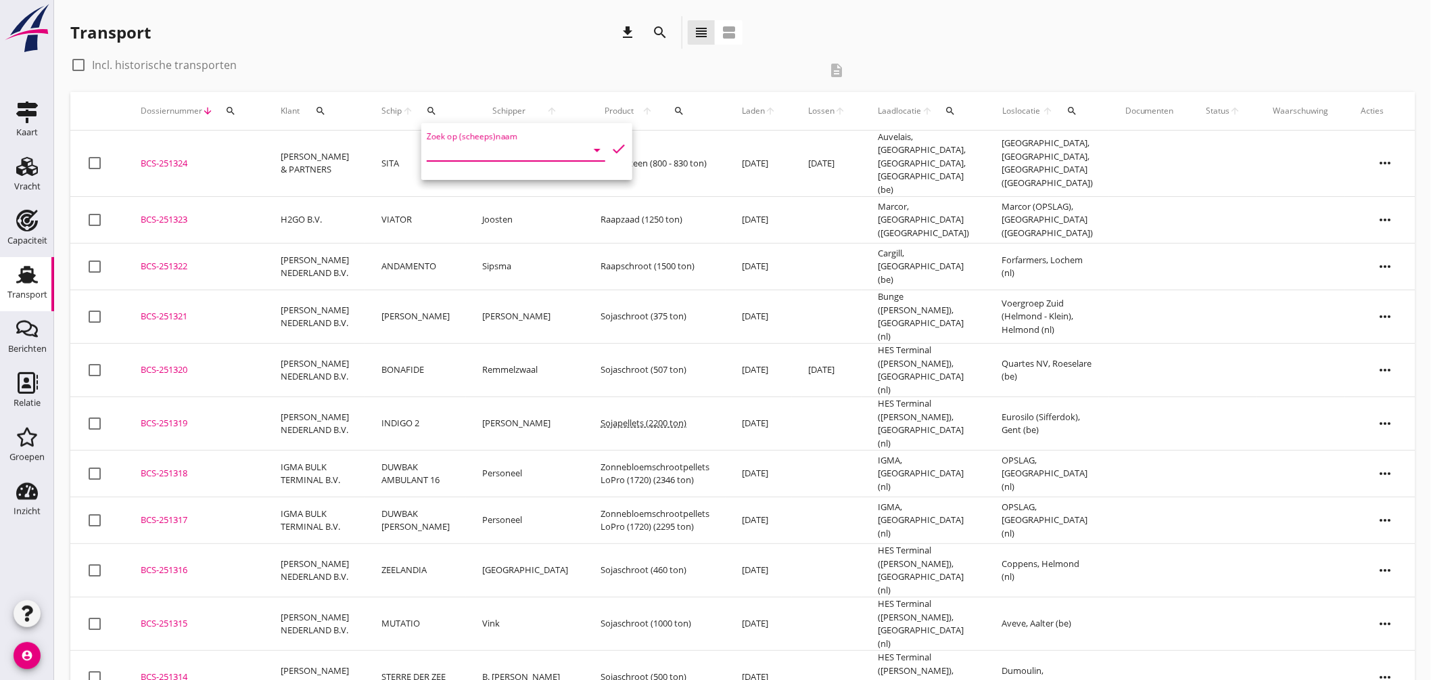
click at [529, 156] on input "Zoek op (scheeps)naam" at bounding box center [497, 150] width 141 height 22
click at [531, 191] on div "ENI: 03170656 (L:55 x B:3.00)" at bounding box center [539, 192] width 128 height 14
click at [614, 142] on icon "check" at bounding box center [619, 149] width 16 height 16
type input "JANNEKE"
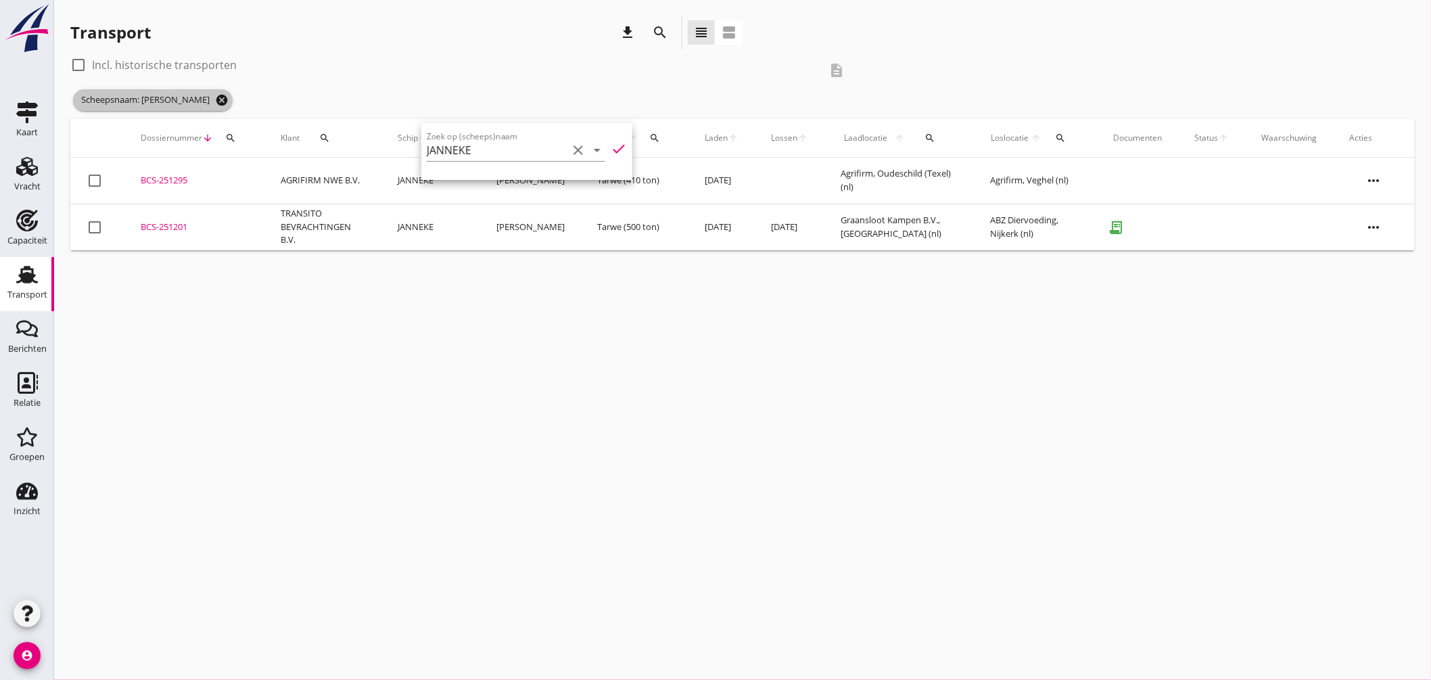
click at [215, 106] on icon "cancel" at bounding box center [222, 100] width 14 height 14
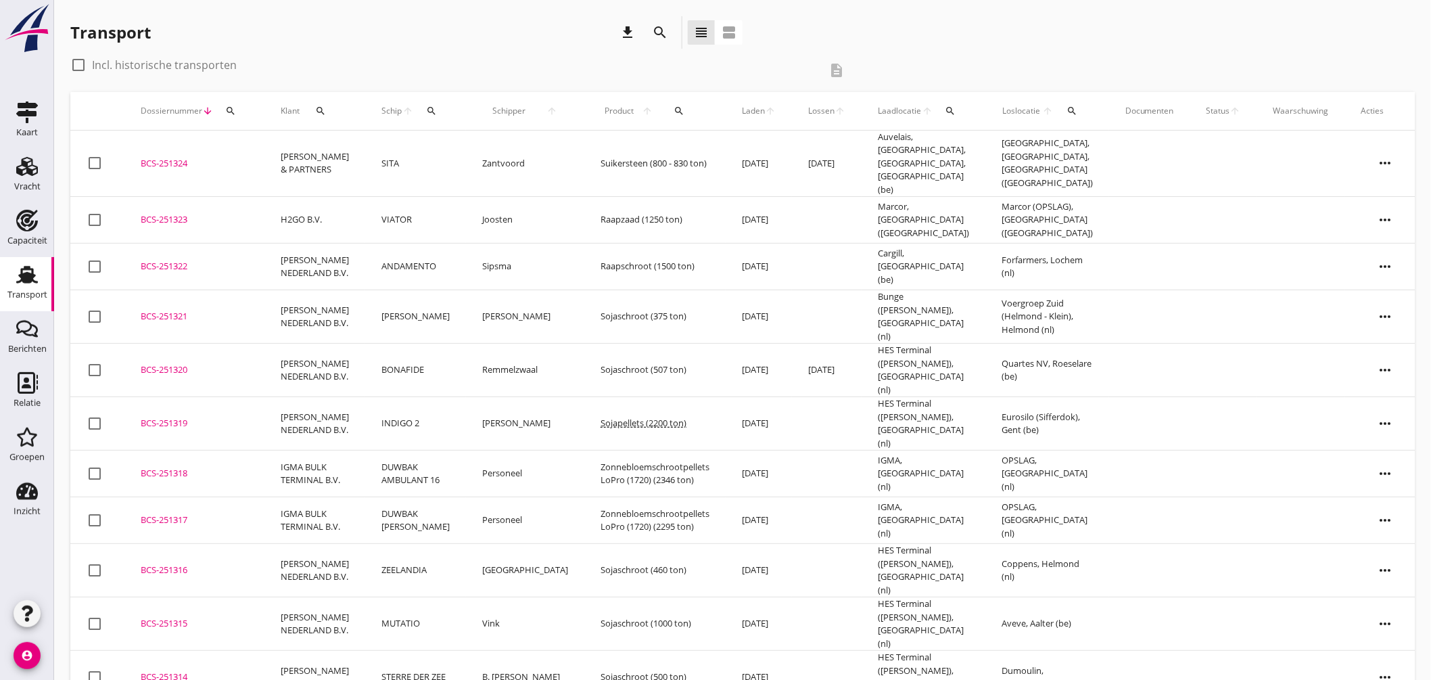
click at [437, 114] on div "search" at bounding box center [431, 110] width 25 height 11
click at [460, 152] on input "Zoek op (scheeps)naam" at bounding box center [494, 150] width 141 height 22
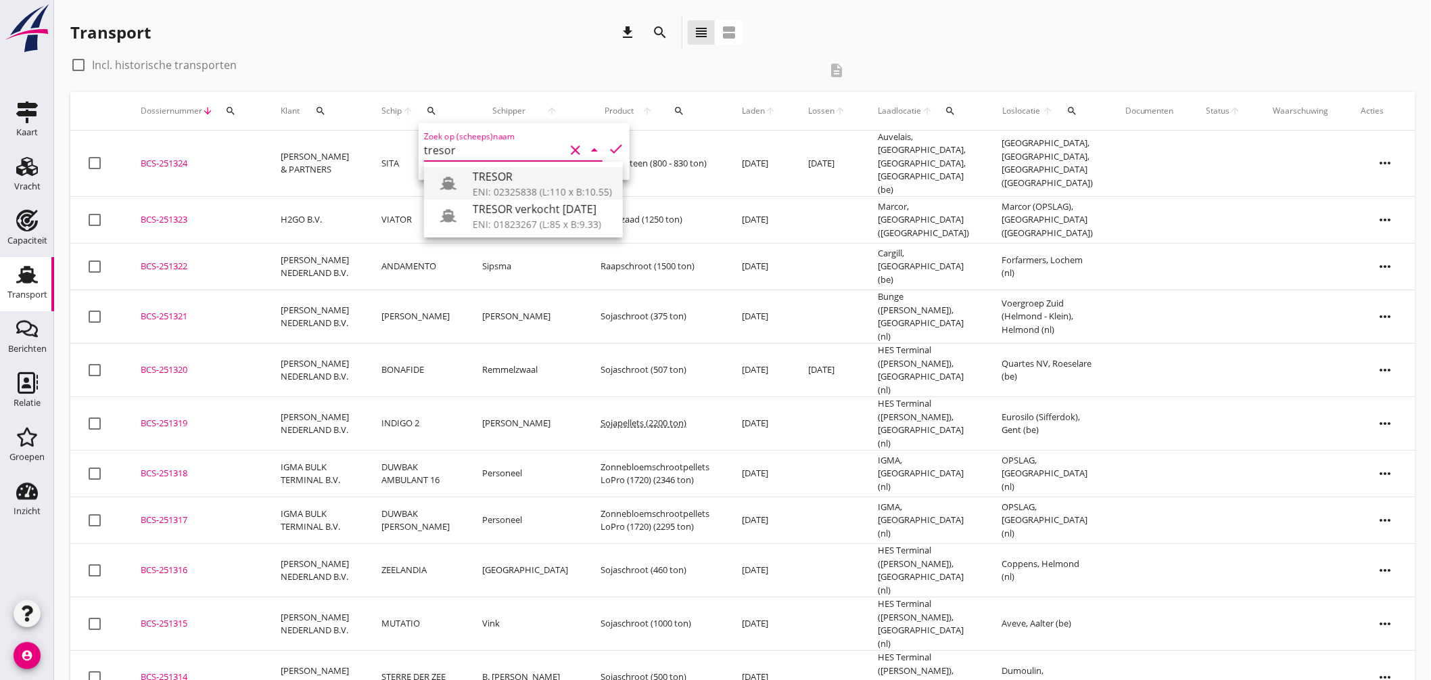
click at [563, 186] on div "ENI: 02325838 (L:110 x B:10.55)" at bounding box center [542, 192] width 139 height 14
click at [611, 143] on icon "check" at bounding box center [616, 149] width 16 height 16
type input "TRESOR"
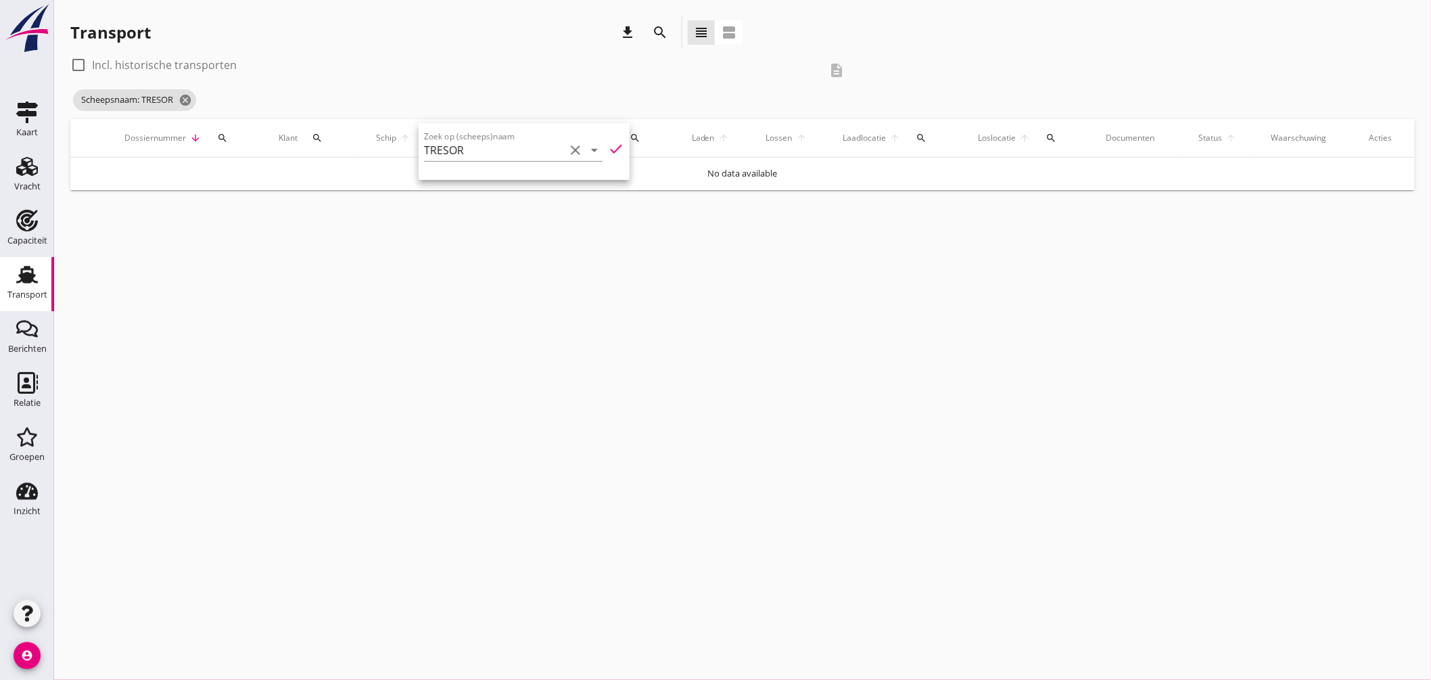
click at [199, 64] on label "Incl. historische transporten" at bounding box center [164, 65] width 145 height 14
checkbox input "true"
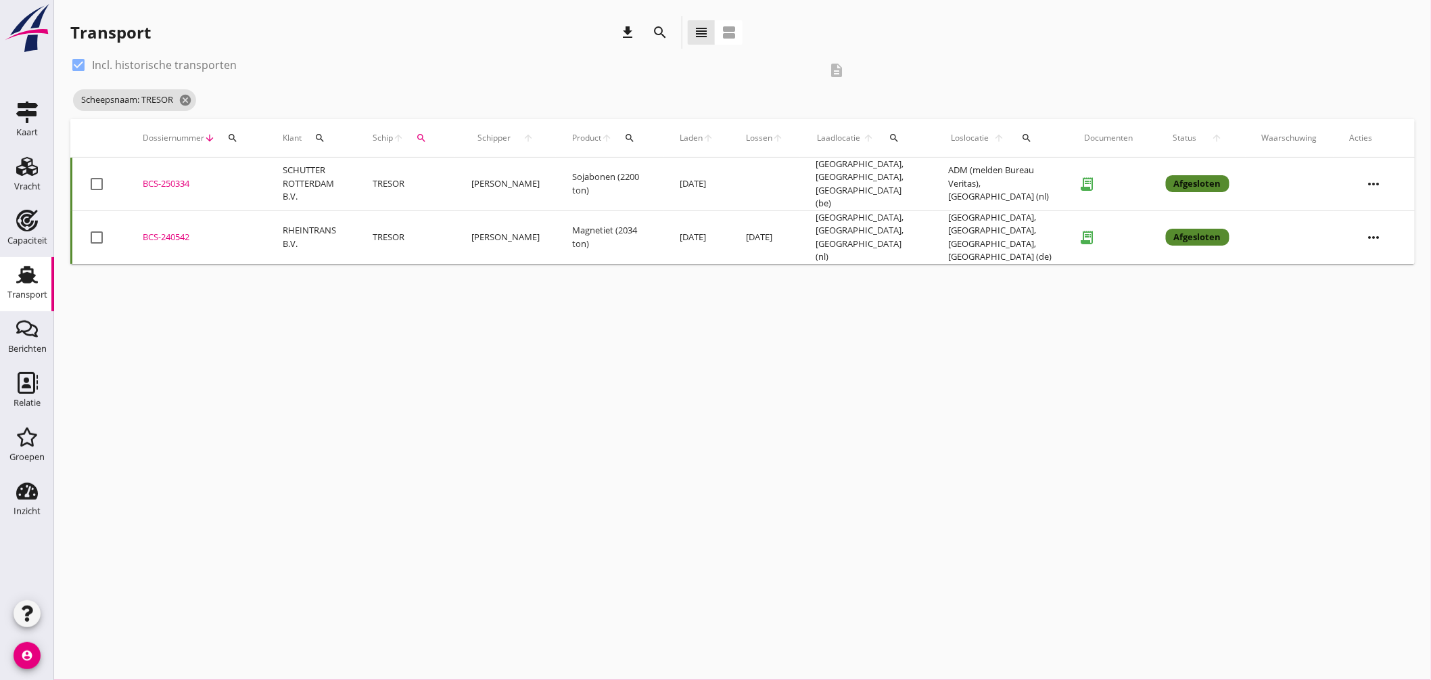
drag, startPoint x: 179, startPoint y: 176, endPoint x: 188, endPoint y: 176, distance: 9.5
click at [179, 177] on div "BCS-250334" at bounding box center [197, 184] width 108 height 14
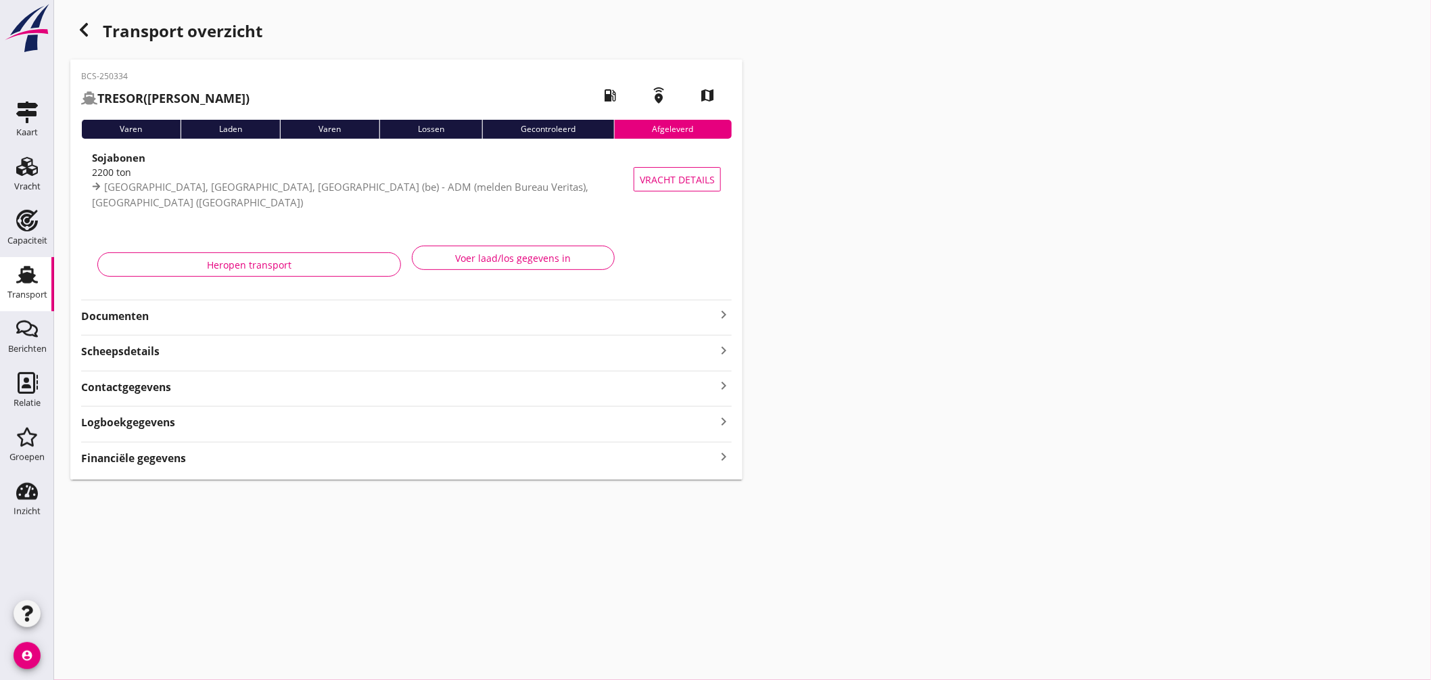
click at [724, 312] on icon "keyboard_arrow_right" at bounding box center [723, 314] width 16 height 16
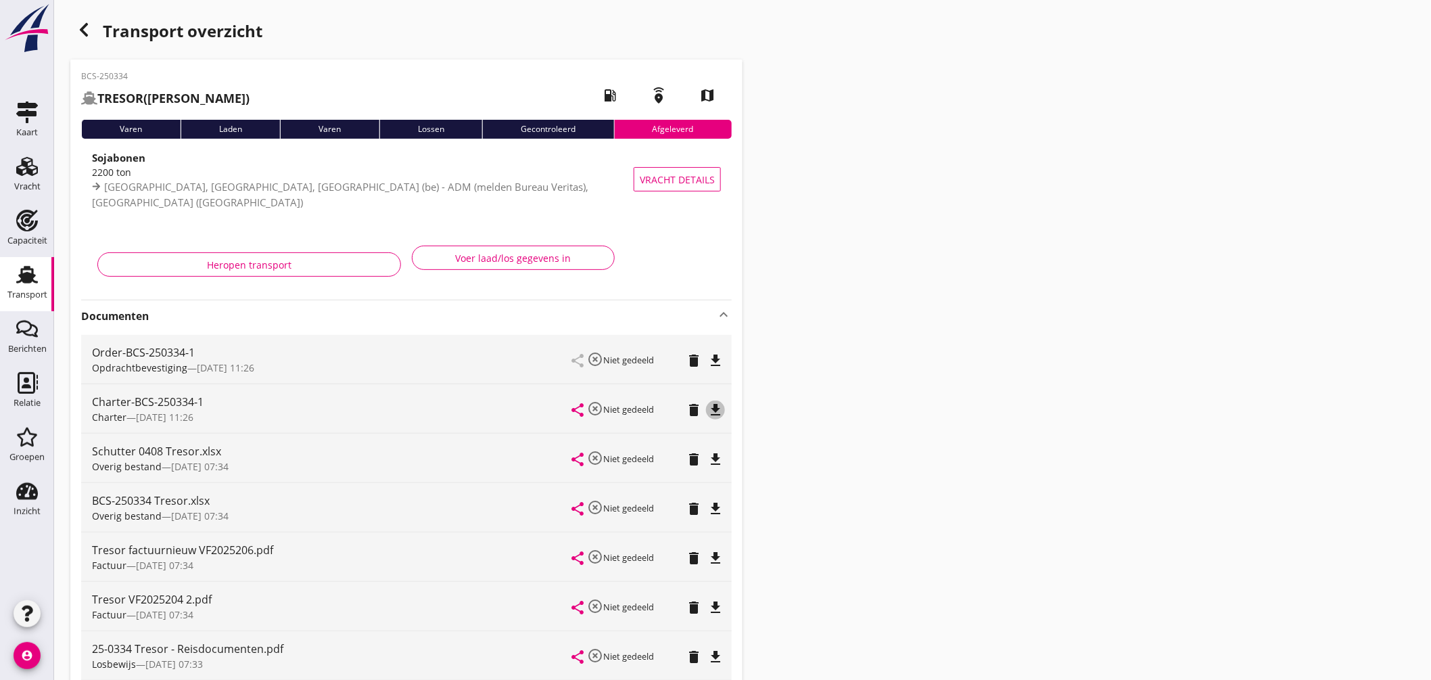
click at [715, 406] on icon "file_download" at bounding box center [715, 410] width 16 height 16
click at [87, 36] on use "button" at bounding box center [84, 30] width 8 height 14
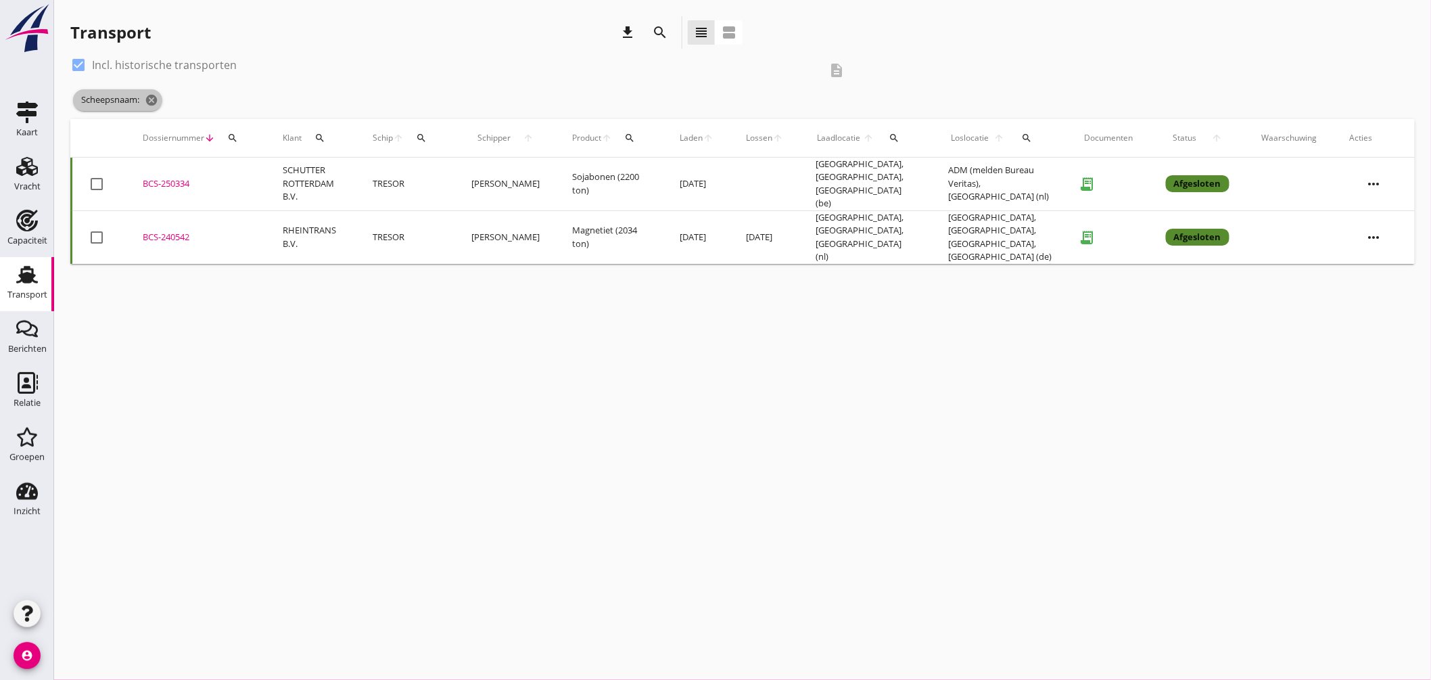
click at [151, 97] on icon "cancel" at bounding box center [152, 100] width 14 height 14
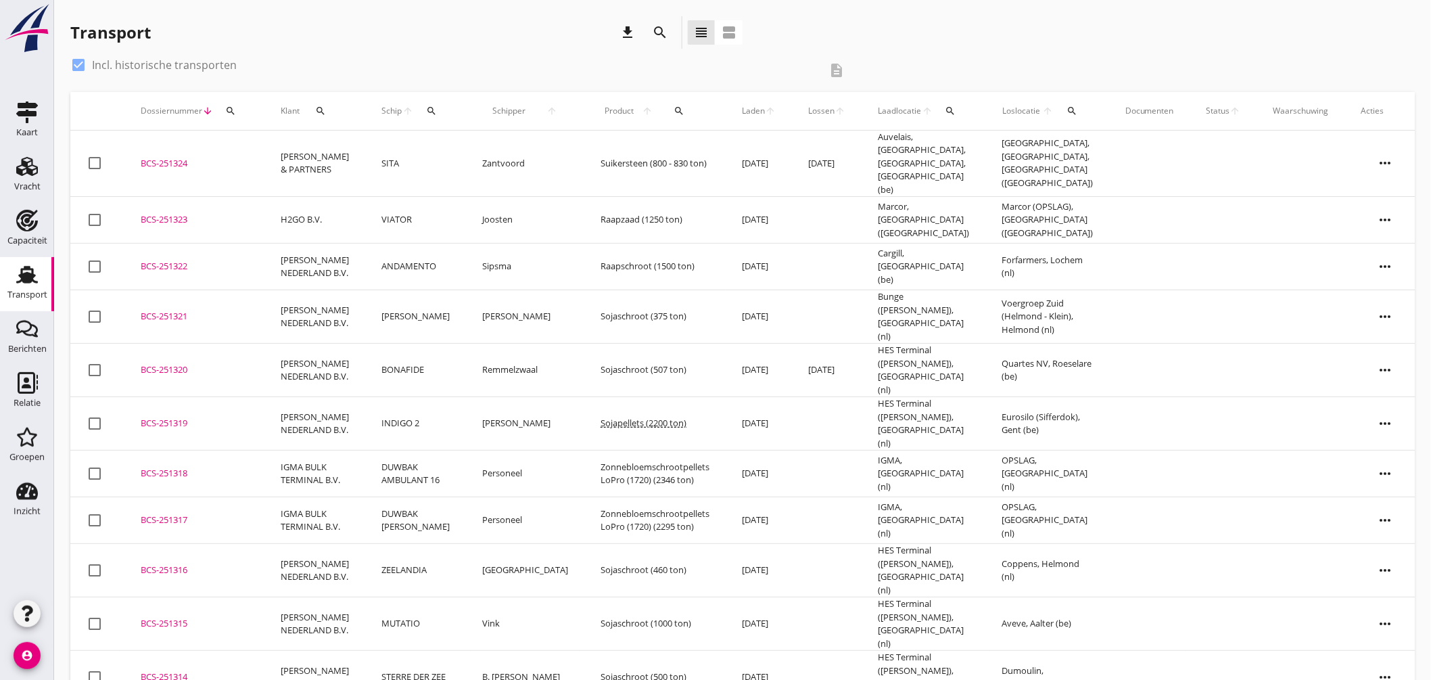
click at [422, 115] on button "search" at bounding box center [431, 111] width 25 height 24
click at [457, 149] on input "Zoek op (scheeps)naam" at bounding box center [494, 150] width 141 height 22
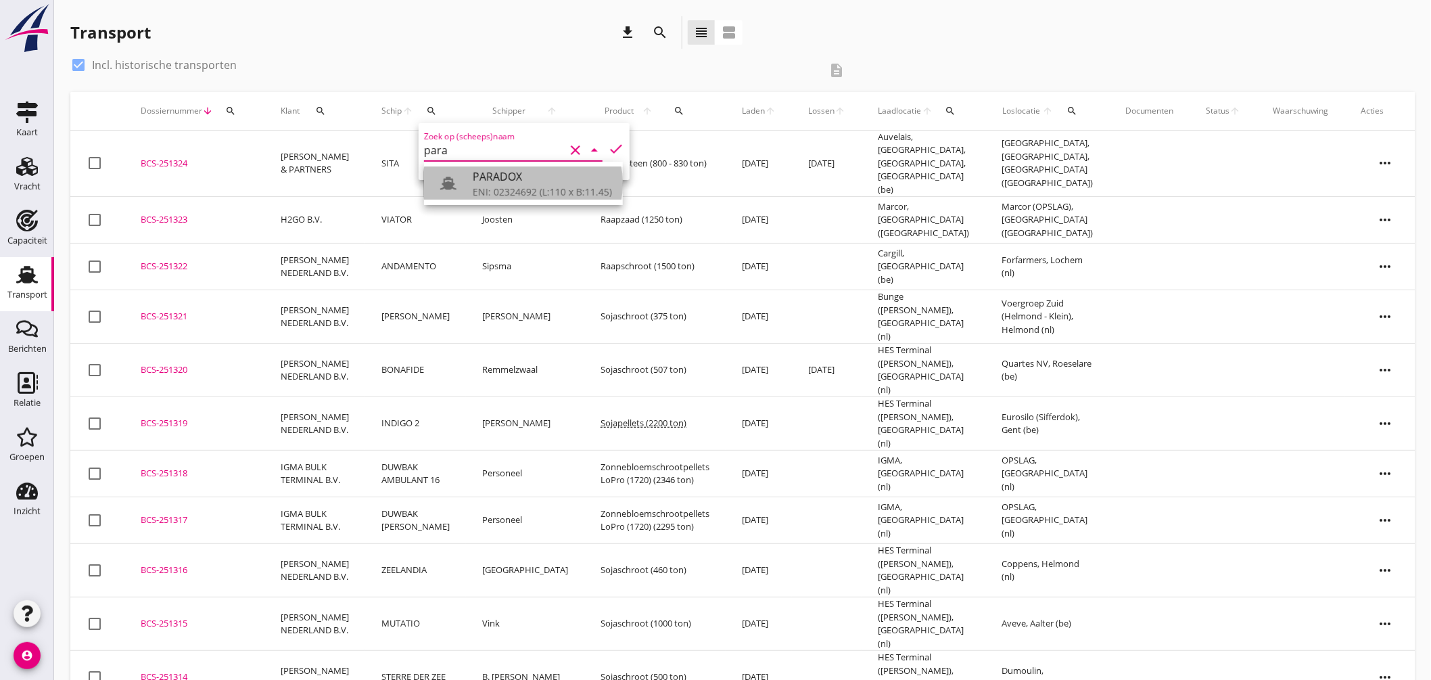
click at [508, 176] on div "PARADOX" at bounding box center [542, 176] width 139 height 16
click at [611, 145] on icon "check" at bounding box center [616, 149] width 16 height 16
type input "PARADOX"
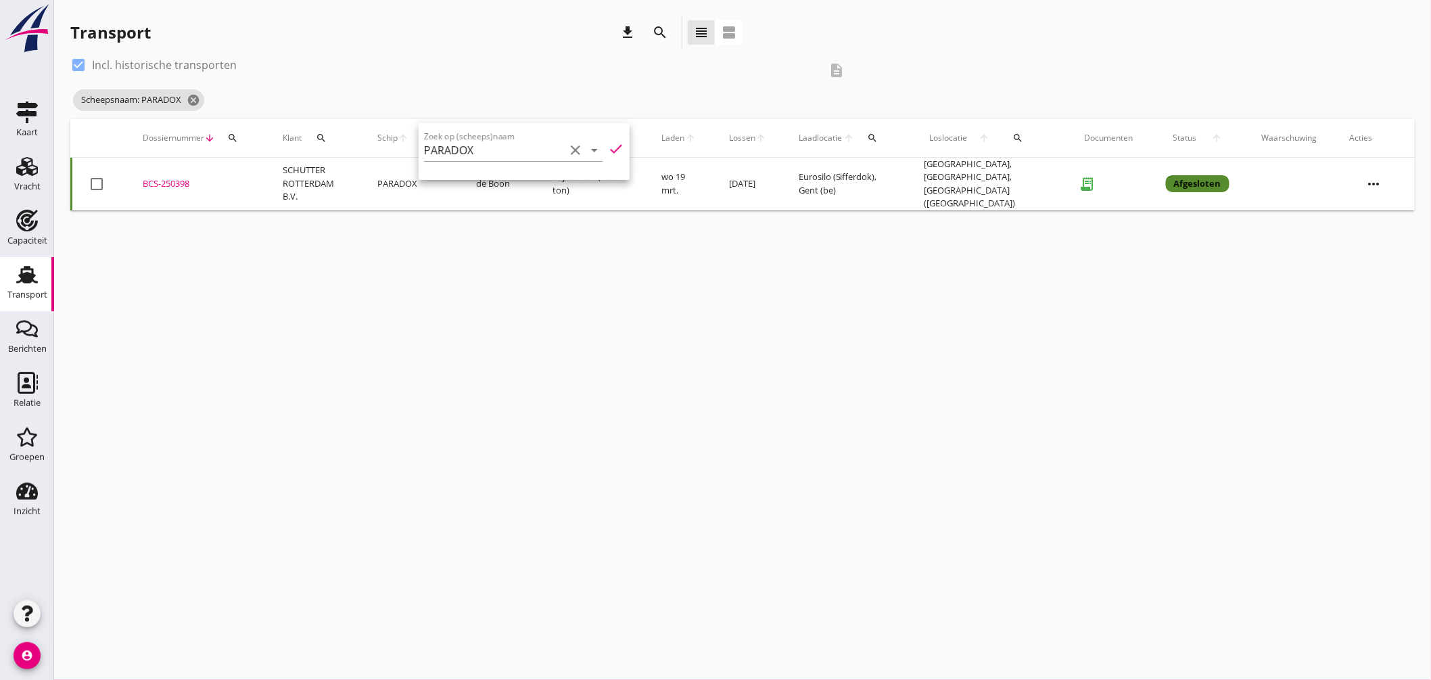
click at [437, 235] on div "cancel You are impersonating another user. Transport download search view_headl…" at bounding box center [742, 340] width 1377 height 680
click at [178, 177] on div "BCS-250398" at bounding box center [197, 184] width 108 height 14
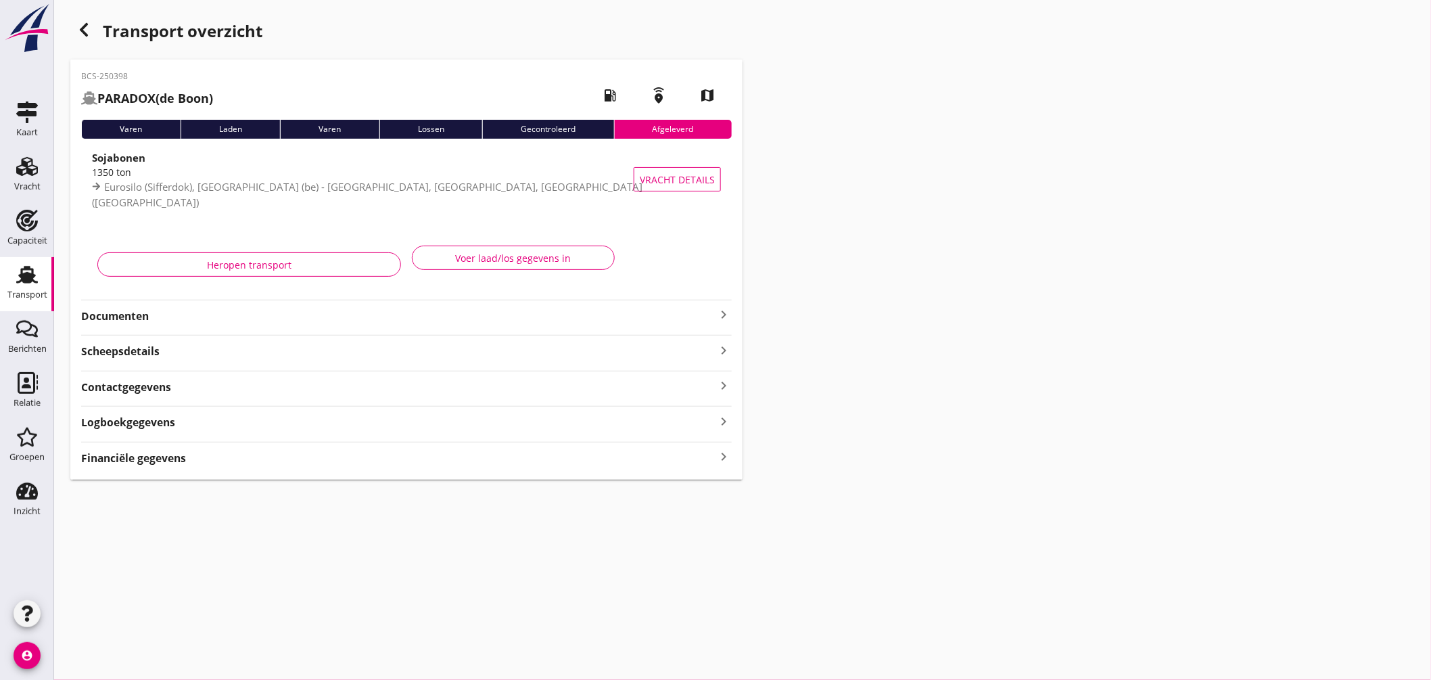
click at [730, 313] on icon "keyboard_arrow_right" at bounding box center [723, 314] width 16 height 16
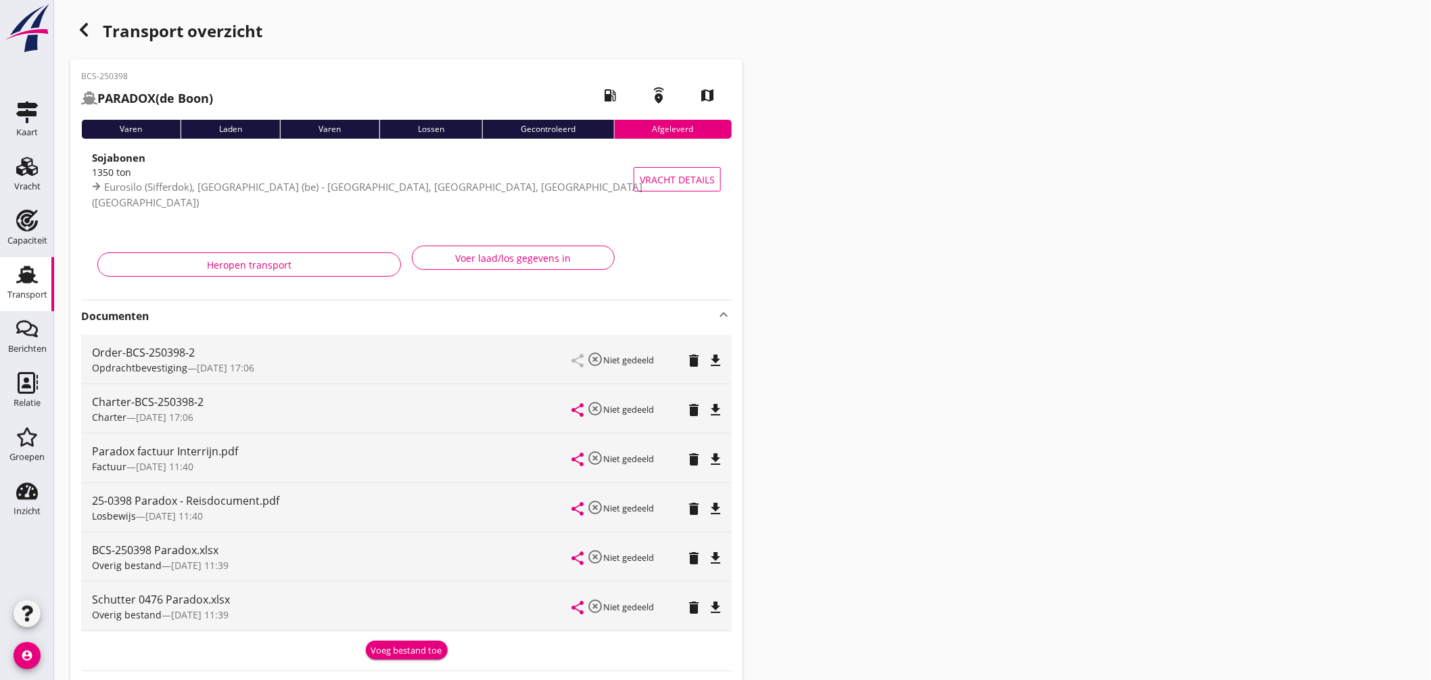
click at [717, 411] on icon "file_download" at bounding box center [715, 410] width 16 height 16
click at [717, 411] on icon "open_in_browser" at bounding box center [715, 410] width 16 height 16
click at [89, 28] on icon "button" at bounding box center [84, 30] width 16 height 16
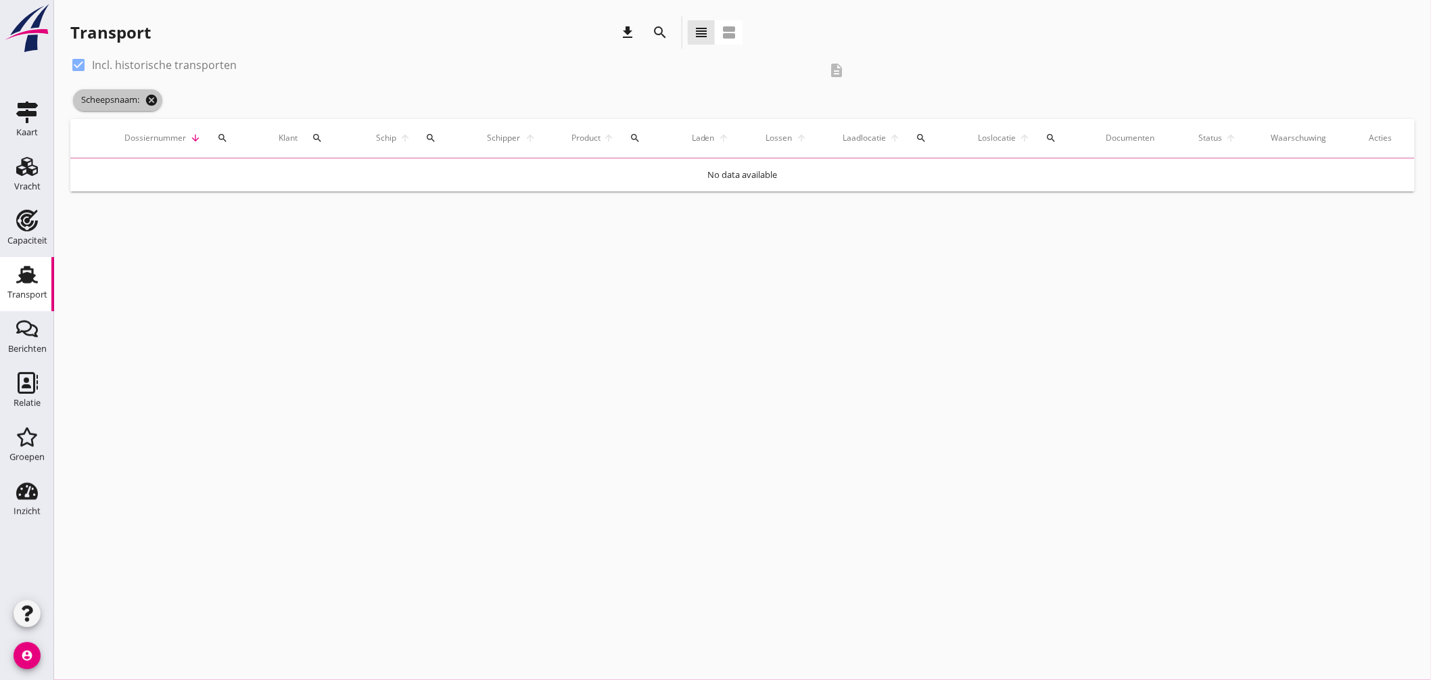
drag, startPoint x: 145, startPoint y: 99, endPoint x: 154, endPoint y: 105, distance: 11.3
click at [150, 103] on span "Scheepsnaam: cancel" at bounding box center [117, 100] width 89 height 22
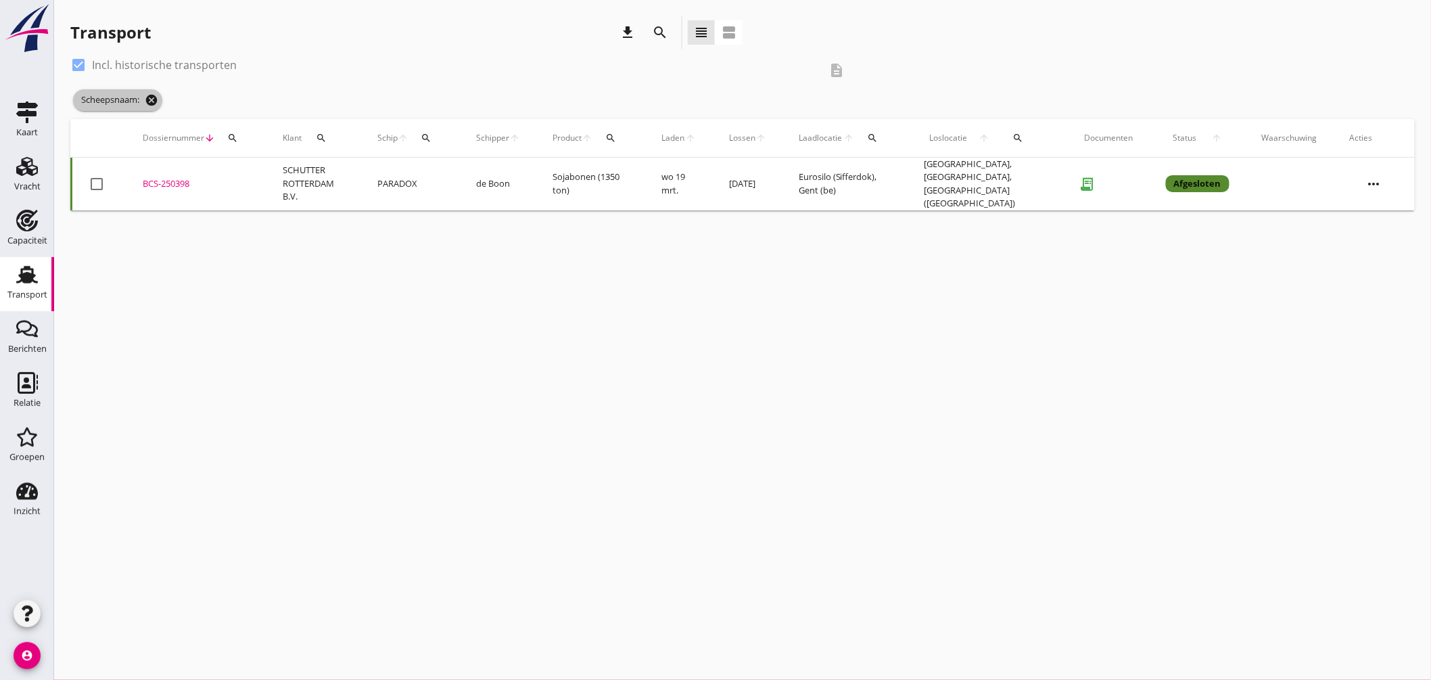
click at [156, 104] on icon "cancel" at bounding box center [152, 100] width 14 height 14
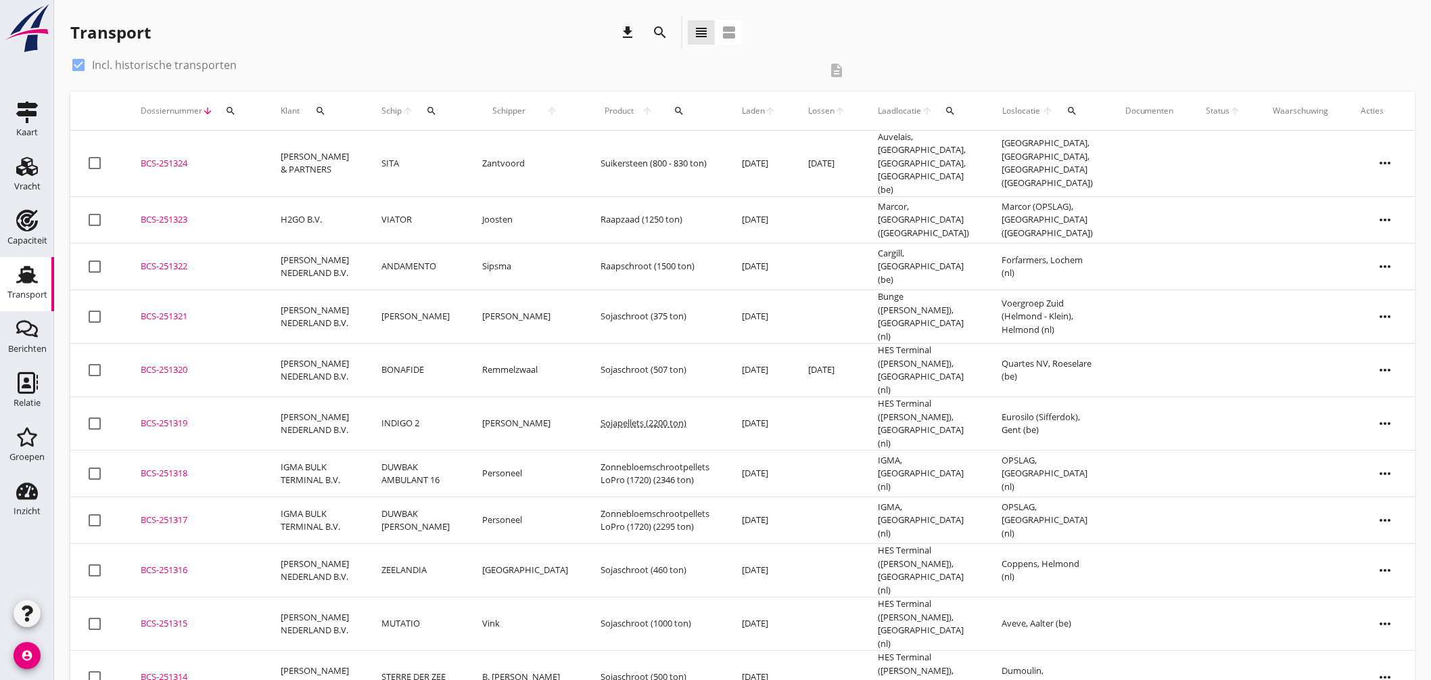
click at [435, 107] on icon "search" at bounding box center [431, 110] width 11 height 11
click at [477, 153] on input "Zoek op (scheeps)naam" at bounding box center [494, 150] width 141 height 22
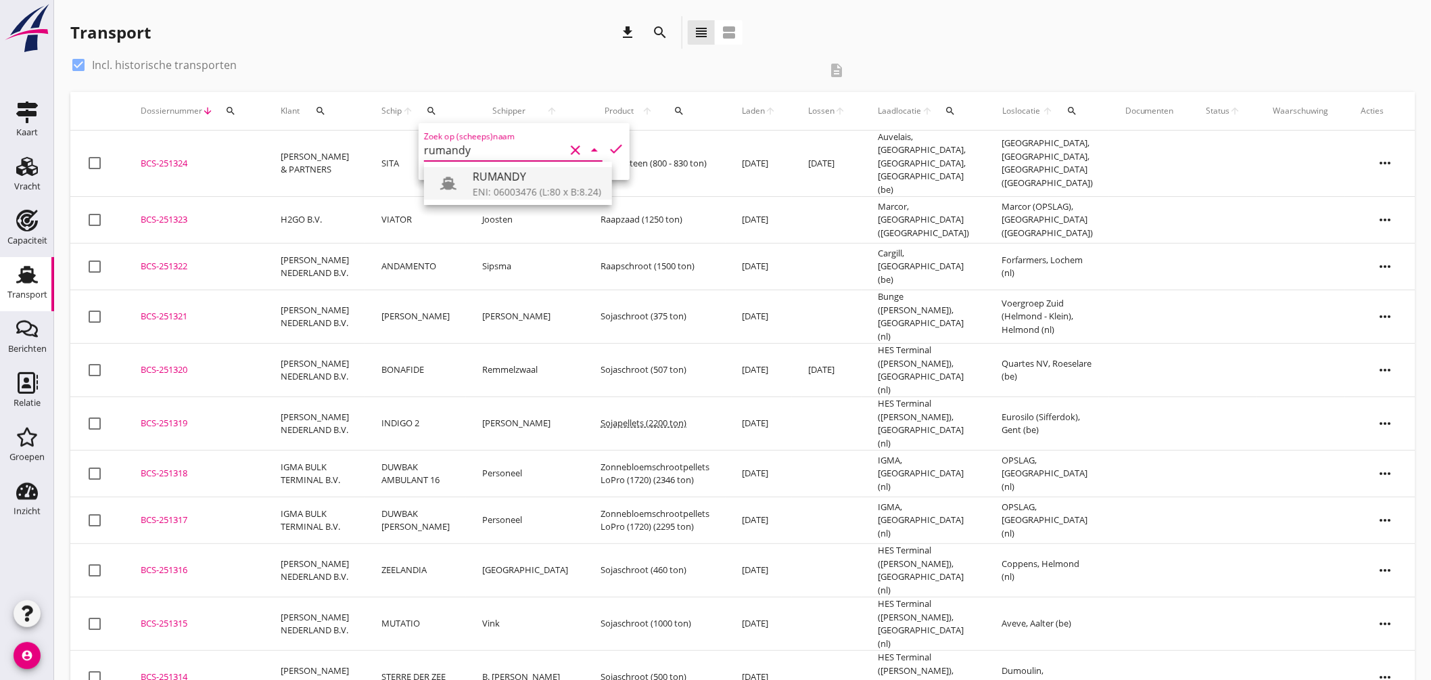
click at [483, 174] on div "RUMANDY" at bounding box center [537, 176] width 128 height 16
click at [608, 144] on icon "check" at bounding box center [616, 149] width 16 height 16
type input "RUMANDY"
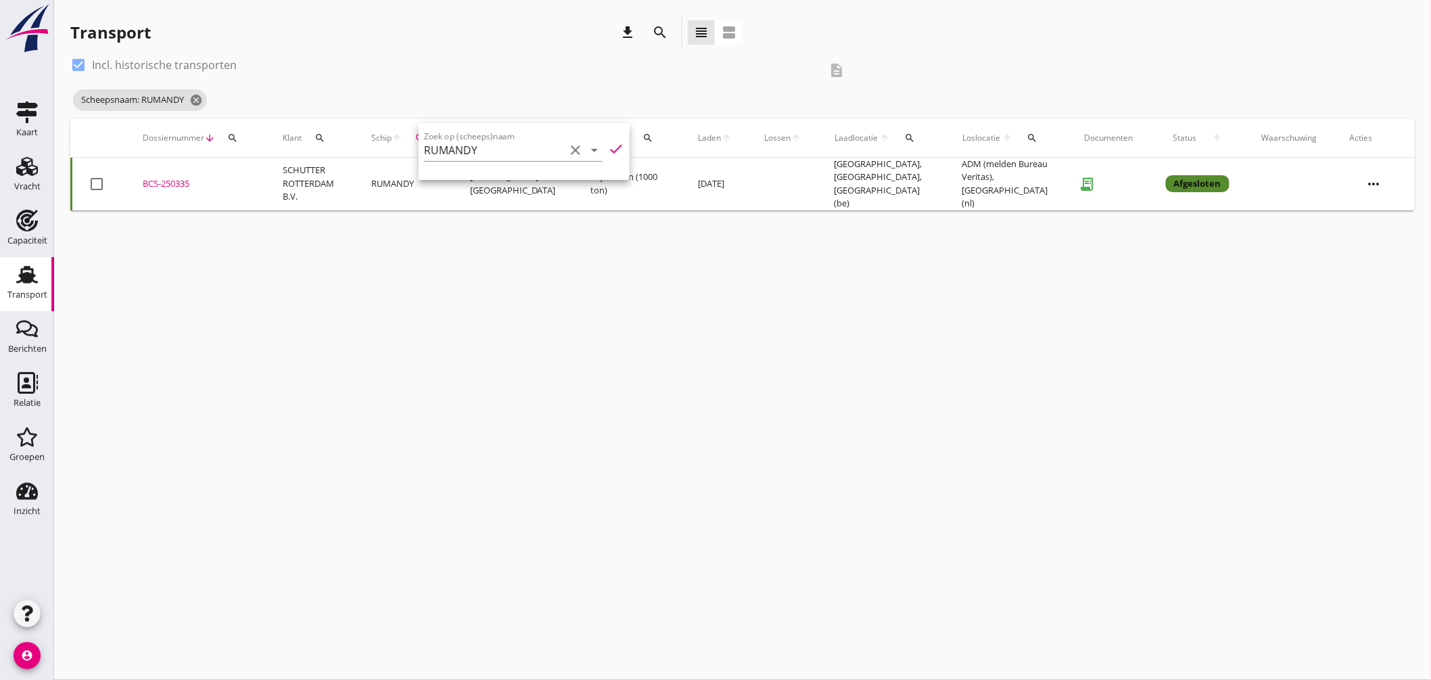
click at [436, 278] on div "cancel You are impersonating another user. Transport download search view_headl…" at bounding box center [742, 340] width 1377 height 680
click at [179, 183] on div "BCS-250335" at bounding box center [197, 184] width 108 height 14
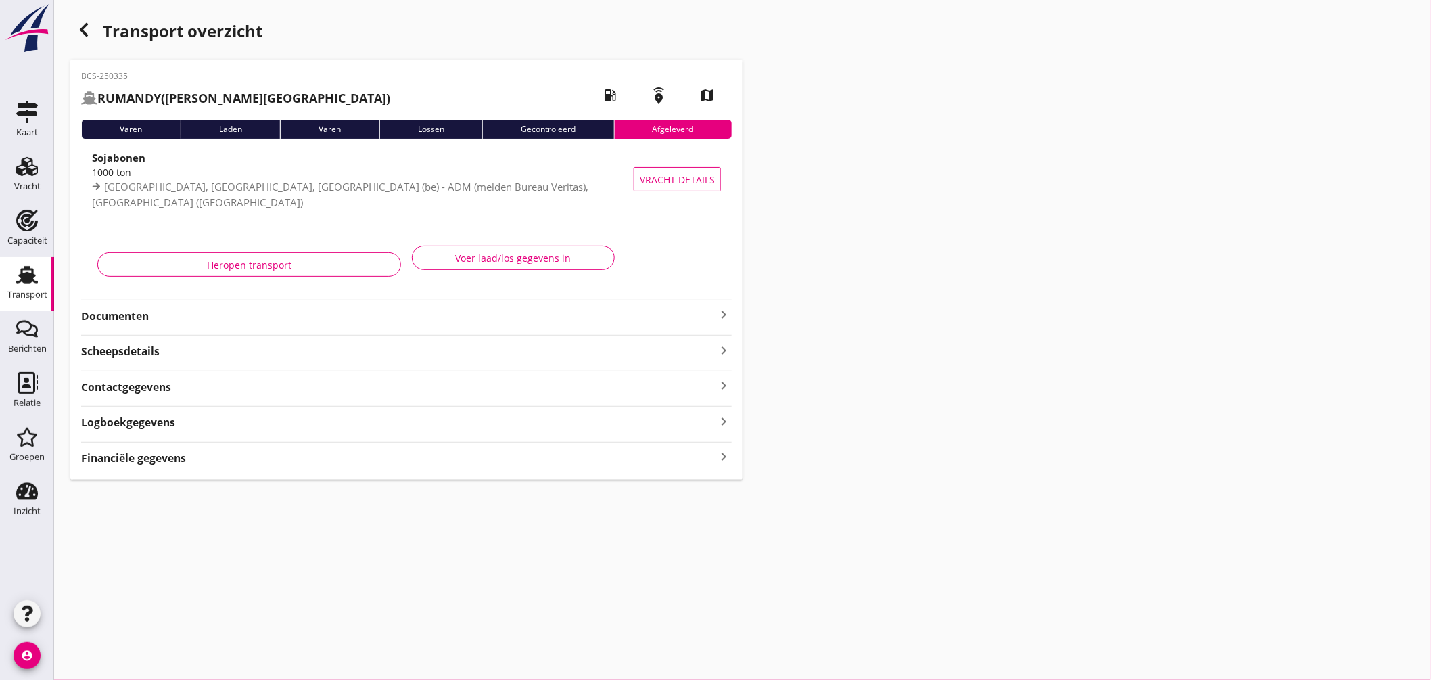
click at [726, 312] on icon "keyboard_arrow_right" at bounding box center [723, 314] width 16 height 16
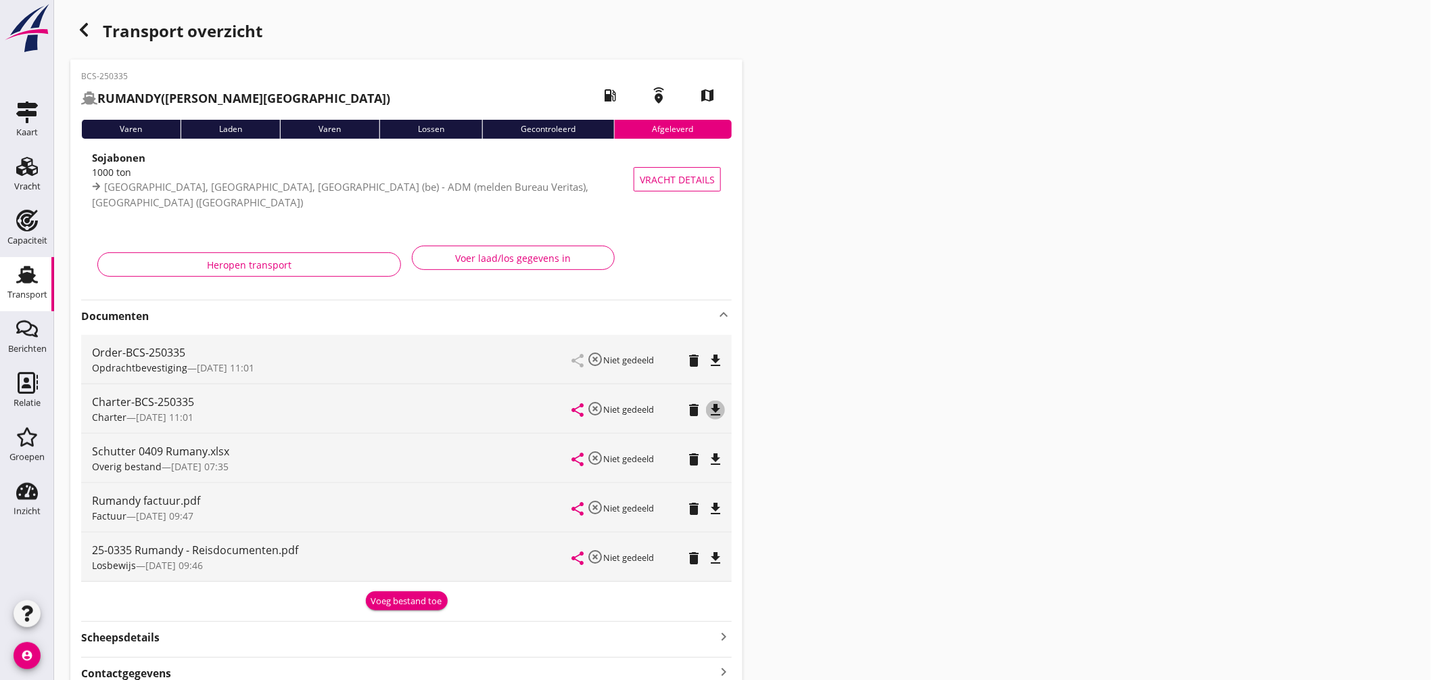
click at [717, 404] on icon "file_download" at bounding box center [715, 410] width 16 height 16
click at [89, 34] on icon "button" at bounding box center [84, 30] width 16 height 16
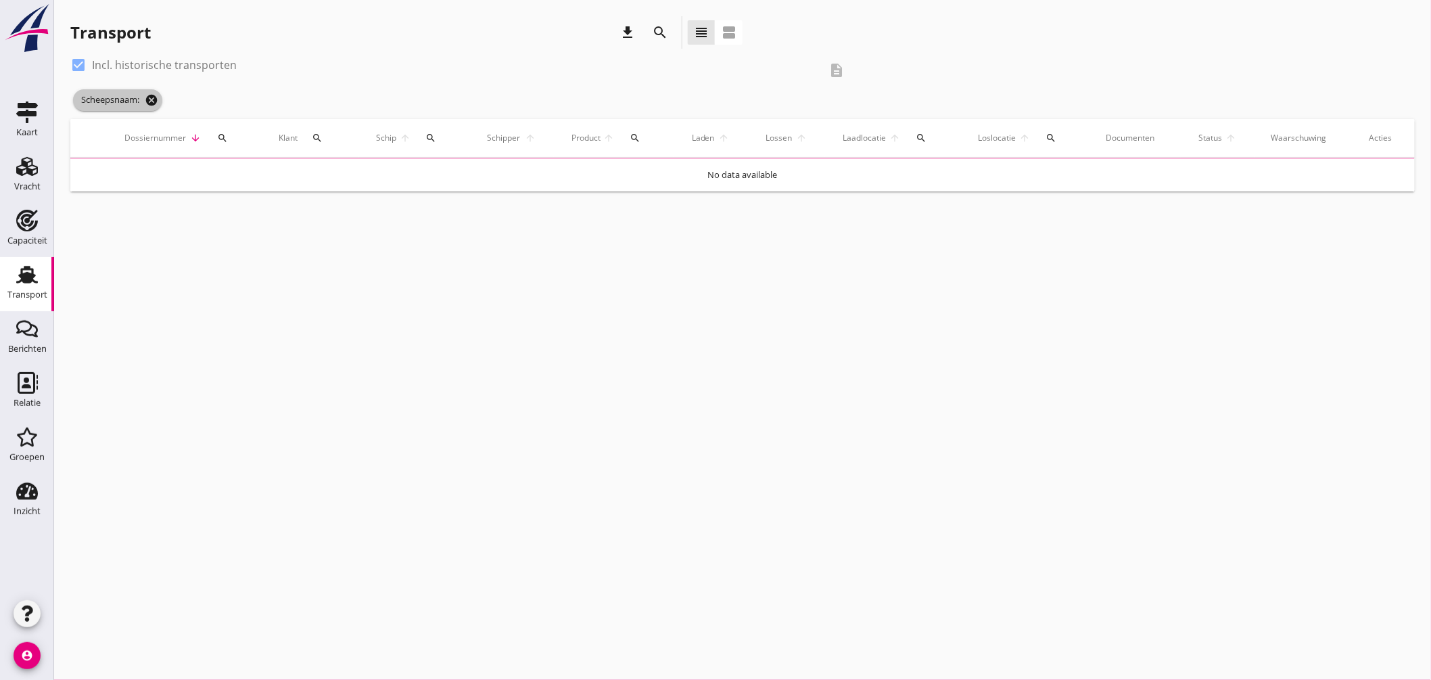
click at [145, 96] on span "Scheepsnaam: cancel" at bounding box center [117, 100] width 89 height 22
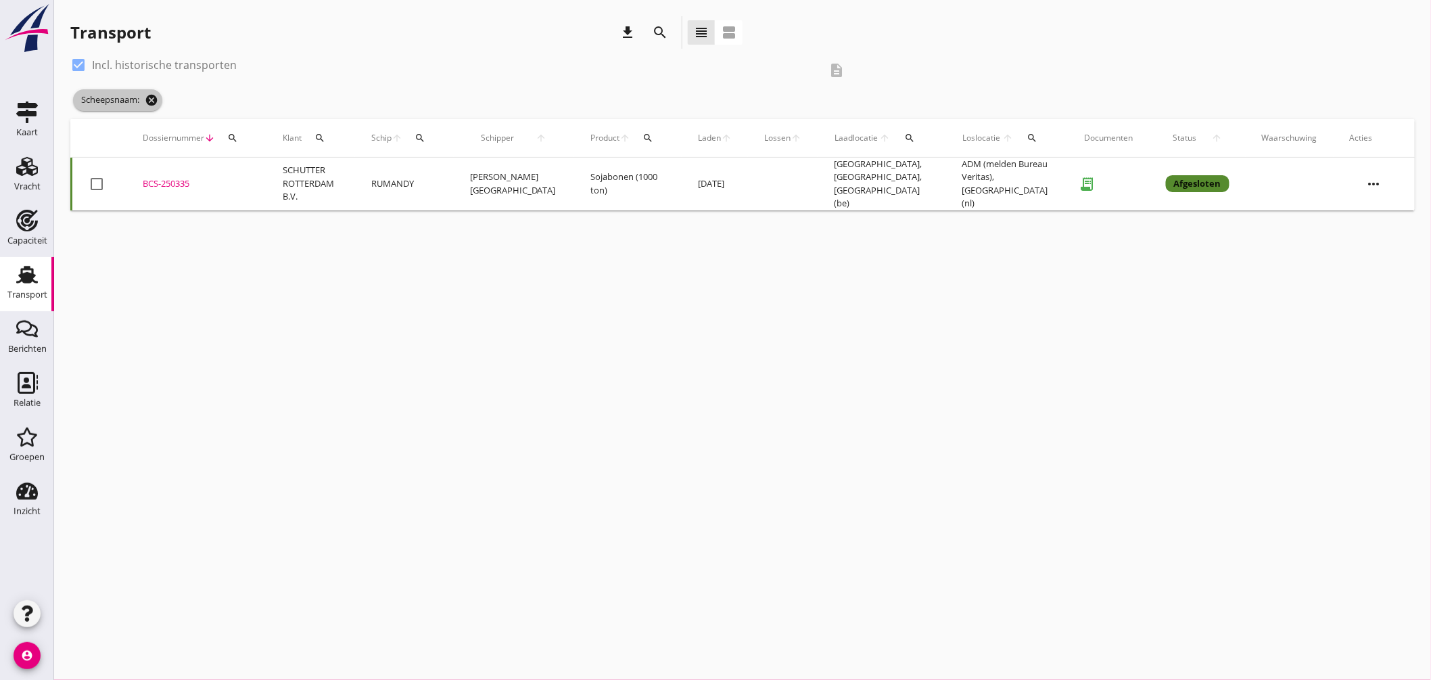
click at [153, 99] on icon "cancel" at bounding box center [152, 100] width 14 height 14
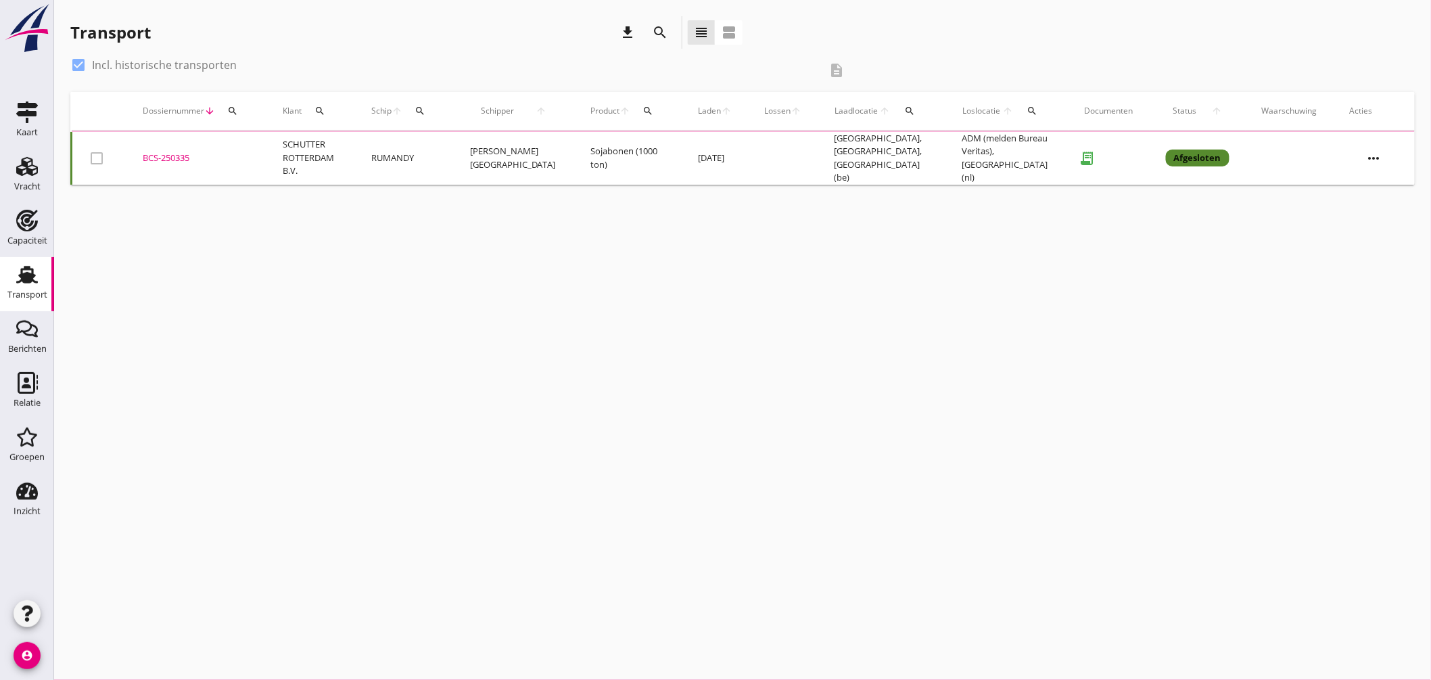
click at [425, 109] on icon "search" at bounding box center [419, 110] width 11 height 11
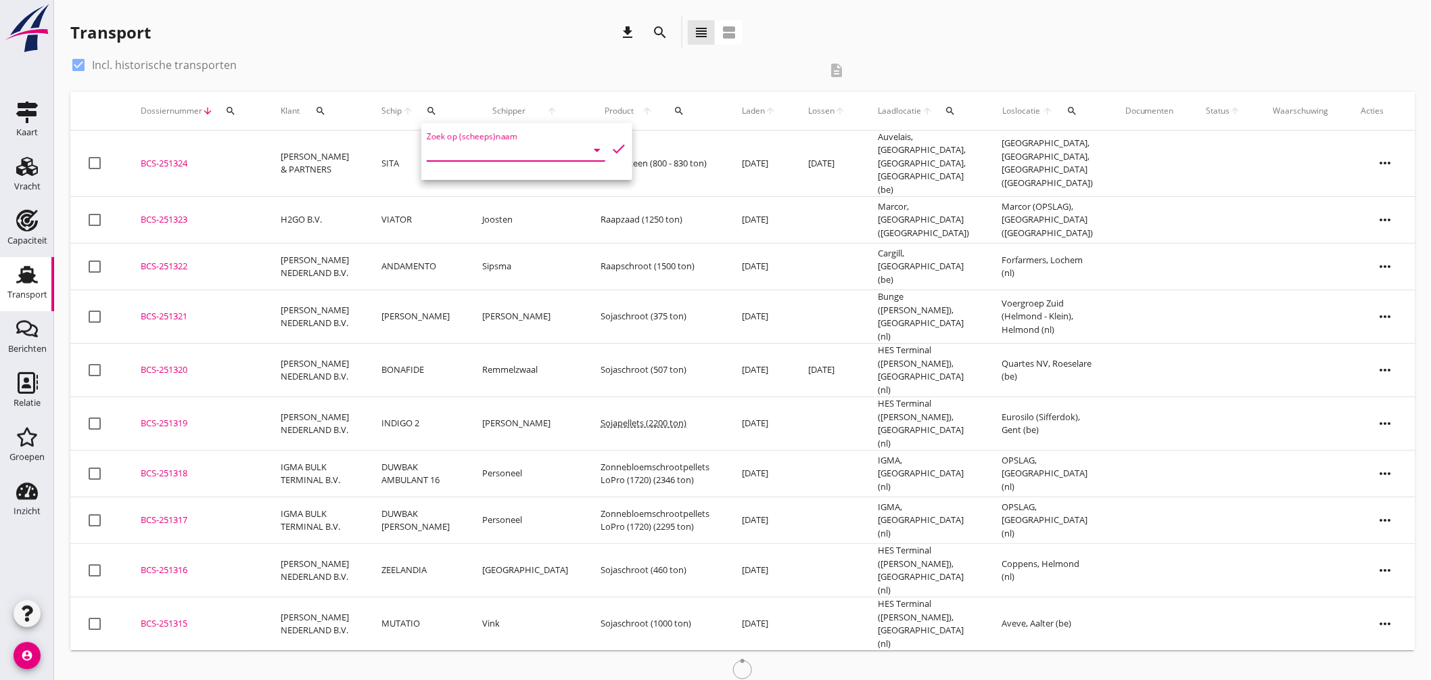
click at [478, 150] on input "Zoek op (scheeps)naam" at bounding box center [497, 150] width 141 height 22
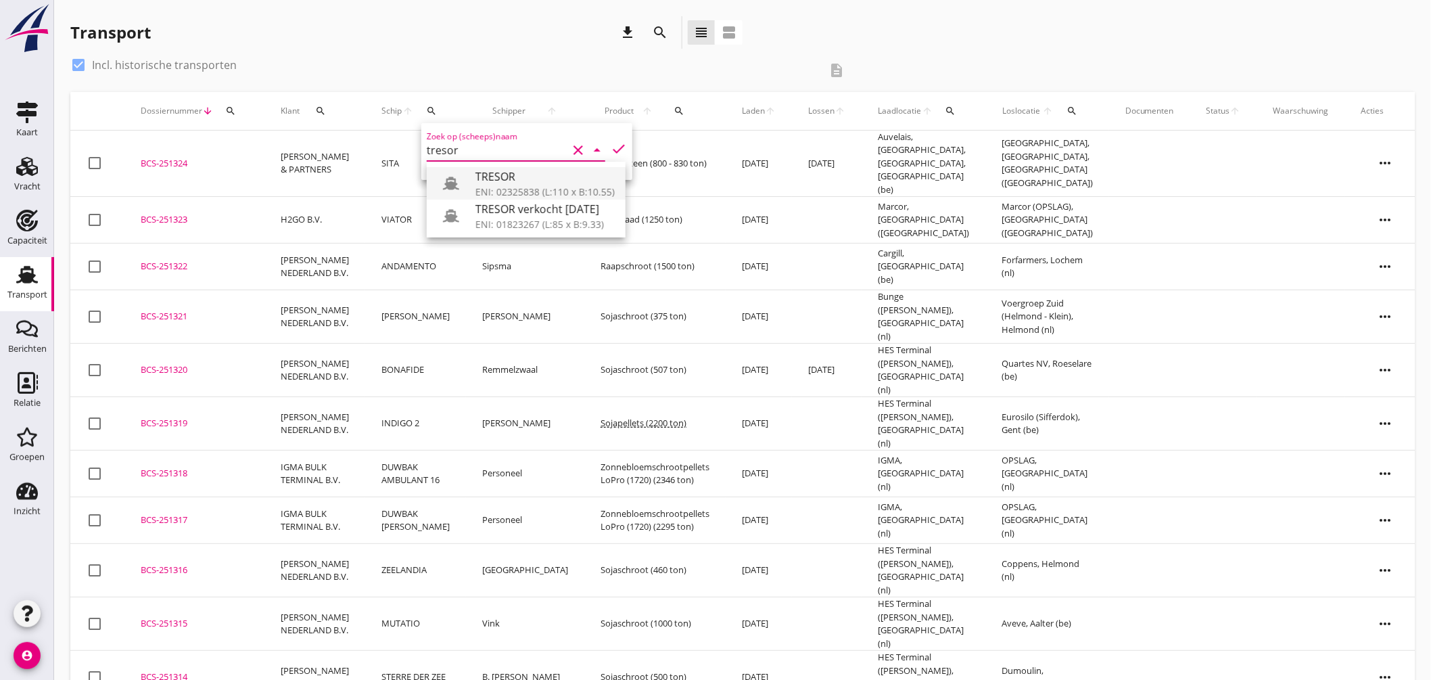
click at [507, 186] on div "ENI: 02325838 (L:110 x B:10.55)" at bounding box center [544, 192] width 139 height 14
click at [611, 142] on icon "check" at bounding box center [619, 149] width 16 height 16
type input "TRESOR"
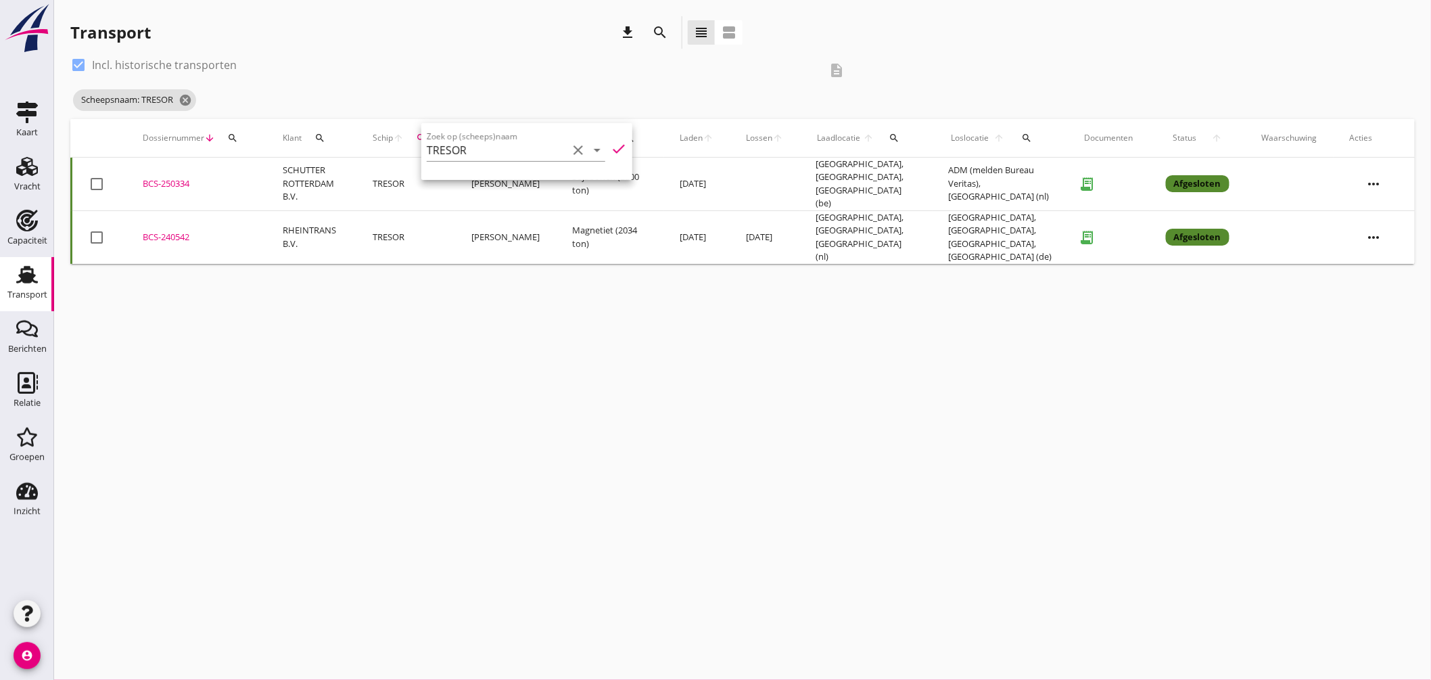
click at [462, 352] on div "cancel You are impersonating another user. Transport download search view_headl…" at bounding box center [742, 340] width 1377 height 680
click at [174, 177] on div "BCS-250334" at bounding box center [197, 184] width 108 height 14
click at [184, 178] on div "BCS-250334" at bounding box center [197, 184] width 108 height 14
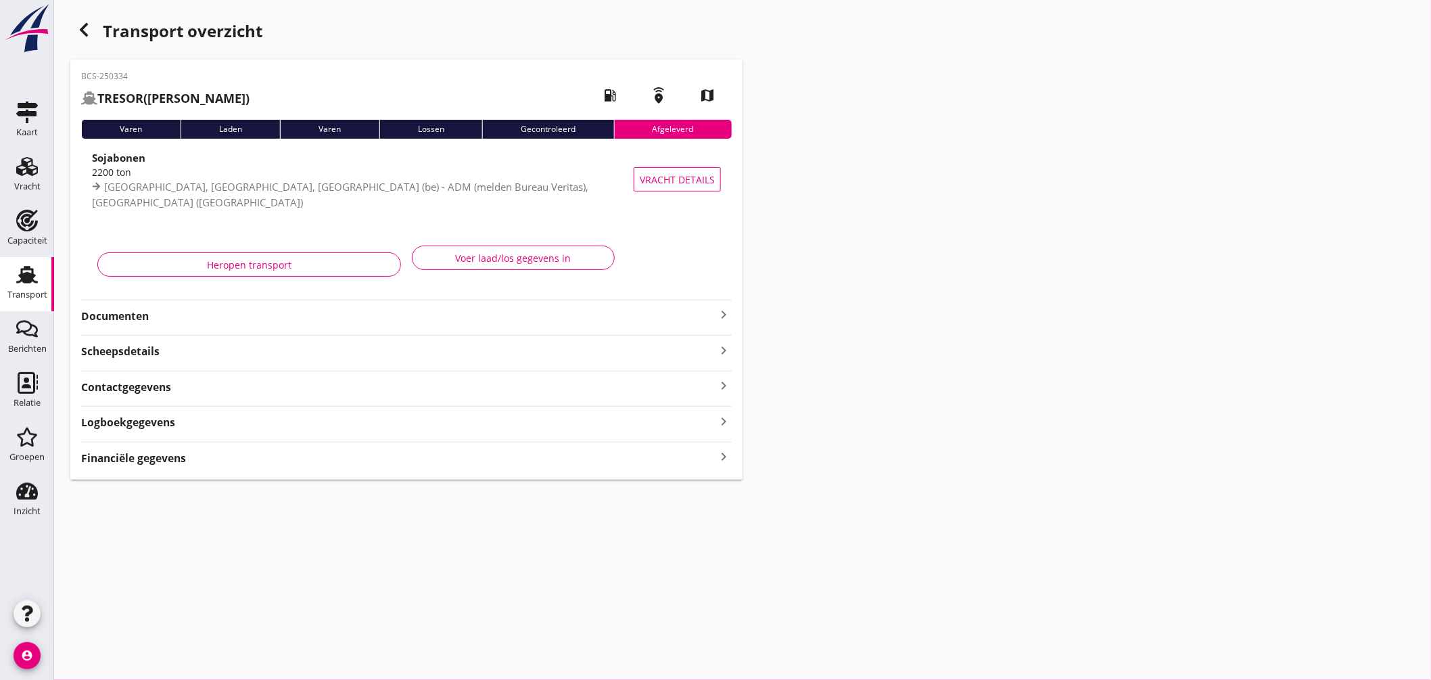
click at [724, 313] on icon "keyboard_arrow_right" at bounding box center [723, 314] width 16 height 16
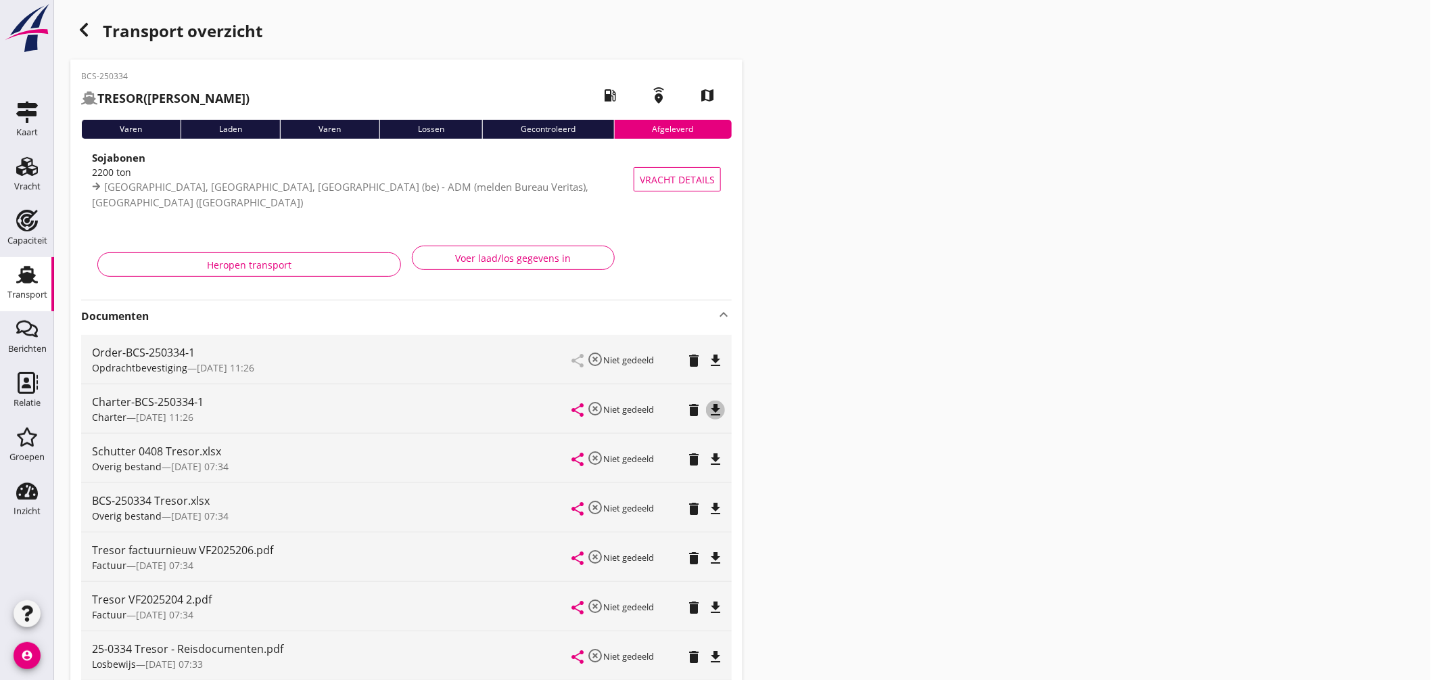
click at [724, 410] on div "file_download" at bounding box center [715, 410] width 19 height 16
click at [28, 288] on div "Transport" at bounding box center [27, 294] width 40 height 19
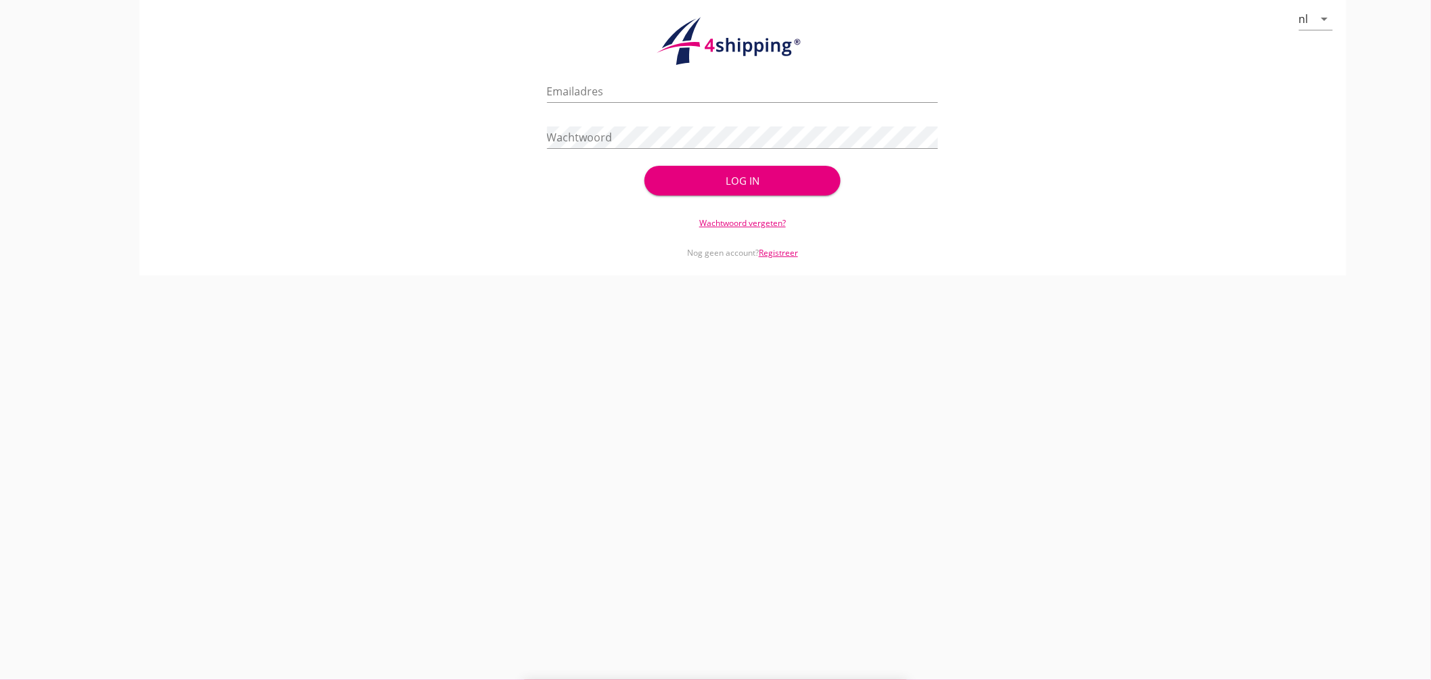
type input "[EMAIL_ADDRESS][DOMAIN_NAME]"
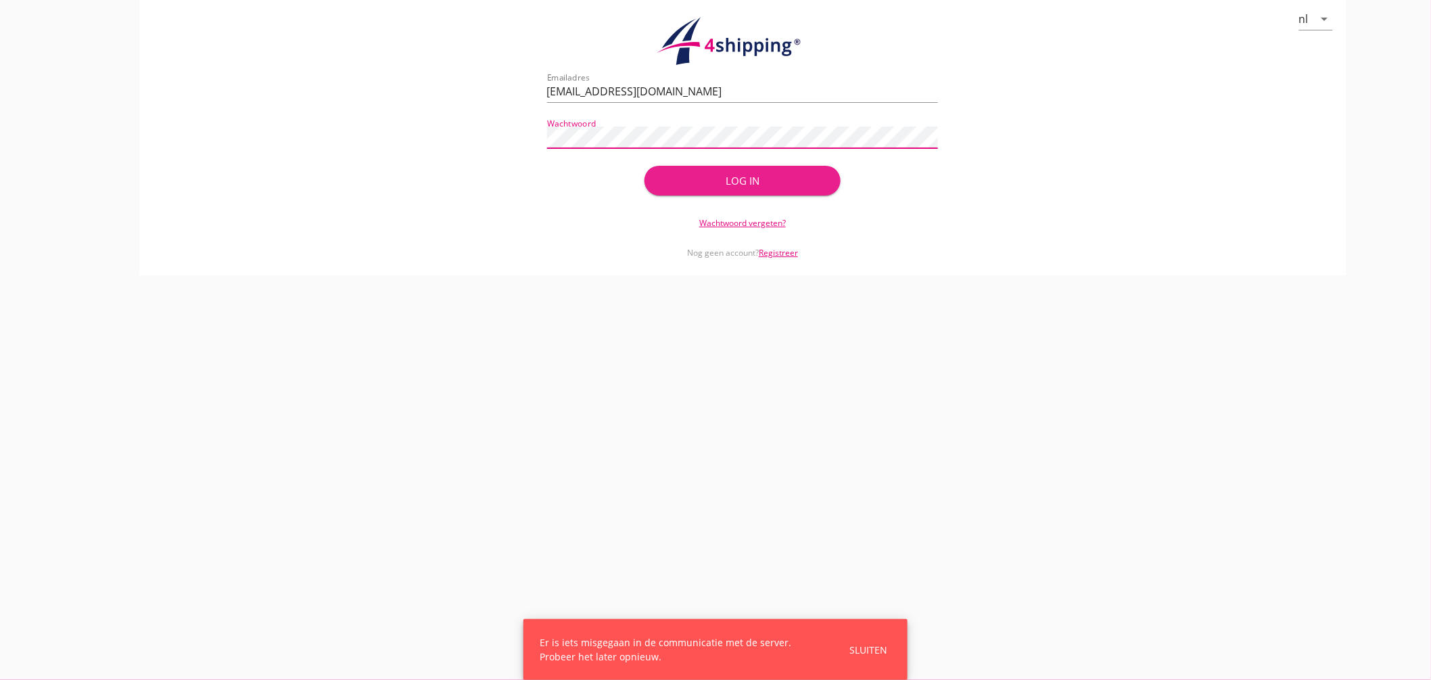
click at [730, 179] on div "Log in" at bounding box center [742, 181] width 152 height 16
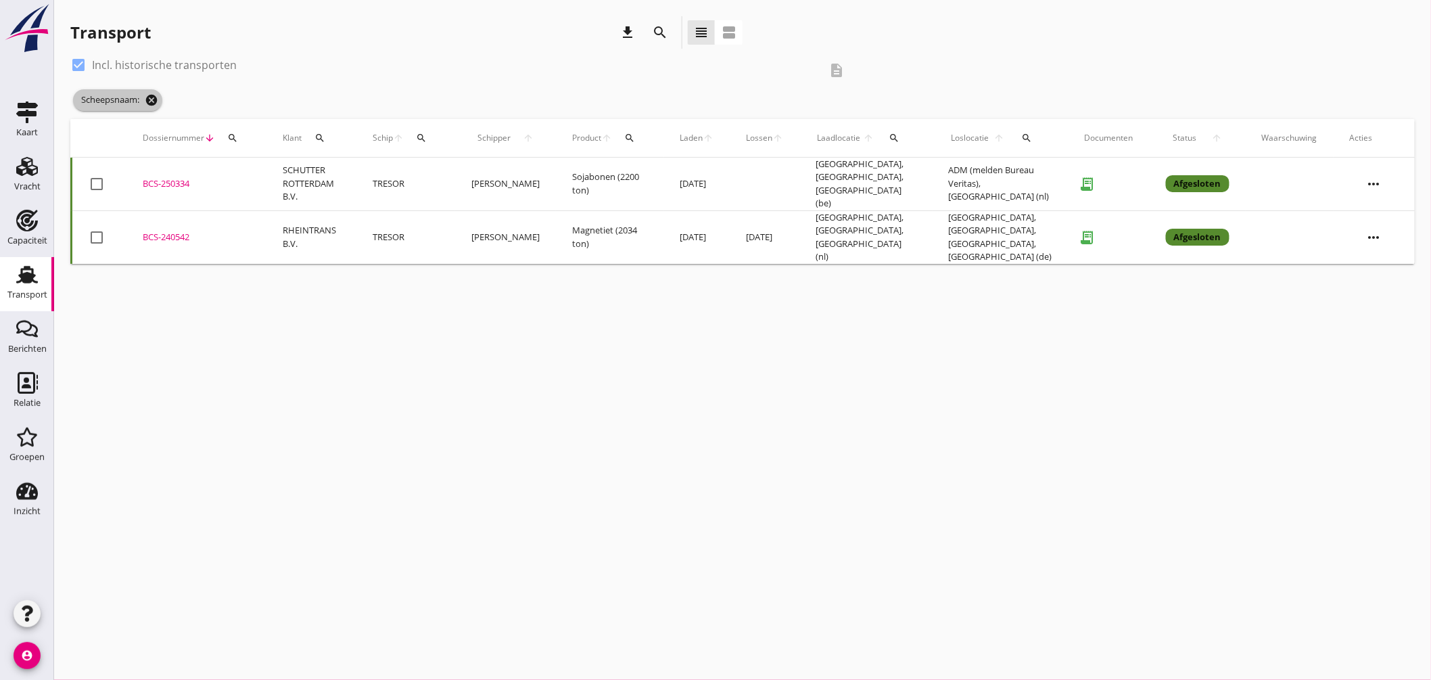
click at [158, 99] on icon "cancel" at bounding box center [152, 100] width 14 height 14
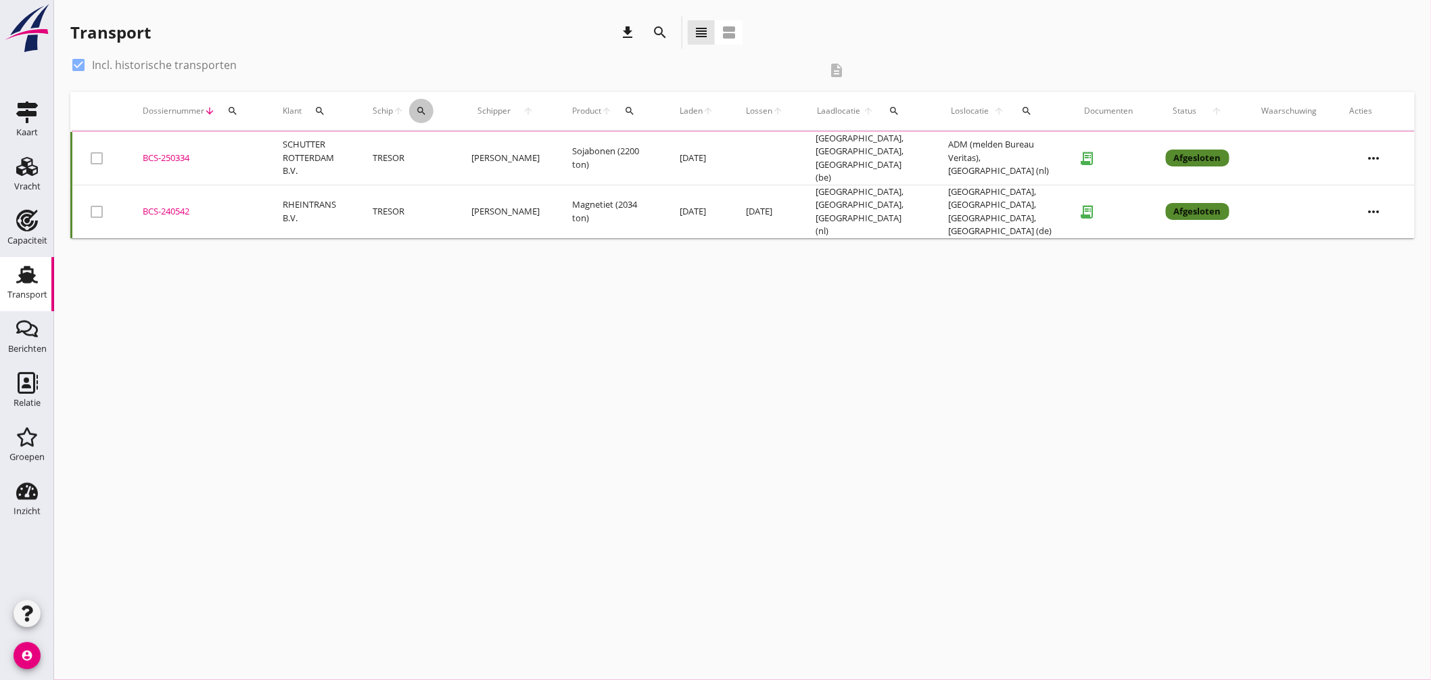
click at [427, 105] on icon "search" at bounding box center [421, 110] width 11 height 11
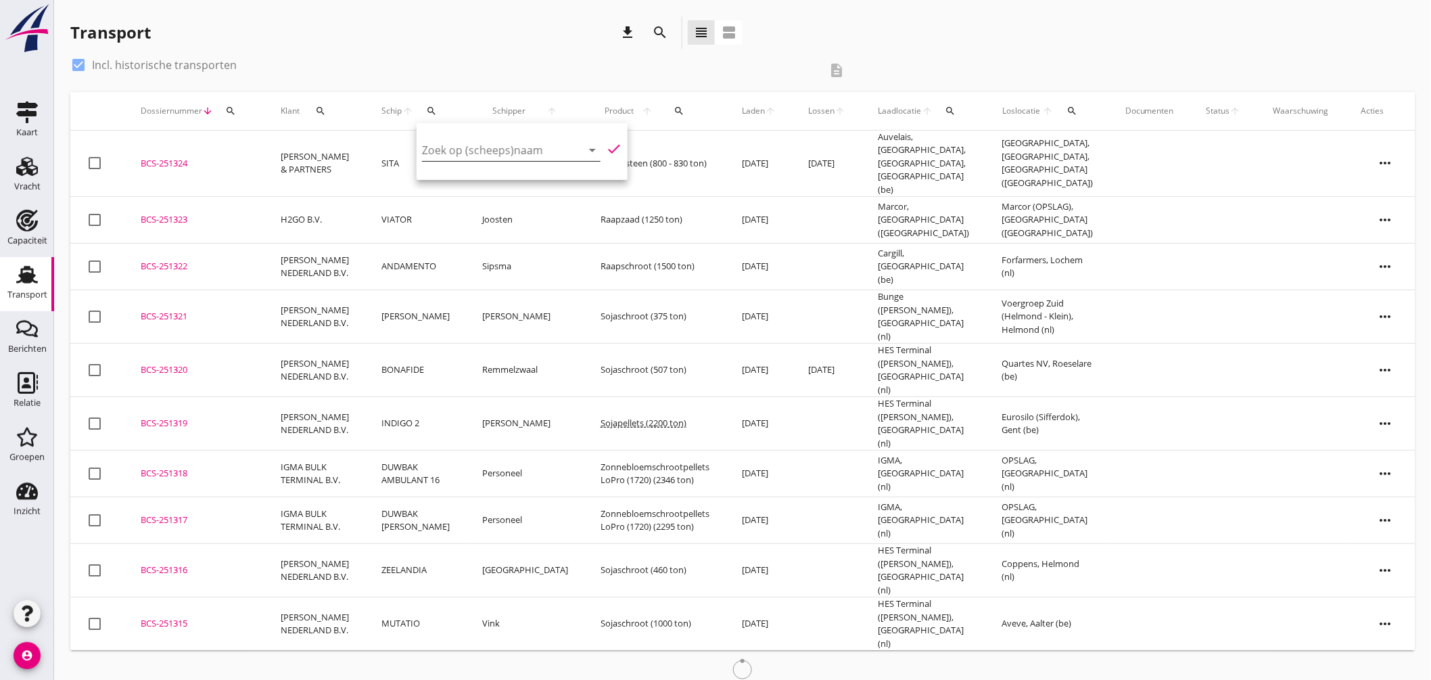
click at [519, 156] on input "Zoek op (scheeps)naam" at bounding box center [492, 150] width 141 height 22
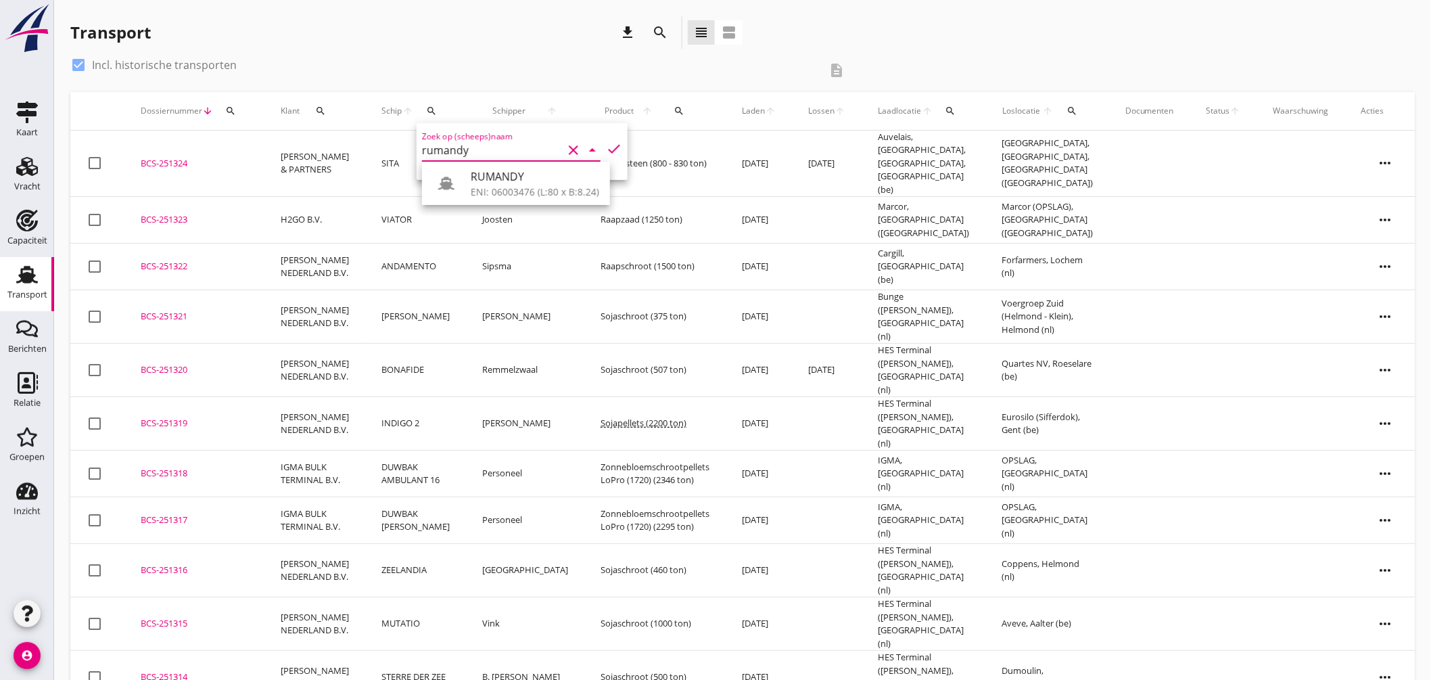
drag, startPoint x: 498, startPoint y: 179, endPoint x: 577, endPoint y: 181, distance: 78.5
click at [498, 178] on div "RUMANDY" at bounding box center [535, 176] width 128 height 16
click at [609, 147] on icon "check" at bounding box center [614, 149] width 16 height 16
type input "RUMANDY"
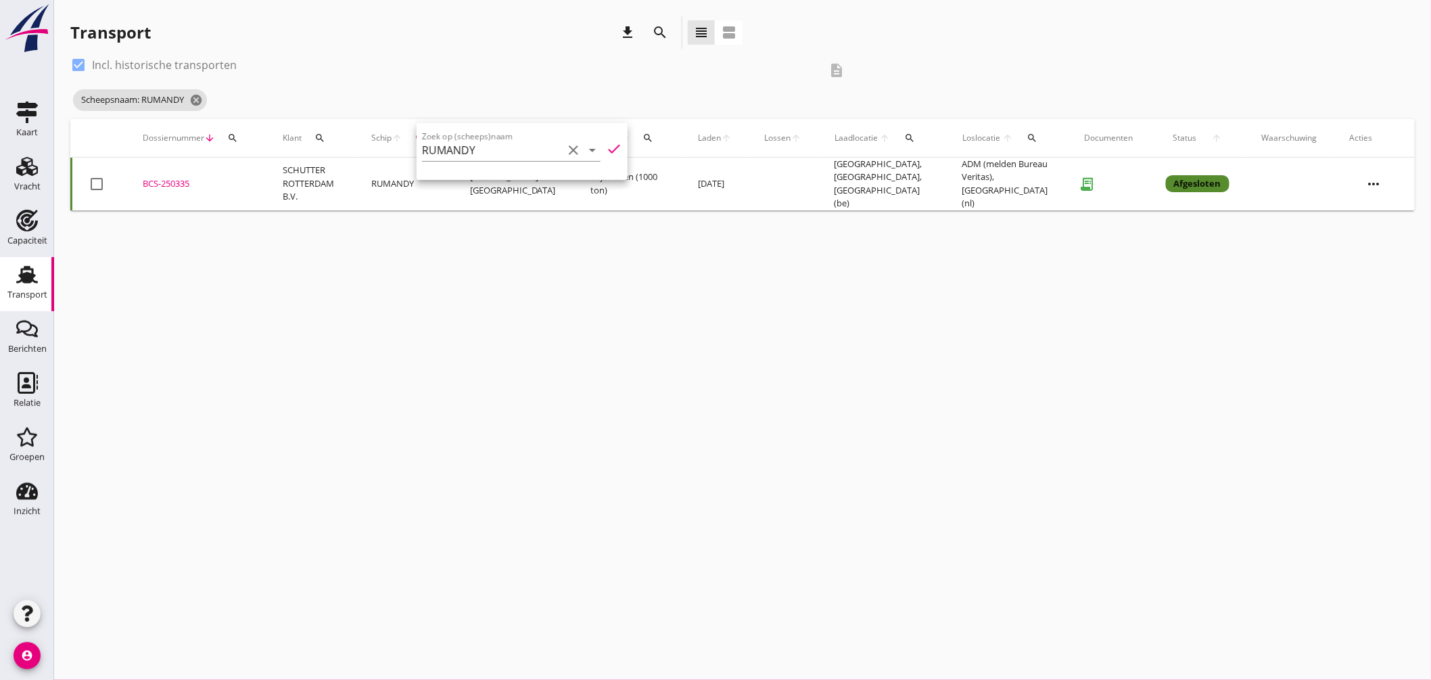
click at [530, 289] on div "cancel You are impersonating another user. Transport download search view_headl…" at bounding box center [742, 340] width 1377 height 680
click at [179, 177] on div "BCS-250335" at bounding box center [197, 184] width 108 height 14
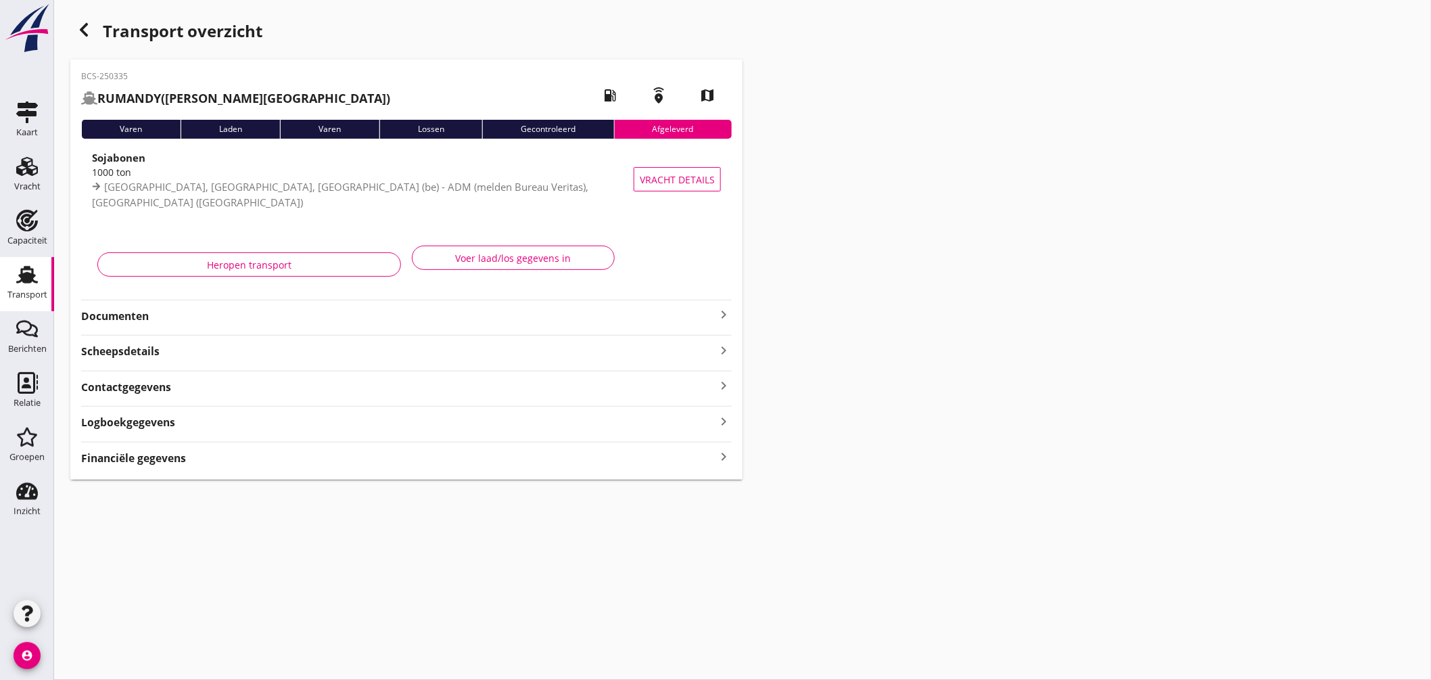
click at [726, 308] on icon "keyboard_arrow_right" at bounding box center [723, 314] width 16 height 16
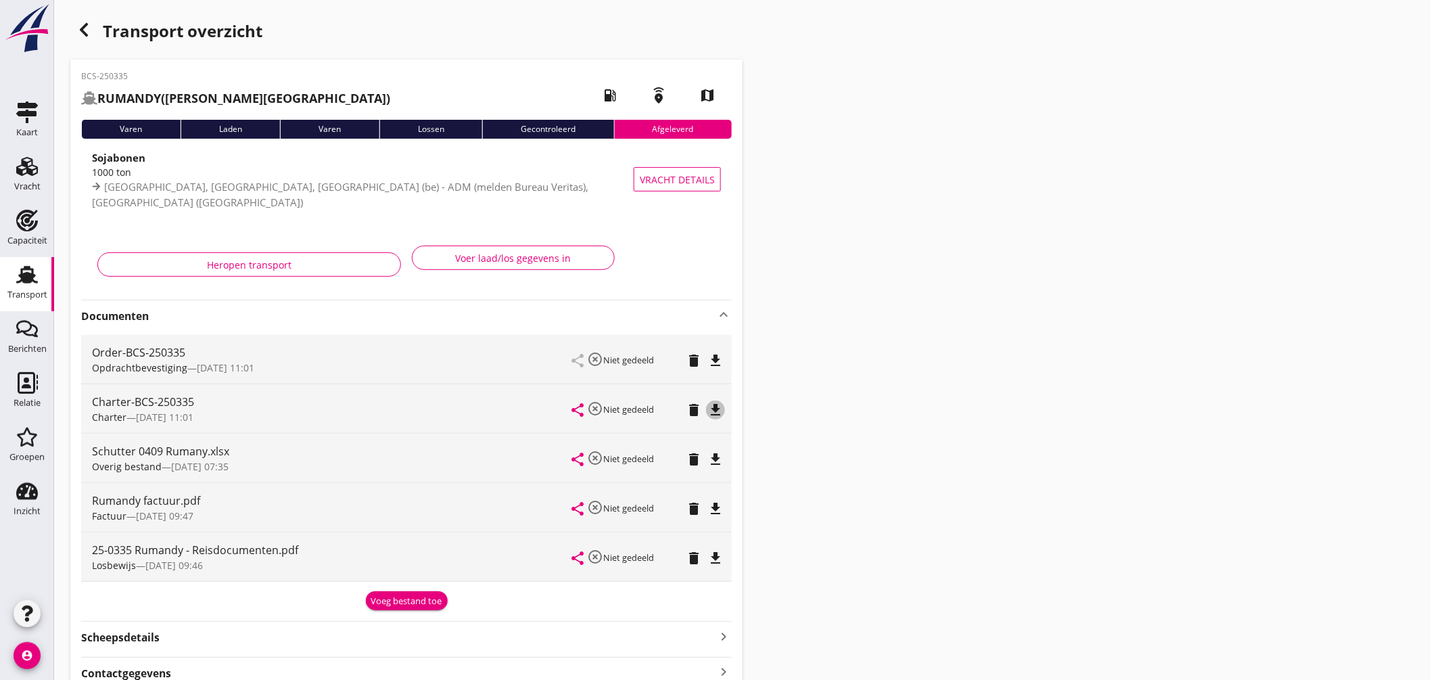
click at [715, 407] on icon "file_download" at bounding box center [715, 410] width 16 height 16
click at [87, 27] on icon "button" at bounding box center [84, 30] width 16 height 16
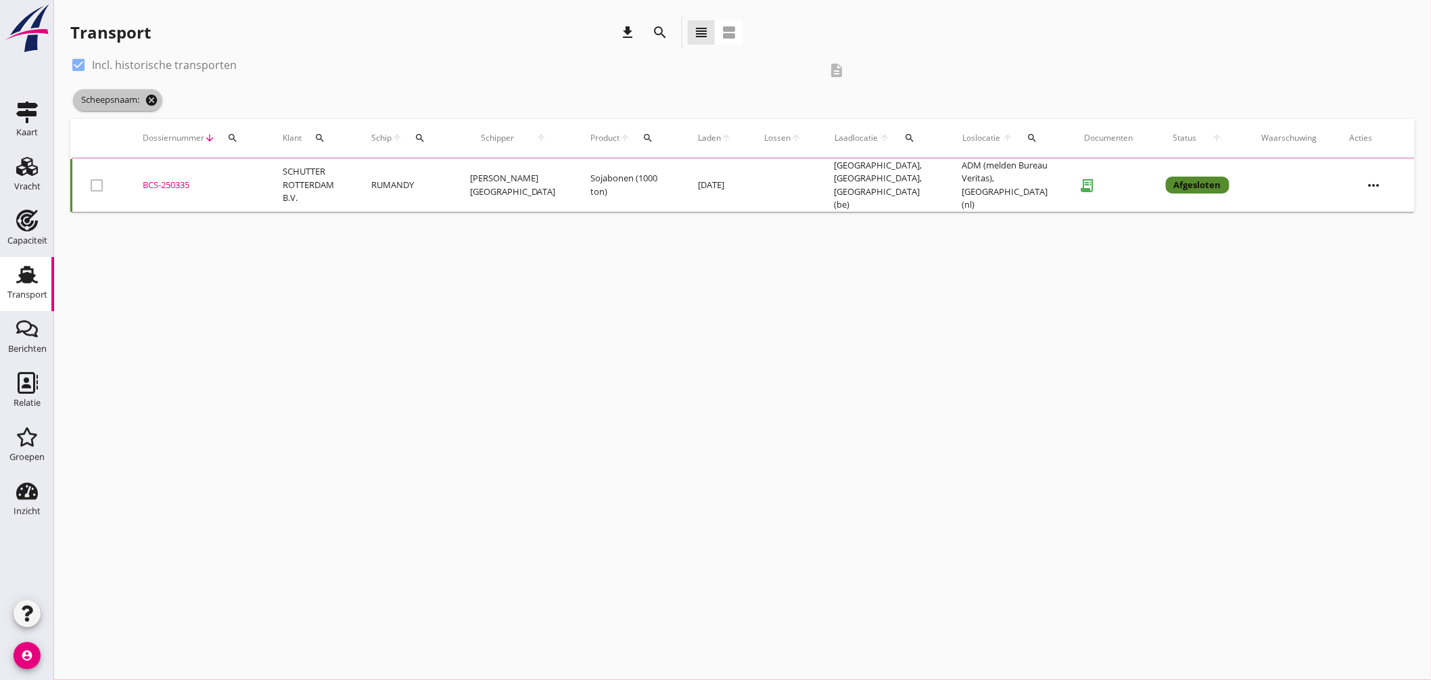
click at [156, 103] on icon "cancel" at bounding box center [152, 100] width 14 height 14
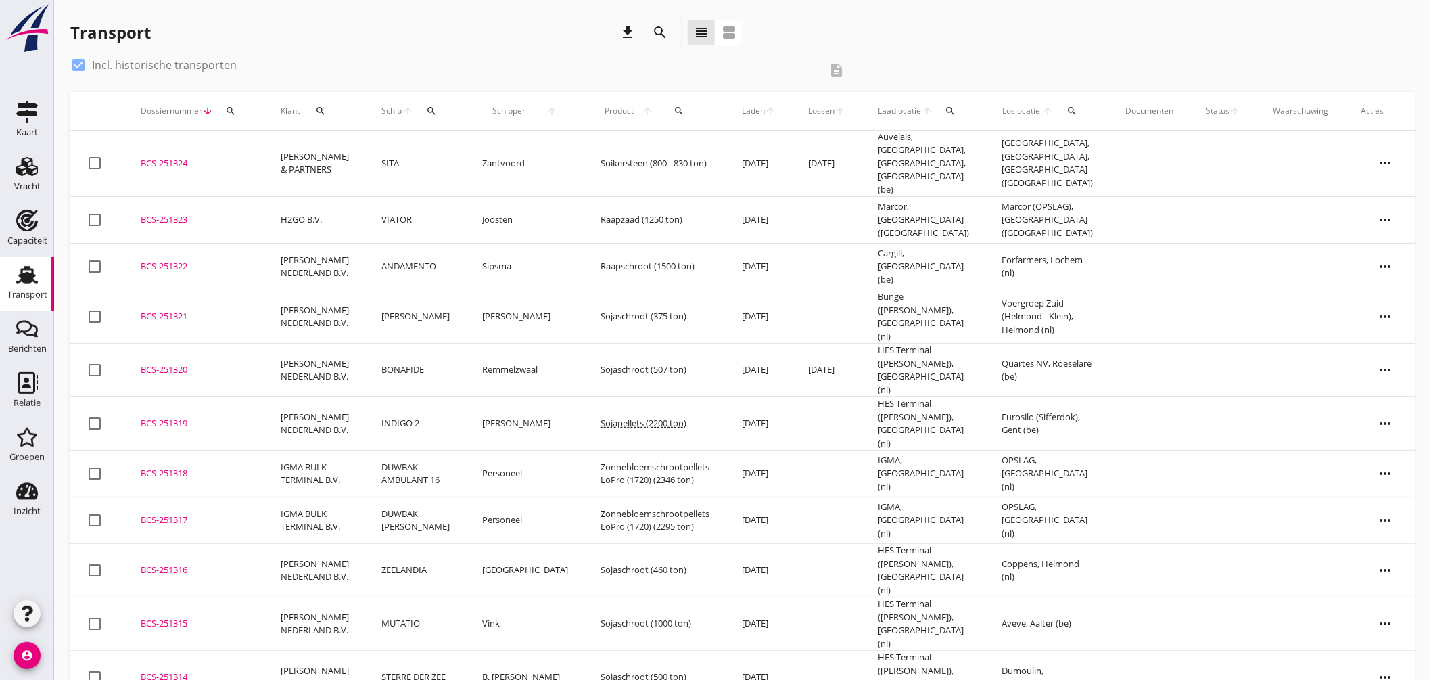
click at [435, 110] on icon "search" at bounding box center [431, 110] width 11 height 11
click at [480, 145] on input "Zoek op (scheeps)naam" at bounding box center [494, 150] width 141 height 22
click at [498, 178] on div "PARADOX" at bounding box center [542, 176] width 139 height 16
click at [611, 143] on icon "check" at bounding box center [616, 149] width 16 height 16
type input "PARADOX"
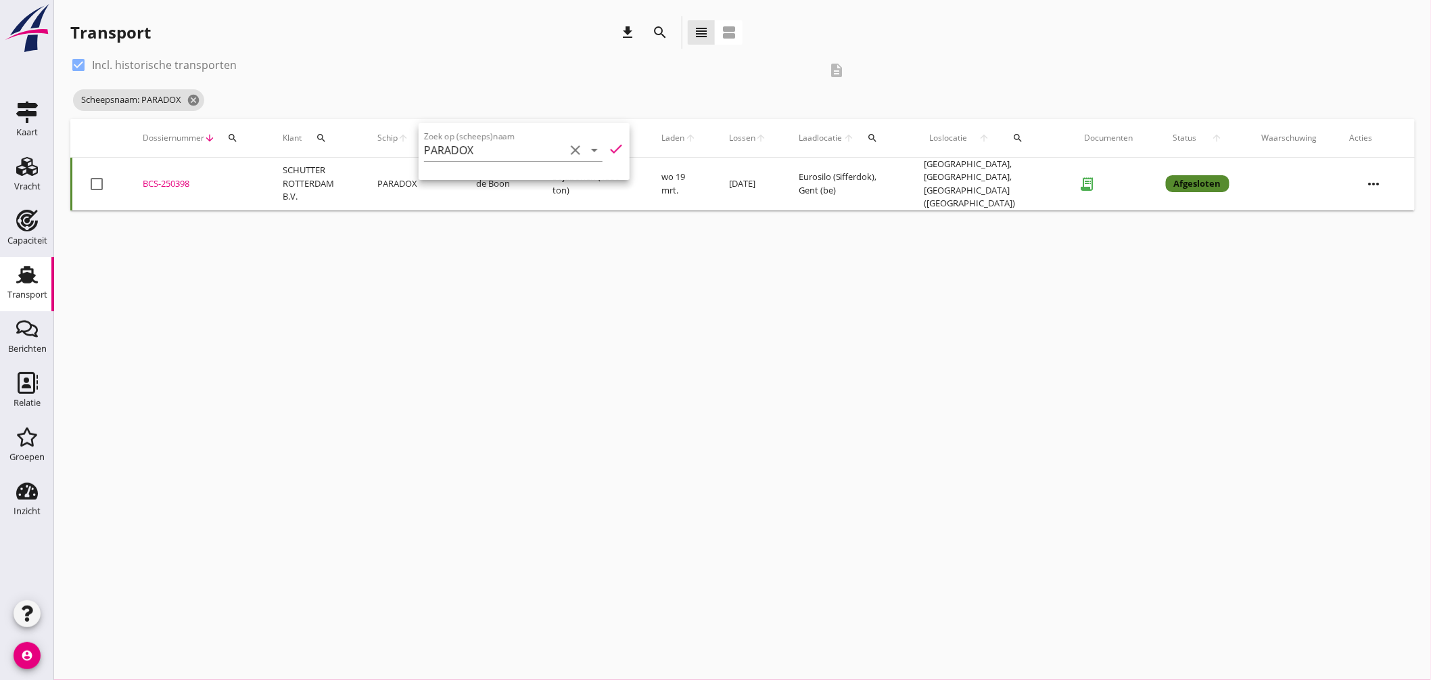
click at [506, 258] on div "cancel You are impersonating another user. Transport download search view_headl…" at bounding box center [742, 340] width 1377 height 680
click at [196, 97] on icon "cancel" at bounding box center [194, 100] width 14 height 14
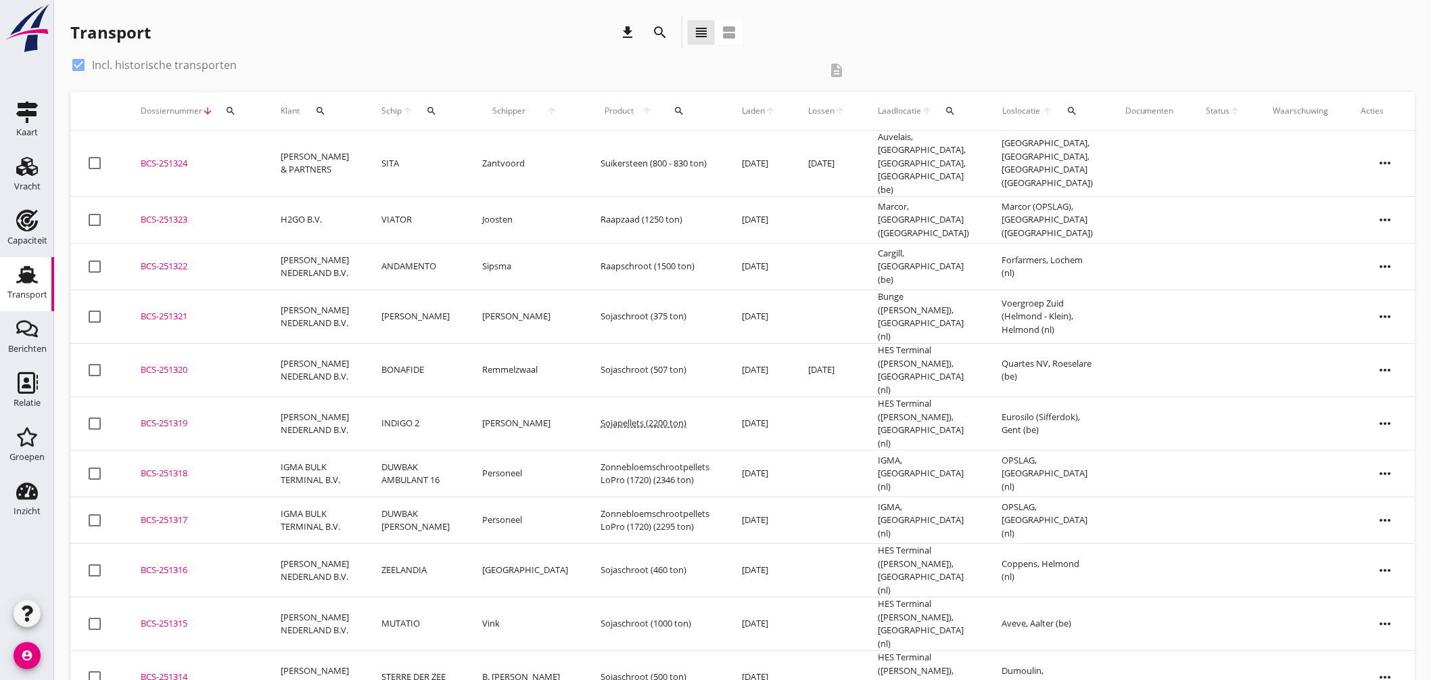
click at [939, 102] on button "search" at bounding box center [951, 111] width 25 height 24
click at [968, 145] on input "text" at bounding box center [1017, 150] width 141 height 22
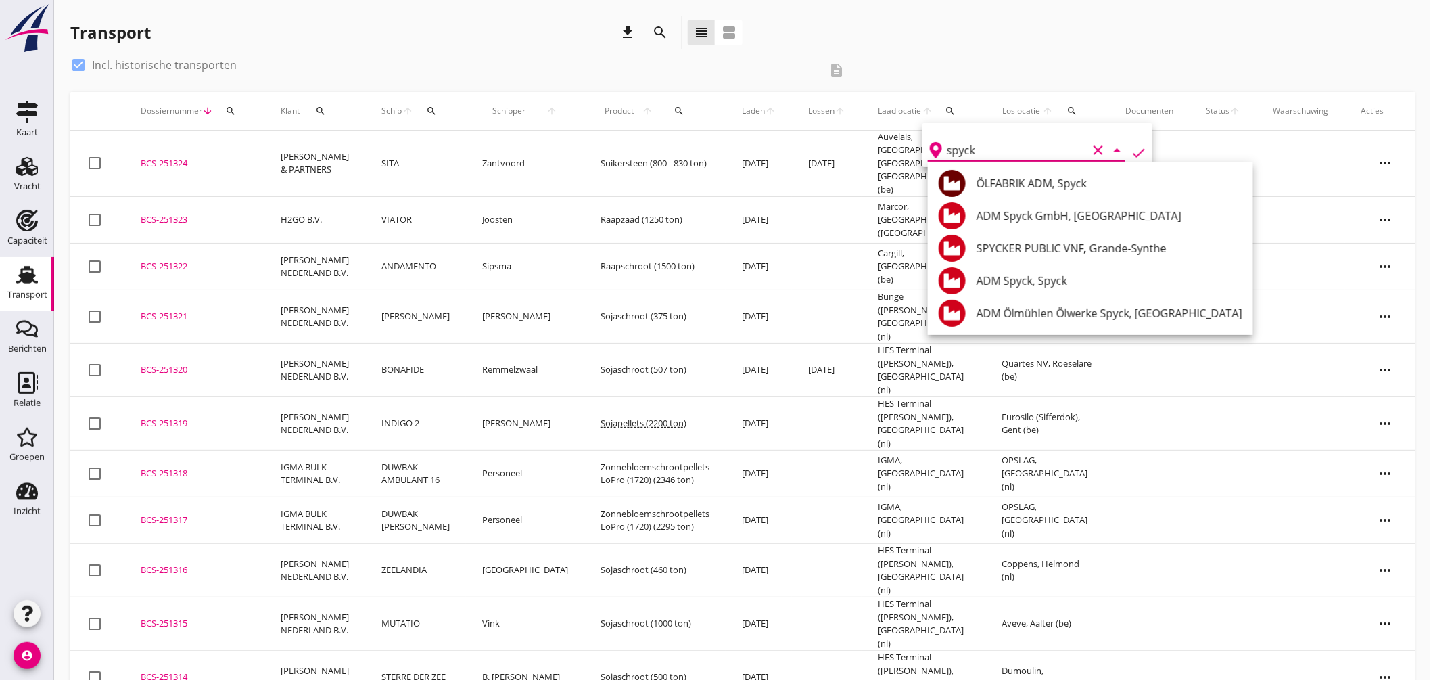
click at [1037, 193] on div "ÖLFABRIK ADM, Spyck" at bounding box center [1109, 183] width 266 height 32
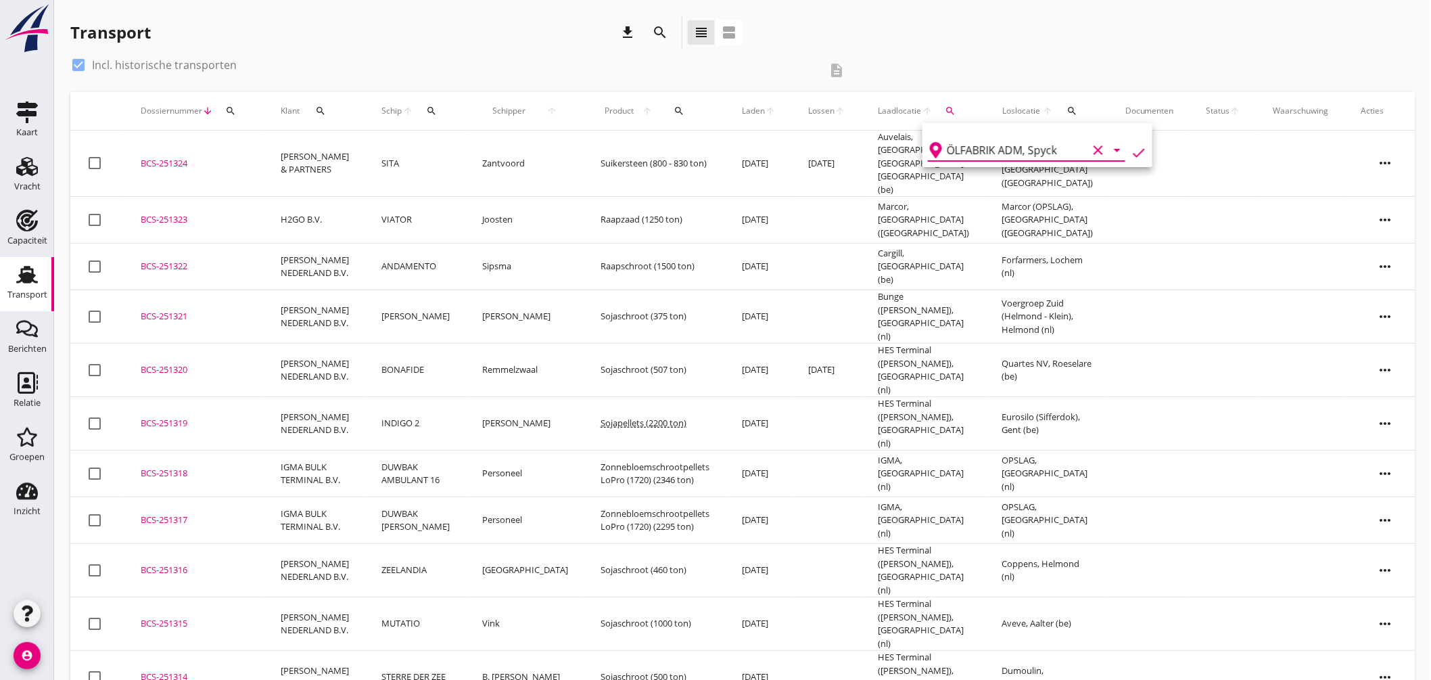
click at [1131, 151] on icon "check" at bounding box center [1139, 153] width 16 height 16
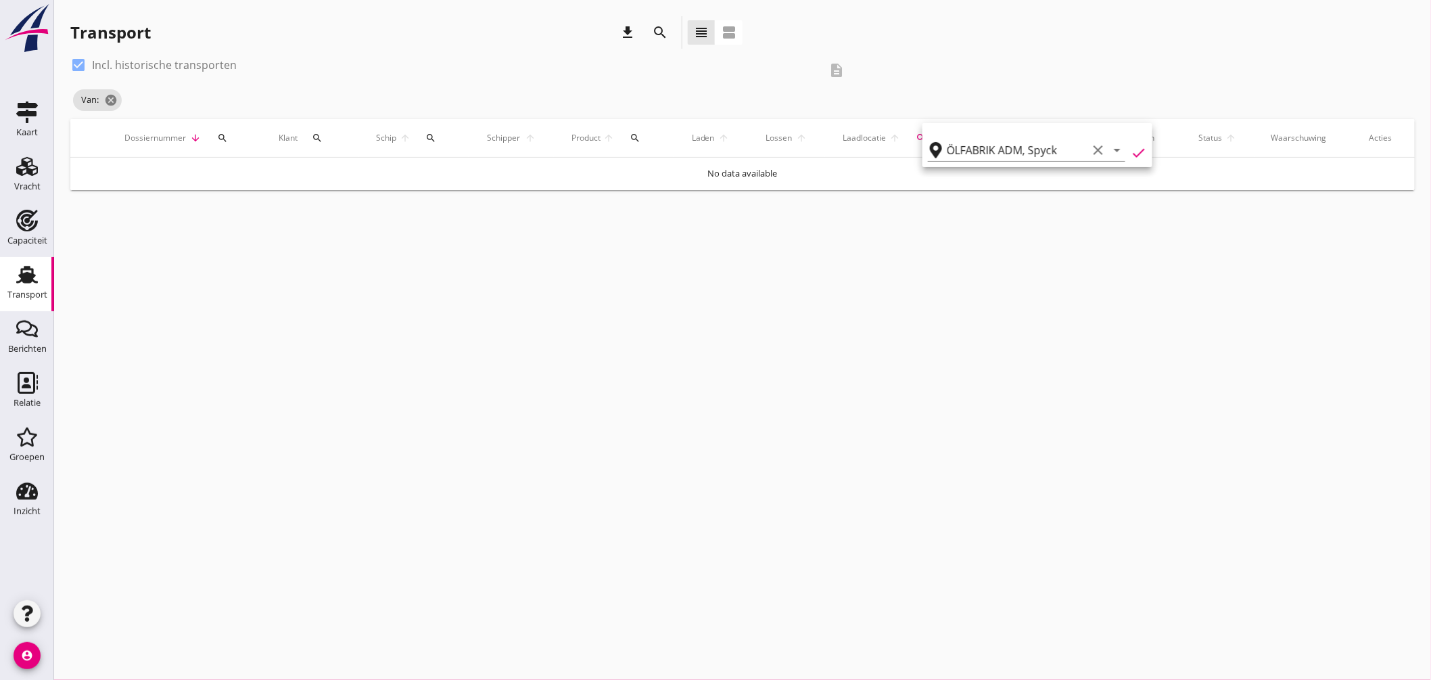
type input "ÖLFABRIK ADM"
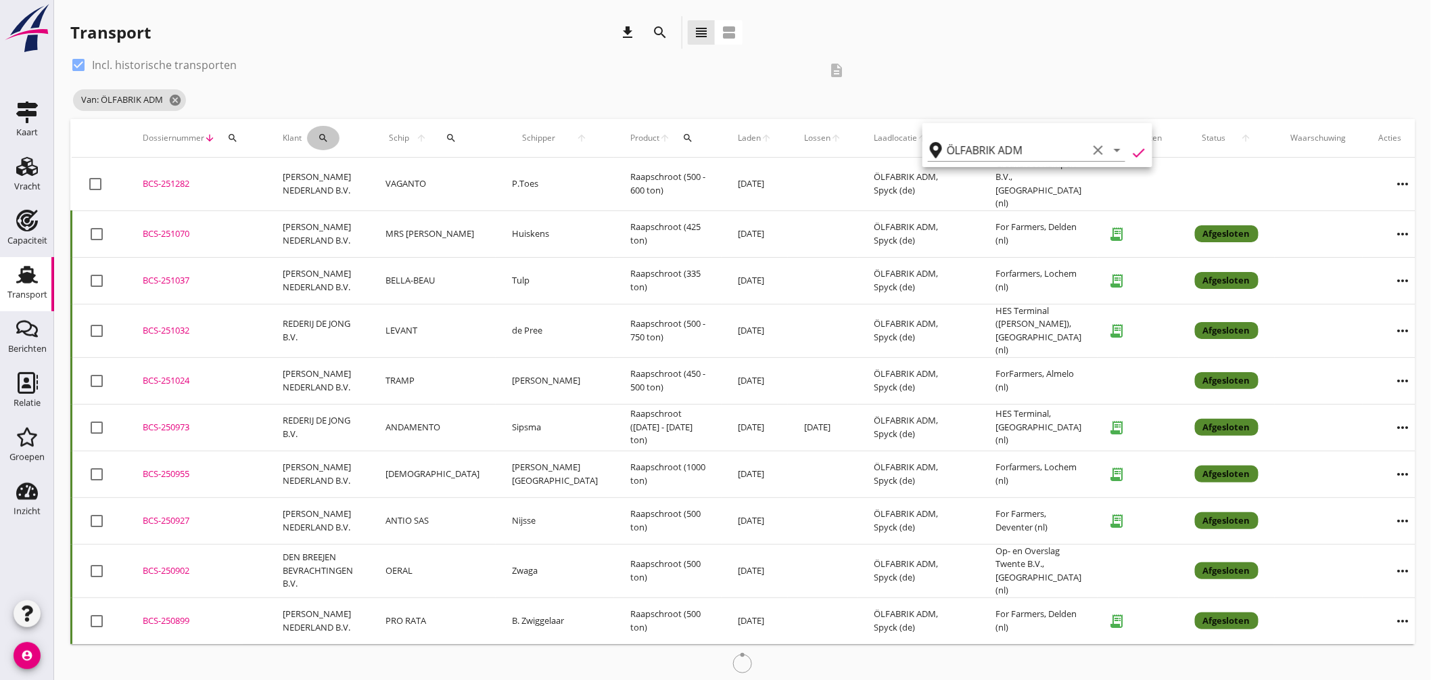
click at [327, 138] on icon "search" at bounding box center [323, 138] width 11 height 11
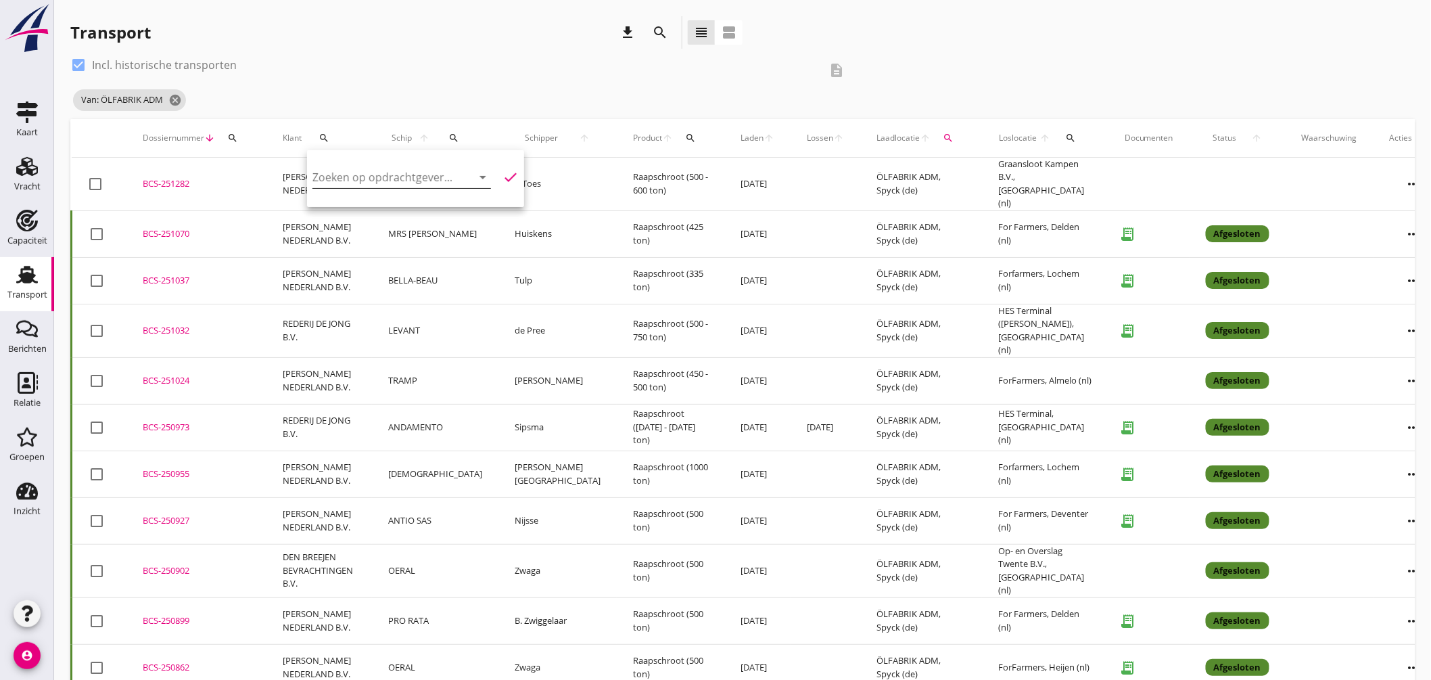
click at [409, 174] on input "Zoeken op opdrachtgever..." at bounding box center [382, 177] width 141 height 22
click at [409, 174] on input "zeester" at bounding box center [382, 177] width 141 height 22
type input "zeester"
click at [435, 82] on div "check_box Incl. historische transporten description" at bounding box center [462, 70] width 784 height 32
click at [449, 141] on icon "search" at bounding box center [454, 138] width 11 height 11
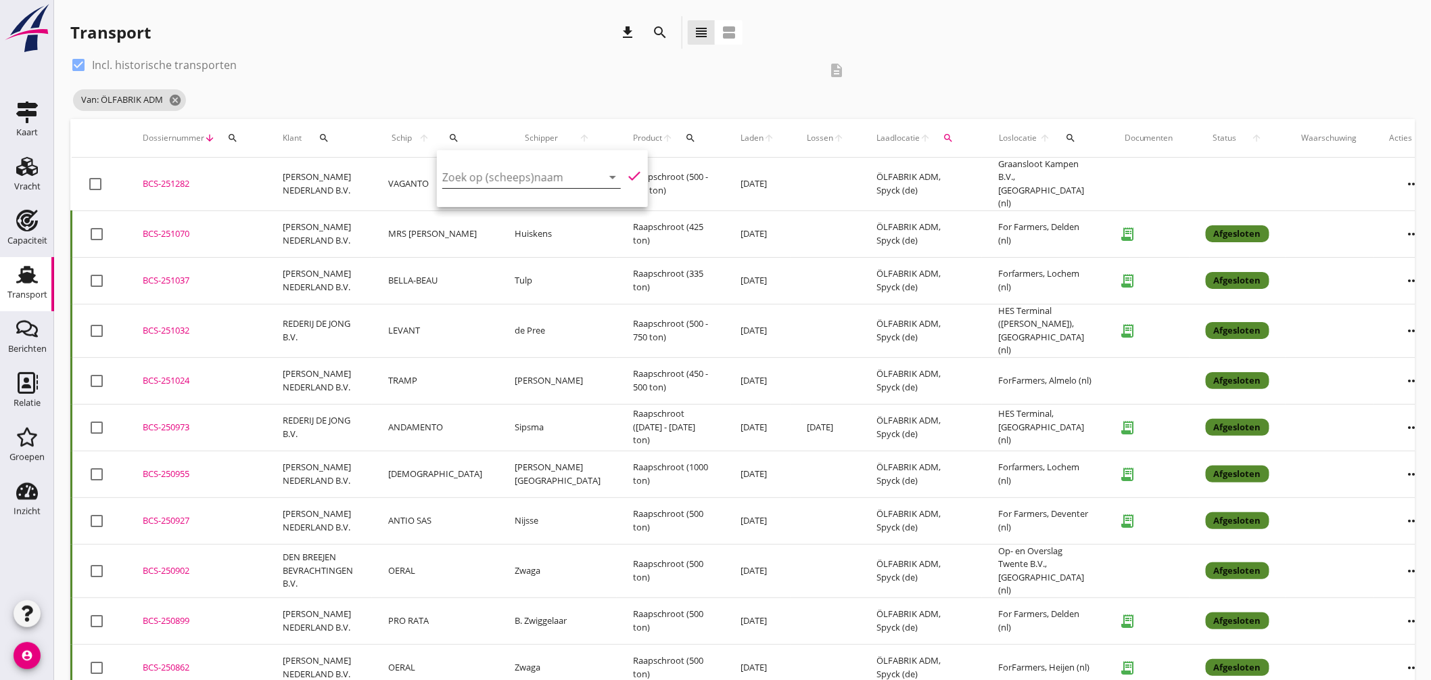
click at [482, 177] on input "Zoek op (scheeps)naam" at bounding box center [512, 177] width 141 height 22
click at [517, 208] on div "ZEESTER" at bounding box center [559, 203] width 137 height 16
drag, startPoint x: 621, startPoint y: 169, endPoint x: 630, endPoint y: 170, distance: 8.8
click at [626, 170] on icon "check" at bounding box center [634, 176] width 16 height 16
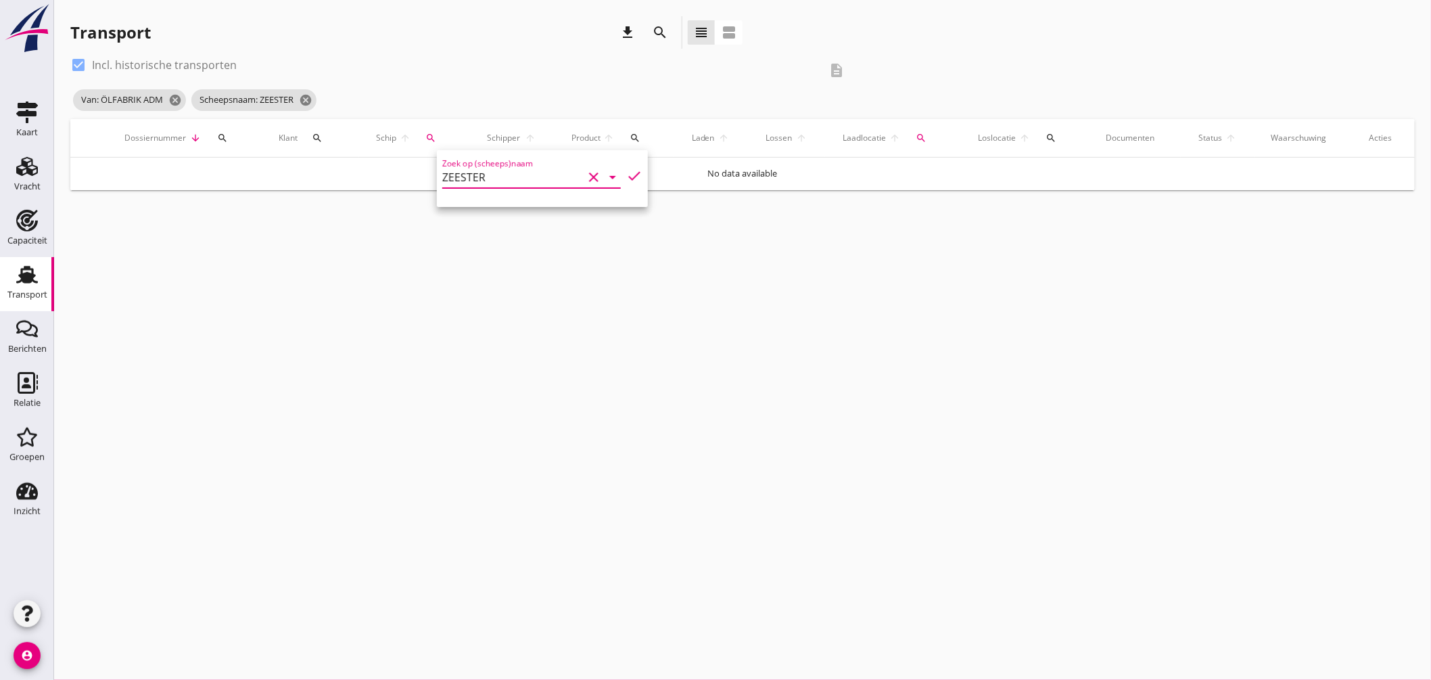
type input "ZEESTER"
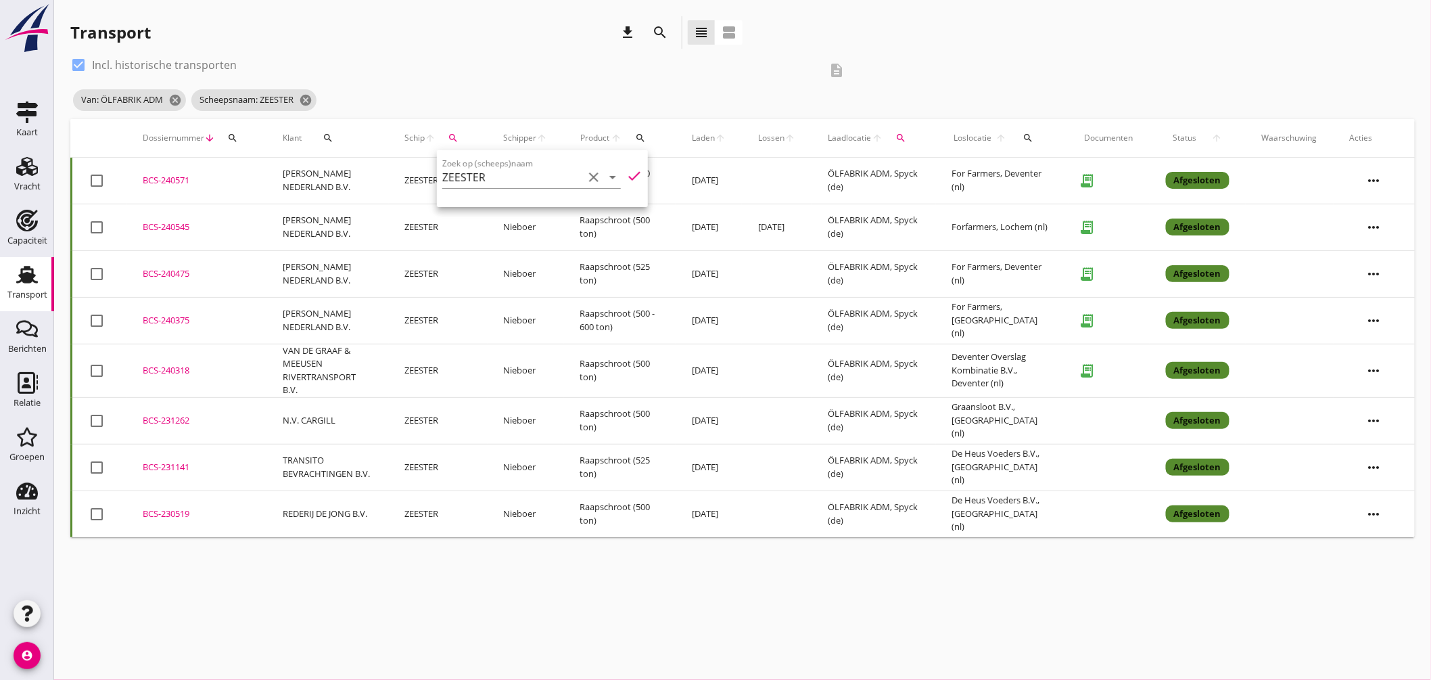
click at [794, 579] on div "cancel You are impersonating another user. Transport download search view_headl…" at bounding box center [742, 340] width 1377 height 680
drag, startPoint x: 176, startPoint y: 179, endPoint x: 195, endPoint y: 179, distance: 18.9
click at [176, 178] on div "BCS-240571" at bounding box center [197, 181] width 108 height 14
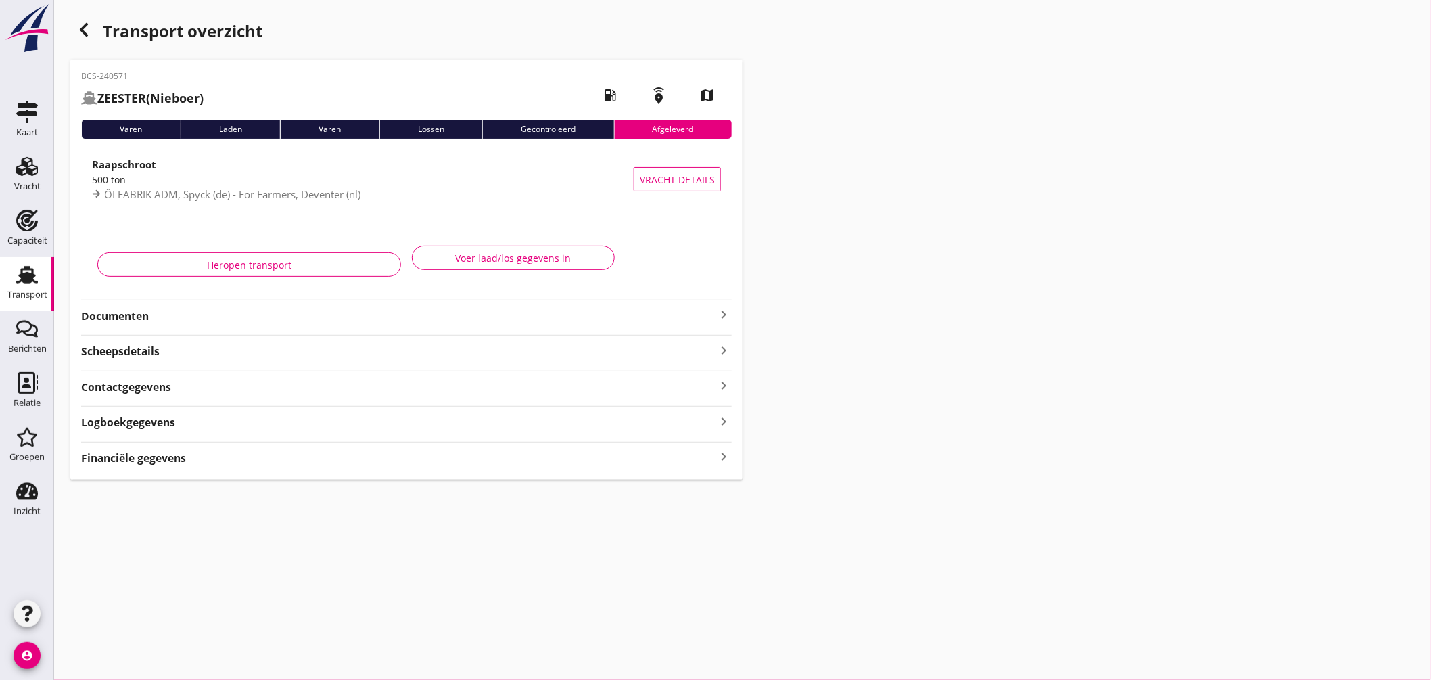
click at [725, 314] on icon "keyboard_arrow_right" at bounding box center [723, 314] width 16 height 16
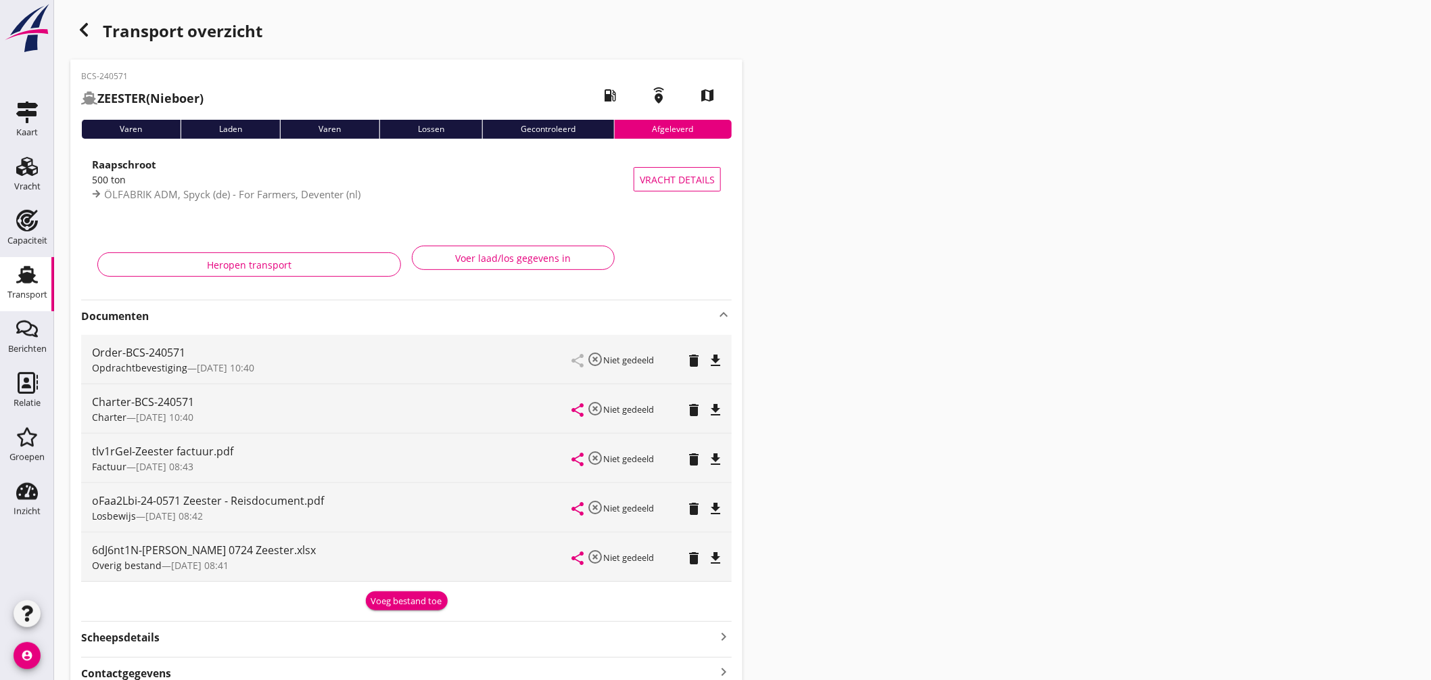
click at [719, 409] on icon "file_download" at bounding box center [715, 410] width 16 height 16
click at [90, 29] on icon "button" at bounding box center [84, 30] width 16 height 16
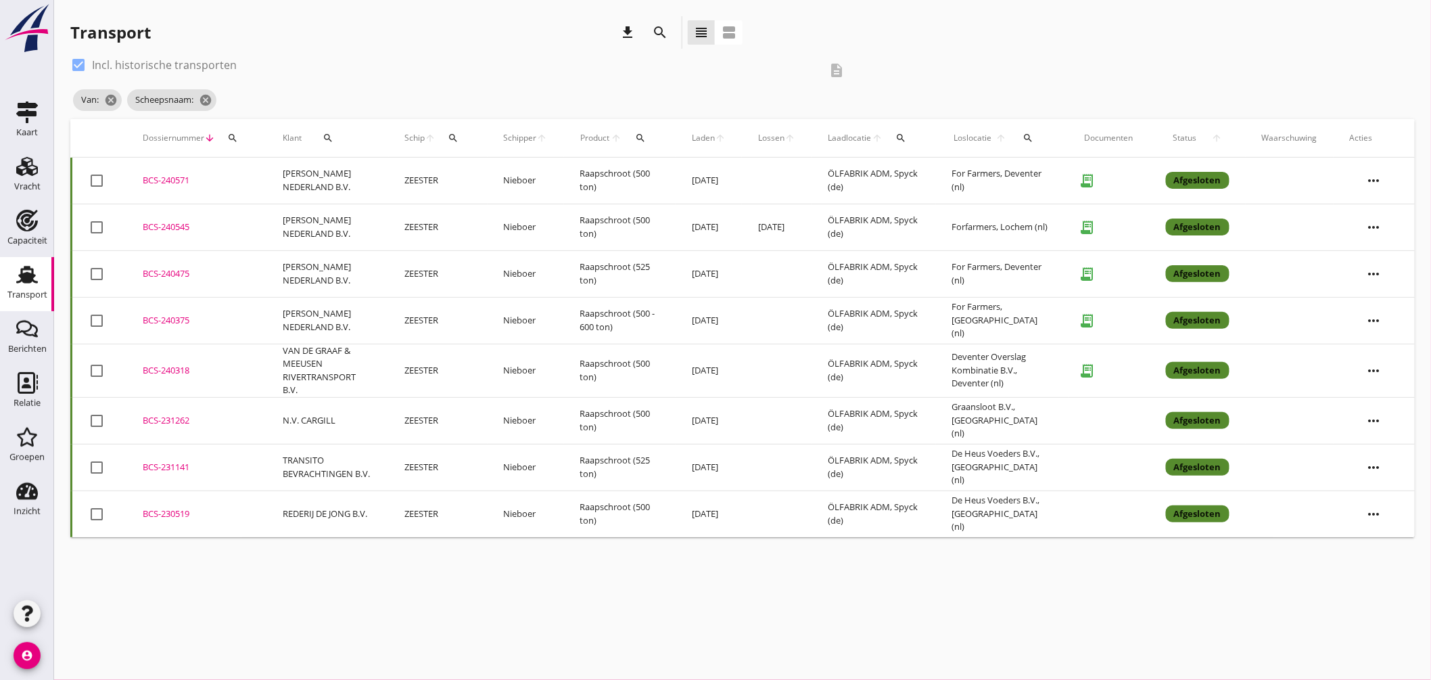
click at [172, 269] on div "BCS-240475" at bounding box center [197, 274] width 108 height 14
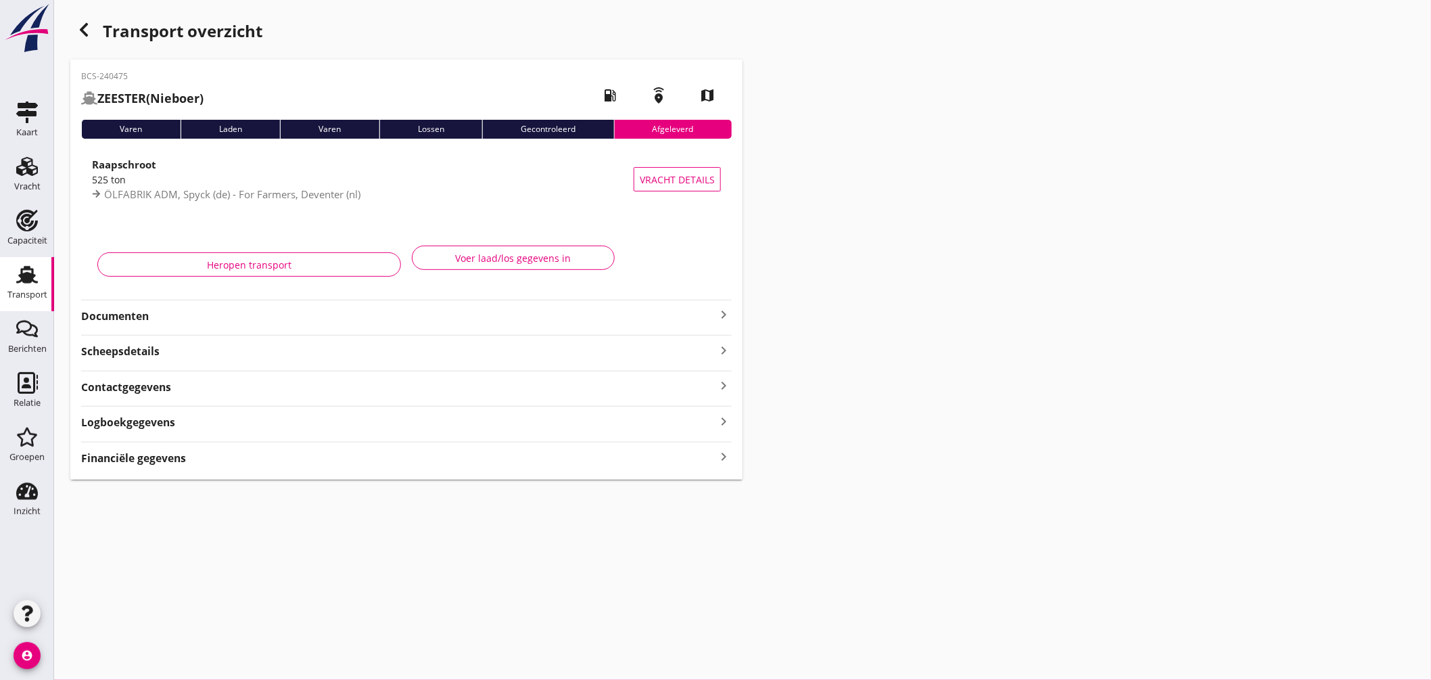
click at [722, 310] on icon "keyboard_arrow_right" at bounding box center [723, 314] width 16 height 16
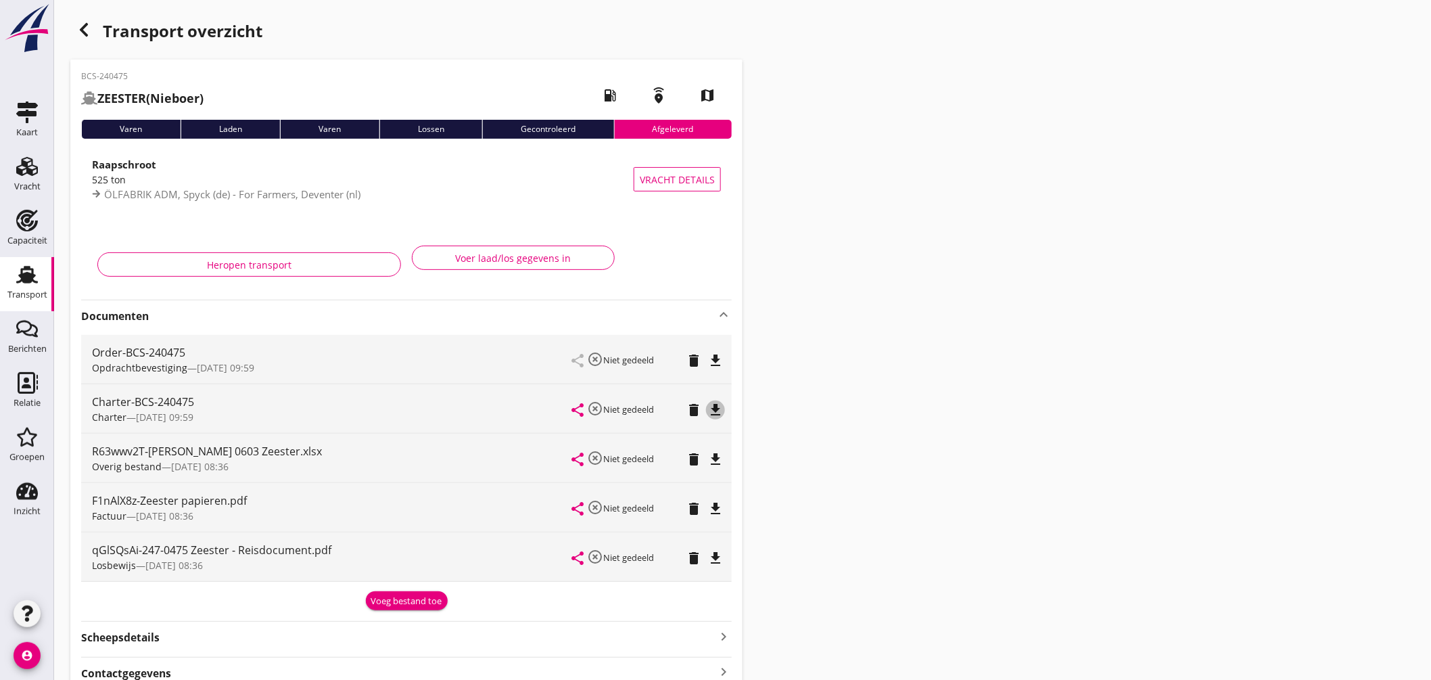
click at [719, 407] on icon "file_download" at bounding box center [715, 410] width 16 height 16
click at [81, 31] on use "button" at bounding box center [84, 30] width 8 height 14
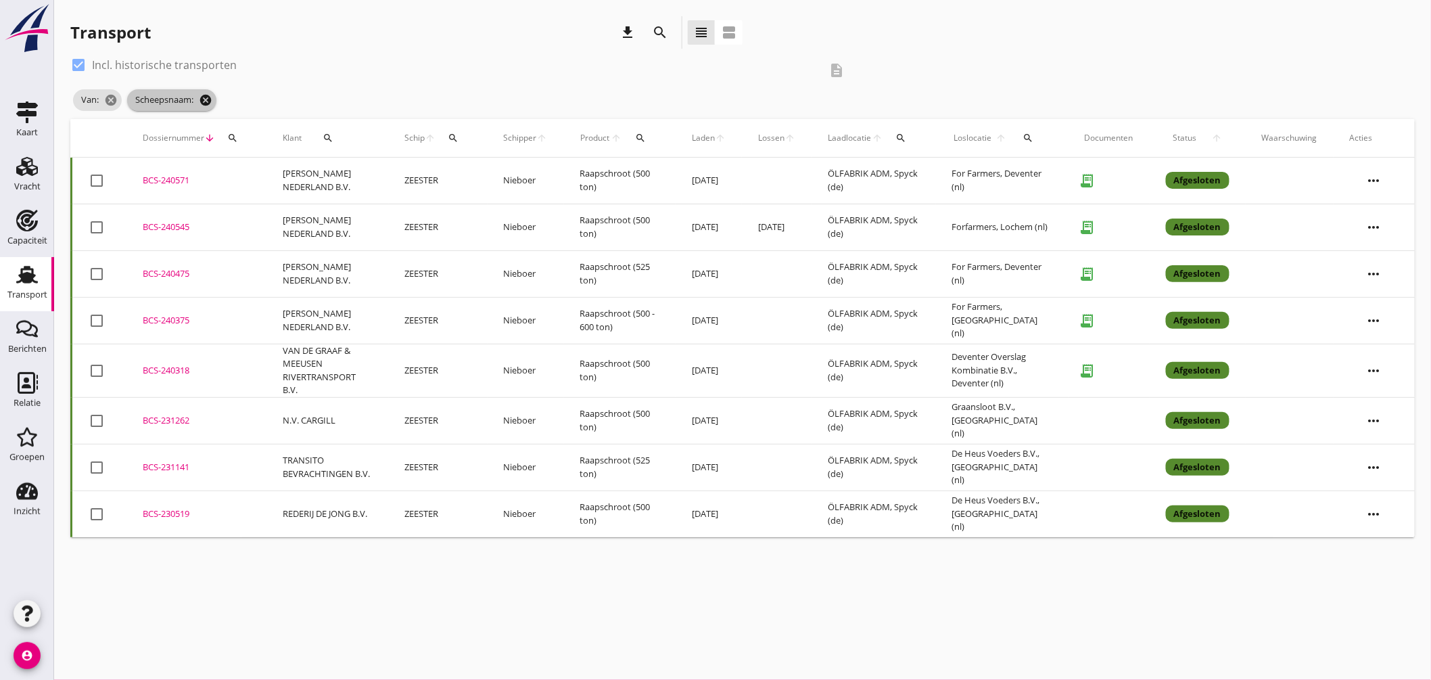
click at [206, 97] on icon "cancel" at bounding box center [206, 100] width 14 height 14
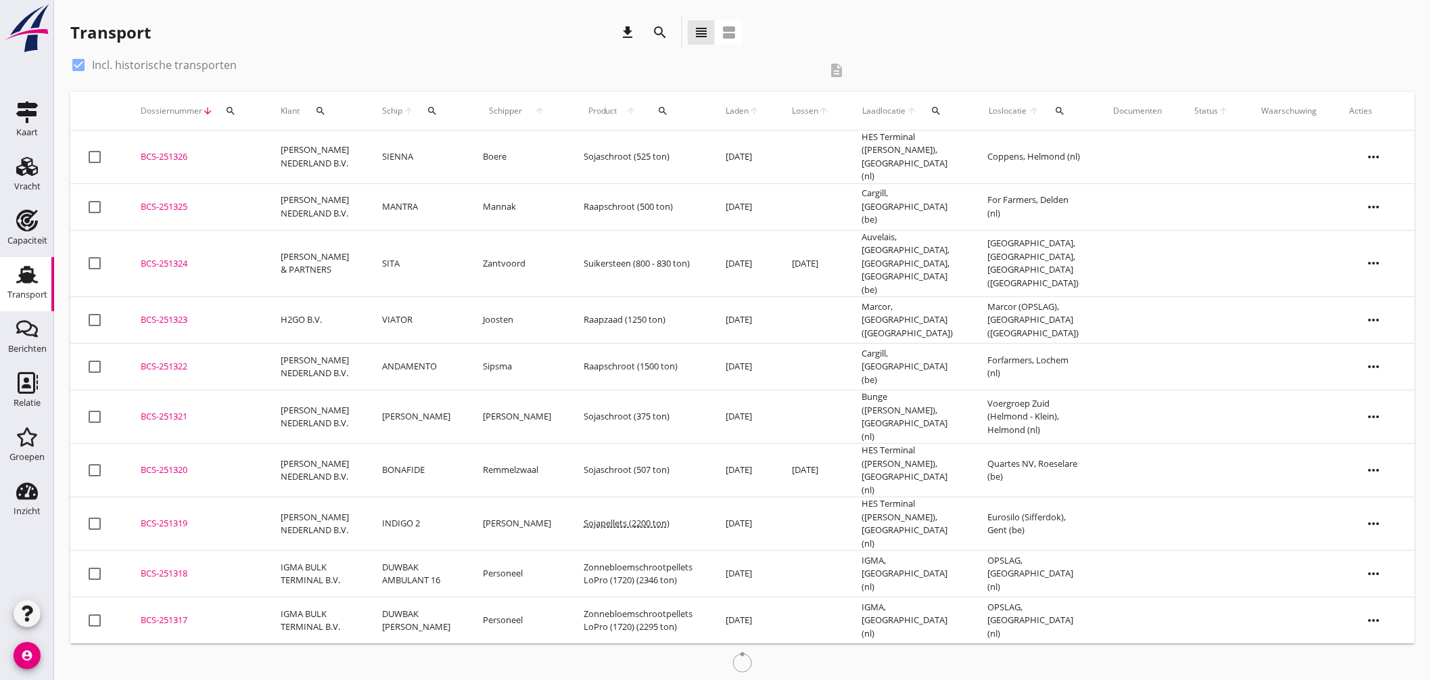
click at [83, 64] on div at bounding box center [78, 64] width 23 height 23
checkbox input "false"
click at [427, 106] on icon "search" at bounding box center [432, 110] width 11 height 11
click at [488, 149] on input "Zoek op (scheeps)naam" at bounding box center [487, 150] width 141 height 22
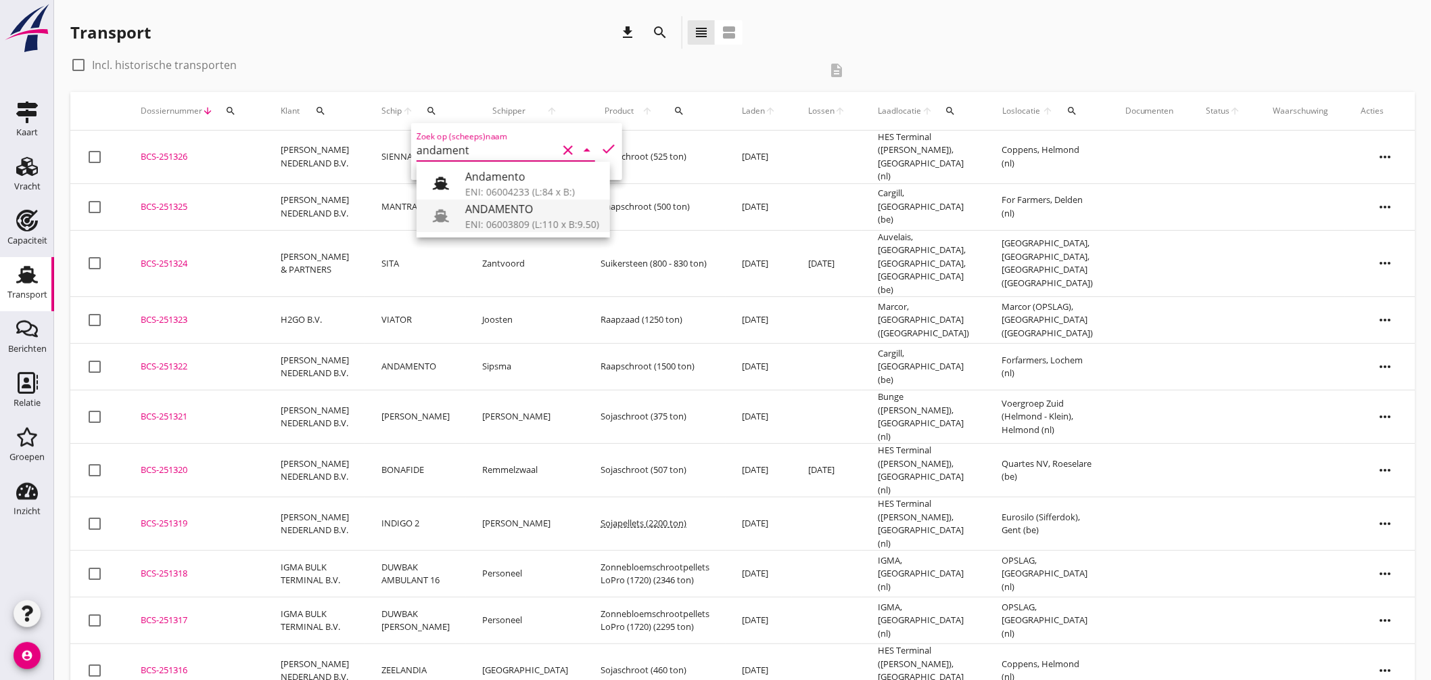
click at [488, 217] on div "ENI: 06003809 (L:110 x B:9.50)" at bounding box center [532, 224] width 134 height 14
click at [600, 143] on icon "check" at bounding box center [608, 149] width 16 height 16
type input "ANDAMENTO"
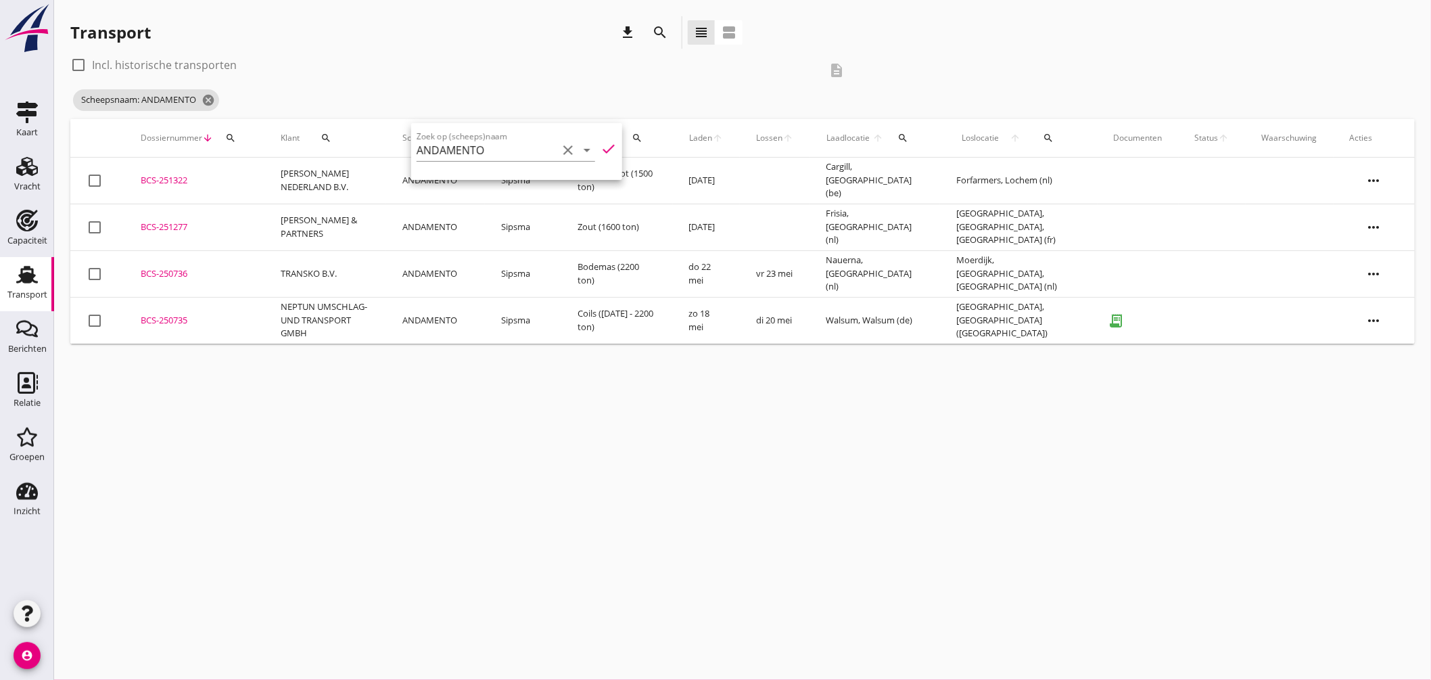
click at [611, 396] on div "cancel You are impersonating another user. Transport download search view_headl…" at bounding box center [742, 340] width 1377 height 680
click at [181, 179] on div "BCS-251322" at bounding box center [195, 181] width 108 height 14
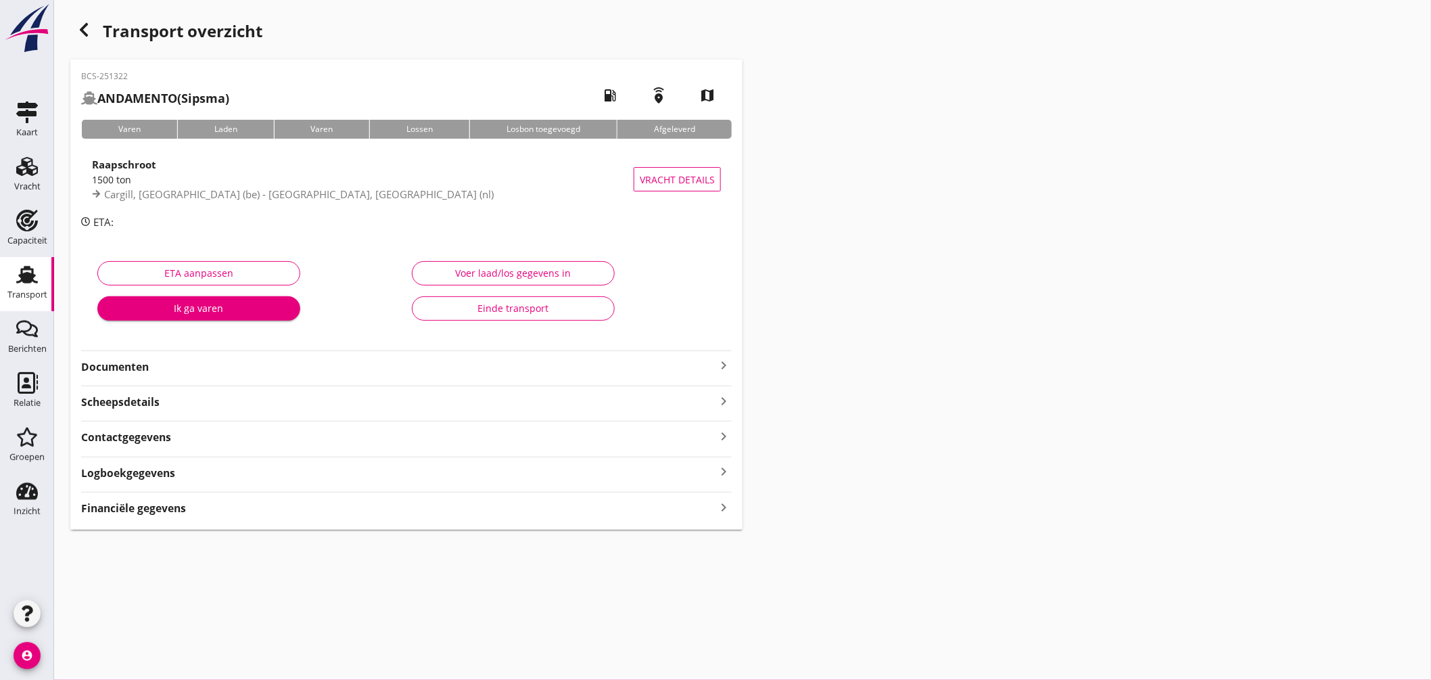
click at [724, 366] on icon "keyboard_arrow_right" at bounding box center [723, 365] width 16 height 16
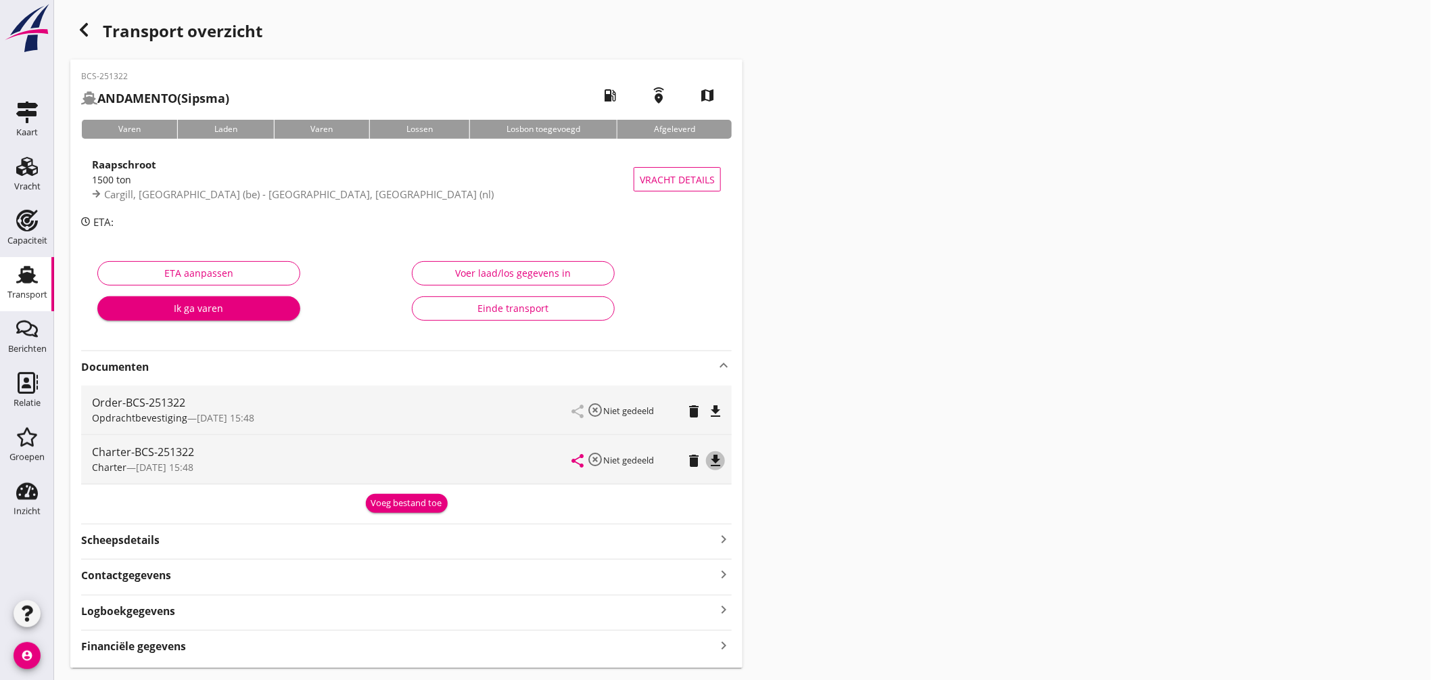
click at [715, 456] on icon "file_download" at bounding box center [715, 460] width 16 height 16
click at [717, 406] on icon "file_download" at bounding box center [715, 411] width 16 height 16
click at [717, 406] on icon "open_in_browser" at bounding box center [715, 411] width 16 height 16
click at [37, 258] on link "Transport Transport" at bounding box center [27, 284] width 54 height 54
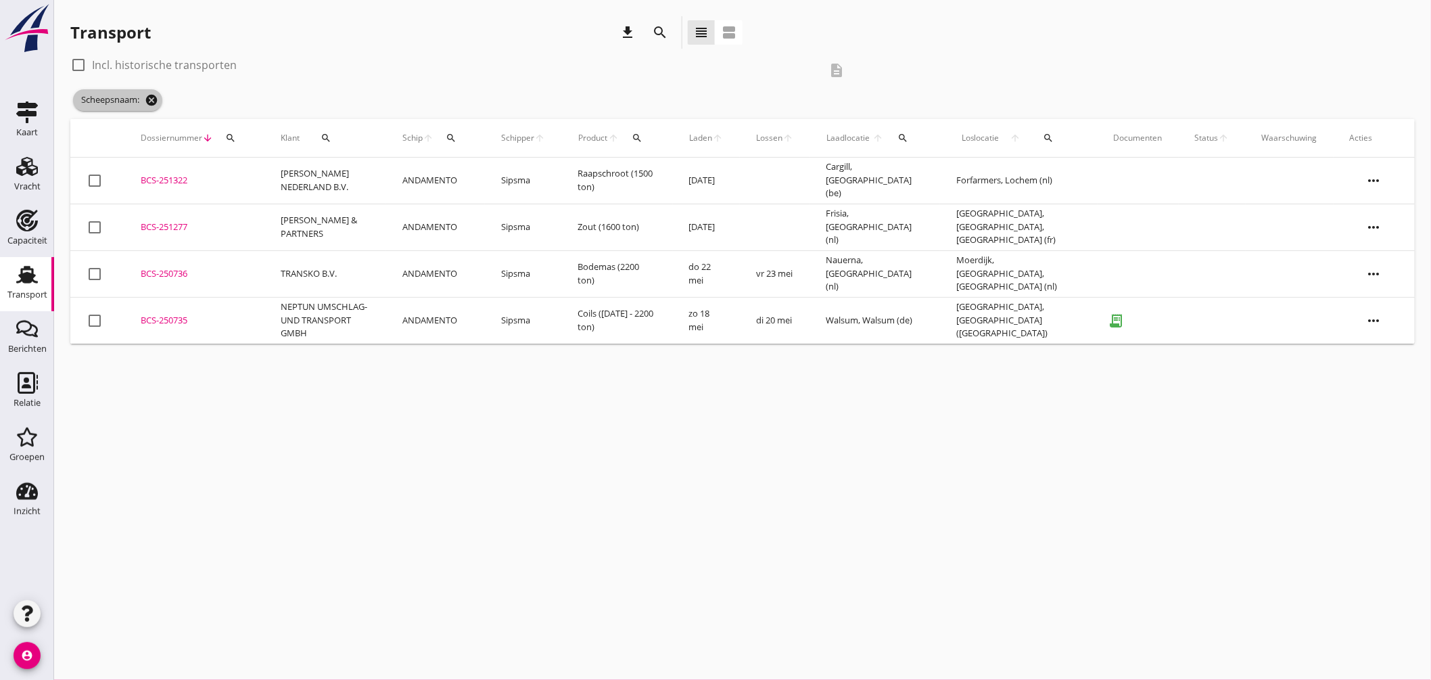
click at [151, 96] on icon "cancel" at bounding box center [152, 100] width 14 height 14
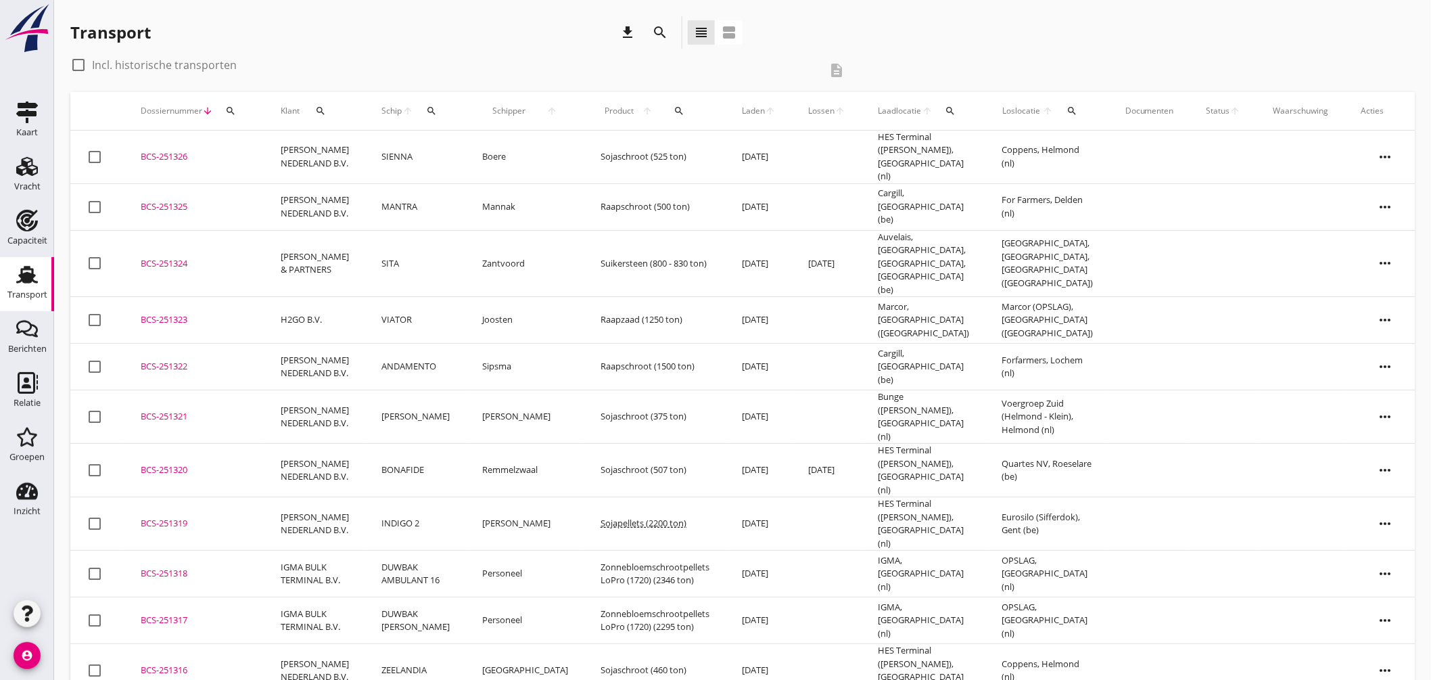
click at [171, 200] on div "BCS-251325" at bounding box center [195, 207] width 108 height 14
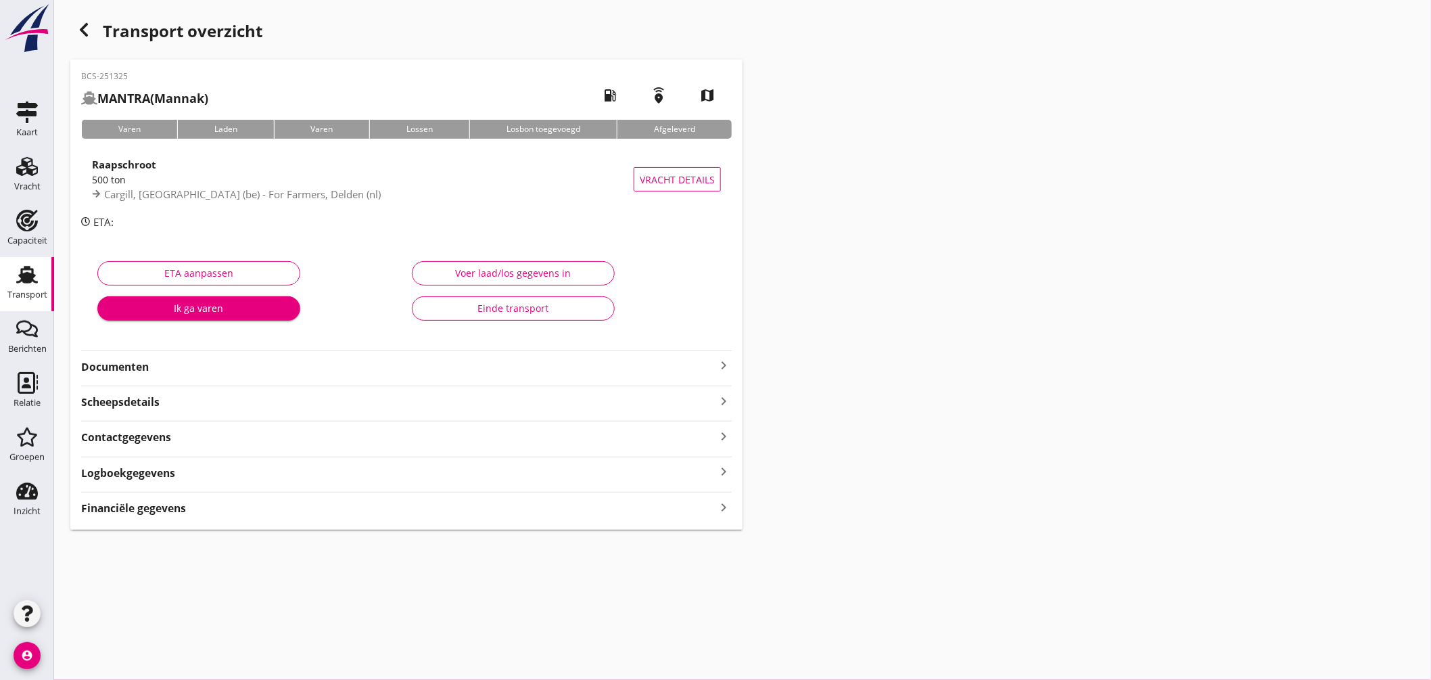
click at [724, 364] on icon "keyboard_arrow_right" at bounding box center [723, 365] width 16 height 16
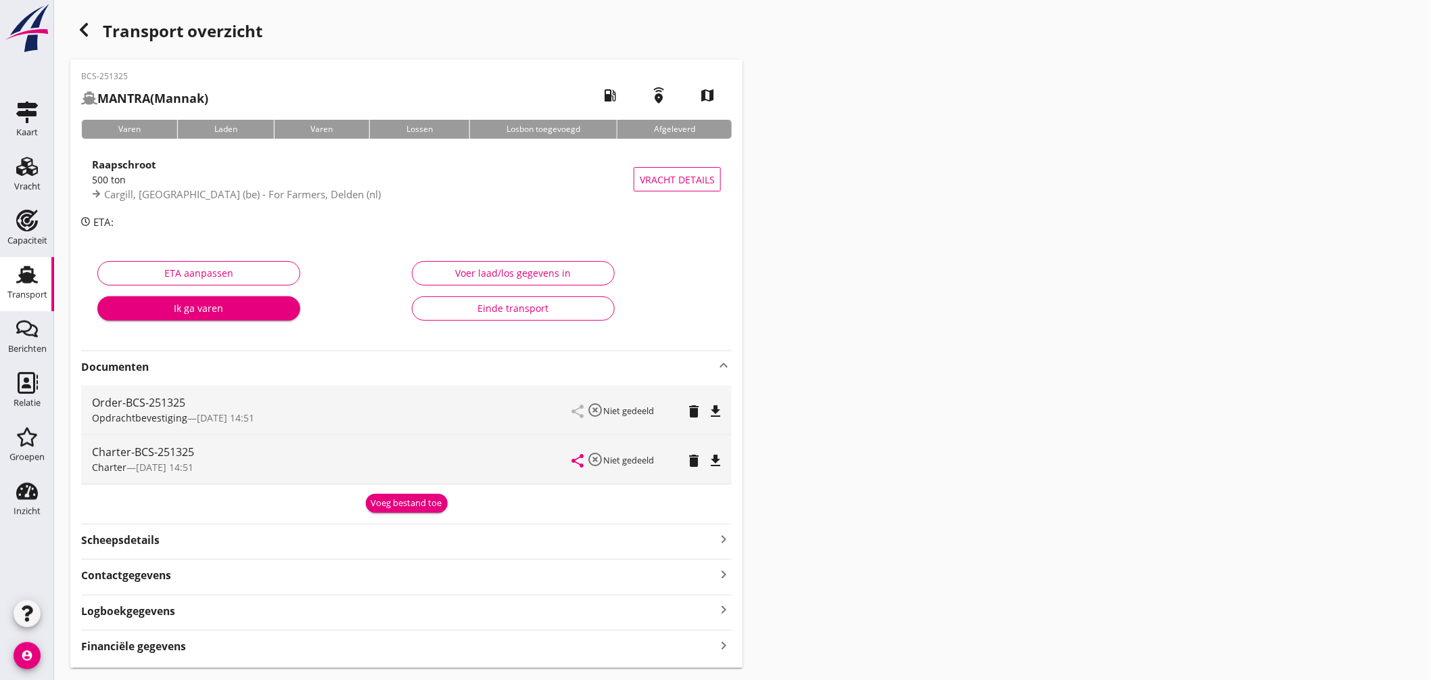
click at [95, 27] on div "button" at bounding box center [83, 29] width 27 height 27
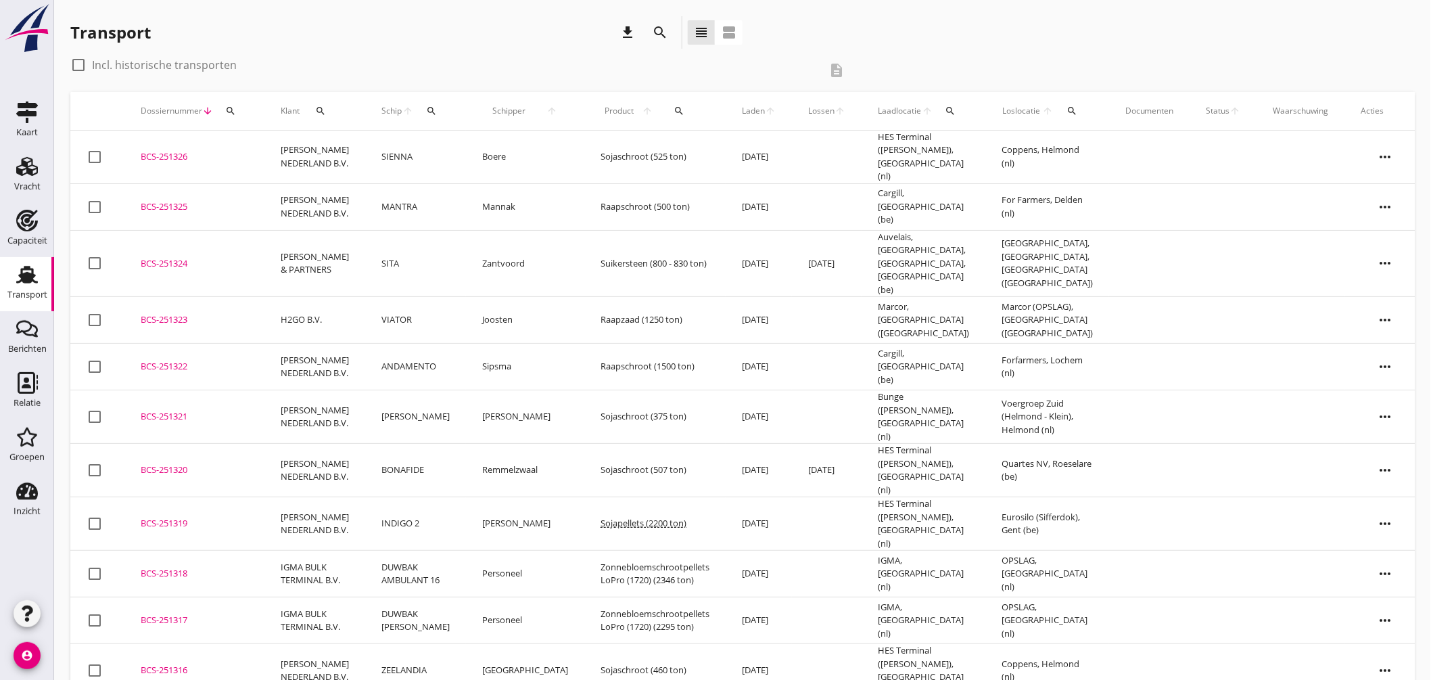
click at [423, 116] on button "search" at bounding box center [431, 111] width 25 height 24
click at [492, 159] on input "Zoek op (scheeps)naam" at bounding box center [494, 150] width 141 height 22
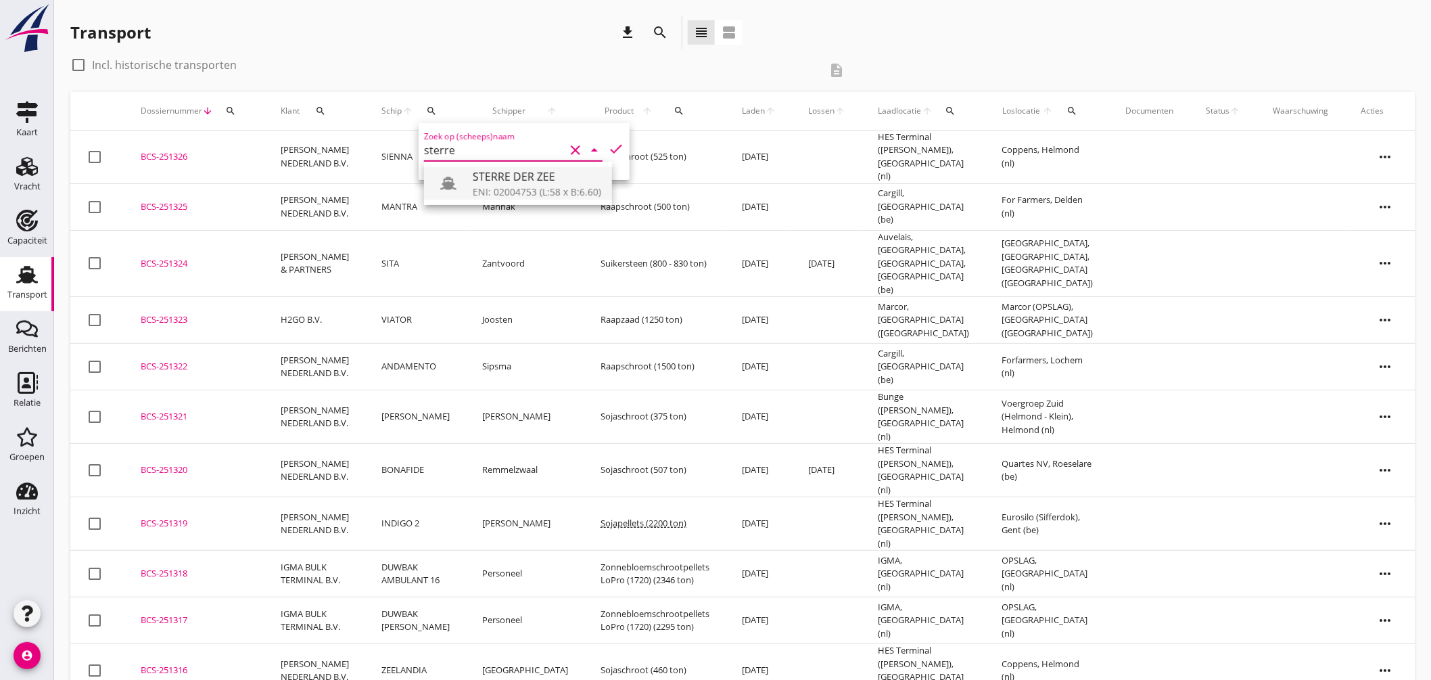
click at [567, 185] on div "ENI: 02004753 (L:58 x B:6.60)" at bounding box center [537, 192] width 128 height 14
click at [611, 141] on icon "check" at bounding box center [616, 149] width 16 height 16
type input "STERRE DER ZEE"
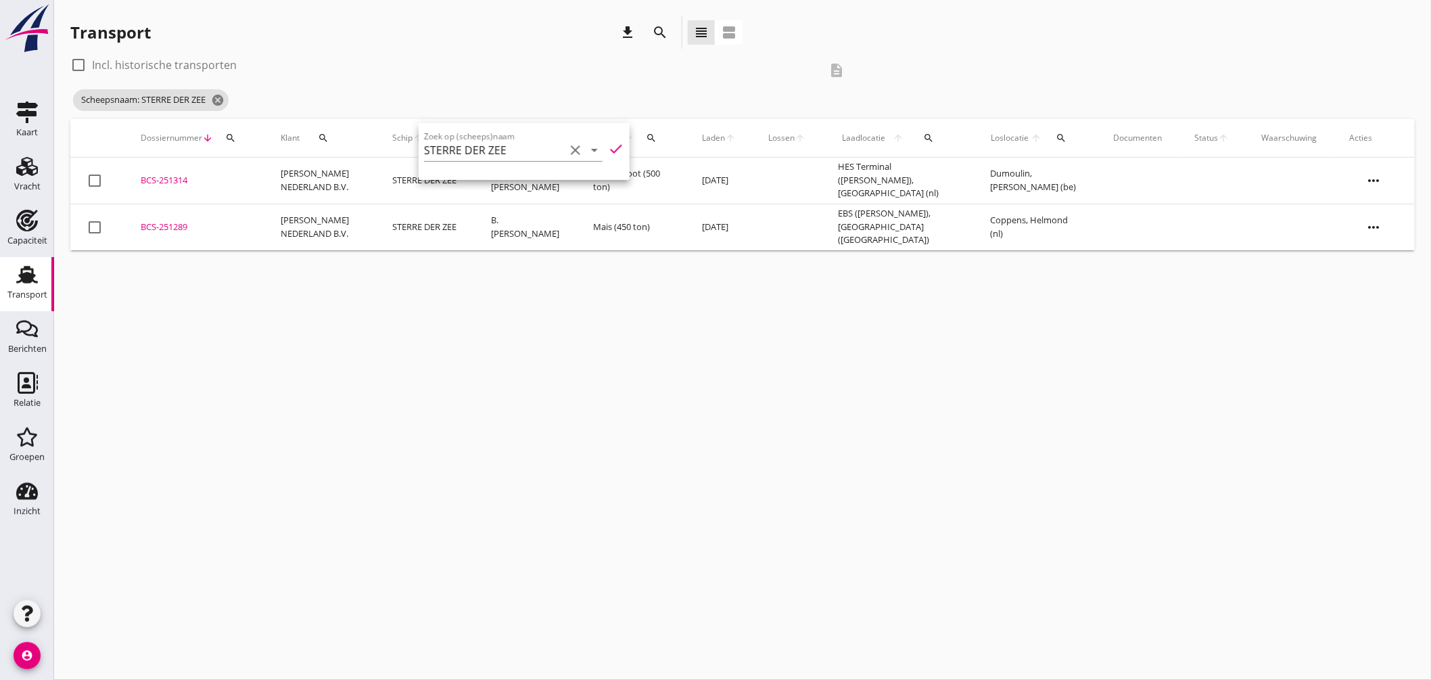
click at [623, 302] on div "cancel You are impersonating another user. Transport download search view_headl…" at bounding box center [742, 340] width 1377 height 680
click at [218, 95] on icon "cancel" at bounding box center [218, 100] width 14 height 14
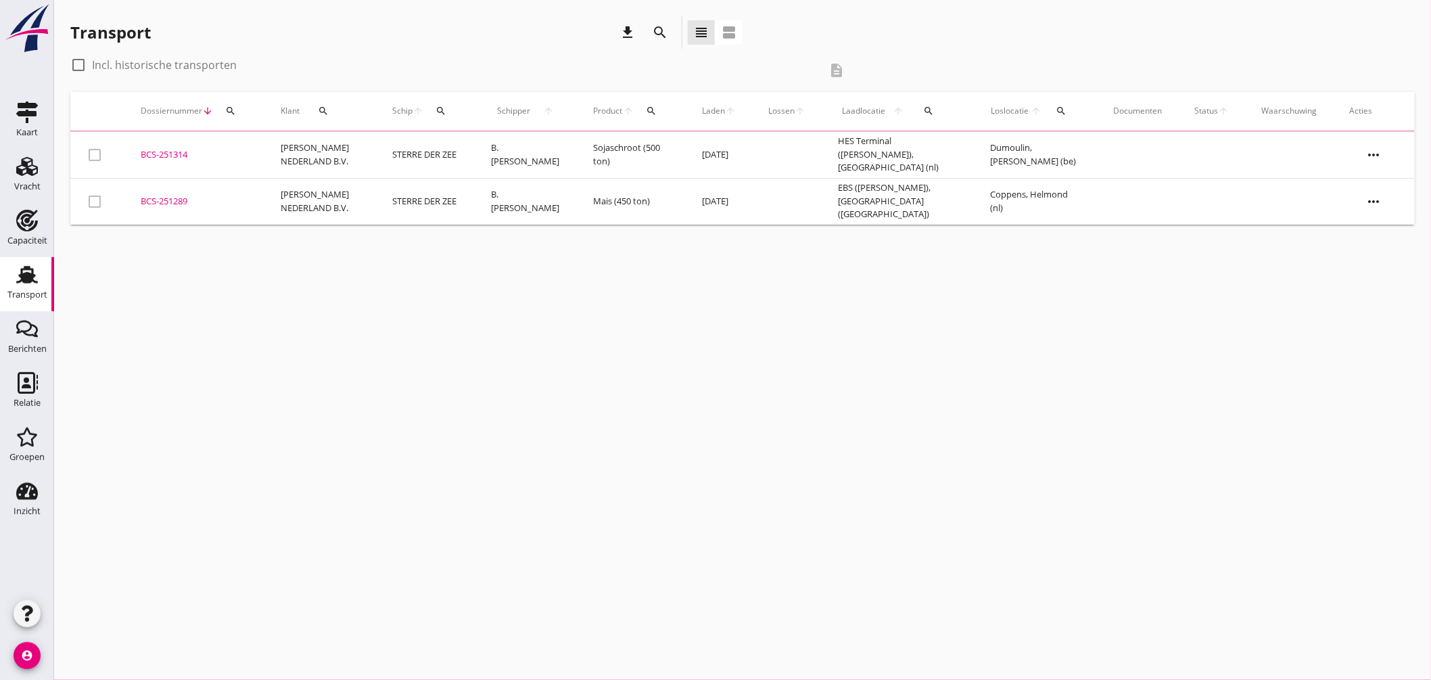
click at [1059, 112] on icon "search" at bounding box center [1060, 110] width 11 height 11
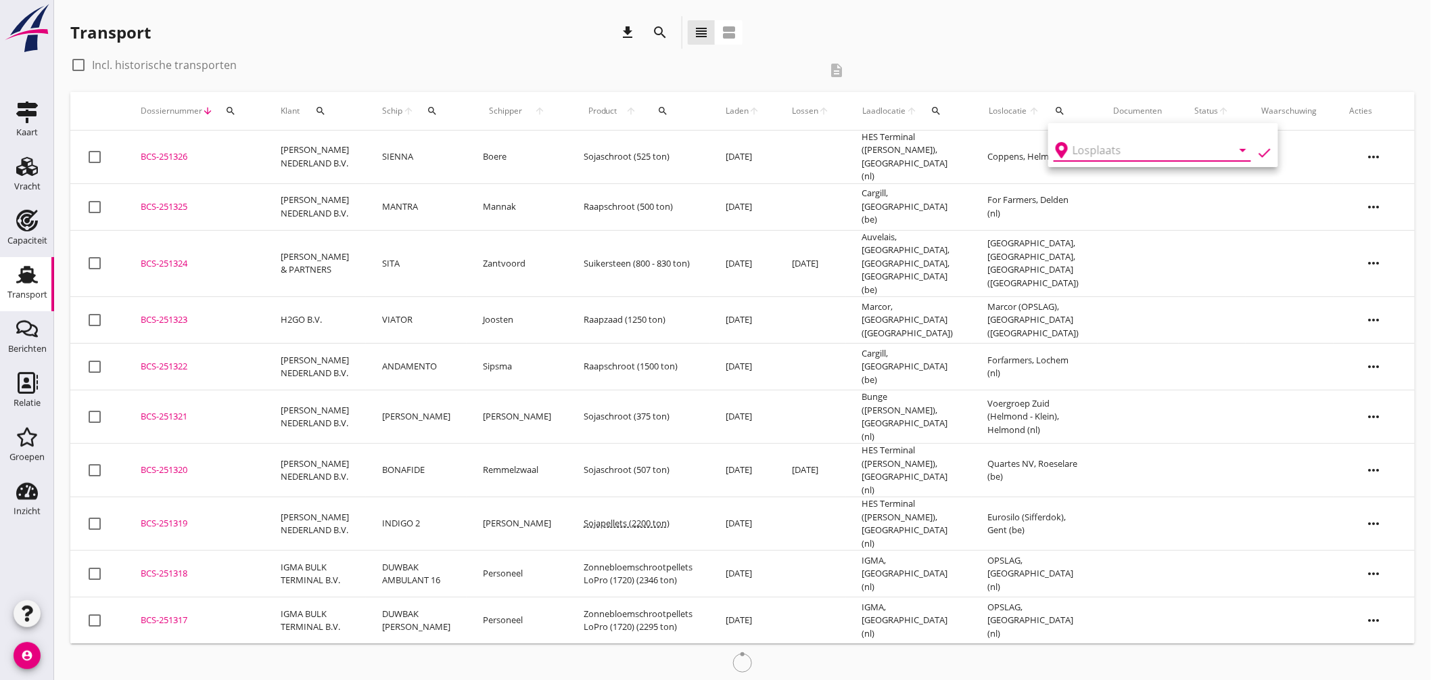
click at [1079, 145] on input "text" at bounding box center [1142, 150] width 141 height 22
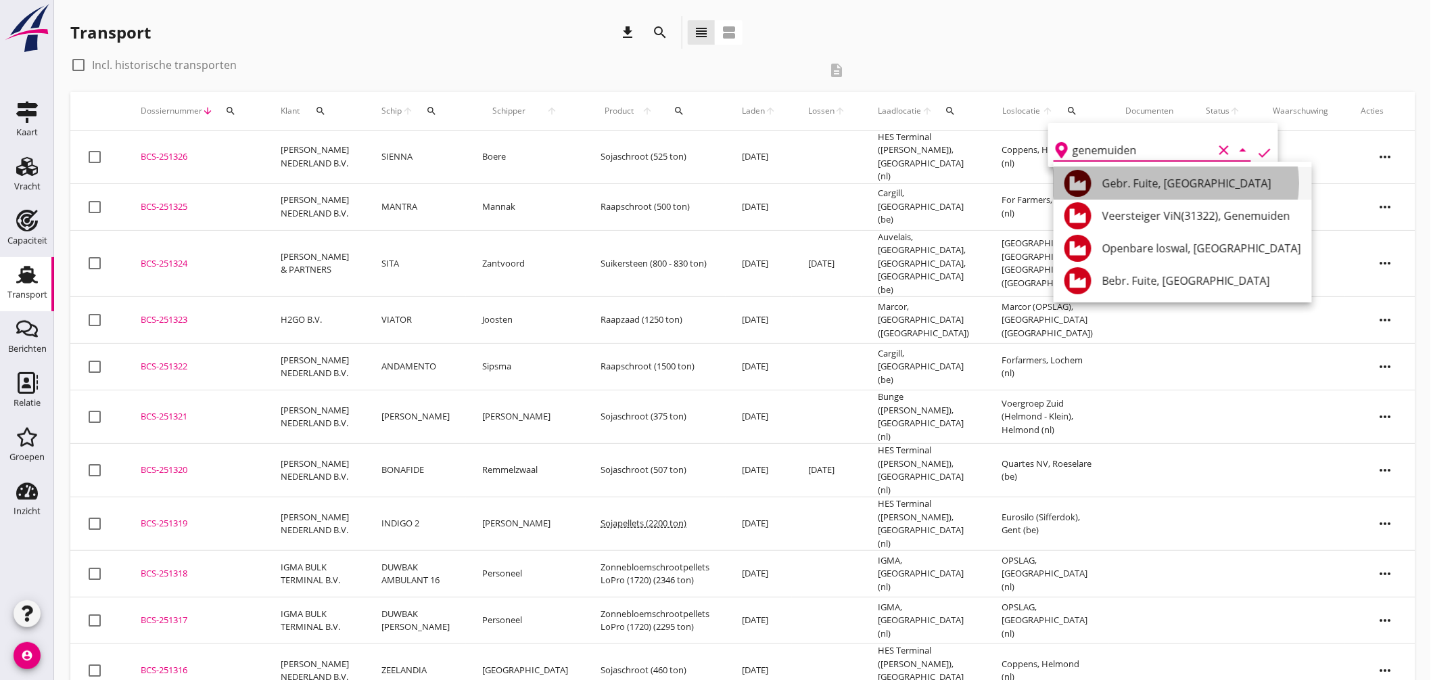
drag, startPoint x: 1157, startPoint y: 184, endPoint x: 1166, endPoint y: 185, distance: 8.8
click at [1161, 184] on div "Gebr. Fuite, [GEOGRAPHIC_DATA]" at bounding box center [1201, 183] width 199 height 16
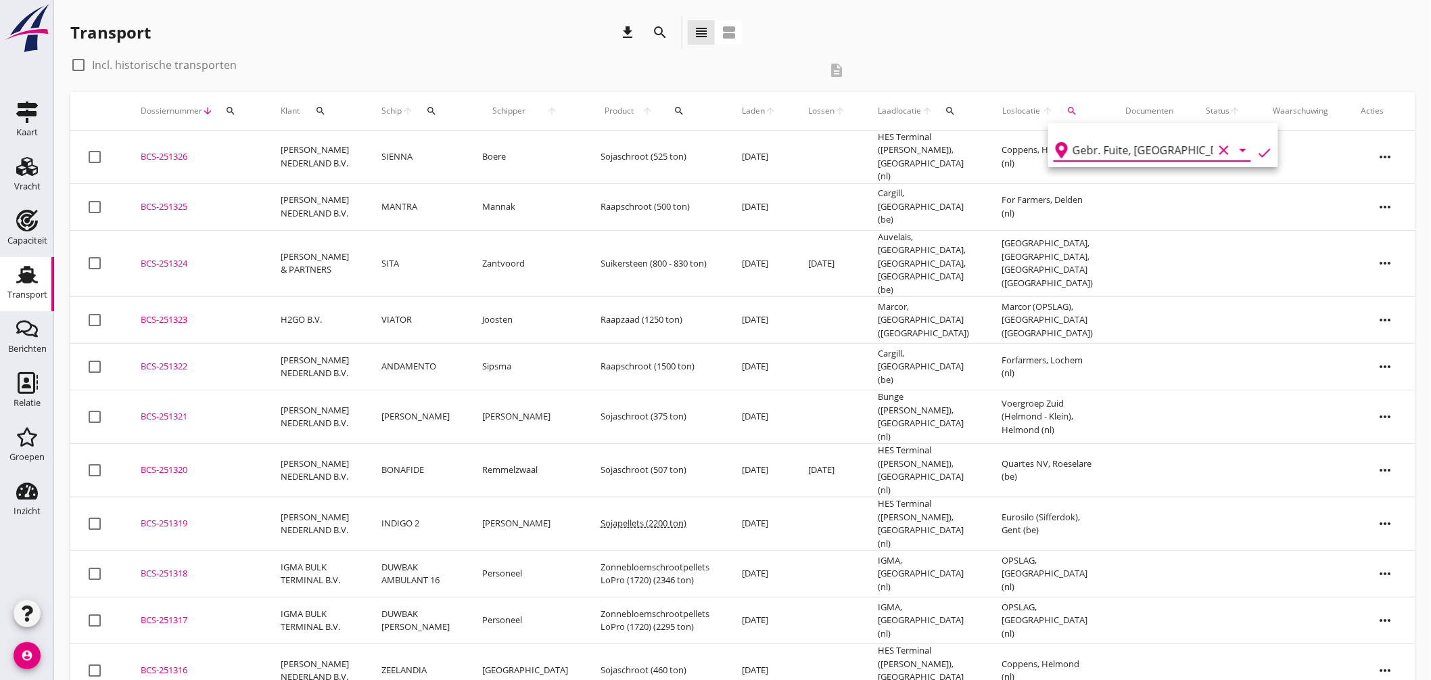
click at [1260, 151] on icon "check" at bounding box center [1264, 153] width 16 height 16
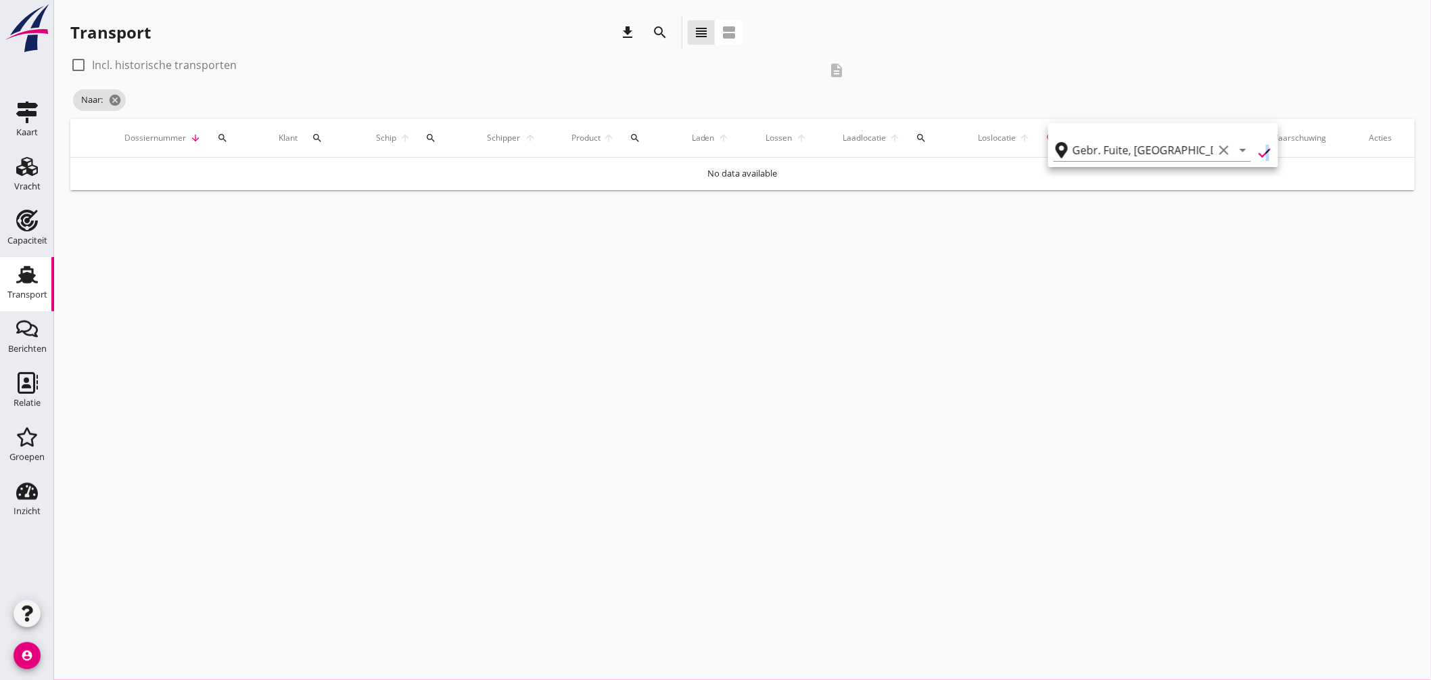
type input "Gebr. Fuite"
click at [187, 63] on label "Incl. historische transporten" at bounding box center [164, 65] width 145 height 14
checkbox input "true"
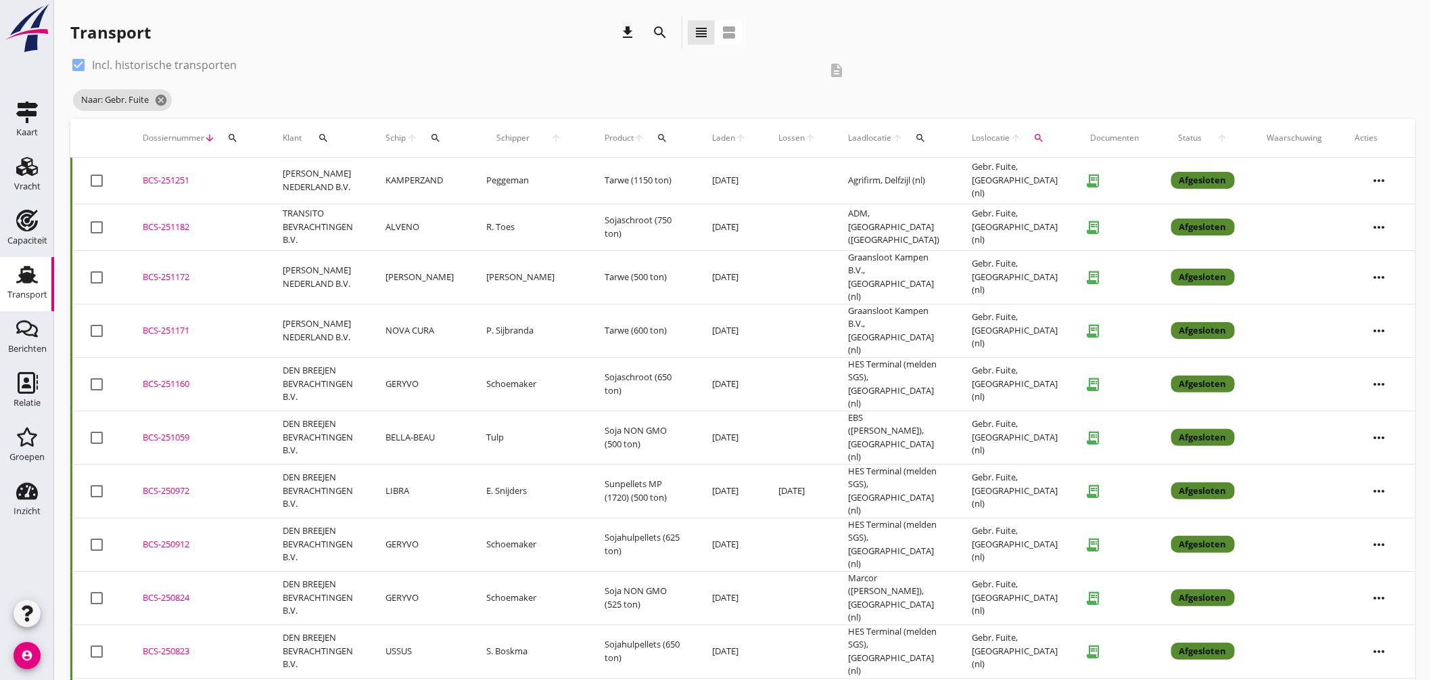
drag, startPoint x: 442, startPoint y: 134, endPoint x: 449, endPoint y: 138, distance: 7.9
click at [441, 135] on icon "search" at bounding box center [435, 138] width 11 height 11
click at [488, 174] on input "Zoek op (scheeps)naam" at bounding box center [505, 177] width 141 height 22
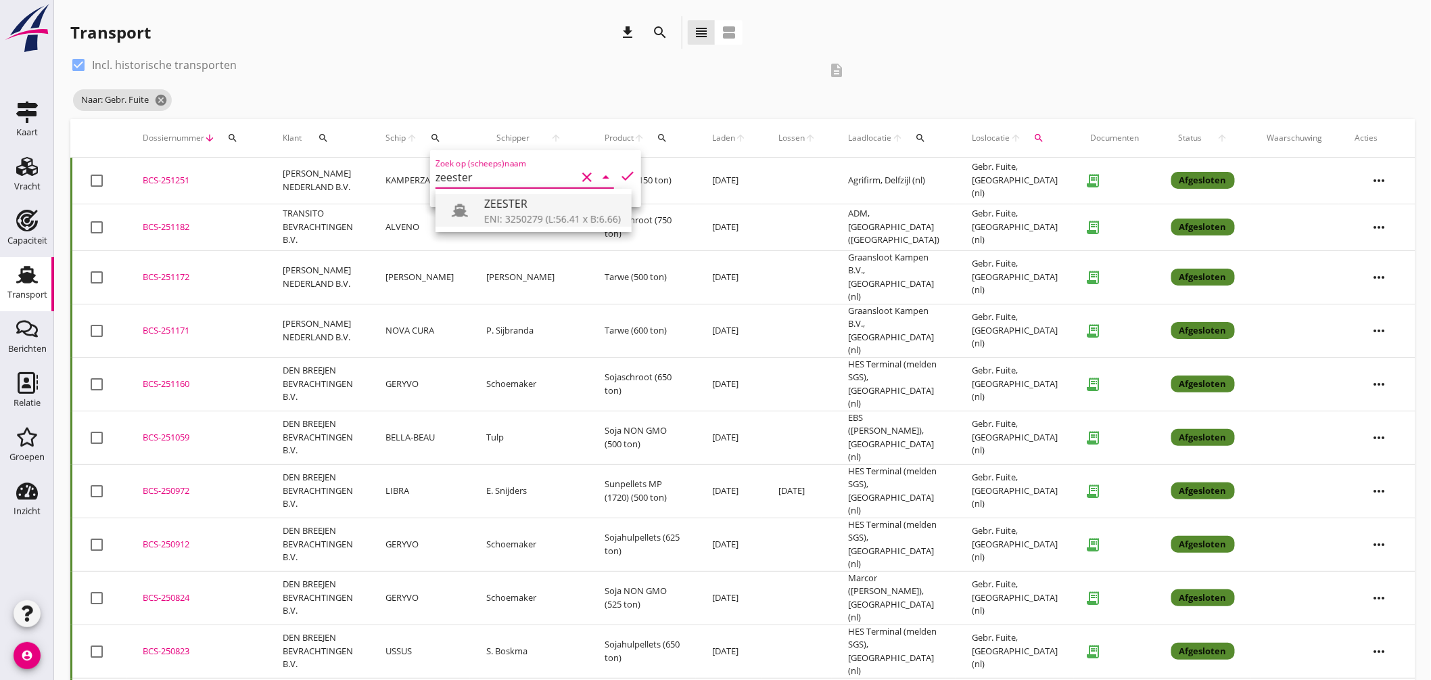
click at [513, 201] on div "ZEESTER" at bounding box center [552, 203] width 137 height 16
click at [619, 170] on icon "check" at bounding box center [627, 176] width 16 height 16
type input "ZEESTER"
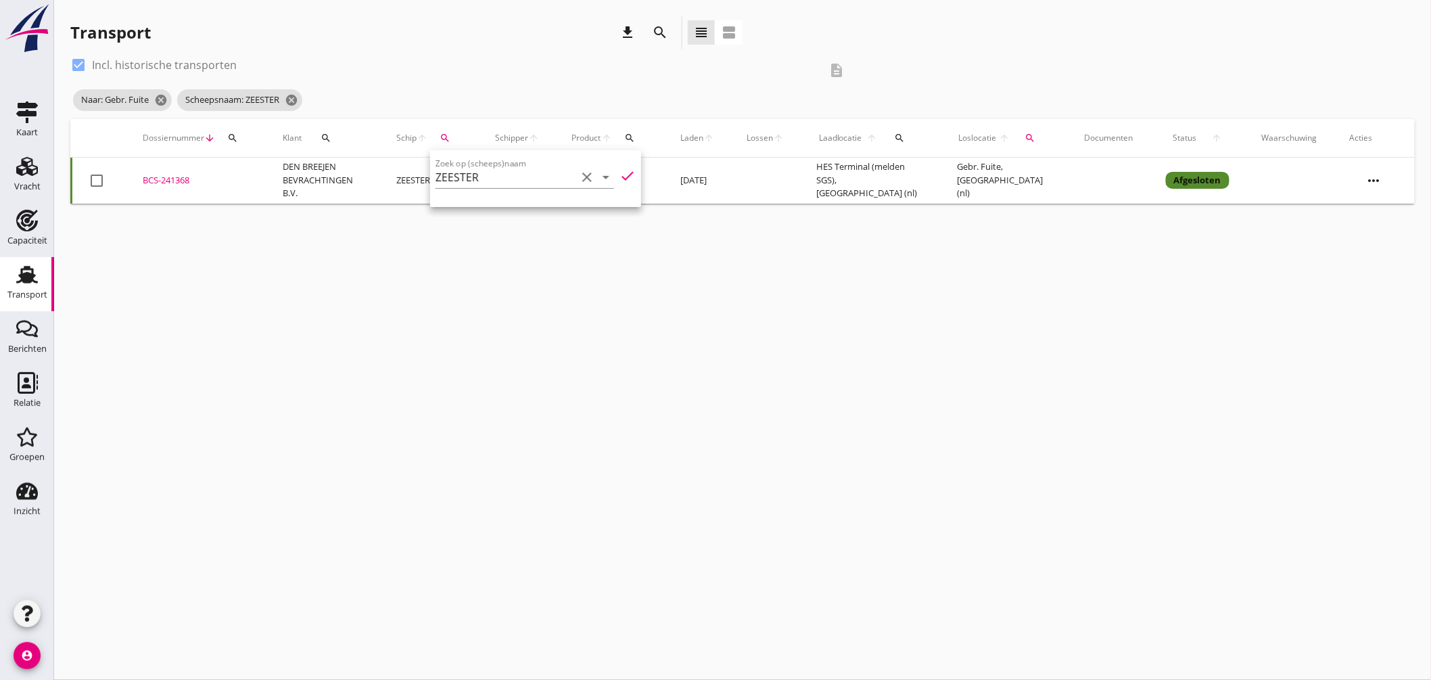
click at [316, 328] on div "cancel You are impersonating another user. Transport download search view_headl…" at bounding box center [742, 340] width 1377 height 680
click at [187, 179] on div "BCS-241368" at bounding box center [197, 181] width 108 height 14
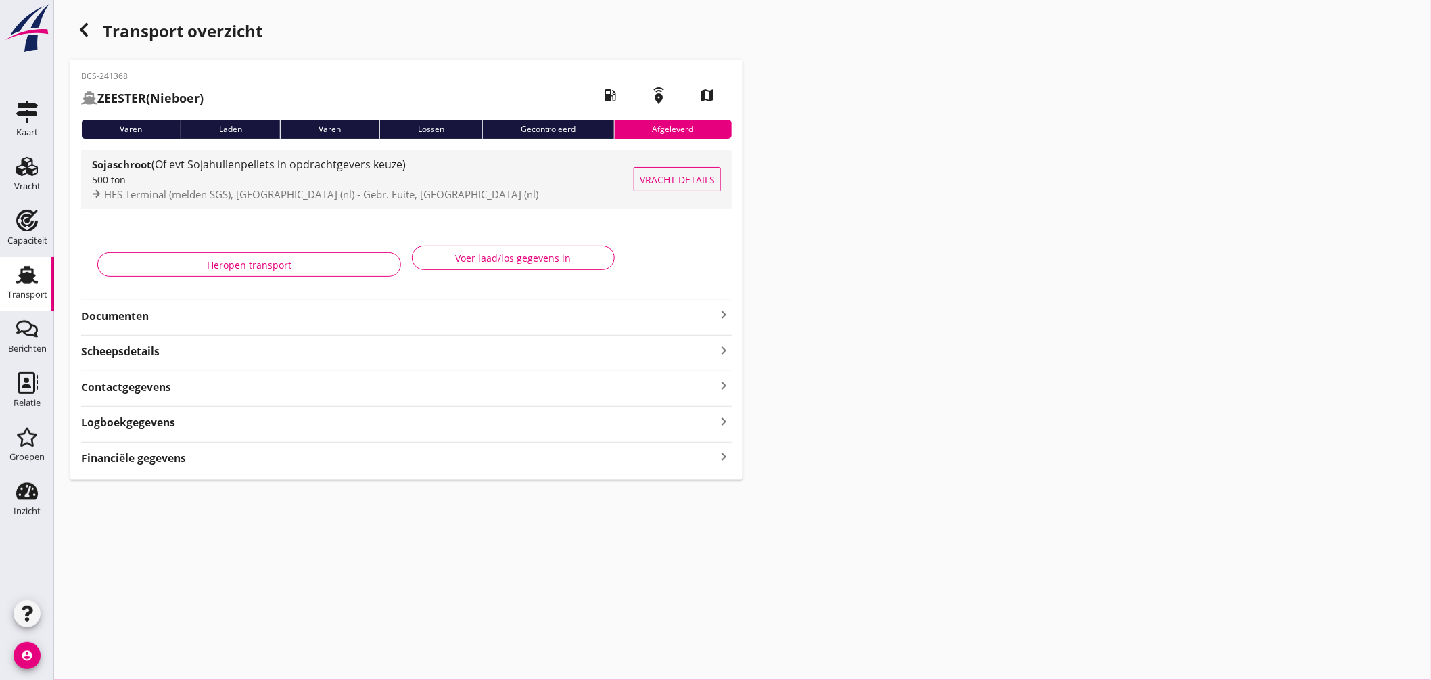
click at [481, 193] on div "HES Terminal (melden SGS), [GEOGRAPHIC_DATA] (nl) - Gebr. Fuite, [GEOGRAPHIC_DA…" at bounding box center [363, 195] width 542 height 16
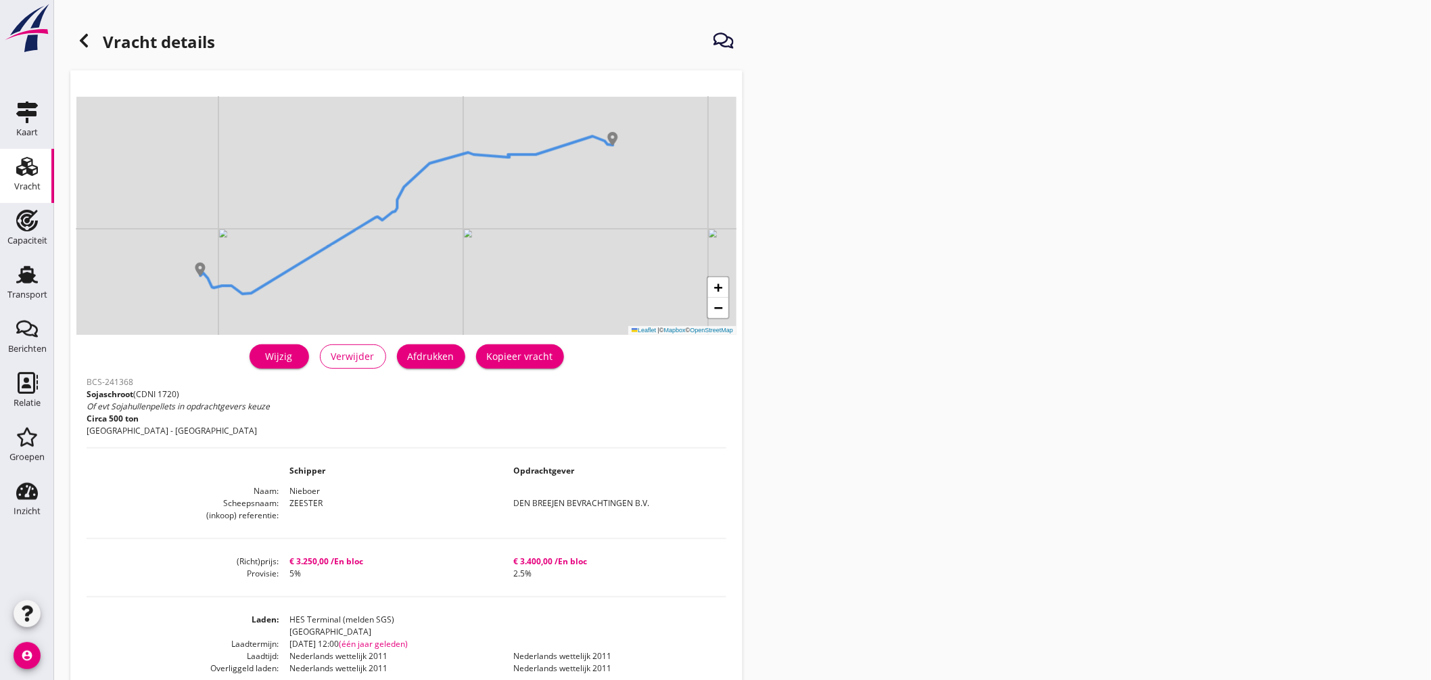
scroll to position [75, 0]
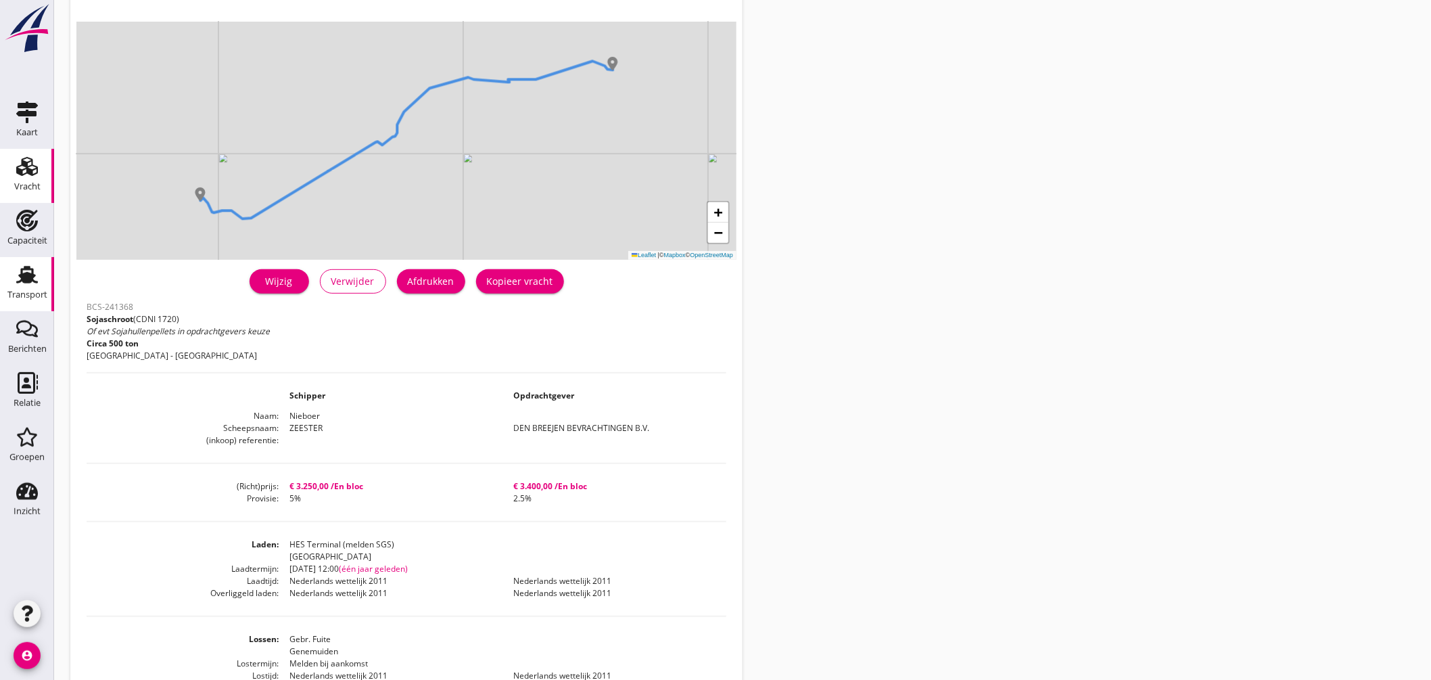
click at [29, 266] on use at bounding box center [27, 275] width 22 height 18
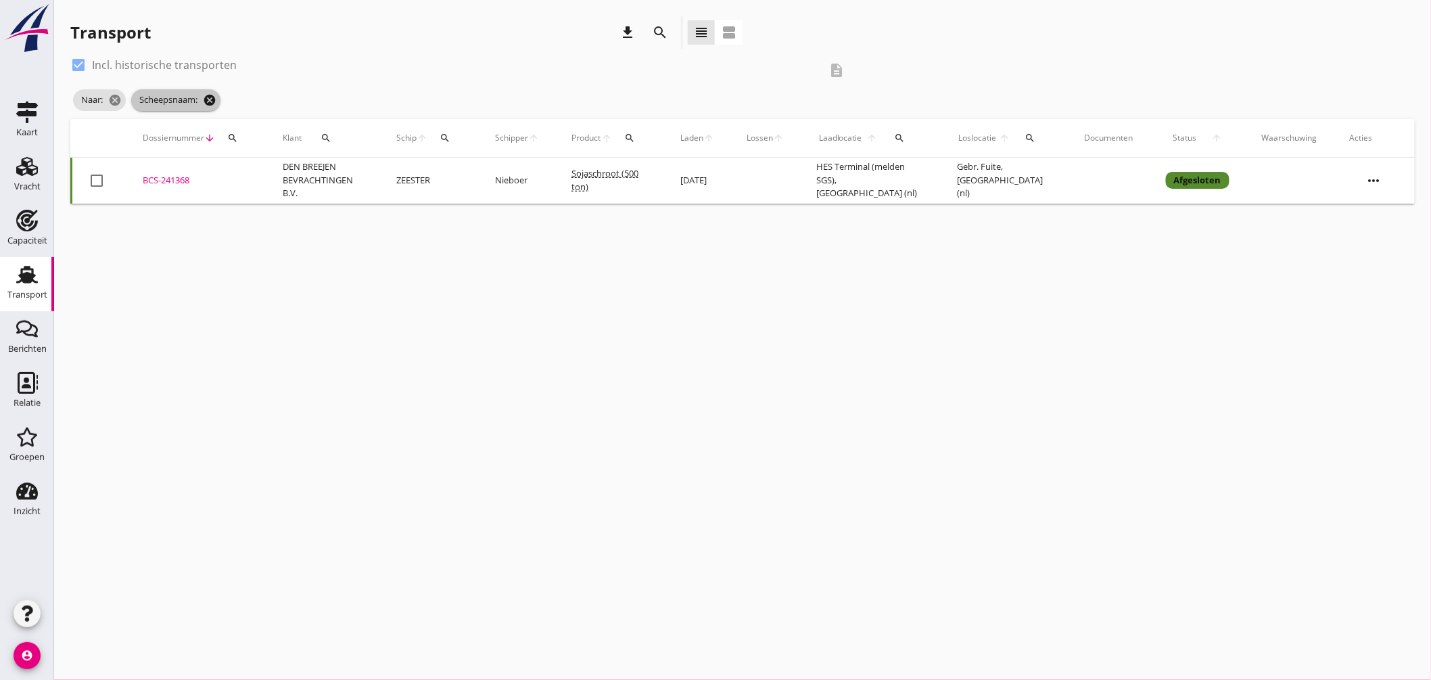
click at [215, 93] on icon "cancel" at bounding box center [210, 100] width 14 height 14
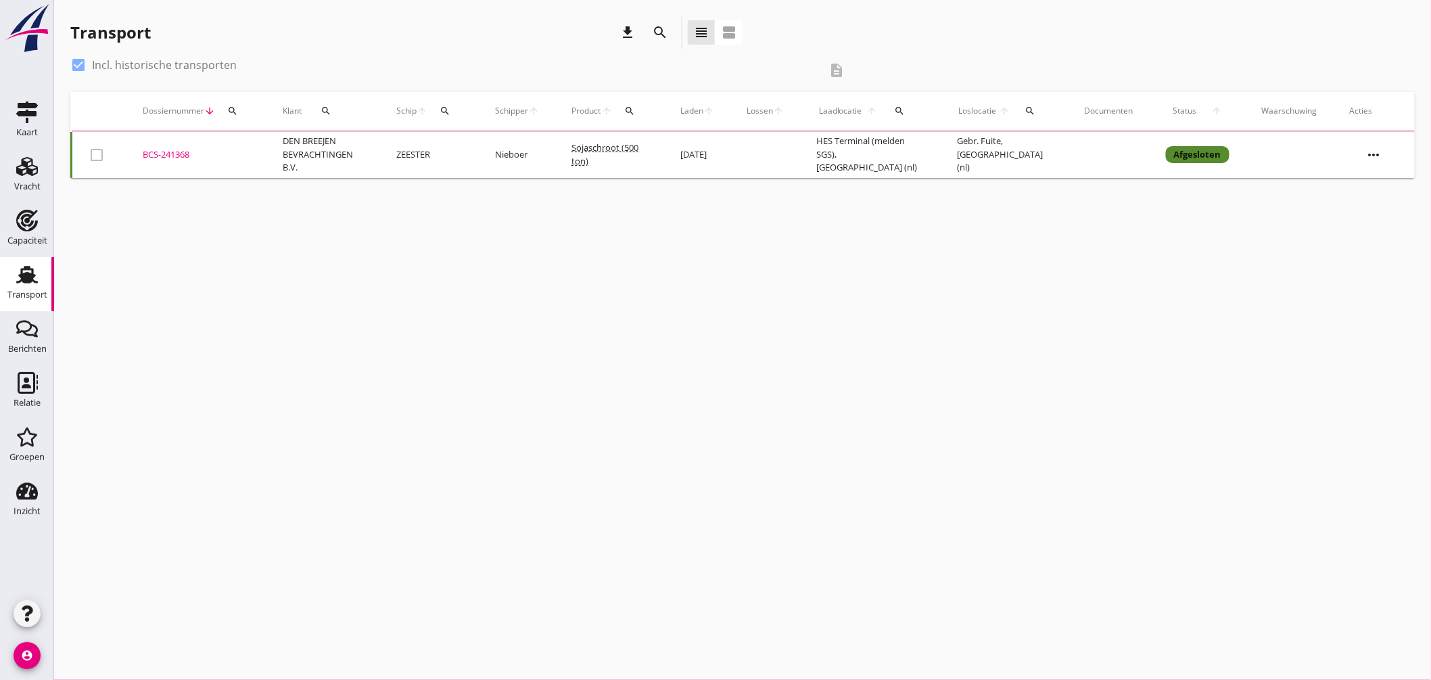
click at [81, 61] on div at bounding box center [78, 64] width 23 height 23
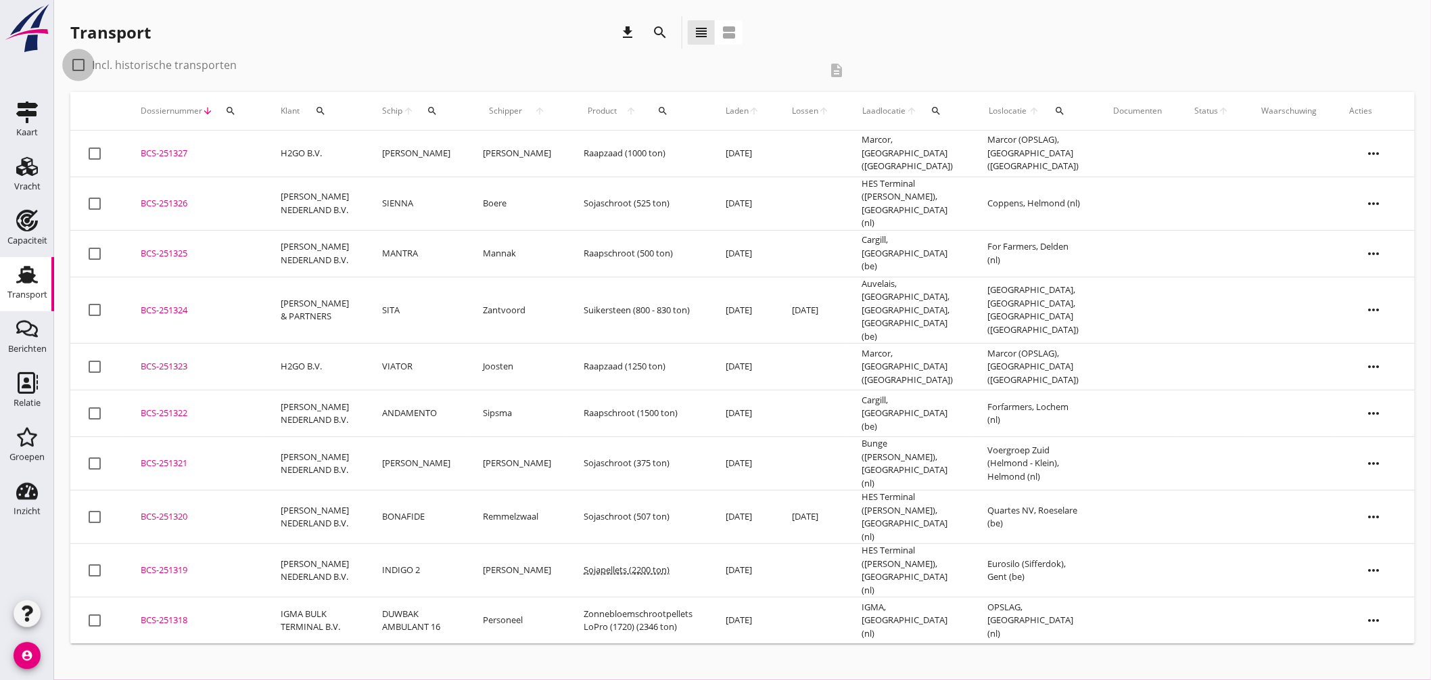
checkbox input "false"
click at [427, 111] on icon "search" at bounding box center [432, 110] width 11 height 11
click at [472, 151] on input "Zoek op (scheeps)naam" at bounding box center [487, 150] width 141 height 22
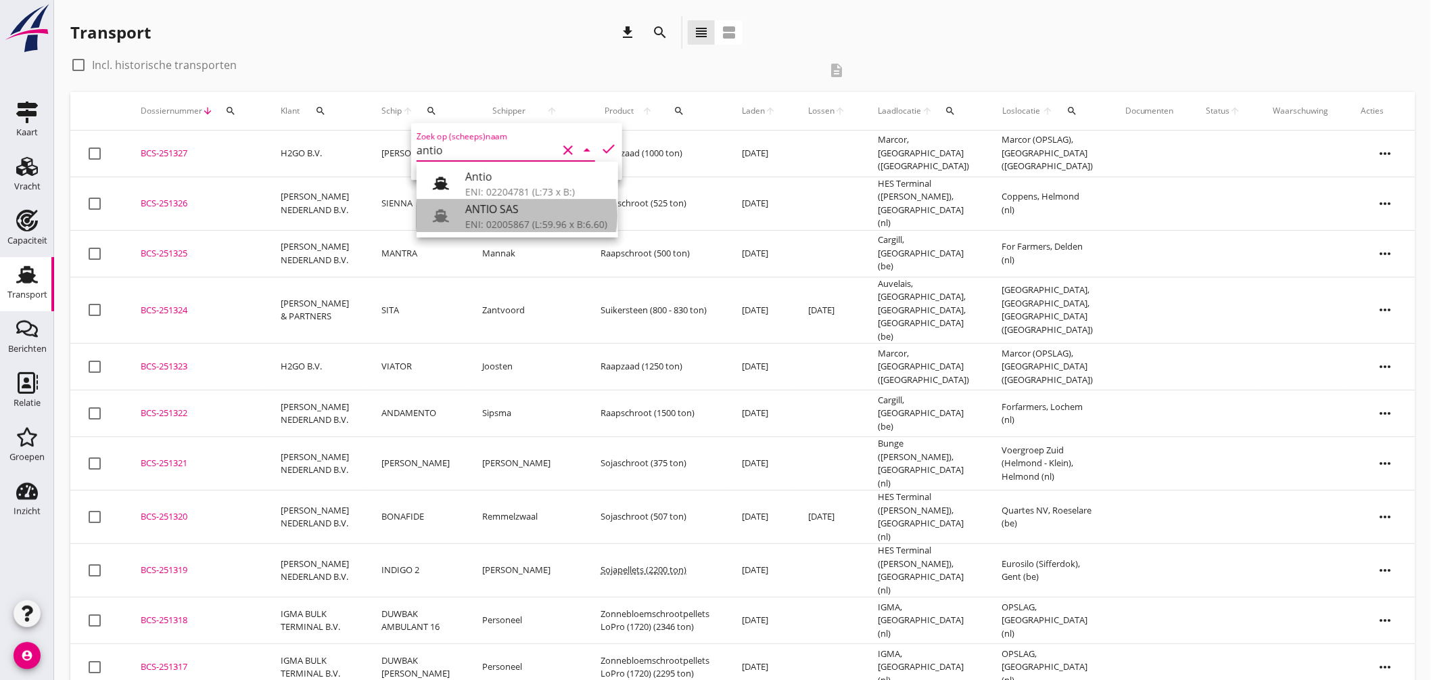
click at [484, 220] on div "ENI: 02005867 (L:59.96 x B:6.60)" at bounding box center [536, 224] width 142 height 14
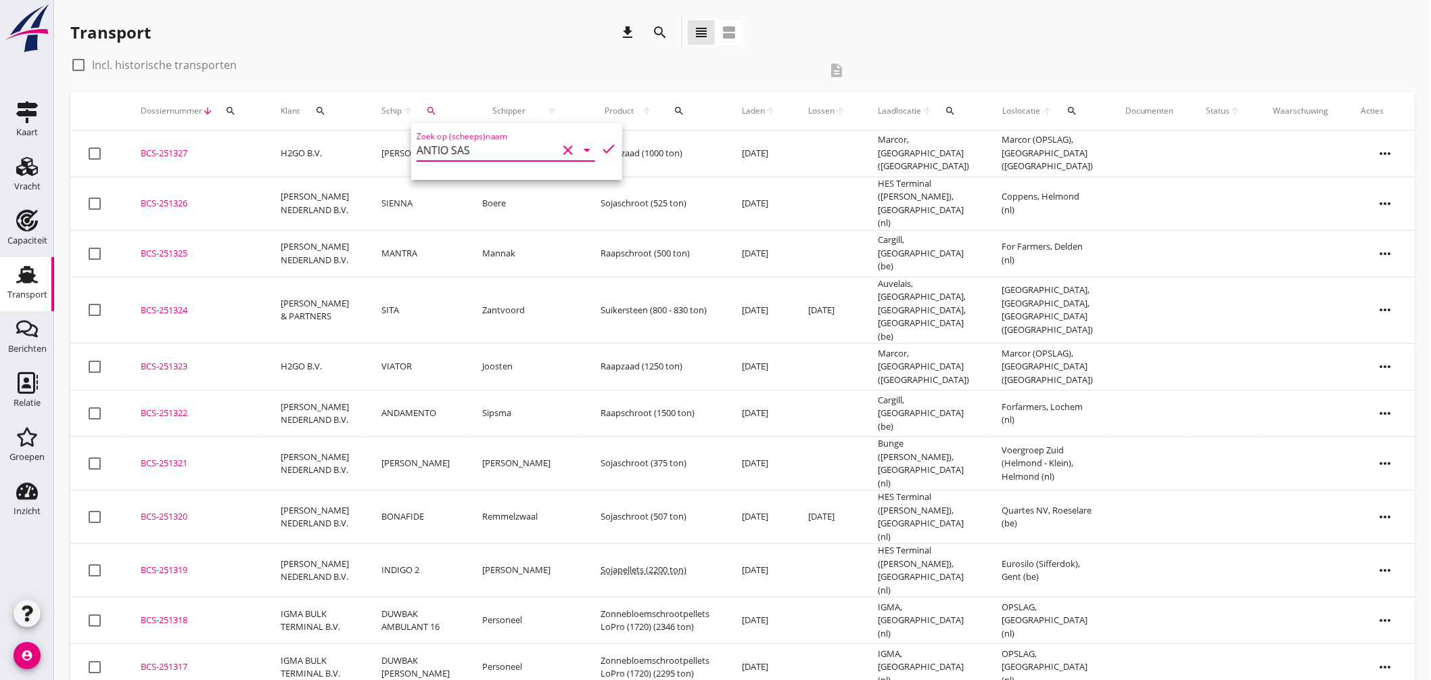
click at [600, 141] on icon "check" at bounding box center [608, 149] width 16 height 16
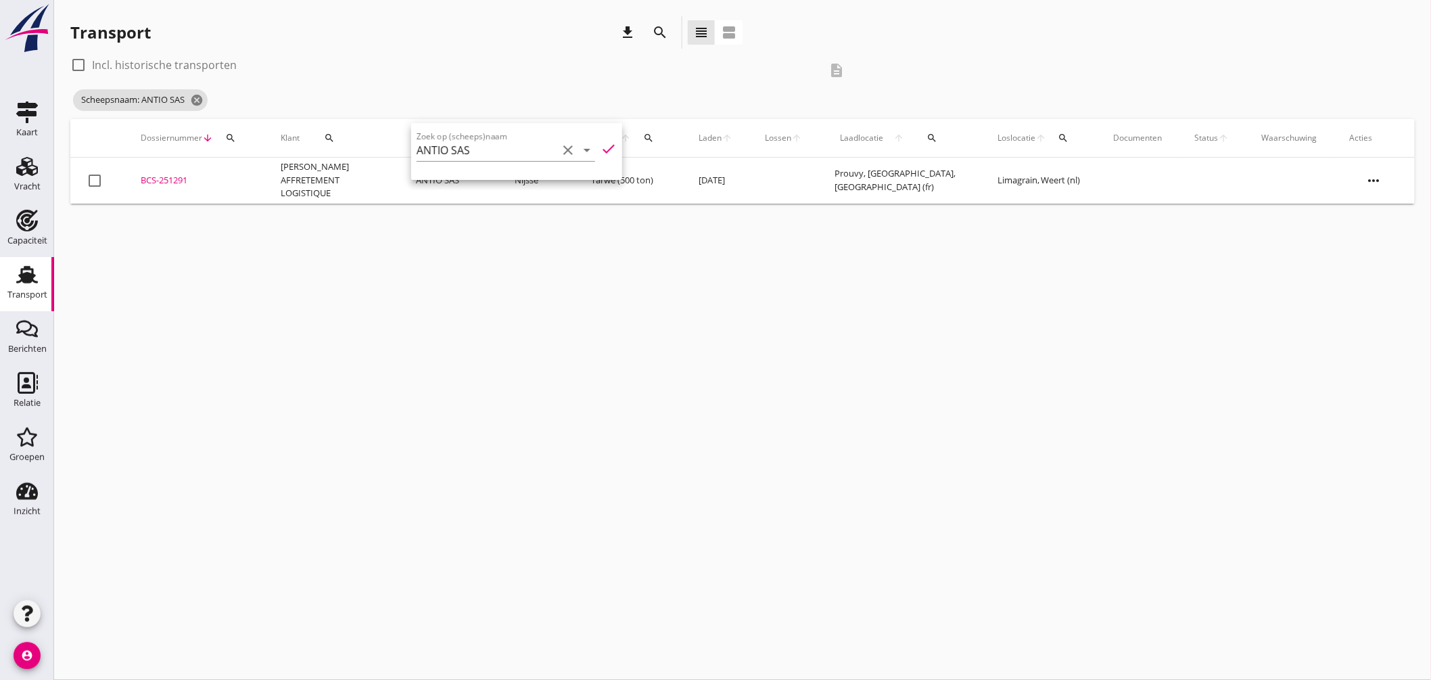
click at [540, 272] on div "cancel You are impersonating another user. Transport download search view_headl…" at bounding box center [742, 340] width 1377 height 680
click at [198, 102] on icon "cancel" at bounding box center [197, 100] width 14 height 14
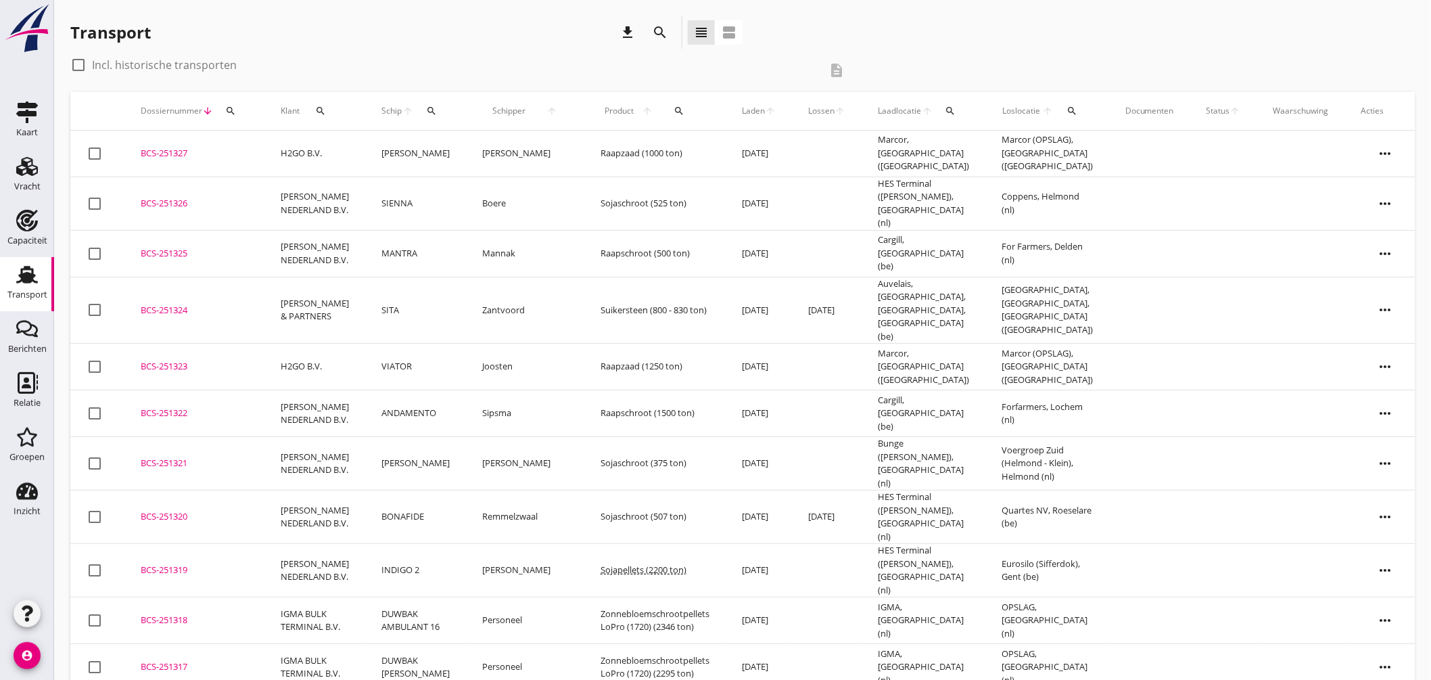
click at [431, 110] on icon "search" at bounding box center [431, 110] width 11 height 11
click at [461, 154] on input "Zoek op (scheeps)naam" at bounding box center [494, 150] width 141 height 22
type input "bonaf"
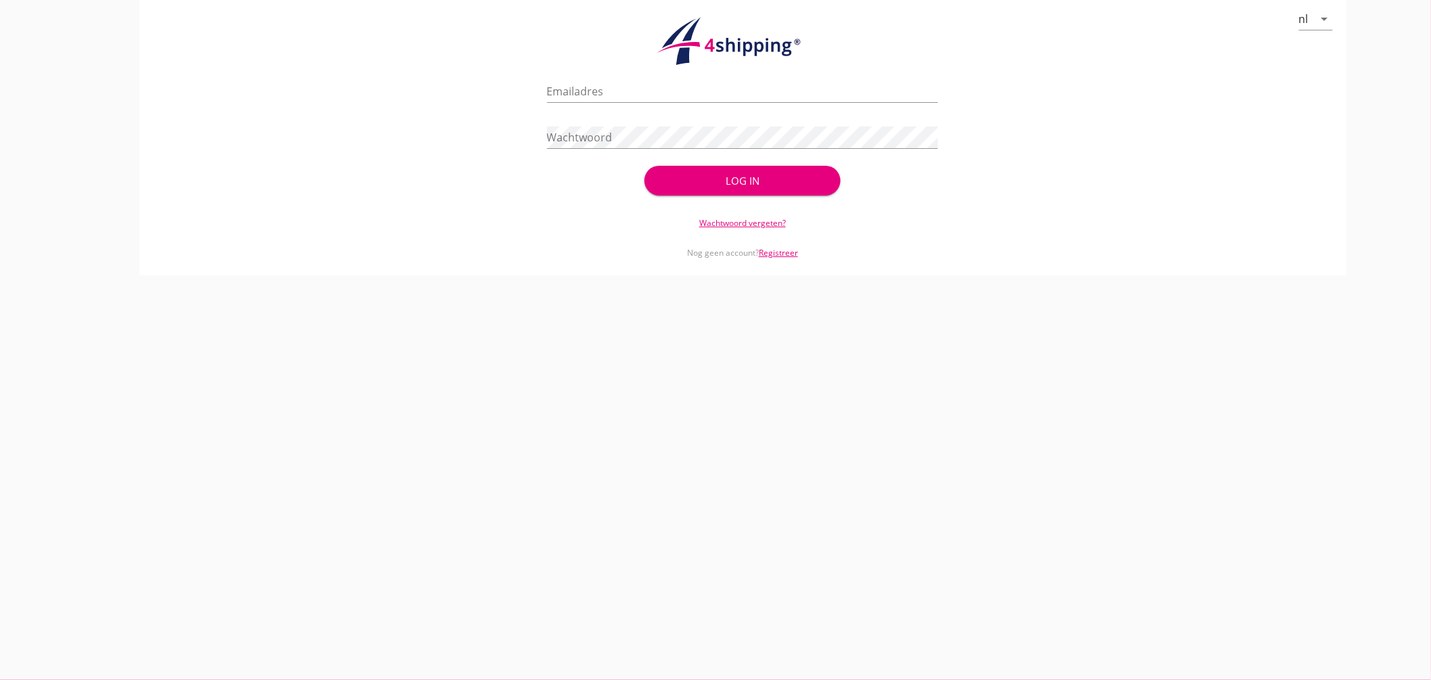
type input "[EMAIL_ADDRESS][DOMAIN_NAME]"
click at [702, 168] on button "Log in" at bounding box center [741, 181] width 195 height 30
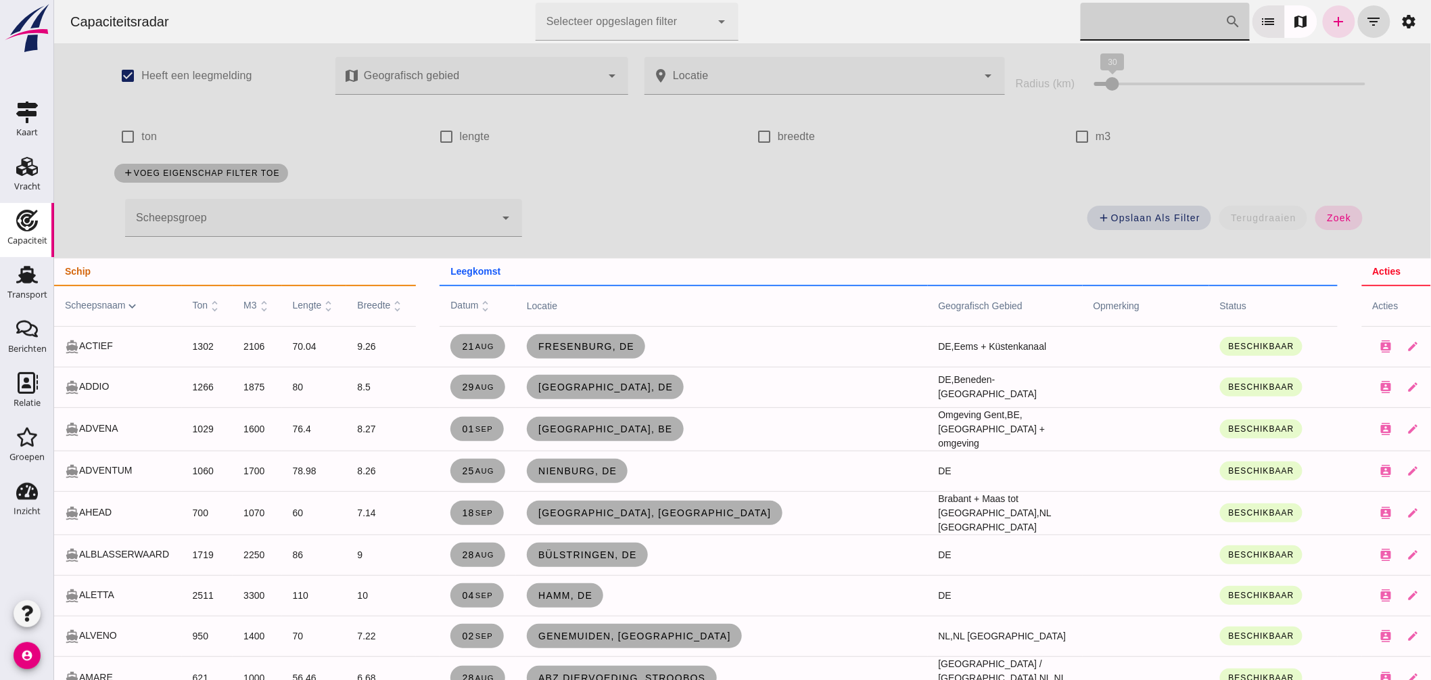
click at [1129, 26] on input "Zoek op scheepsnaam" at bounding box center [1152, 22] width 145 height 38
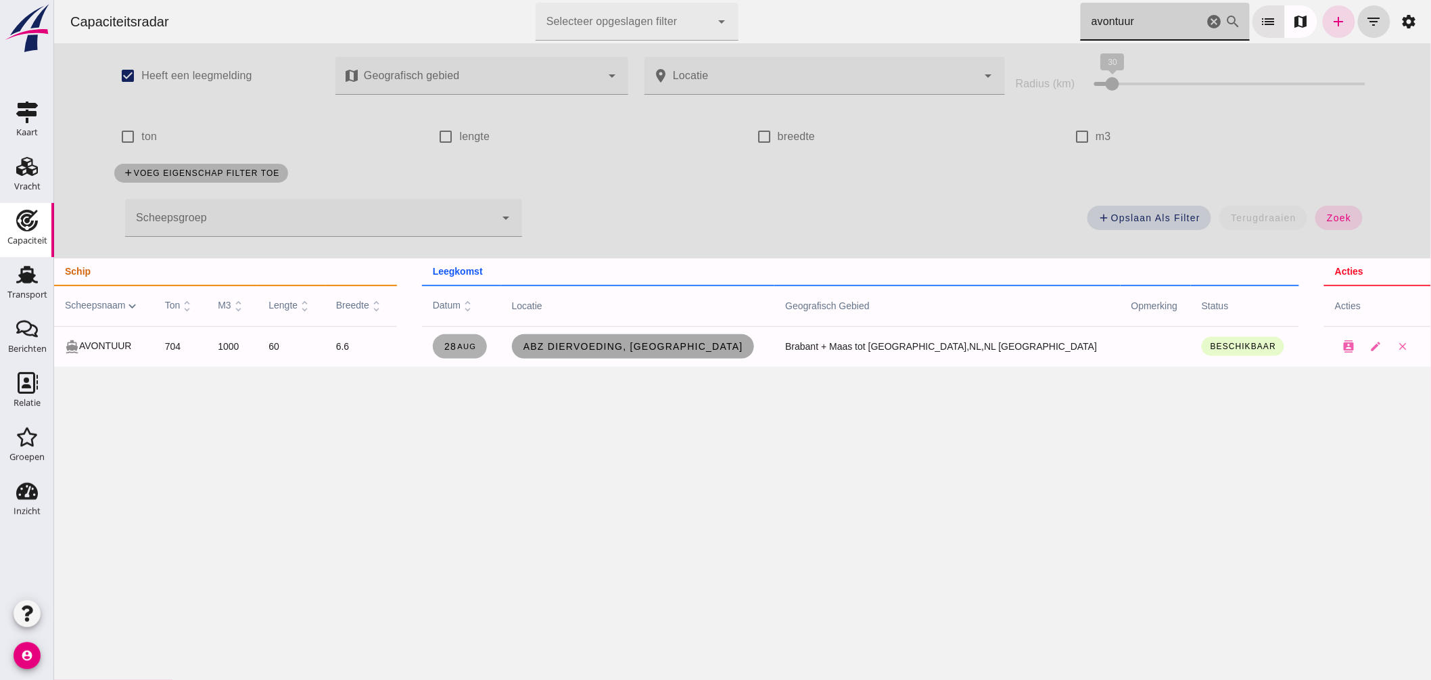
type input "avontuur"
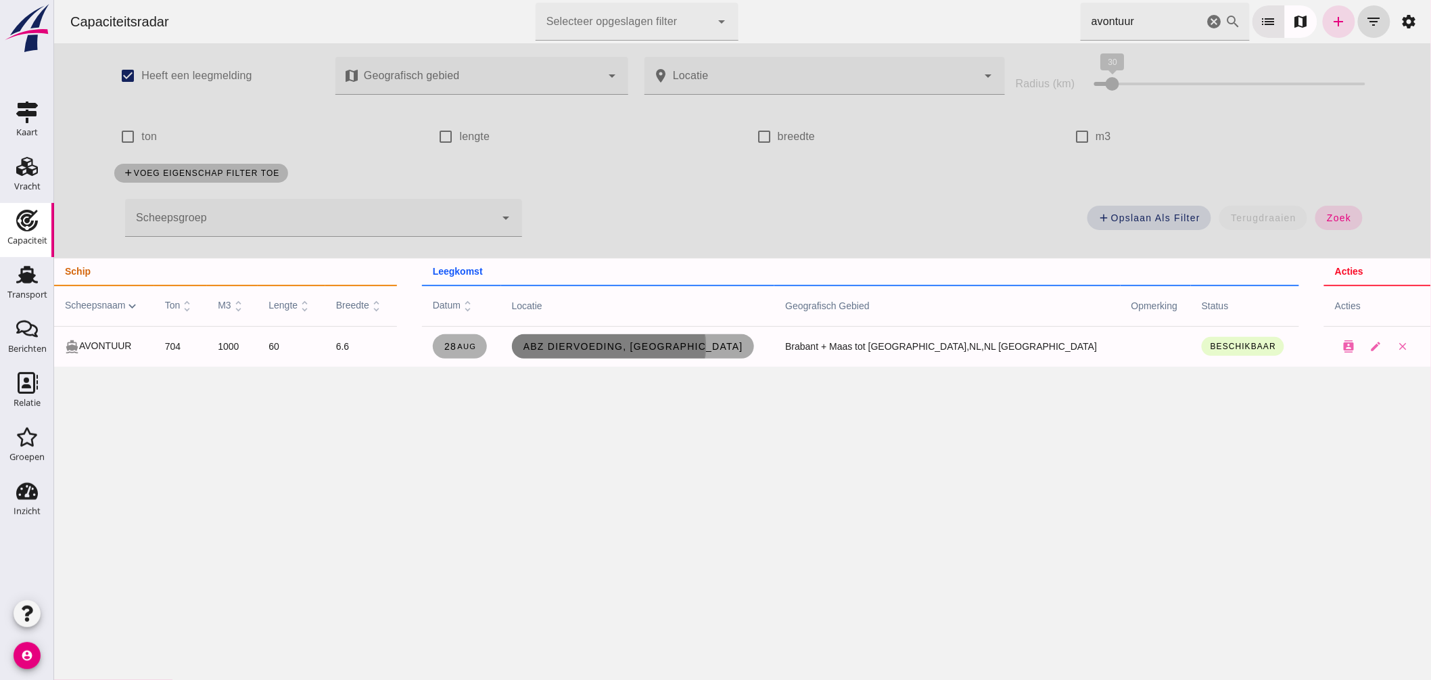
click at [647, 346] on span "ABZ Diervoeding, Eindhoven" at bounding box center [632, 346] width 220 height 11
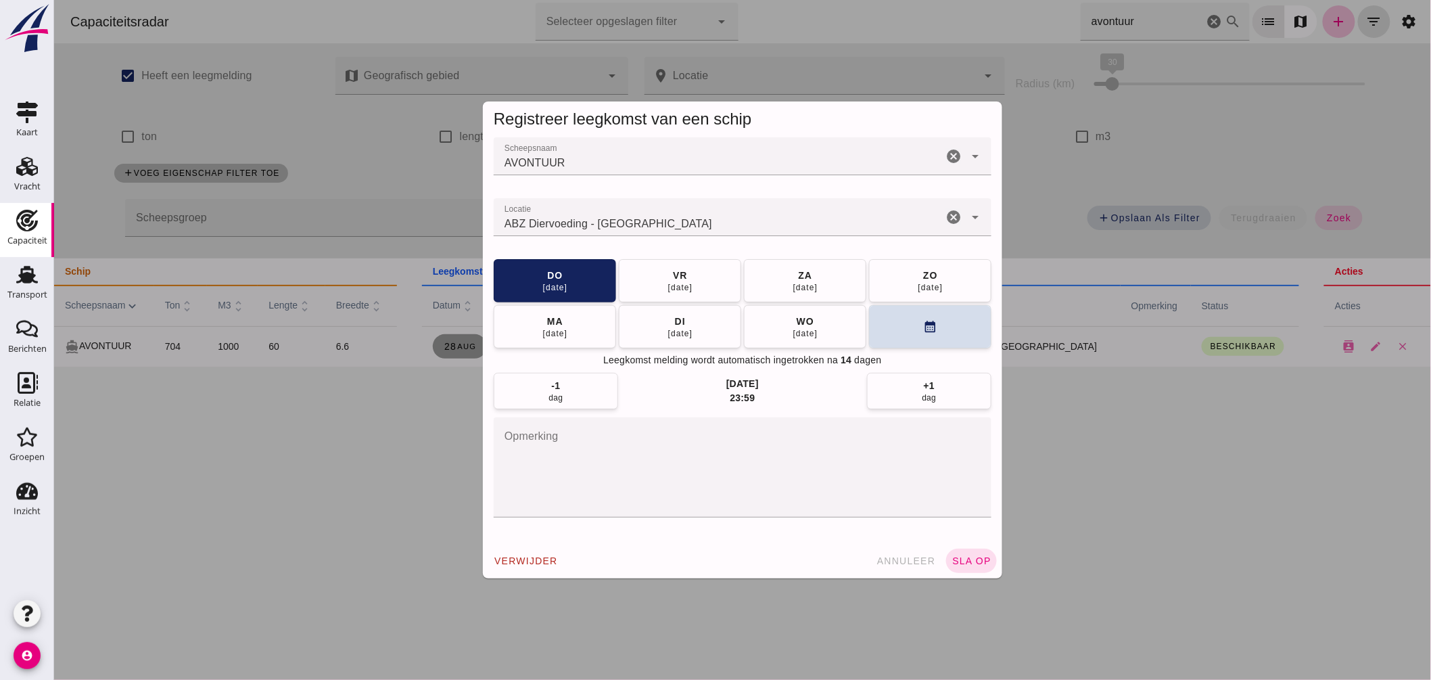
click at [673, 220] on input "Locatie" at bounding box center [717, 224] width 449 height 16
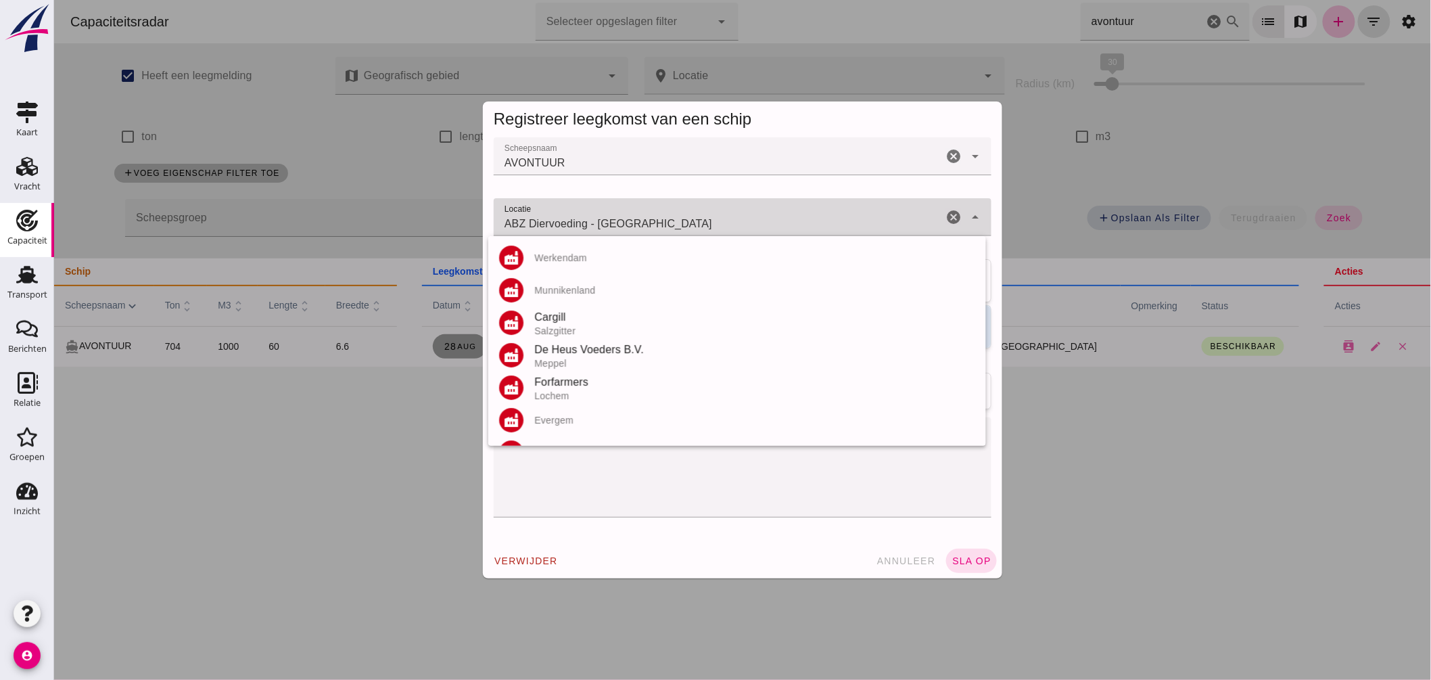
click at [673, 220] on input "ABZ Diervoeding - Eindhoven" at bounding box center [717, 224] width 449 height 16
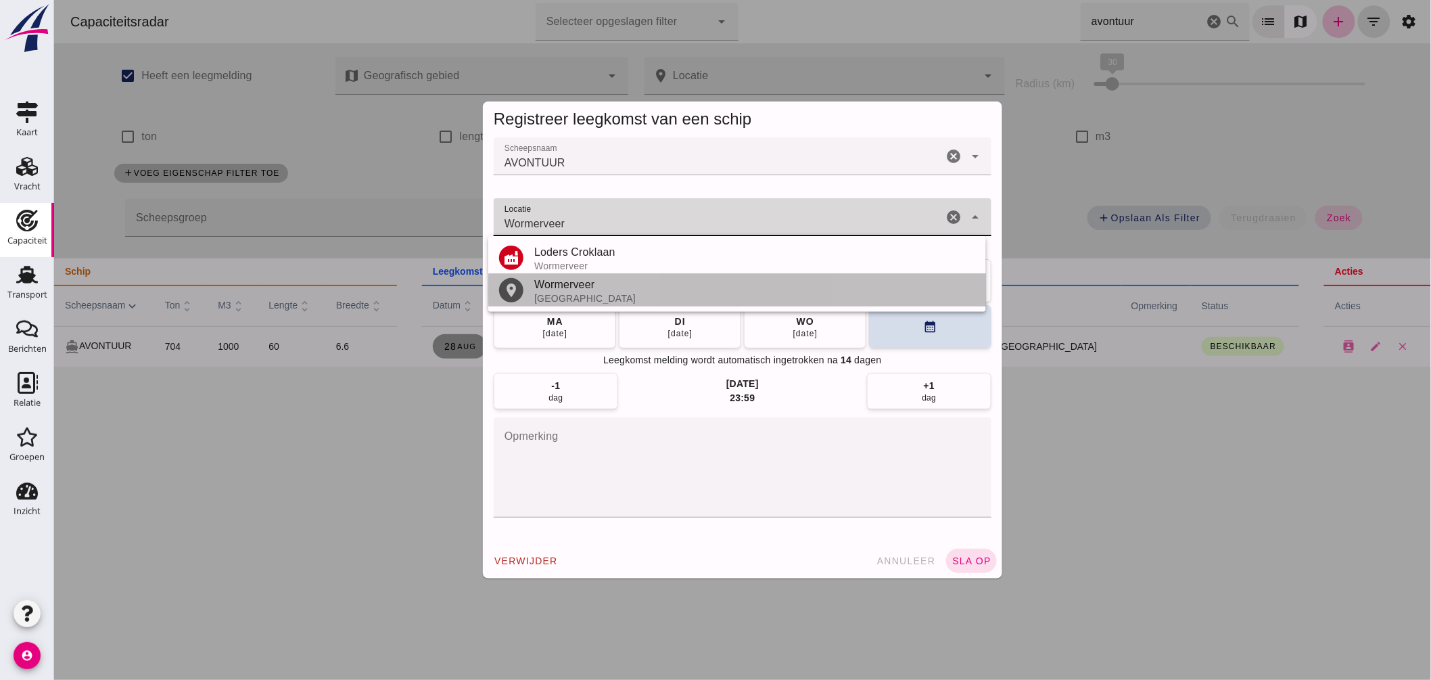
click at [552, 289] on div "Wormerveer" at bounding box center [753, 285] width 441 height 16
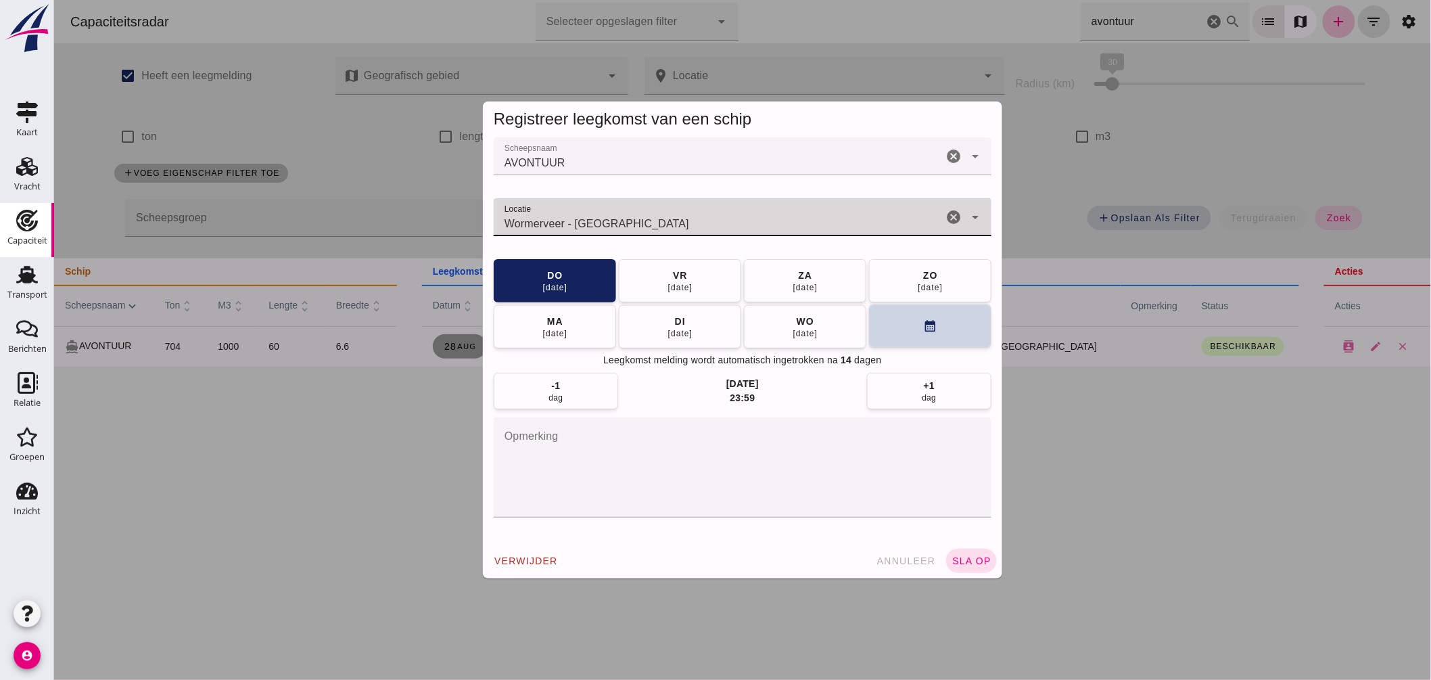
type input "Wormerveer - Noord-Holland"
click at [880, 325] on button "calendar_month" at bounding box center [929, 325] width 122 height 43
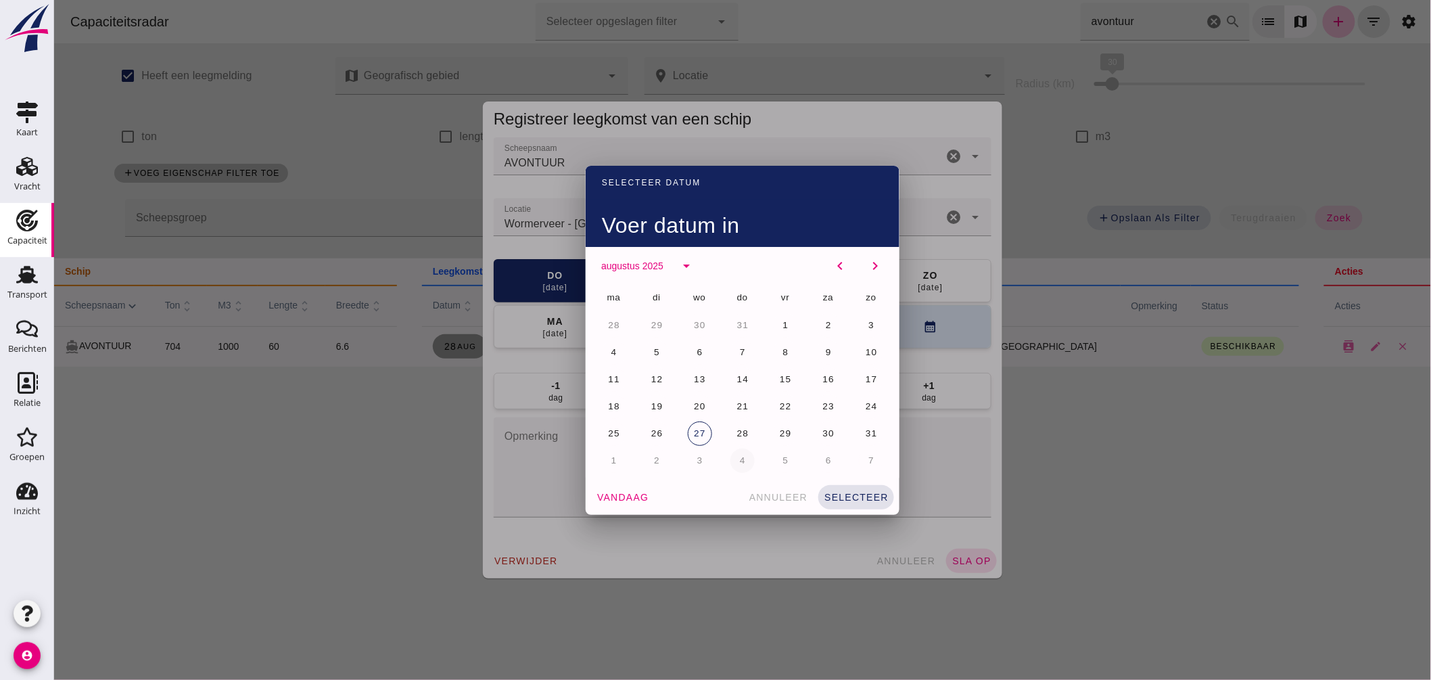
click at [741, 463] on button "4" at bounding box center [742, 460] width 24 height 24
click at [868, 488] on button "selecteer" at bounding box center [855, 497] width 76 height 24
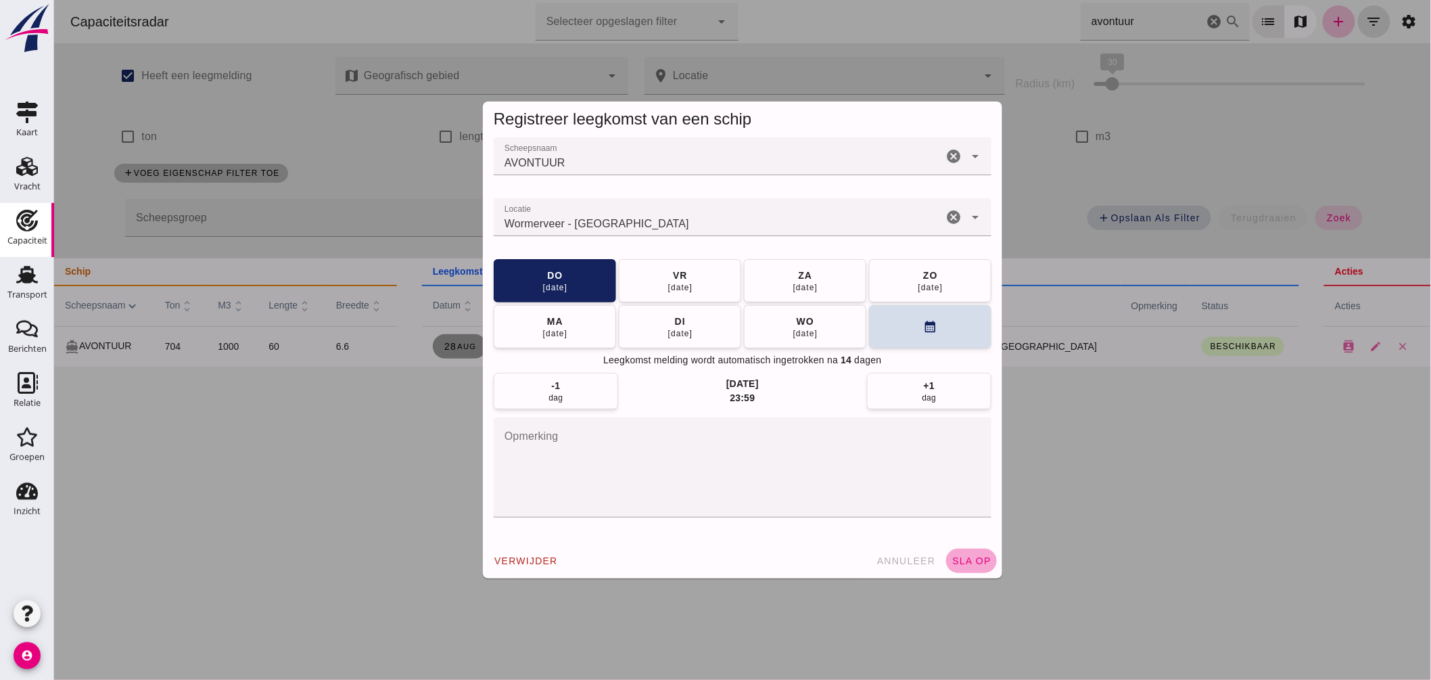
click at [967, 563] on span "sla op" at bounding box center [971, 560] width 40 height 11
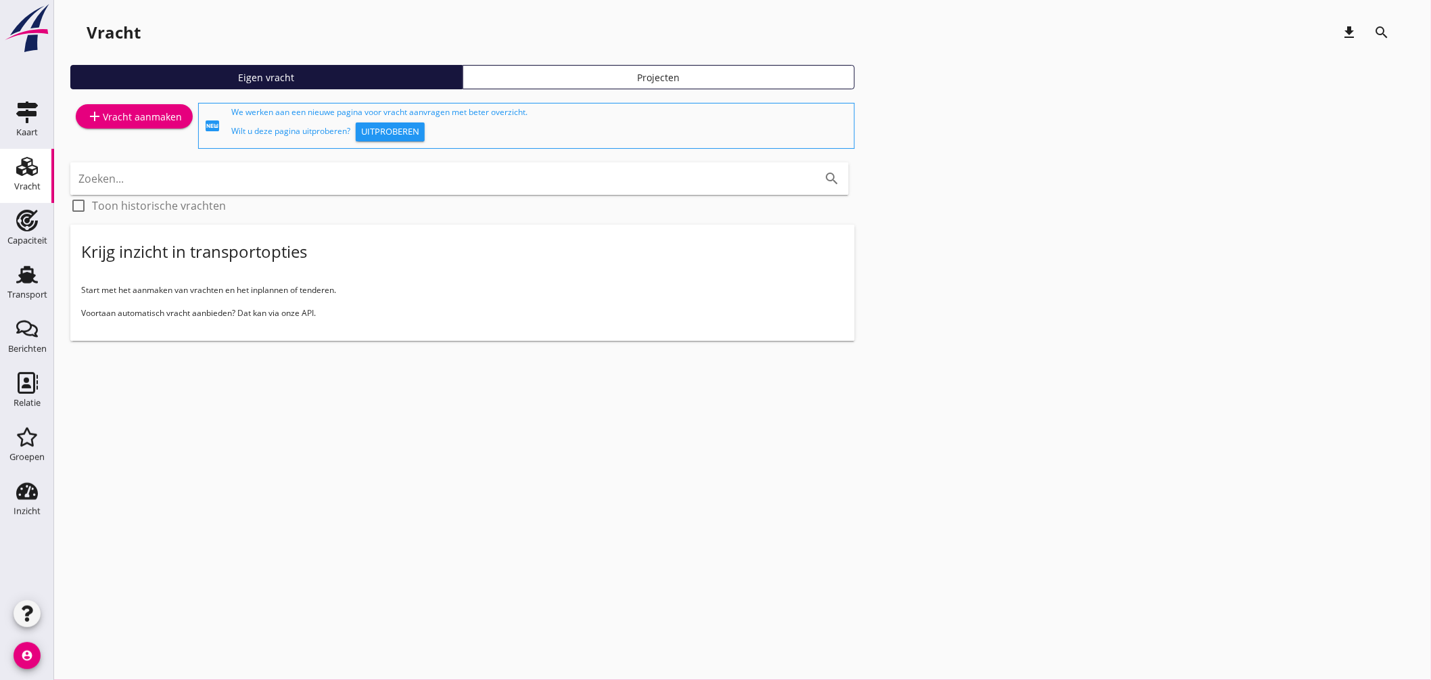
drag, startPoint x: 35, startPoint y: 276, endPoint x: 465, endPoint y: 210, distance: 435.1
click at [35, 276] on icon "Transport" at bounding box center [27, 275] width 22 height 22
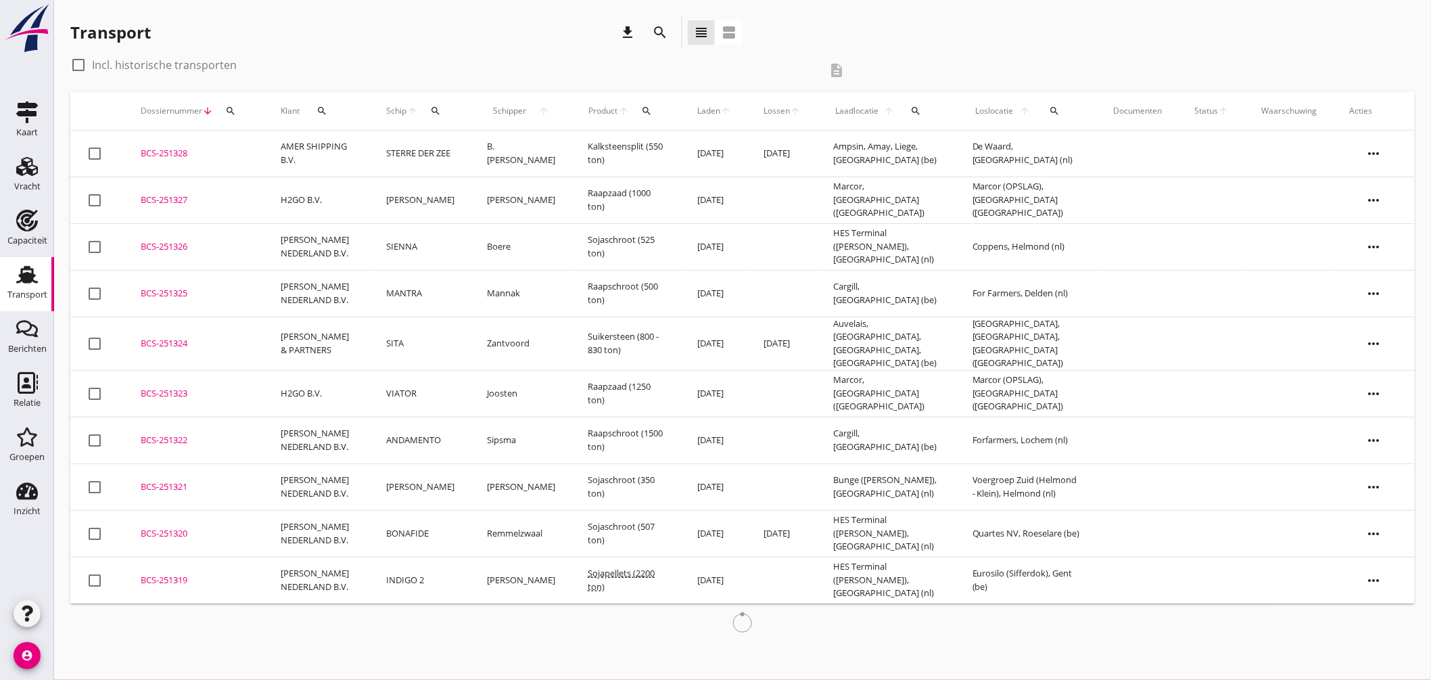
click at [431, 111] on icon "search" at bounding box center [436, 110] width 11 height 11
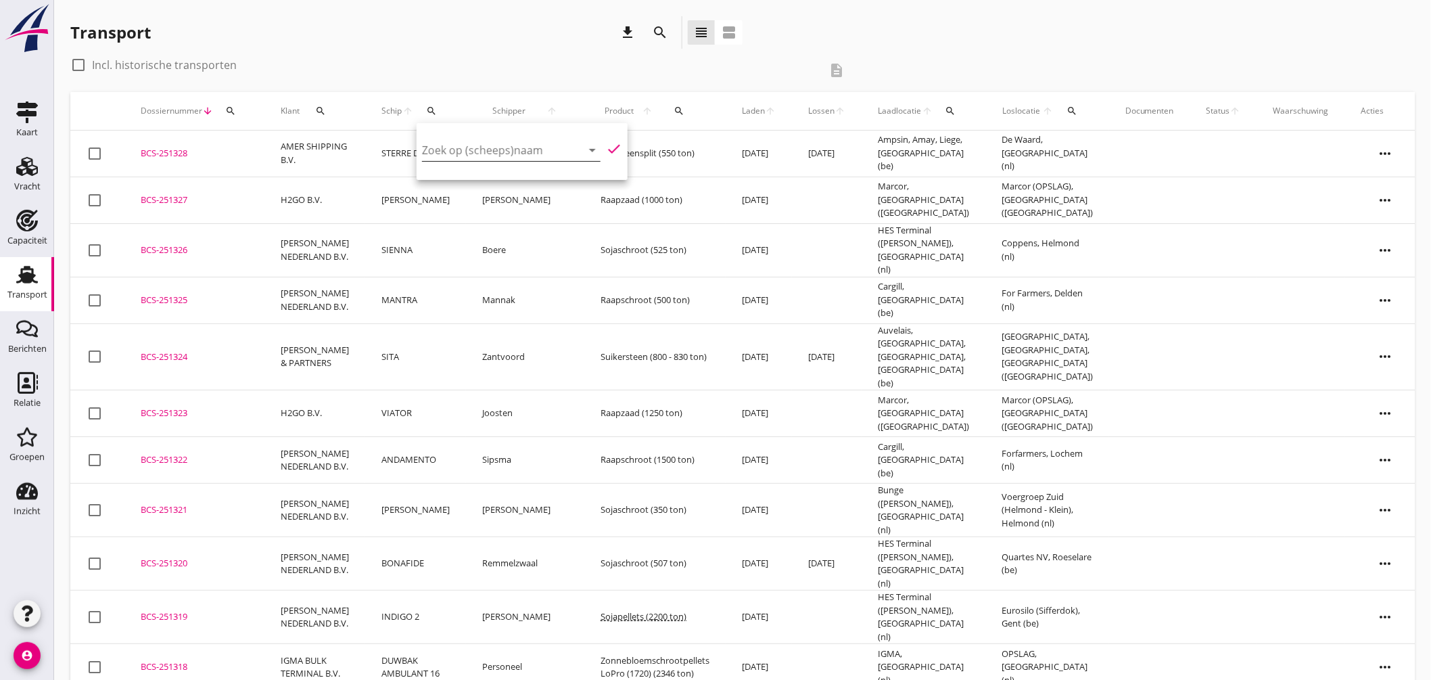
click at [496, 150] on input "Zoek op (scheeps)naam" at bounding box center [492, 150] width 141 height 22
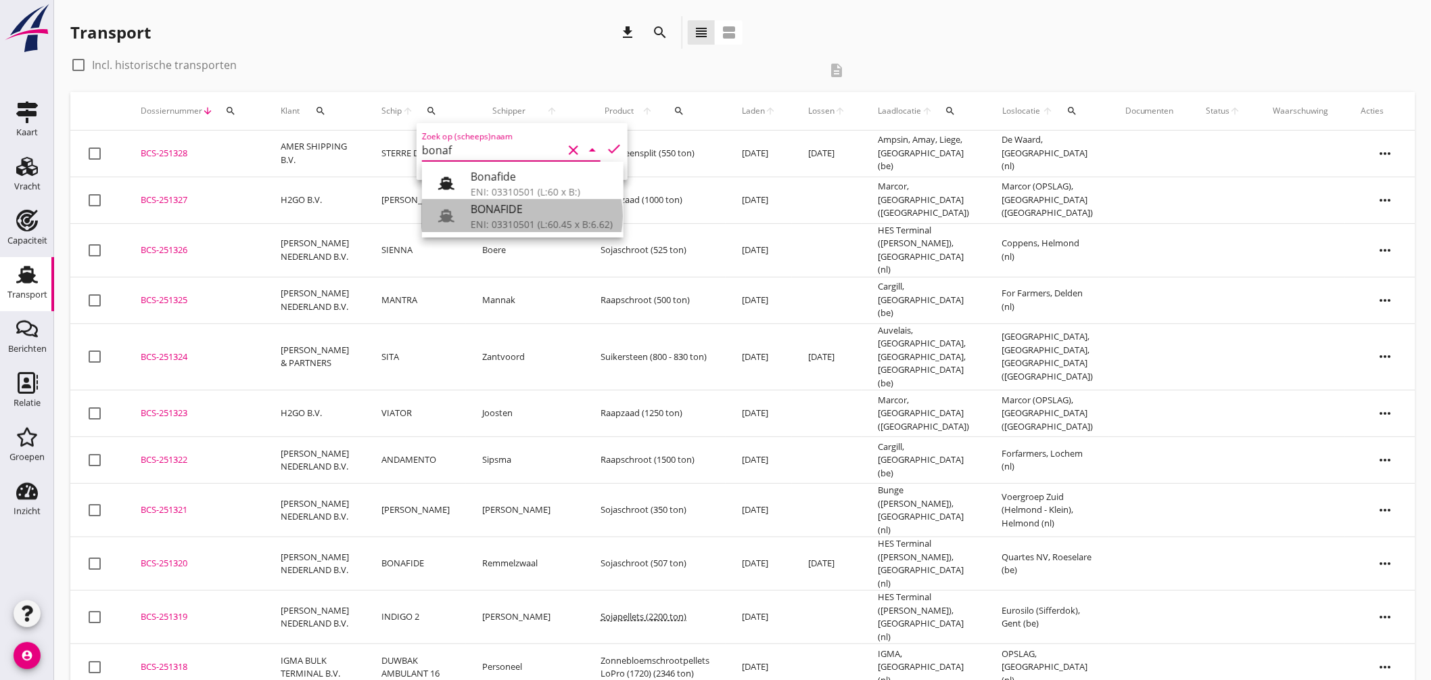
drag, startPoint x: 498, startPoint y: 208, endPoint x: 576, endPoint y: 174, distance: 84.8
click at [500, 208] on div "BONAFIDE" at bounding box center [542, 209] width 142 height 16
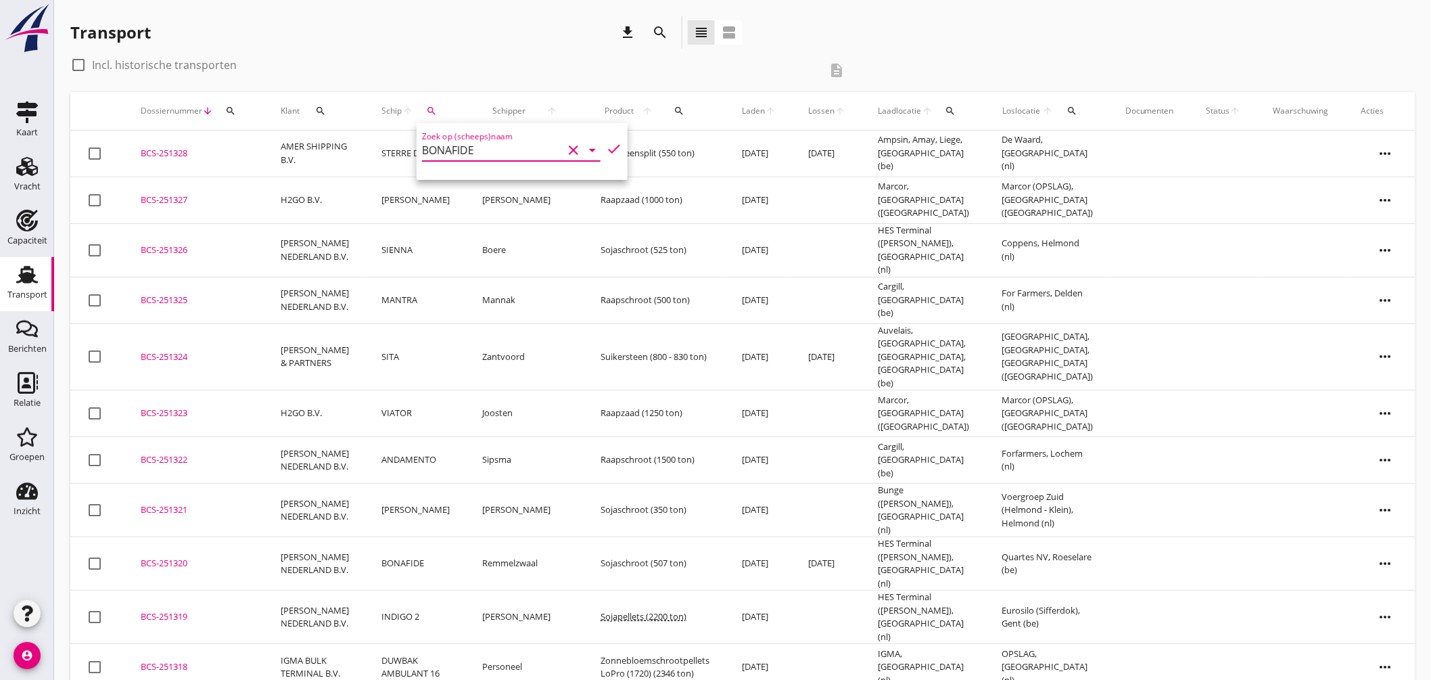
click at [610, 142] on icon "check" at bounding box center [614, 149] width 16 height 16
type input "BONAFIDE"
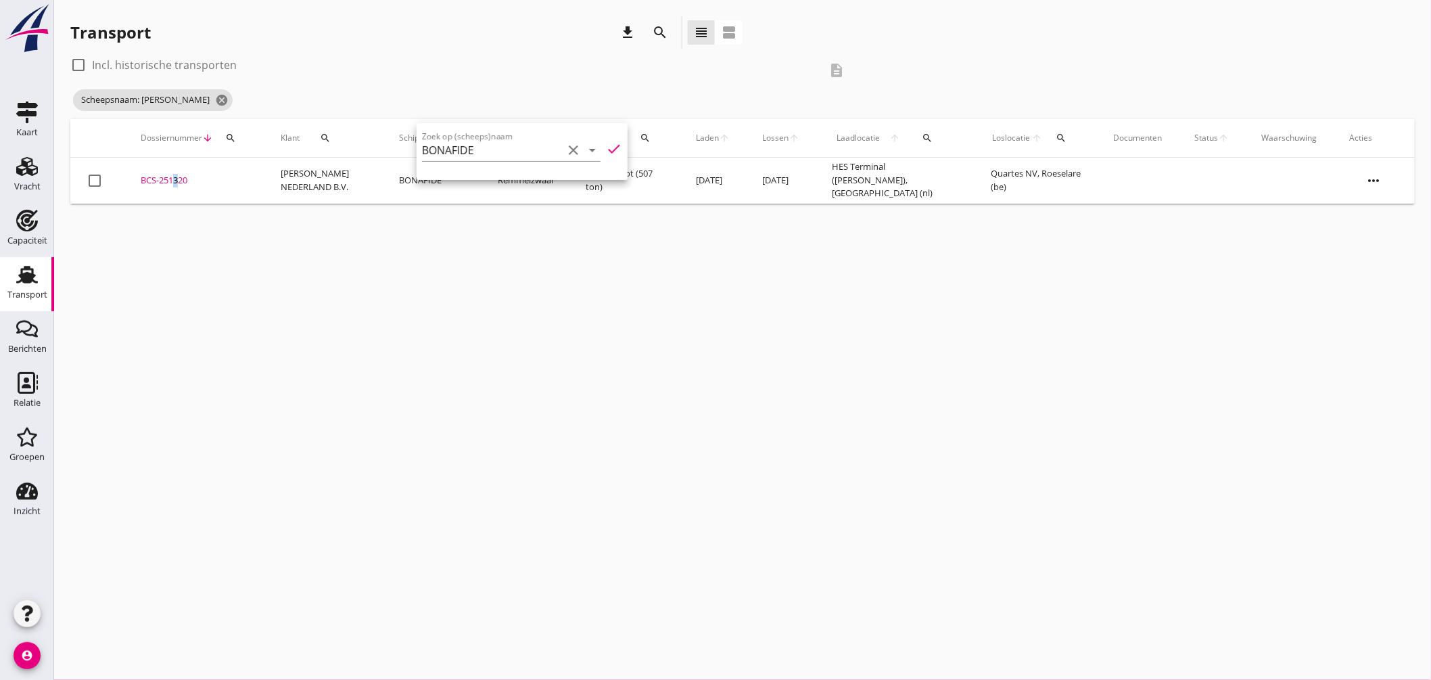
click at [172, 181] on div "BCS-251320" at bounding box center [195, 181] width 108 height 14
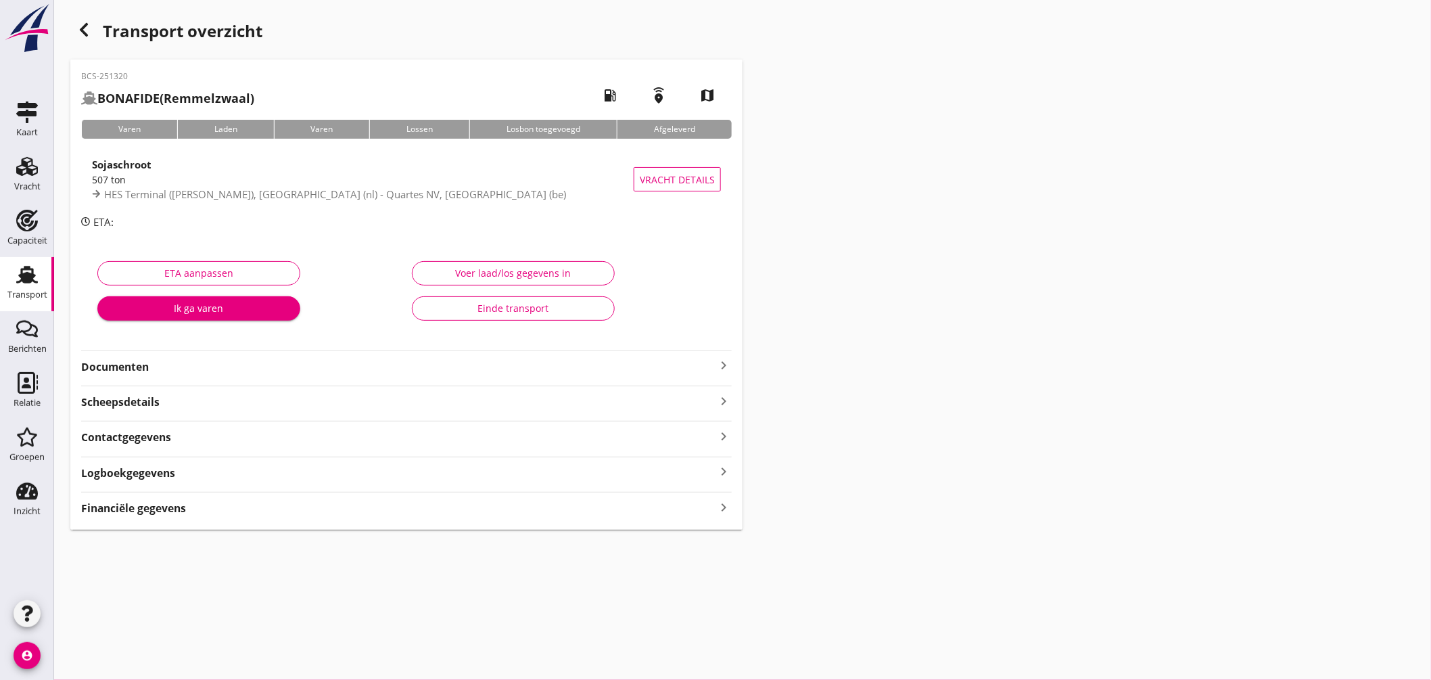
click at [726, 358] on icon "keyboard_arrow_right" at bounding box center [723, 365] width 16 height 16
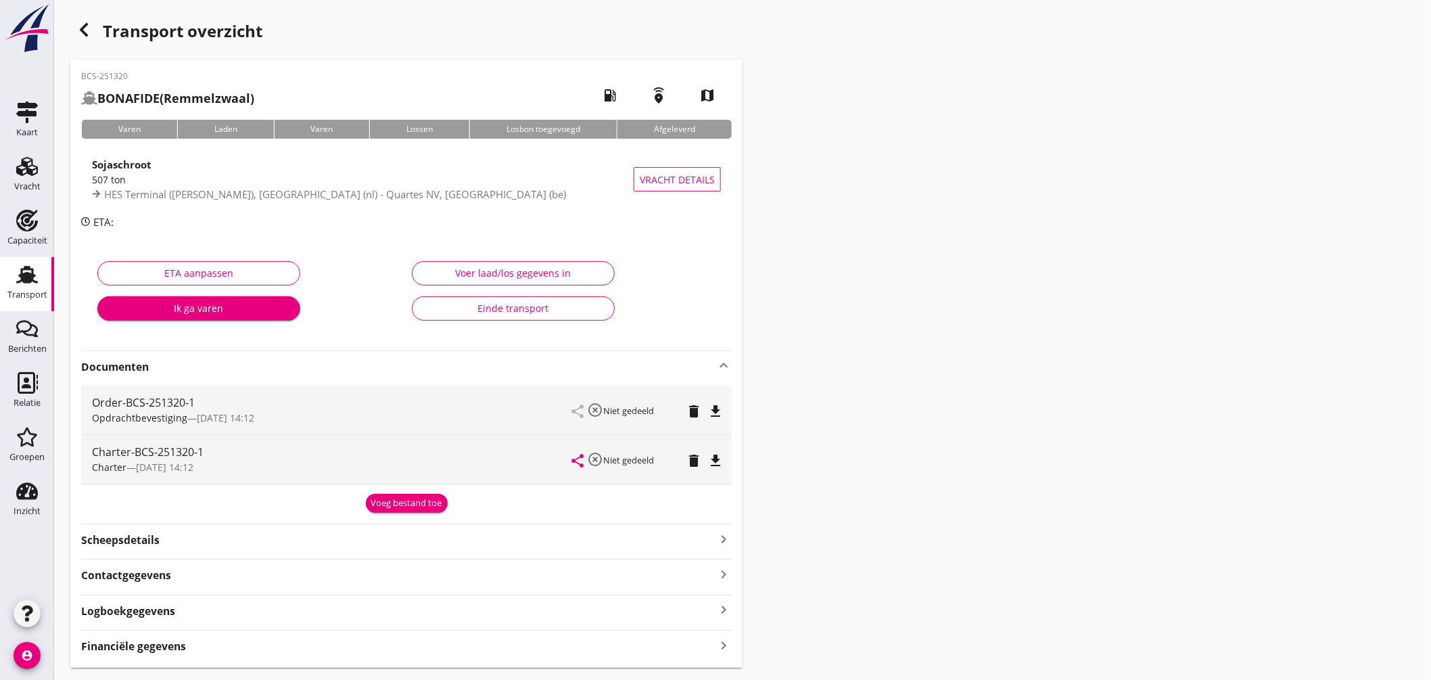
click at [715, 403] on icon "file_download" at bounding box center [715, 411] width 16 height 16
click at [18, 261] on link "Transport Transport" at bounding box center [27, 284] width 54 height 54
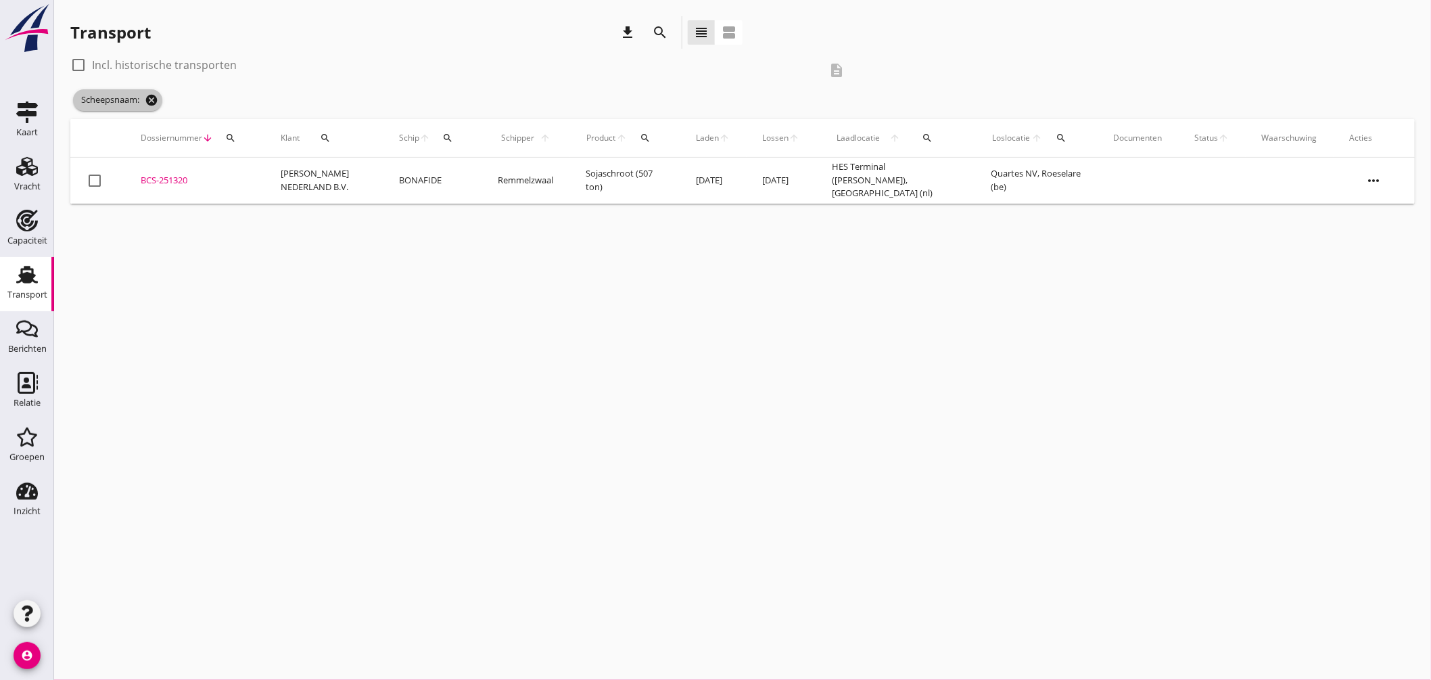
click at [149, 99] on icon "cancel" at bounding box center [152, 100] width 14 height 14
